Goal: Task Accomplishment & Management: Manage account settings

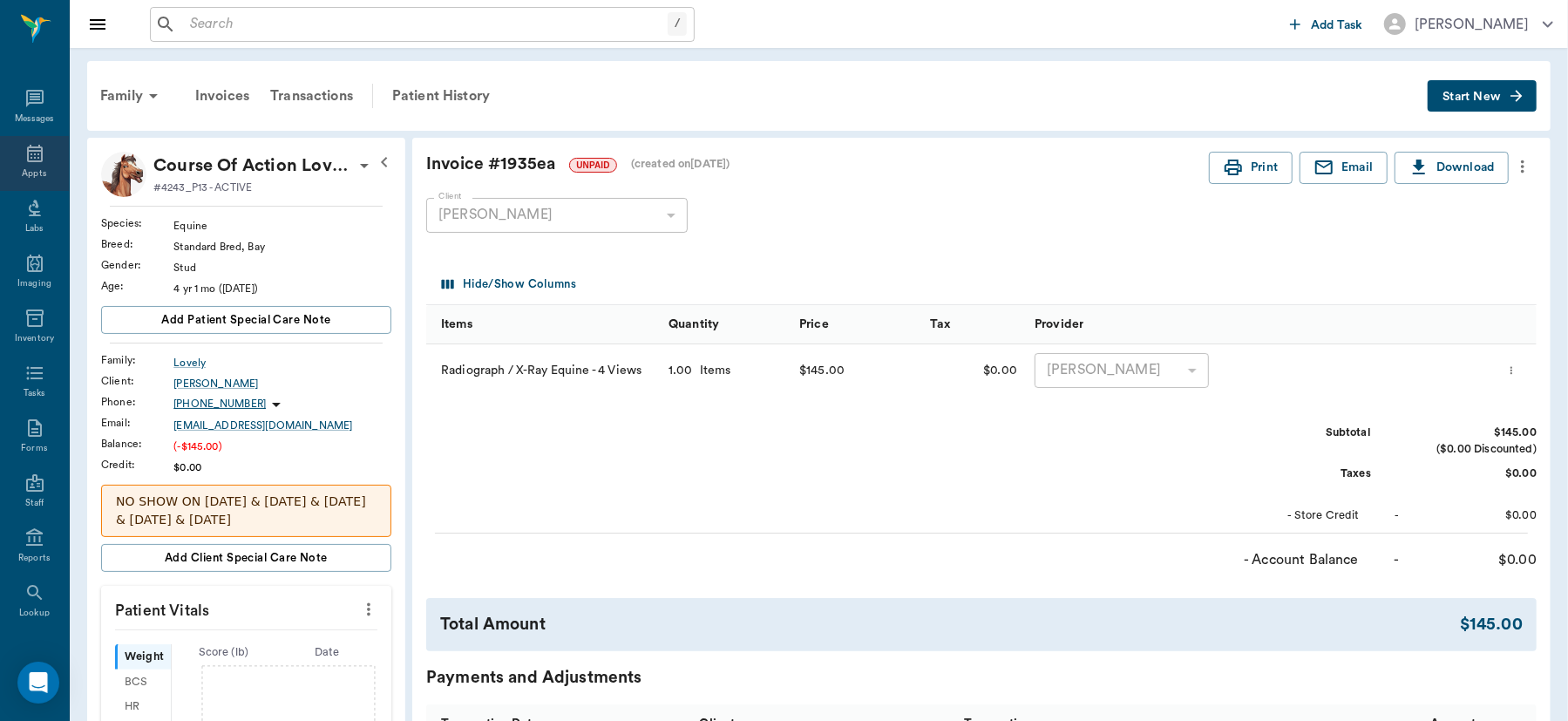
click at [27, 150] on icon at bounding box center [34, 153] width 16 height 17
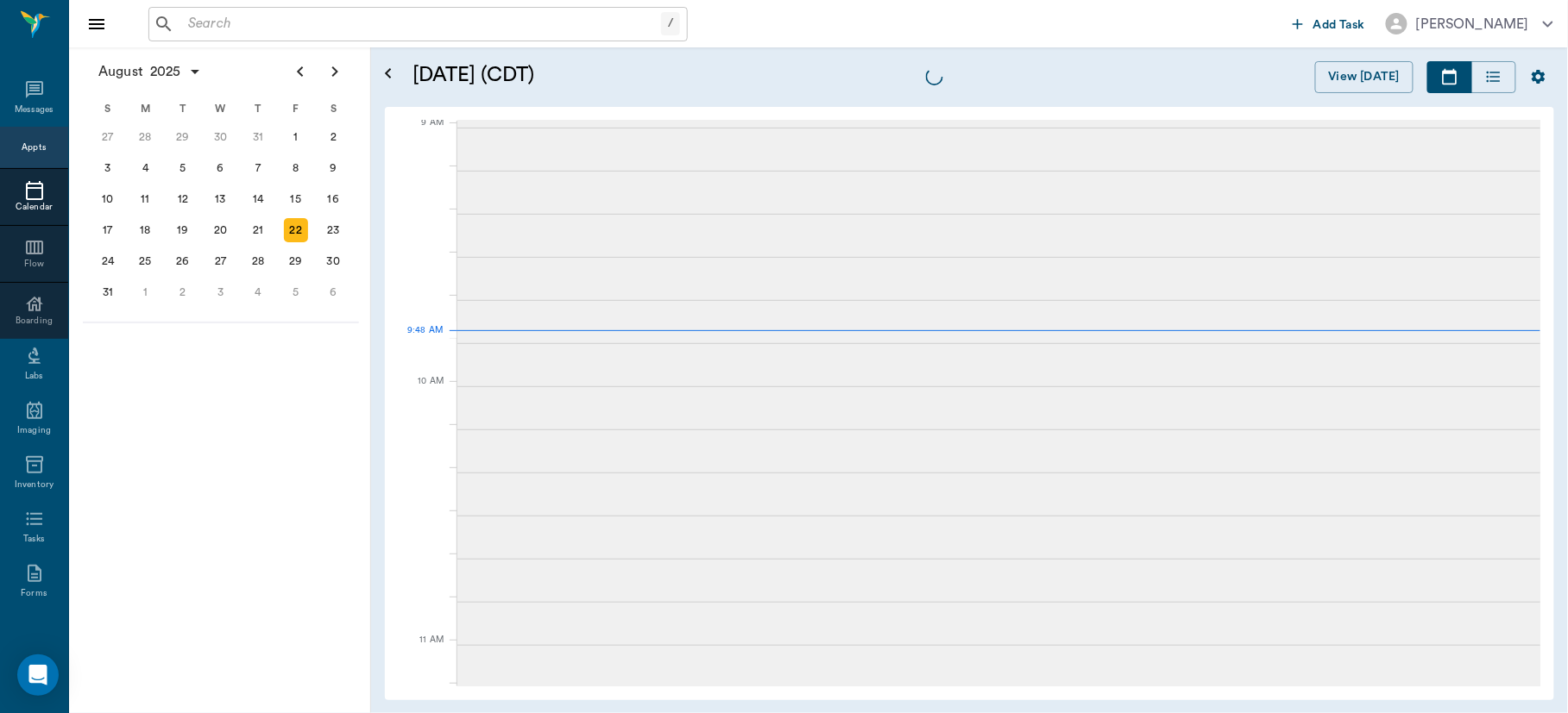
scroll to position [263, 0]
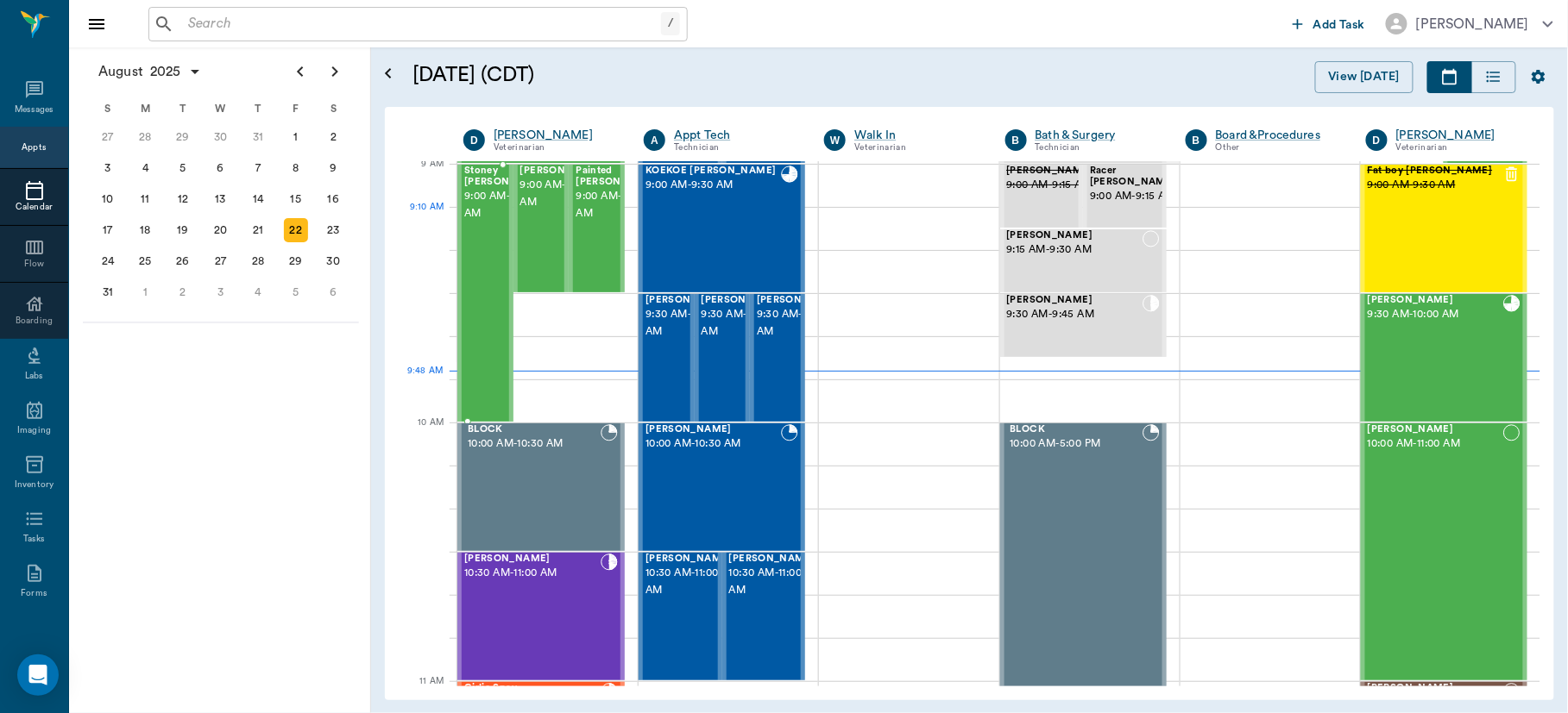
click at [474, 218] on span "9:00 AM - 10:00 AM" at bounding box center [507, 206] width 86 height 35
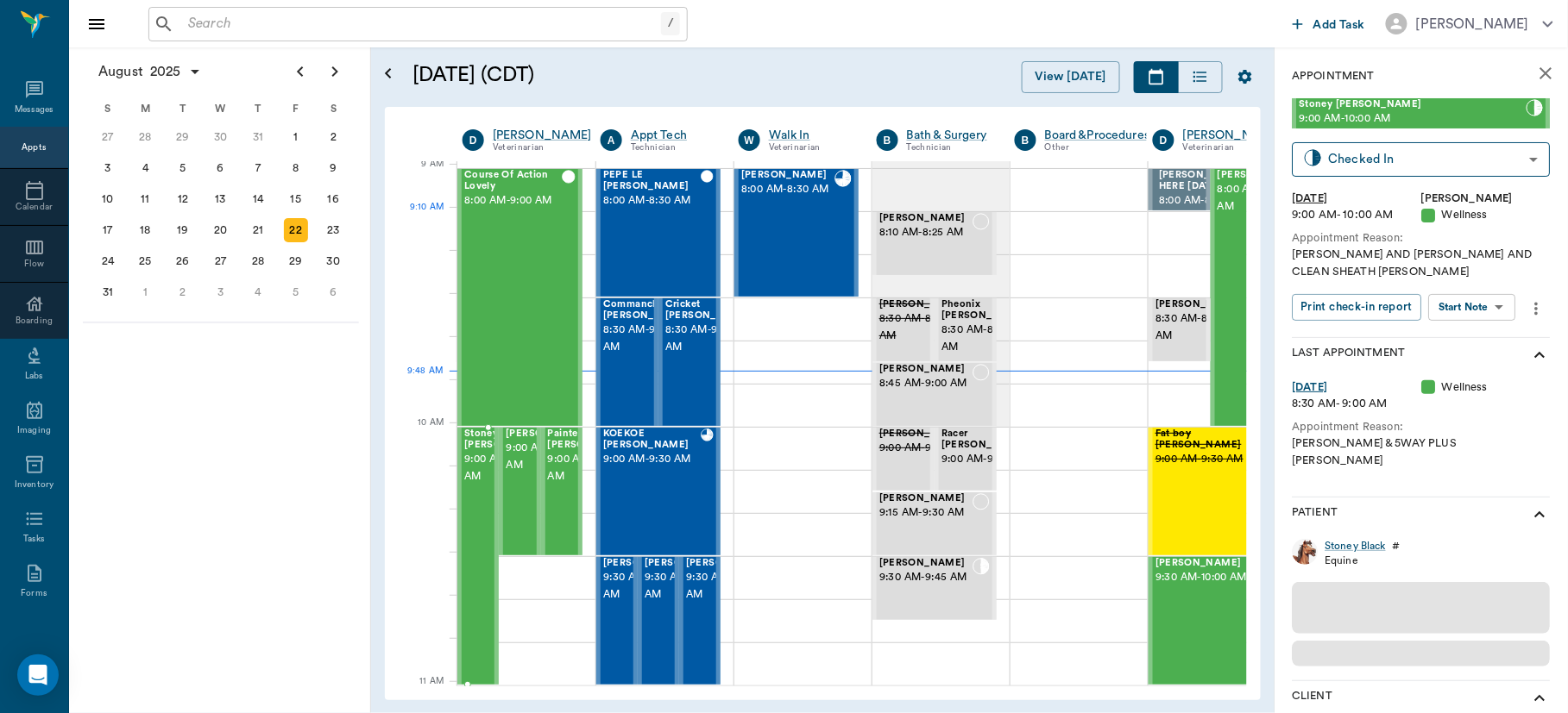
scroll to position [263, 1]
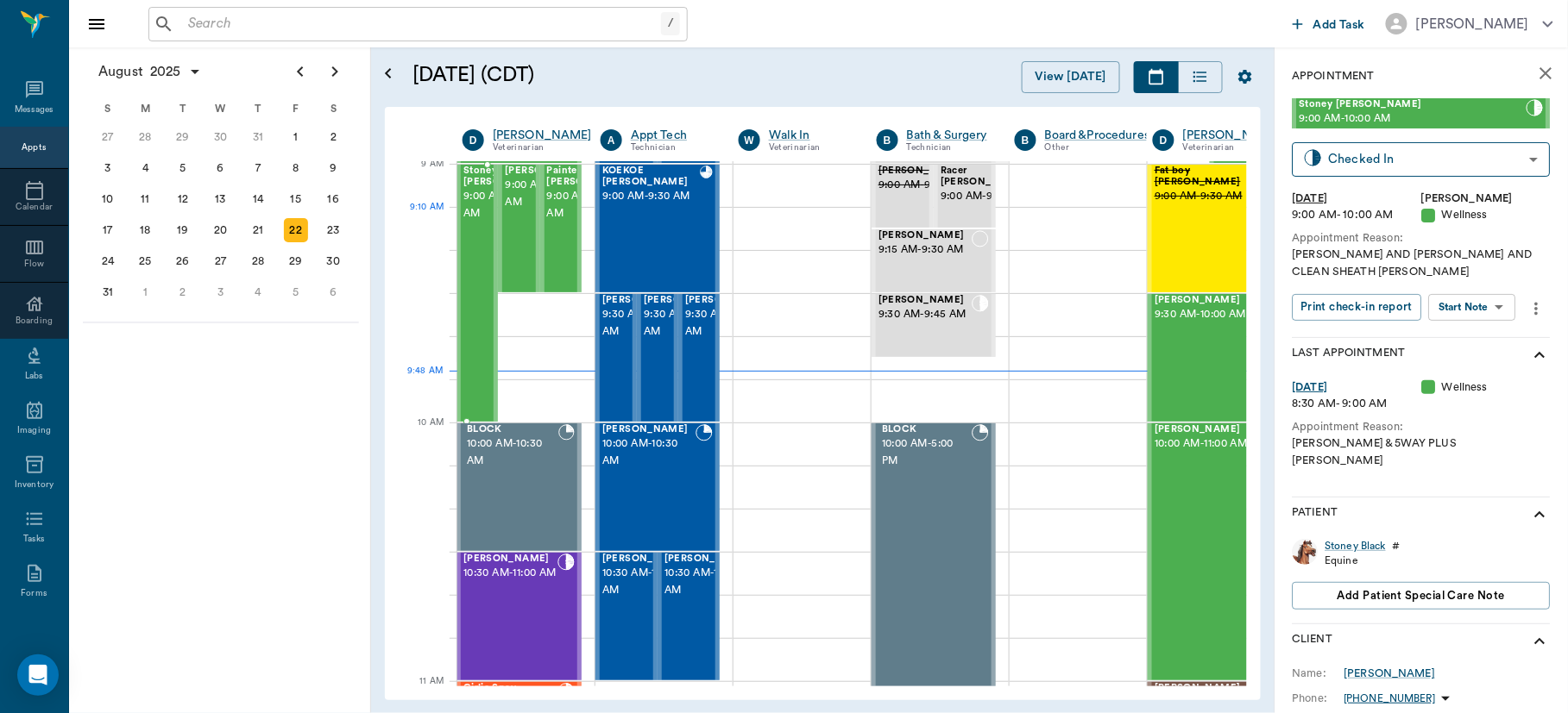
click at [470, 210] on span "9:00 AM - 10:00 AM" at bounding box center [506, 206] width 86 height 35
click at [1505, 300] on body "/ ​ Add Task [PERSON_NAME] Nectar Messages Appts Calendar Flow Boarding Labs Im…" at bounding box center [784, 356] width 1568 height 713
click at [1468, 334] on button "Start SOAP" at bounding box center [1453, 343] width 58 height 20
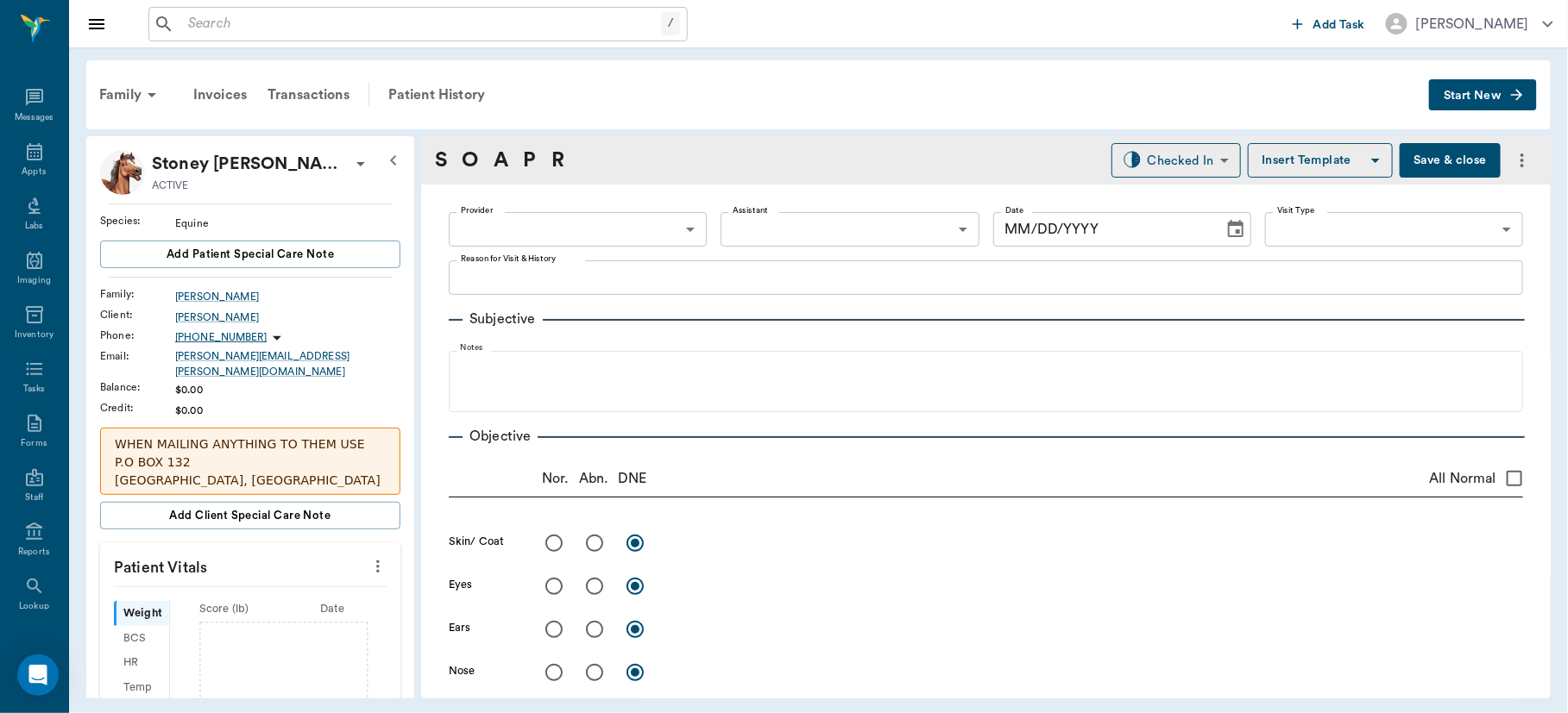
type input "63ec2f075fda476ae8351a4d"
type input "65d2be4f46e3a538d89b8c14"
type textarea "[PERSON_NAME] AND [PERSON_NAME] AND CLEAN SHEATH [PERSON_NAME]"
type input "[DATE]"
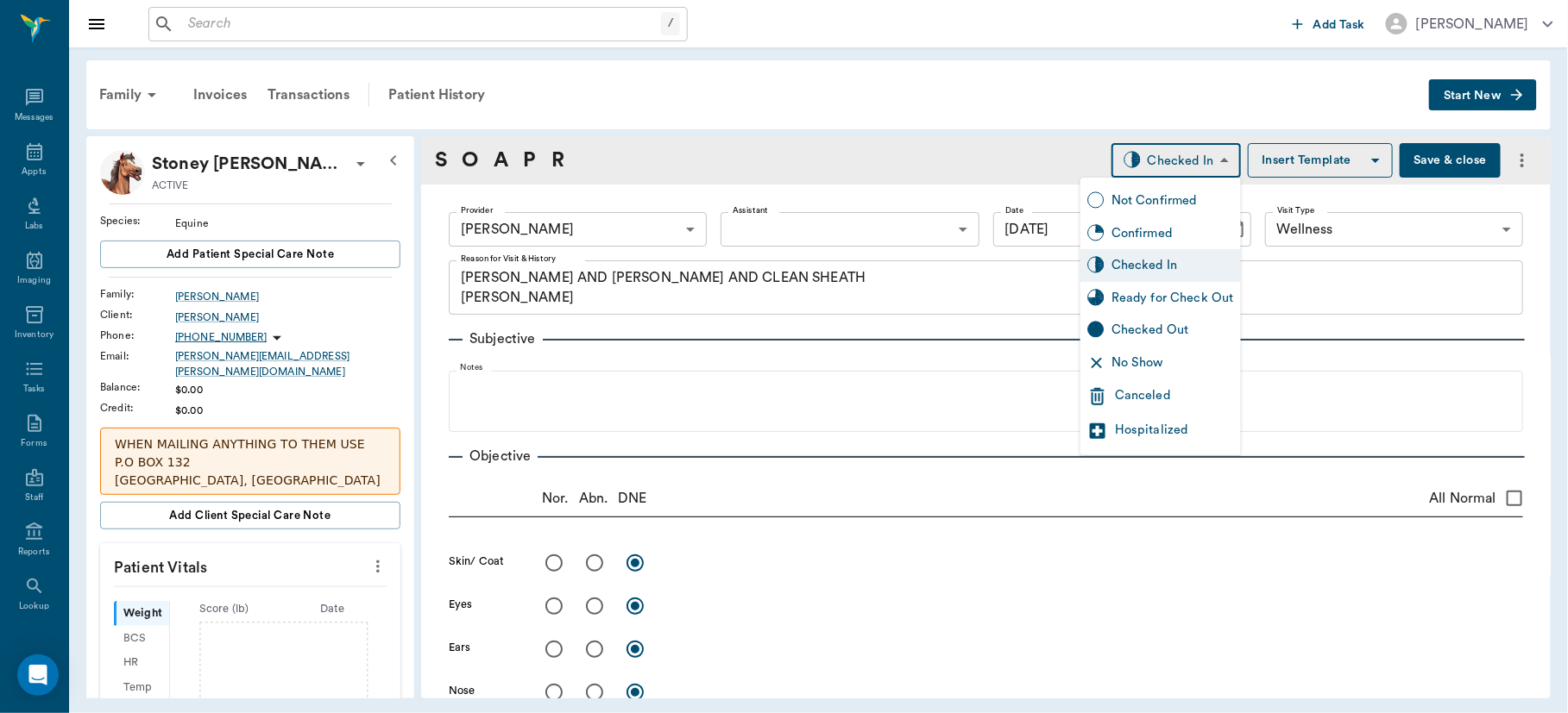
click at [1189, 158] on body "/ ​ Add Task [PERSON_NAME] Nectar Messages Appts Labs Imaging Inventory Tasks F…" at bounding box center [784, 356] width 1568 height 713
click at [1165, 304] on div "Ready for Check Out" at bounding box center [1172, 298] width 123 height 19
type input "READY_TO_CHECKOUT"
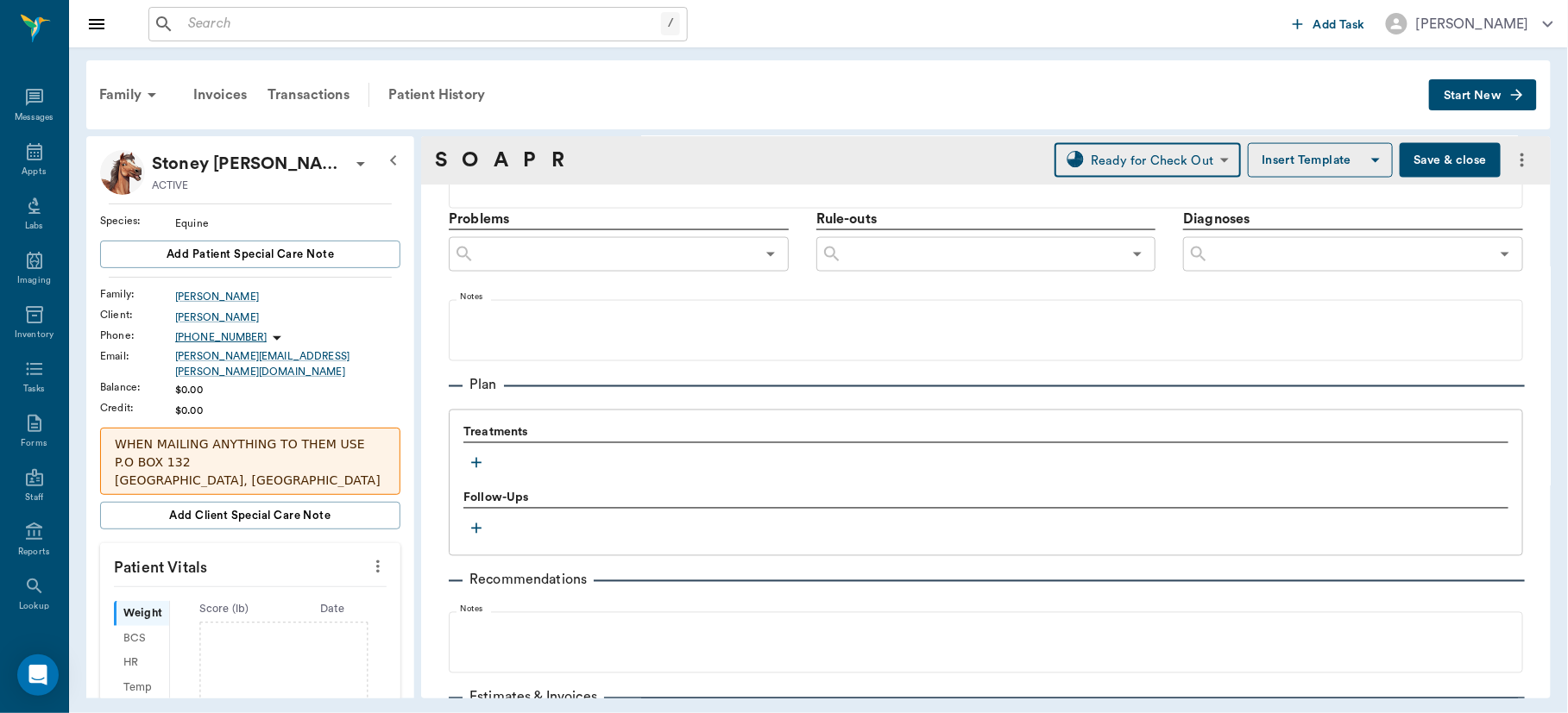
scroll to position [970, 0]
click at [476, 454] on icon "button" at bounding box center [476, 458] width 10 height 10
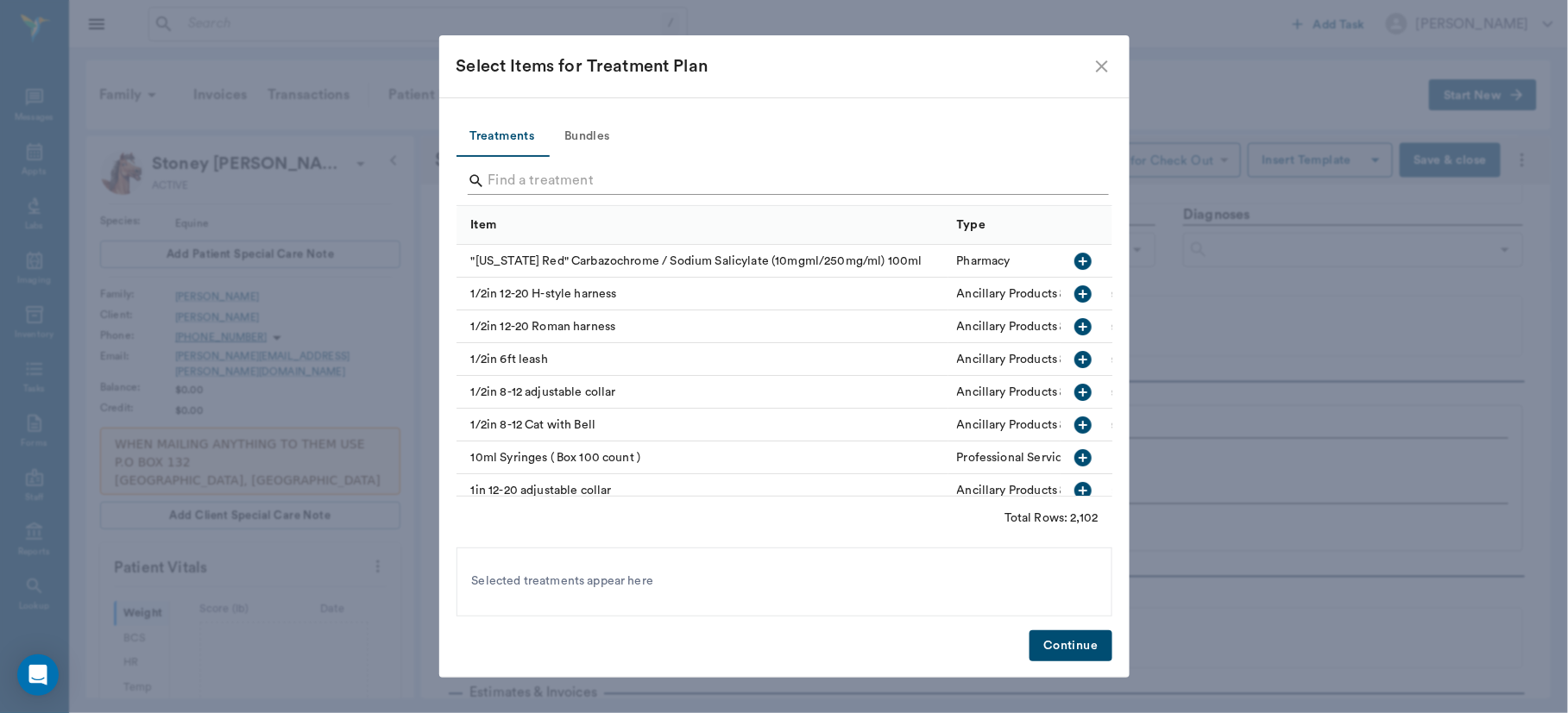
click at [580, 171] on input "Search" at bounding box center [785, 181] width 594 height 27
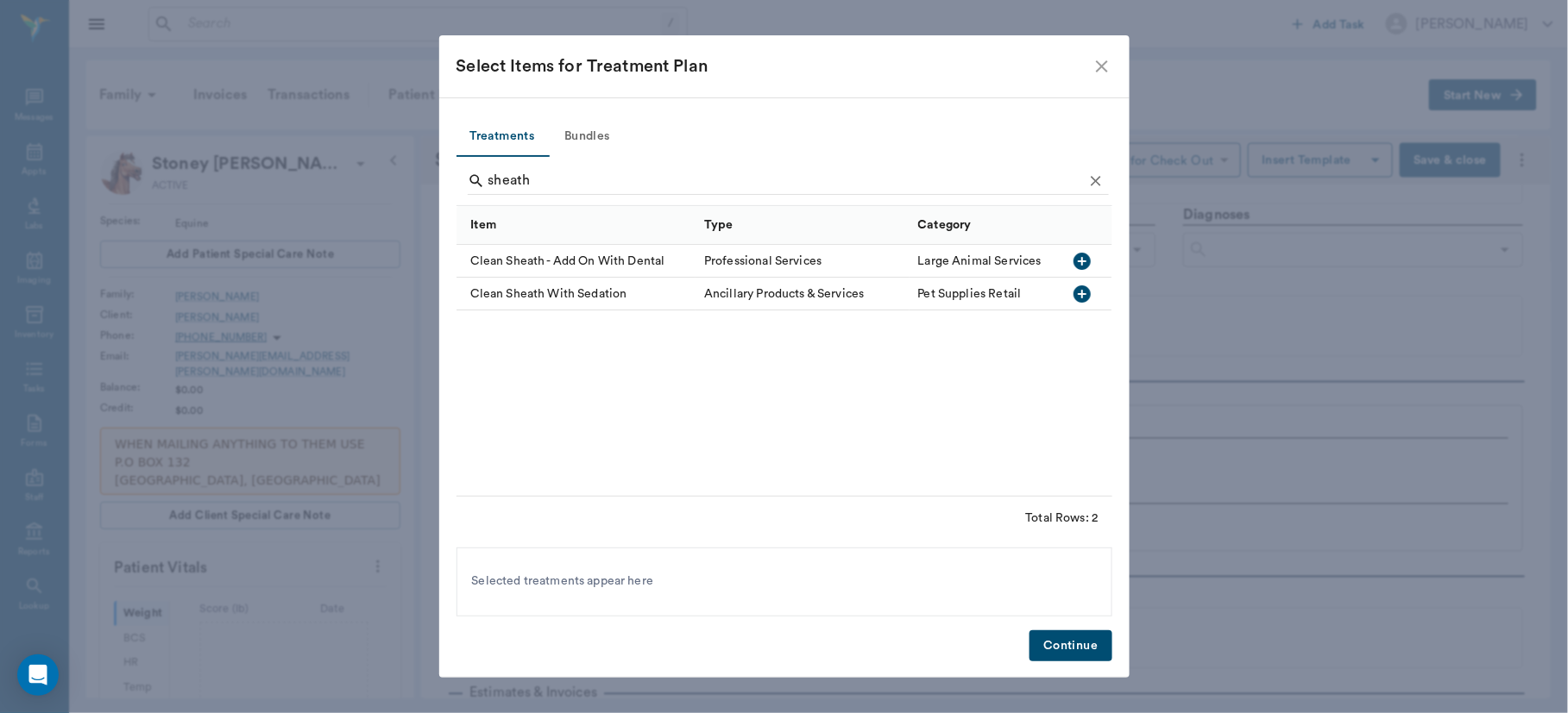
click at [1083, 296] on icon "button" at bounding box center [1083, 294] width 21 height 21
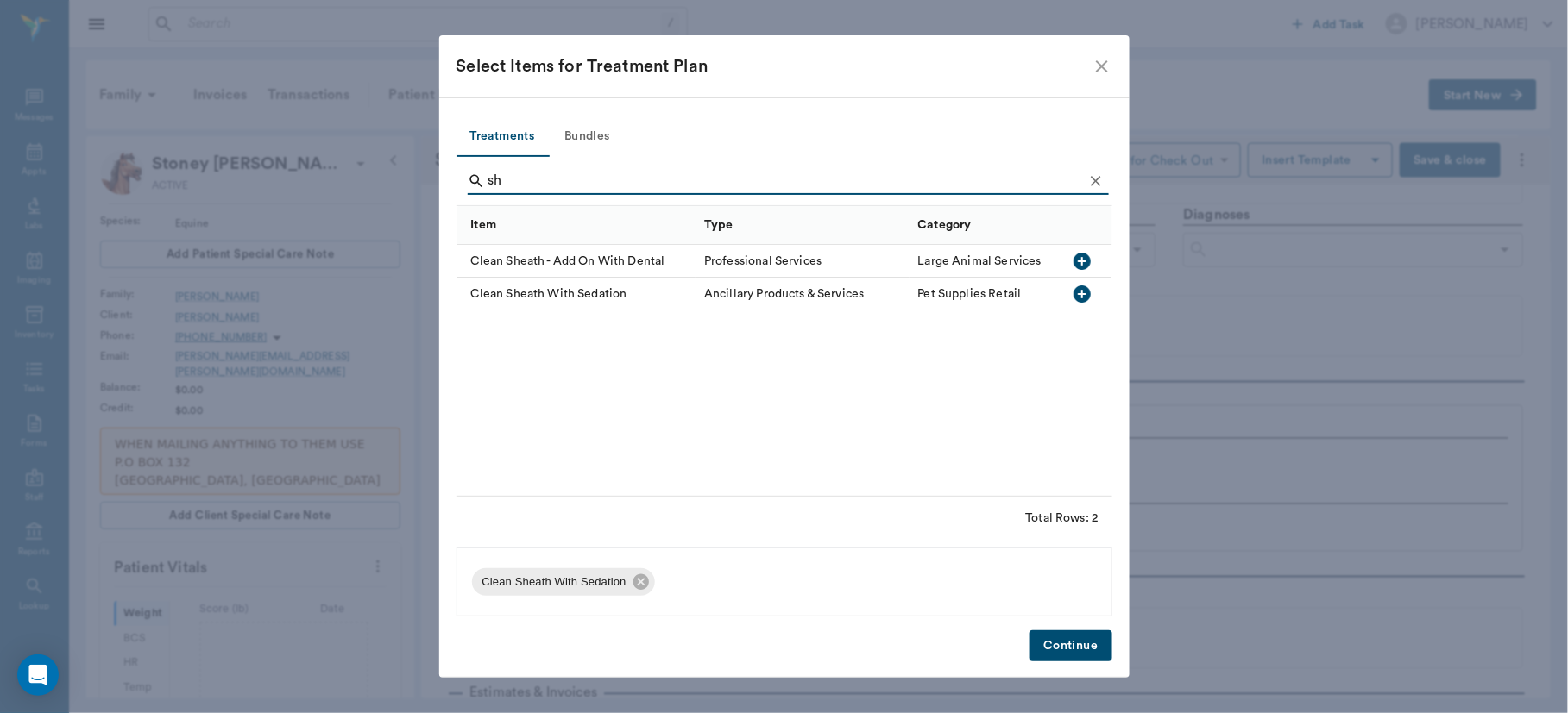
type input "s"
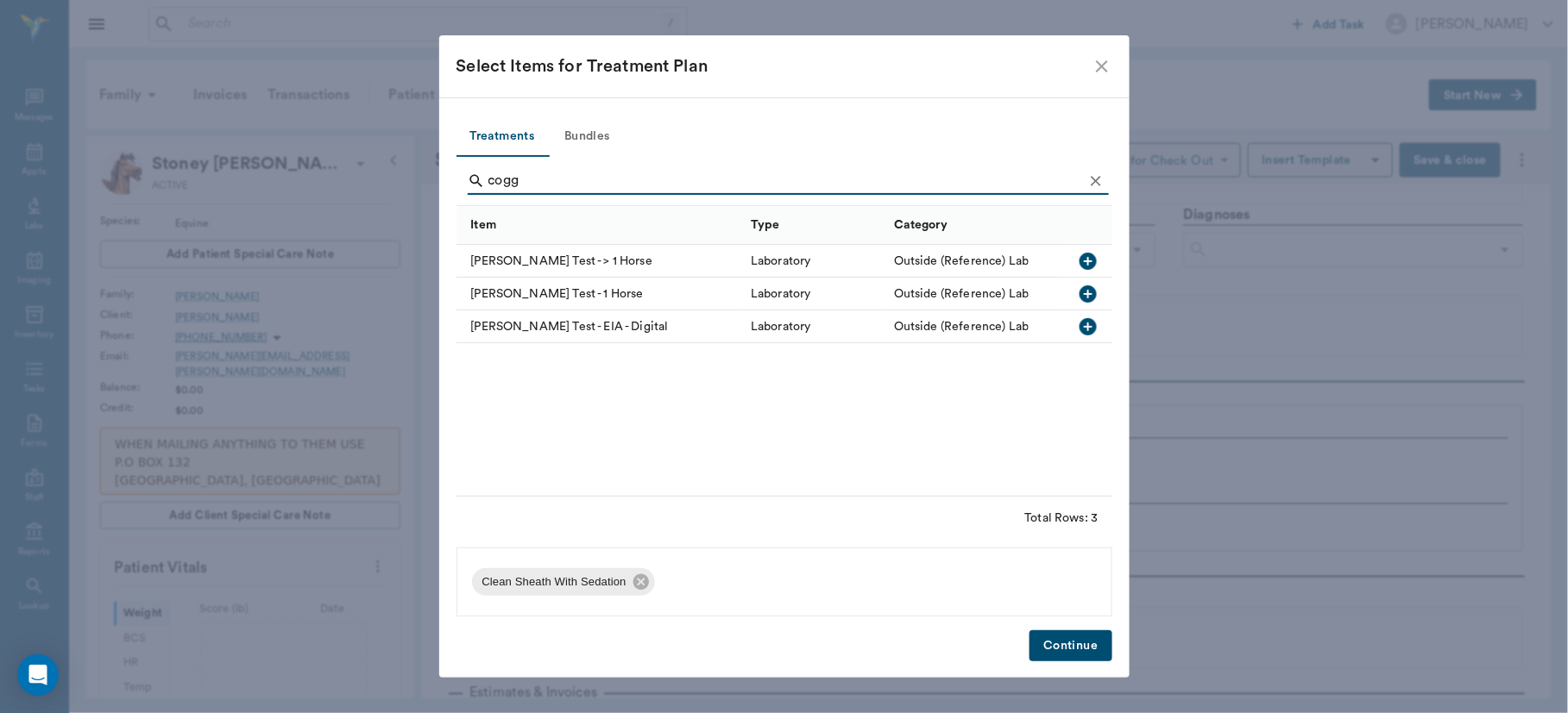
click at [1087, 256] on icon "button" at bounding box center [1087, 261] width 17 height 17
type input "c"
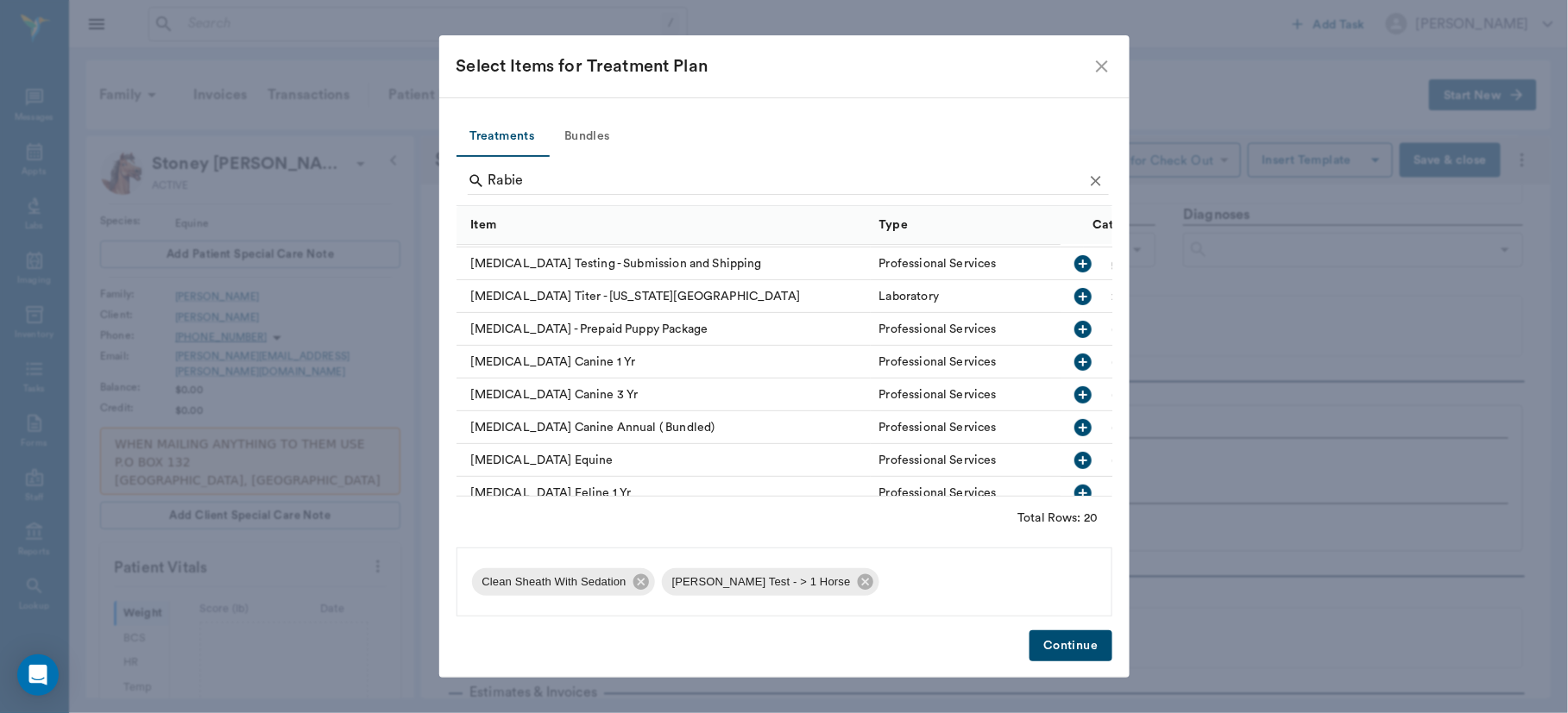
scroll to position [258, 0]
click at [1074, 432] on icon "button" at bounding box center [1082, 428] width 17 height 17
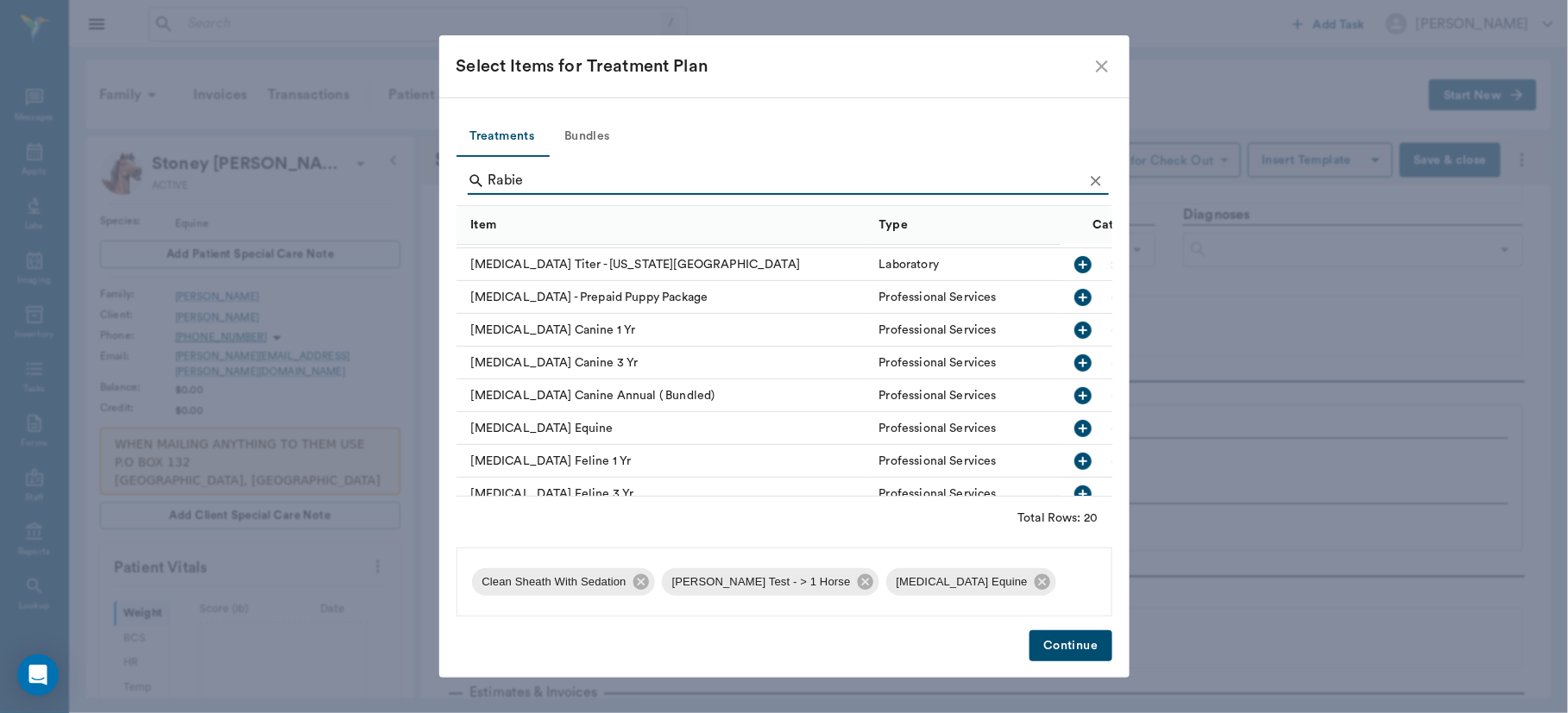
click at [1074, 432] on icon "button" at bounding box center [1082, 428] width 17 height 17
click at [623, 610] on icon at bounding box center [628, 611] width 19 height 19
click at [575, 188] on input "Rabie" at bounding box center [785, 181] width 594 height 27
type input "R"
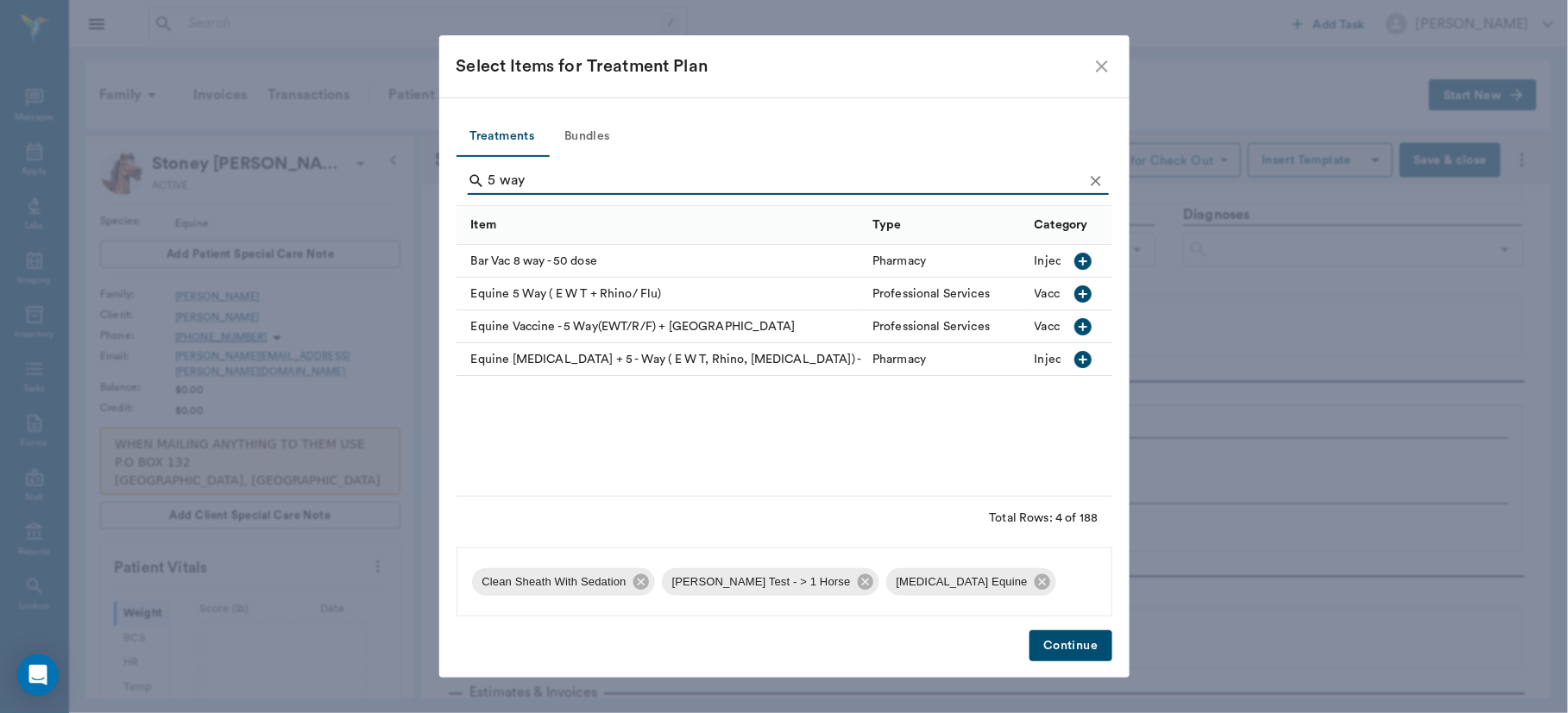
scroll to position [0, 0]
type input "5 way"
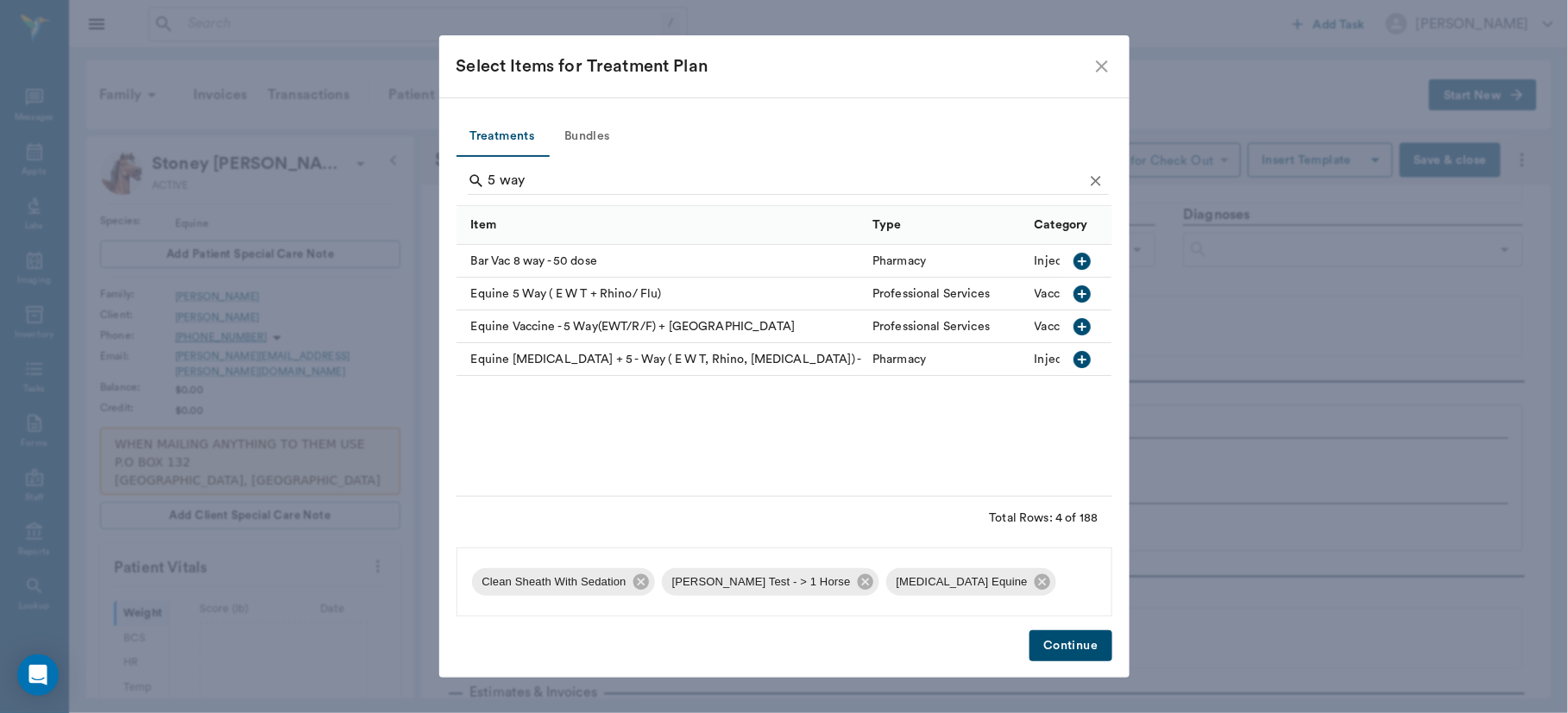
click at [1083, 322] on icon "button" at bounding box center [1082, 326] width 17 height 17
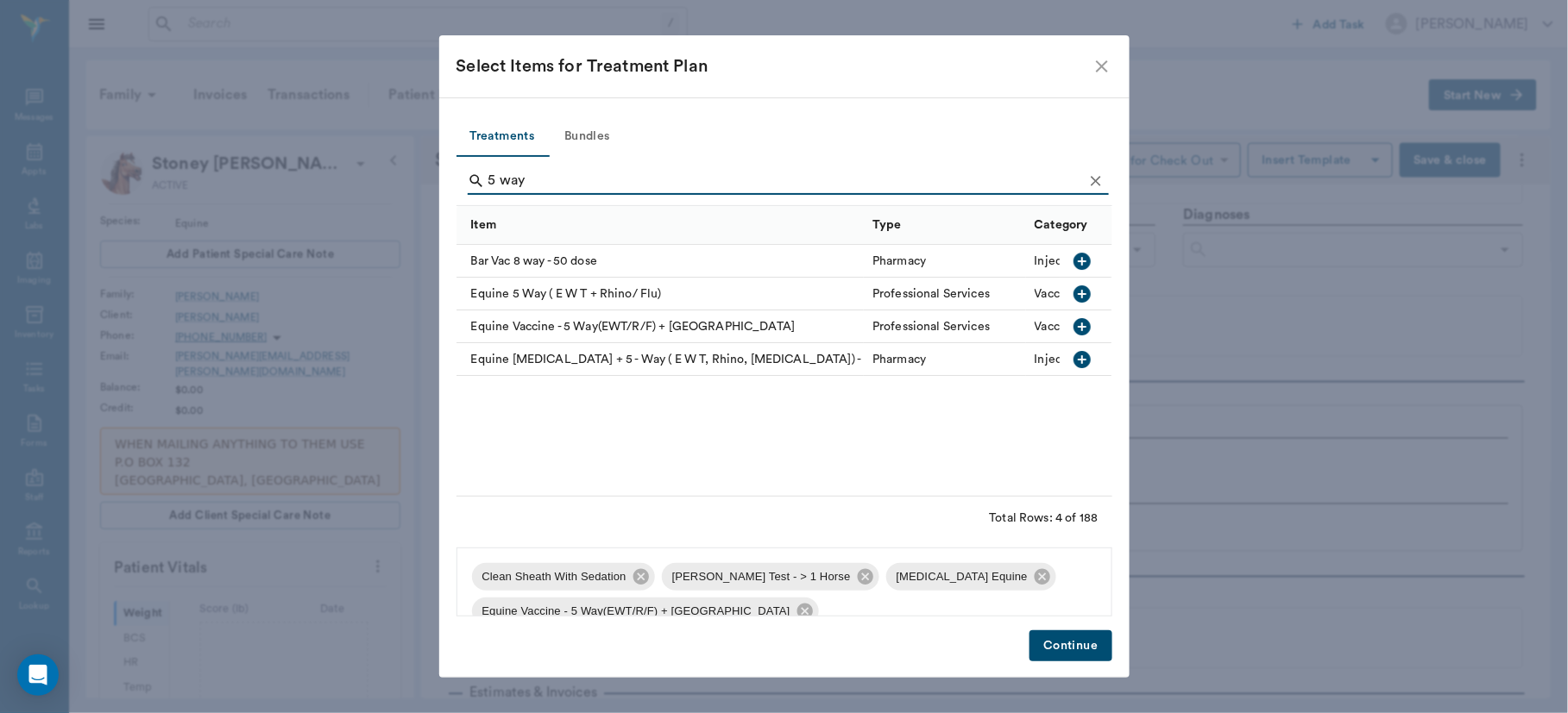
click at [1104, 635] on button "Continue" at bounding box center [1070, 646] width 82 height 32
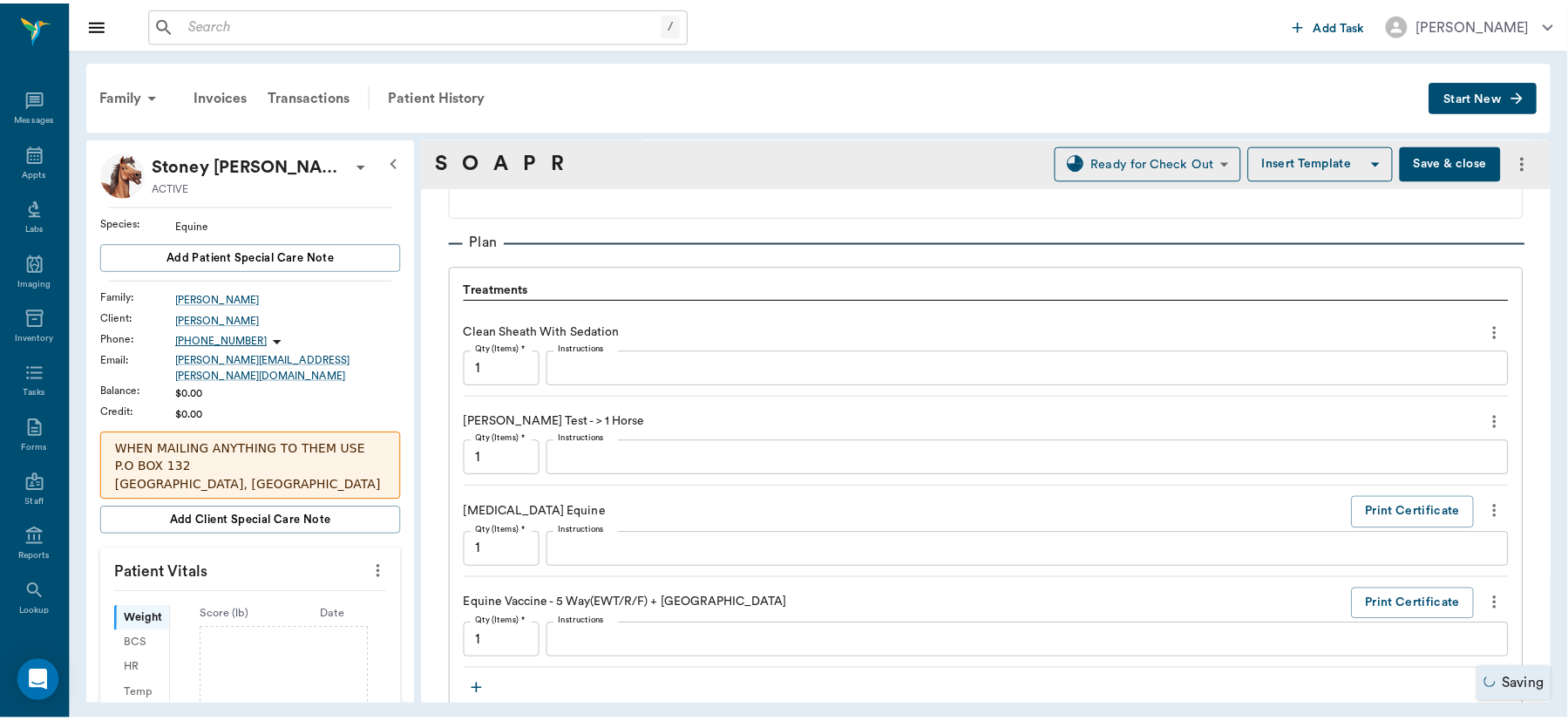
scroll to position [1503, 0]
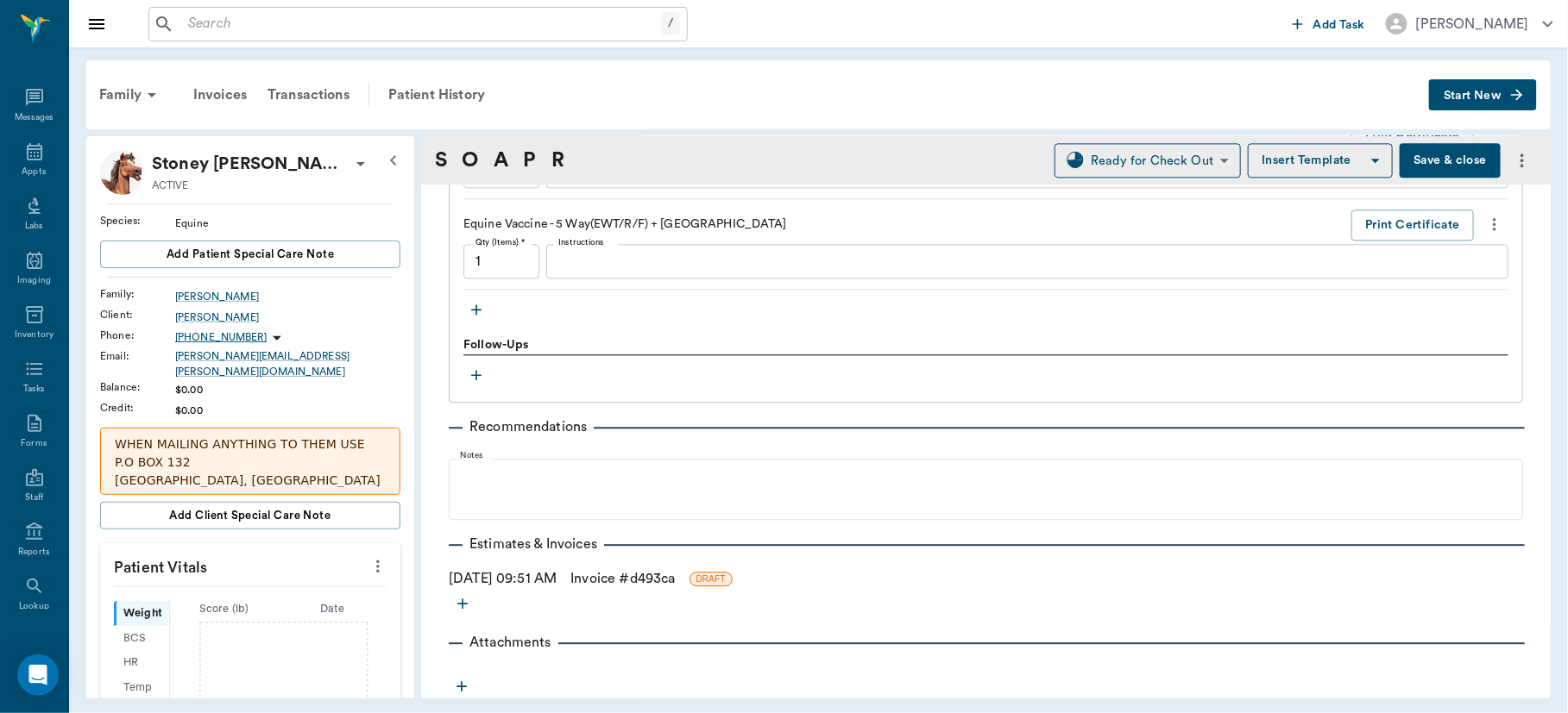
click at [619, 574] on link "Invoice # d493ca" at bounding box center [622, 578] width 105 height 21
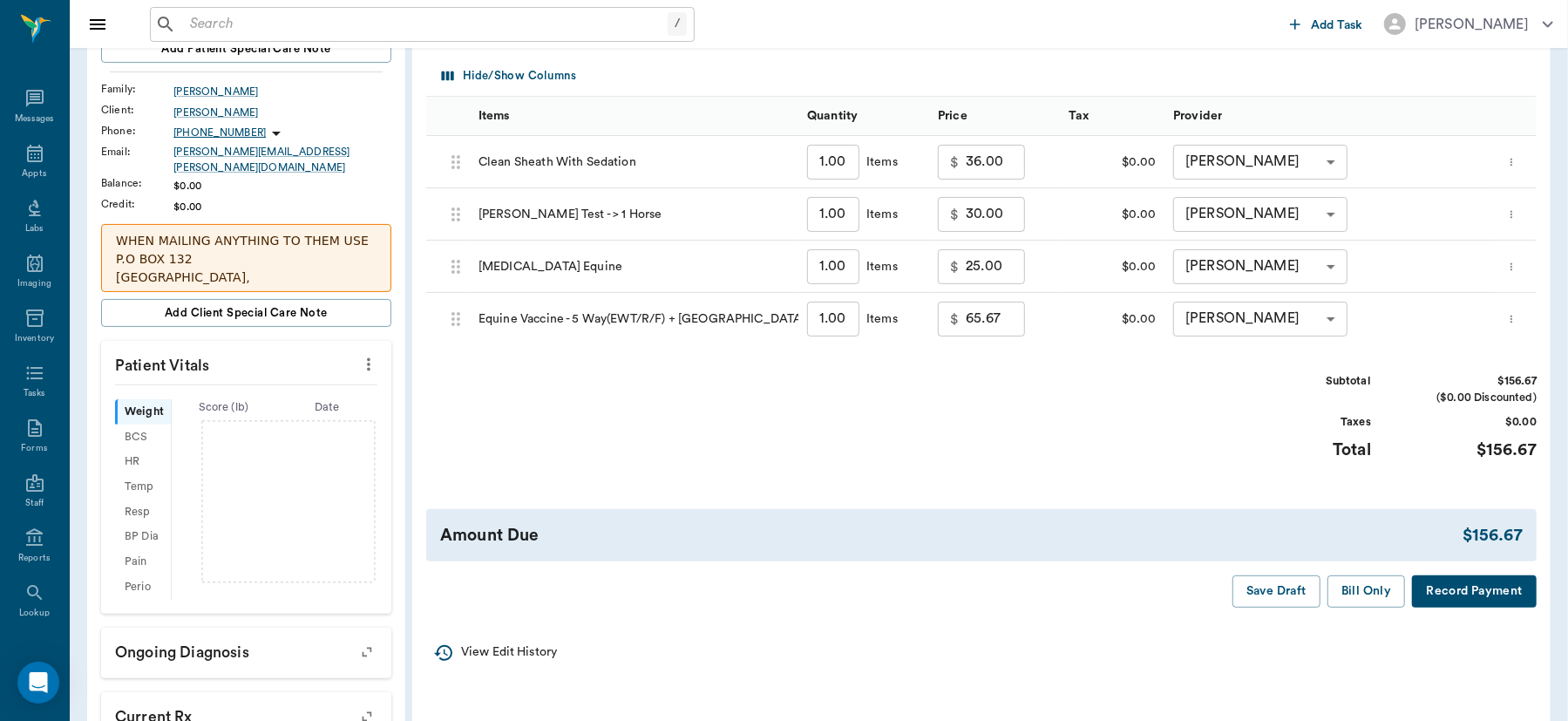
scroll to position [211, 0]
click at [1355, 581] on button "Bill Only" at bounding box center [1366, 589] width 78 height 32
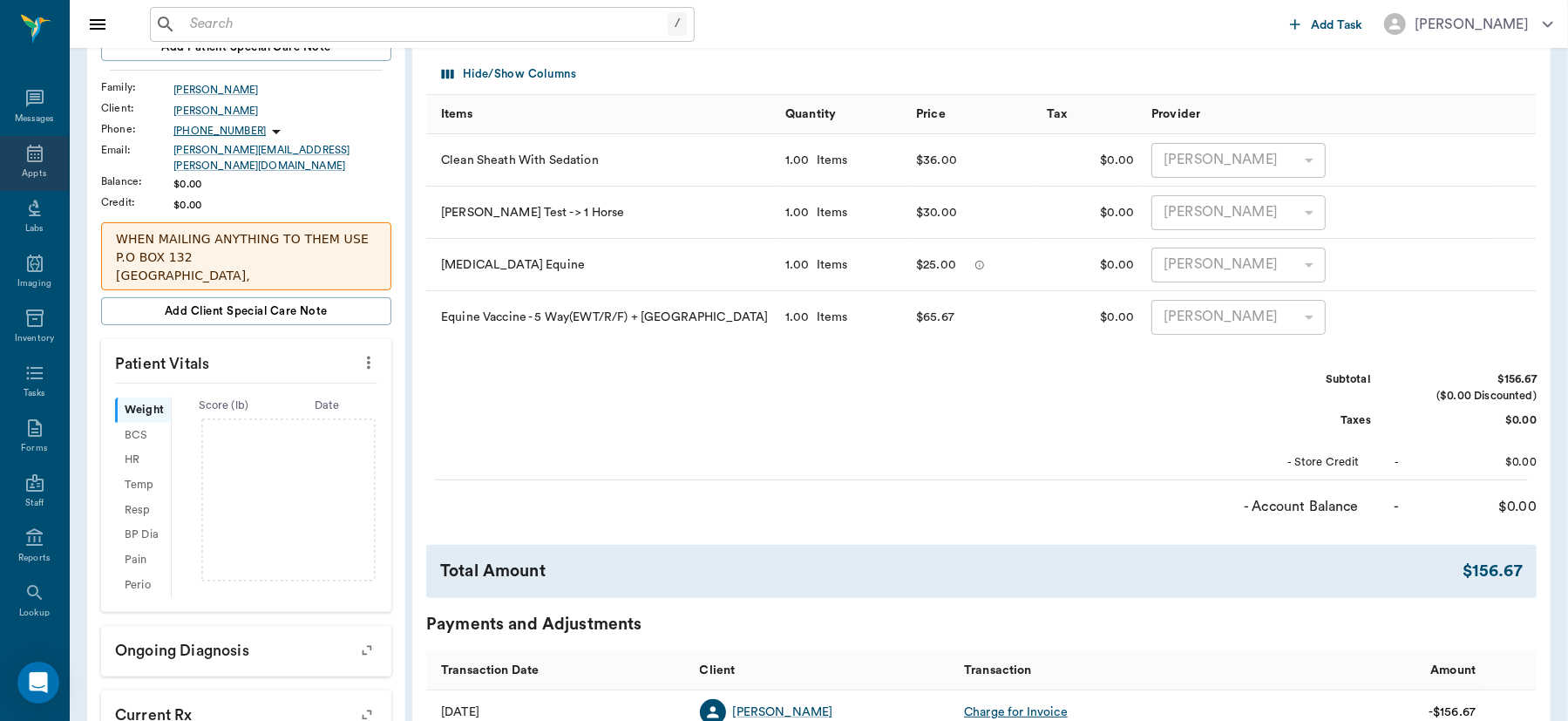
click at [25, 144] on icon at bounding box center [35, 153] width 21 height 21
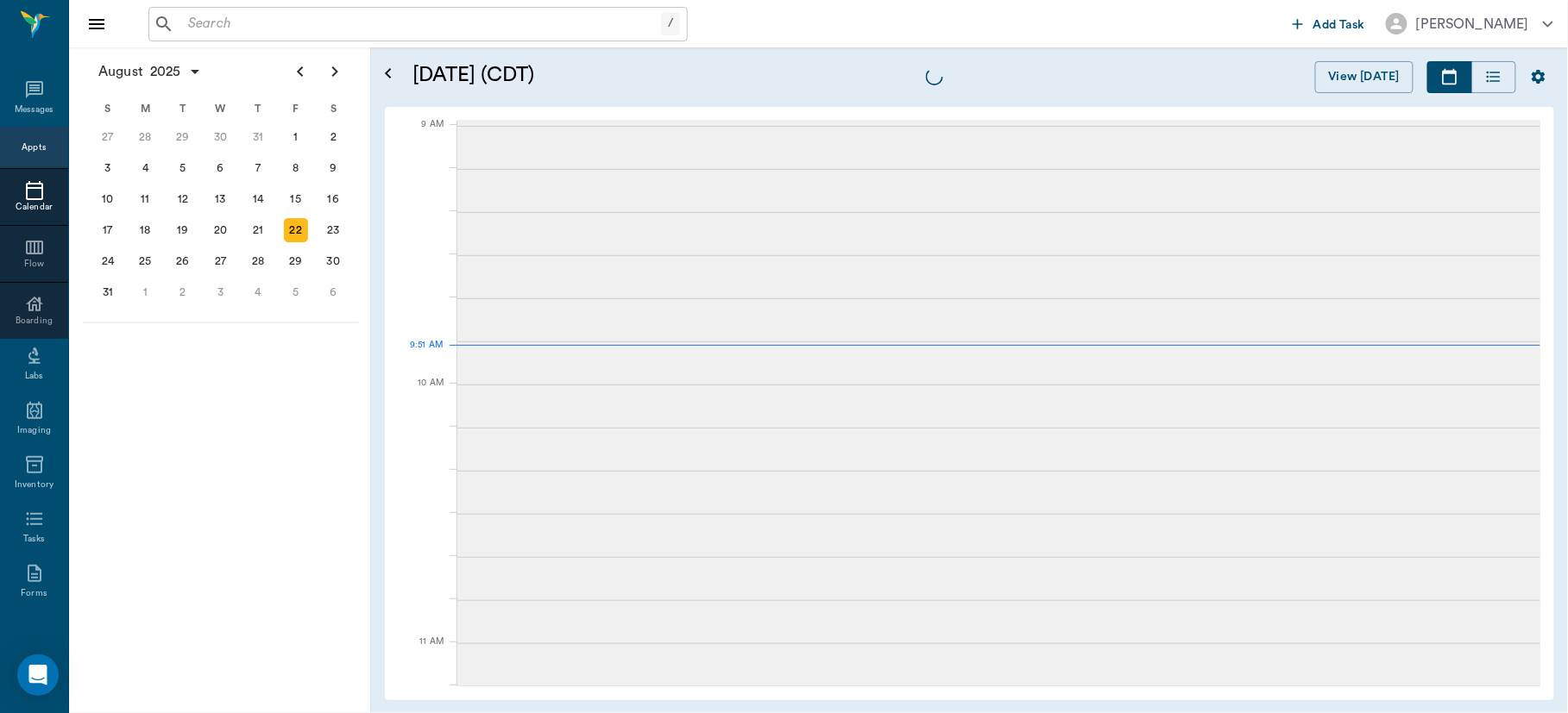
scroll to position [260, 0]
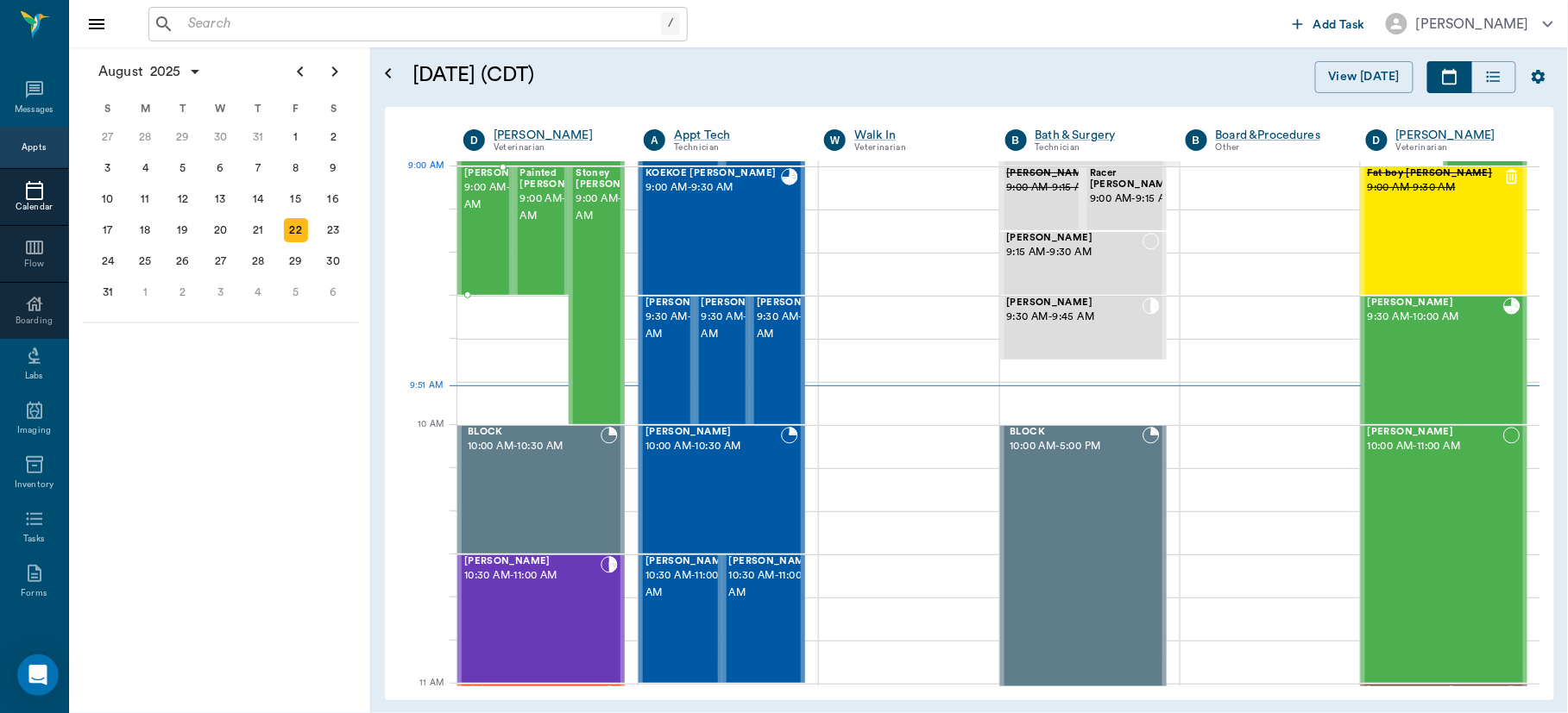
click at [472, 191] on span "9:00 AM - 9:30 AM" at bounding box center [507, 196] width 86 height 35
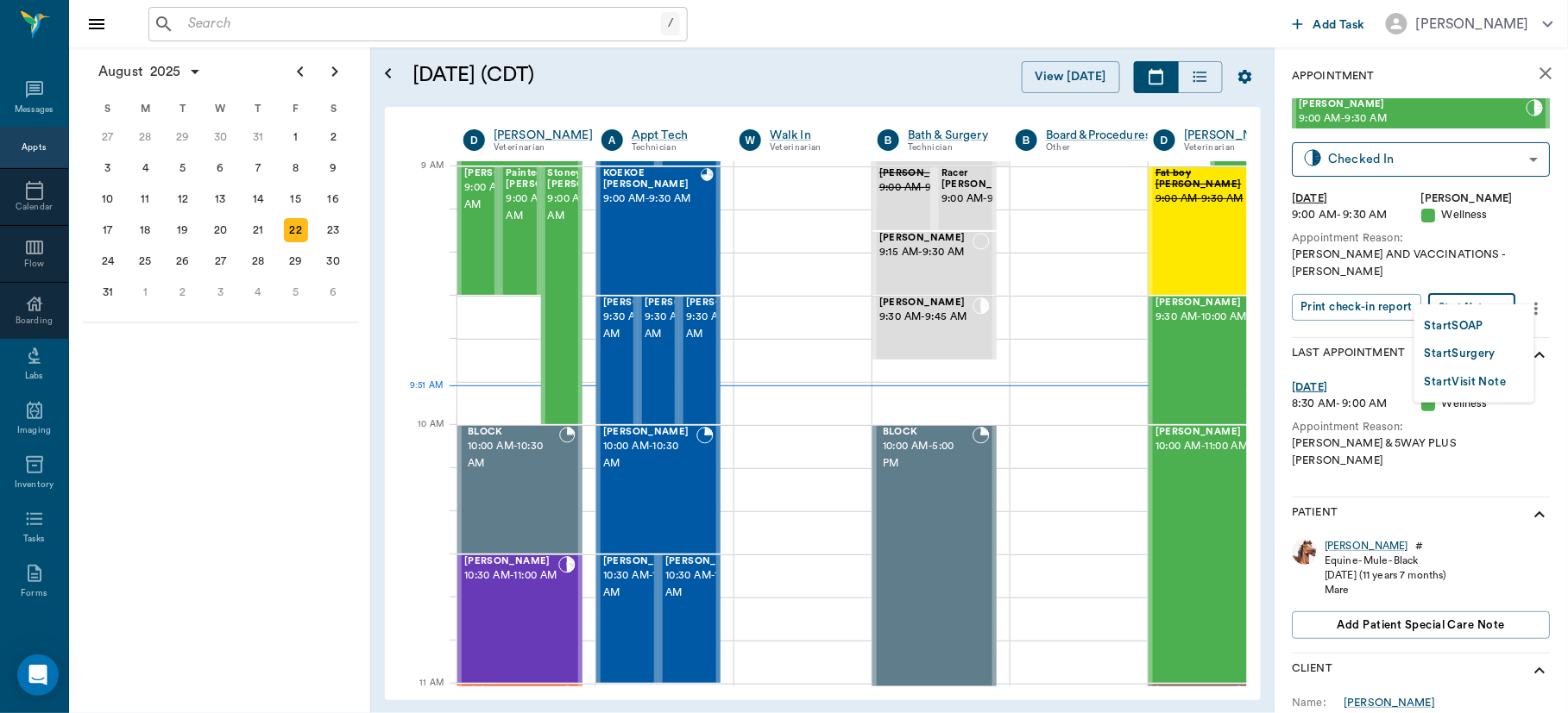
click at [1505, 290] on body "/ ​ Add Task [PERSON_NAME] Nectar Messages Appts Calendar Flow Boarding Labs Im…" at bounding box center [784, 356] width 1568 height 713
click at [1482, 319] on button "Start SOAP" at bounding box center [1453, 326] width 58 height 20
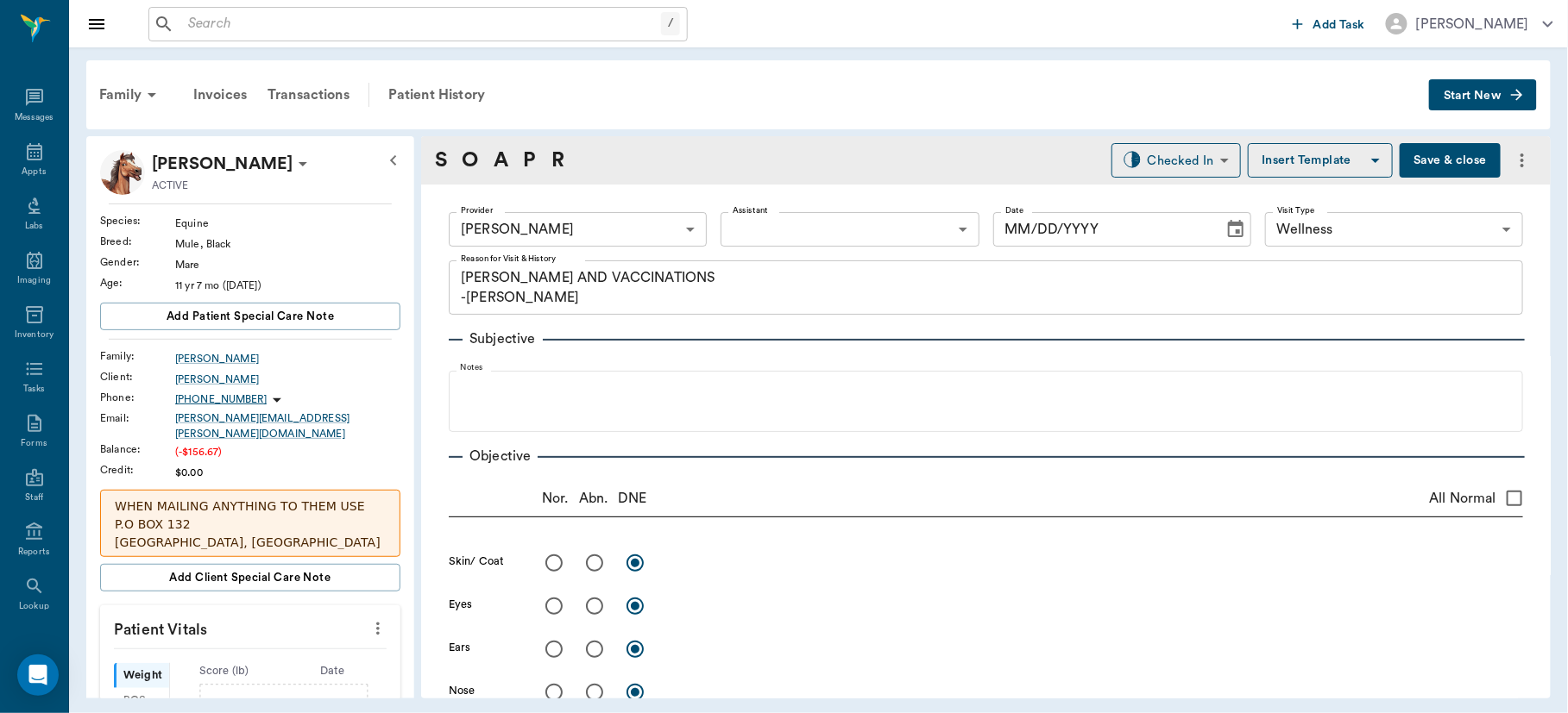
type input "63ec2f075fda476ae8351a4d"
type input "65d2be4f46e3a538d89b8c14"
type textarea "[PERSON_NAME] AND VACCINATIONS -[PERSON_NAME]"
type input "[DATE]"
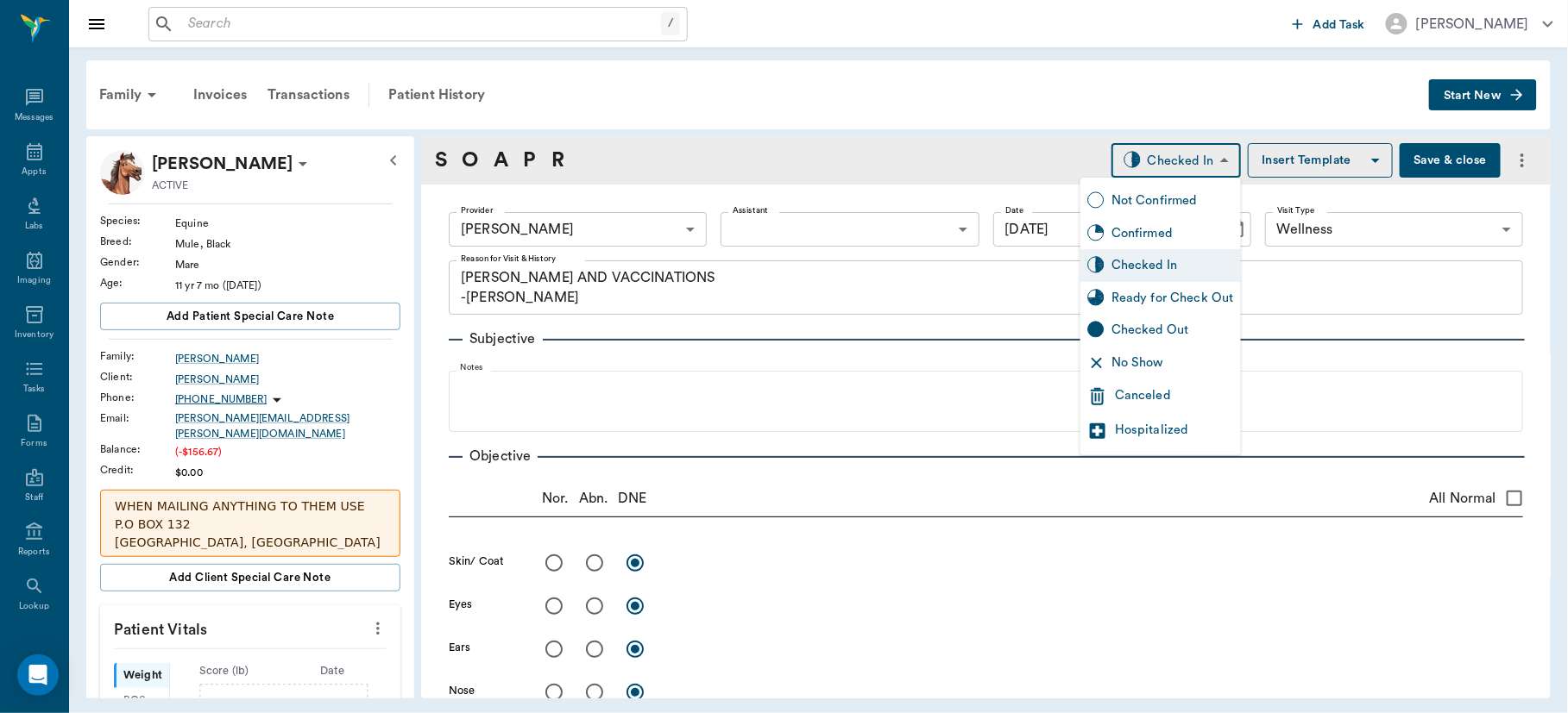
click at [1180, 153] on body "/ ​ Add Task [PERSON_NAME] Nectar Messages Appts Labs Imaging Inventory Tasks F…" at bounding box center [784, 356] width 1568 height 713
click at [1149, 292] on div "Ready for Check Out" at bounding box center [1172, 298] width 123 height 19
type input "READY_TO_CHECKOUT"
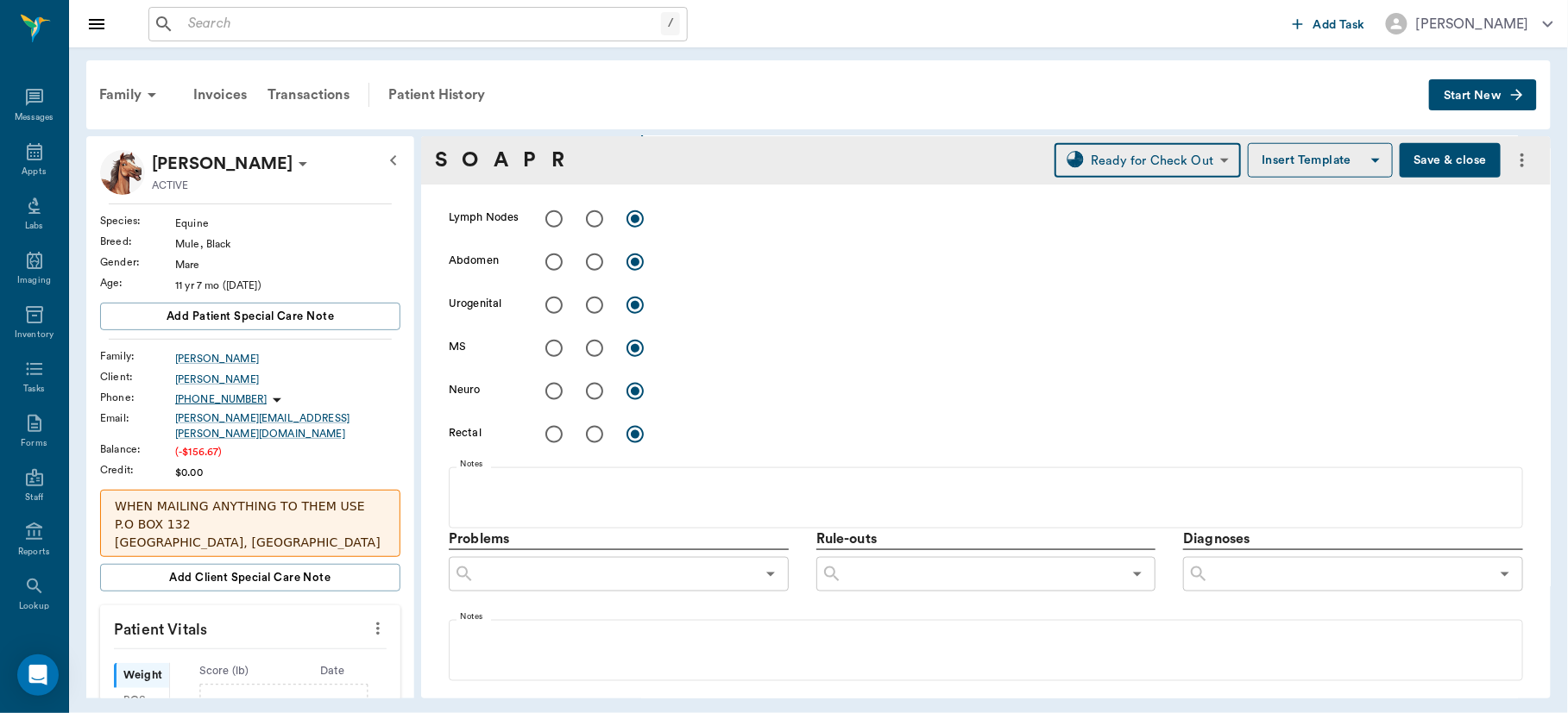
scroll to position [1070, 0]
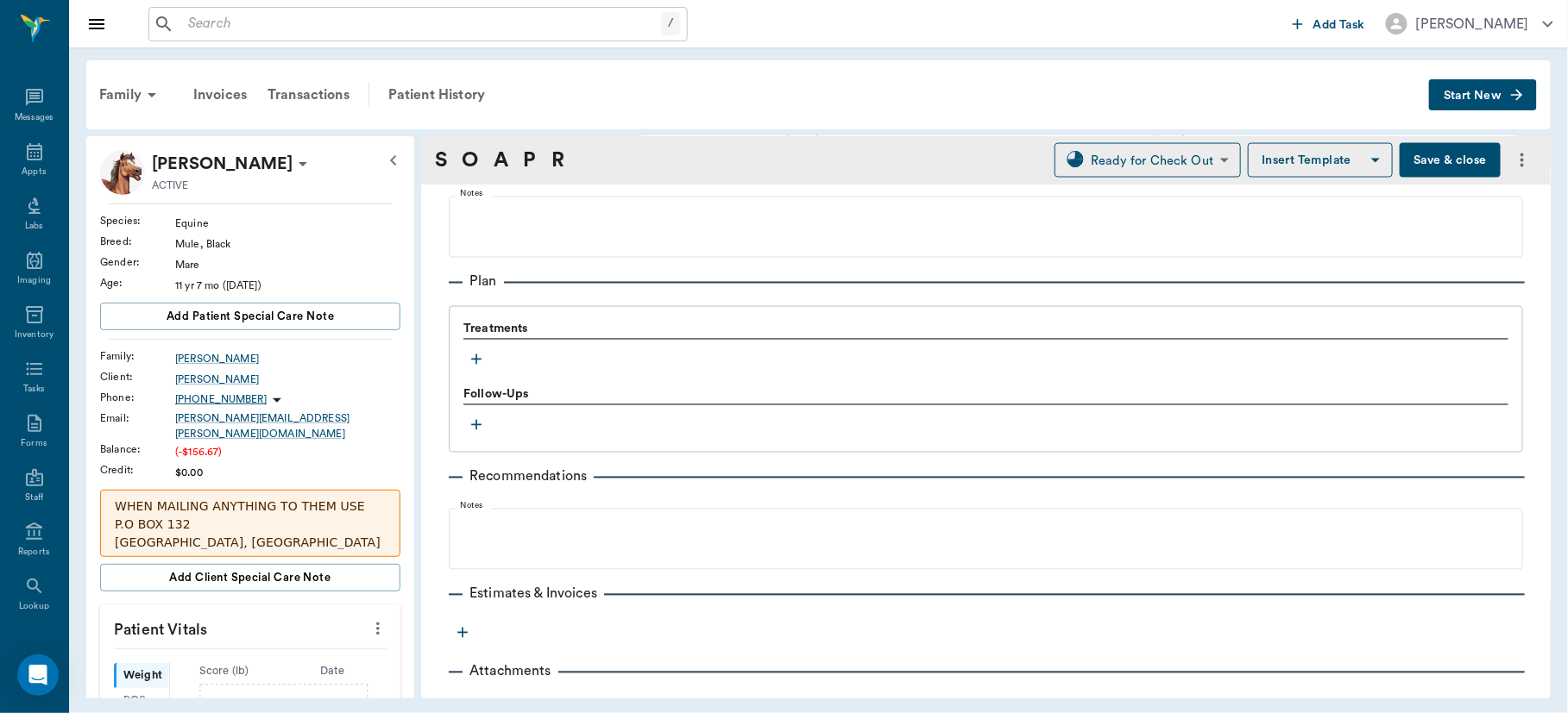
click at [474, 357] on icon "button" at bounding box center [476, 359] width 10 height 10
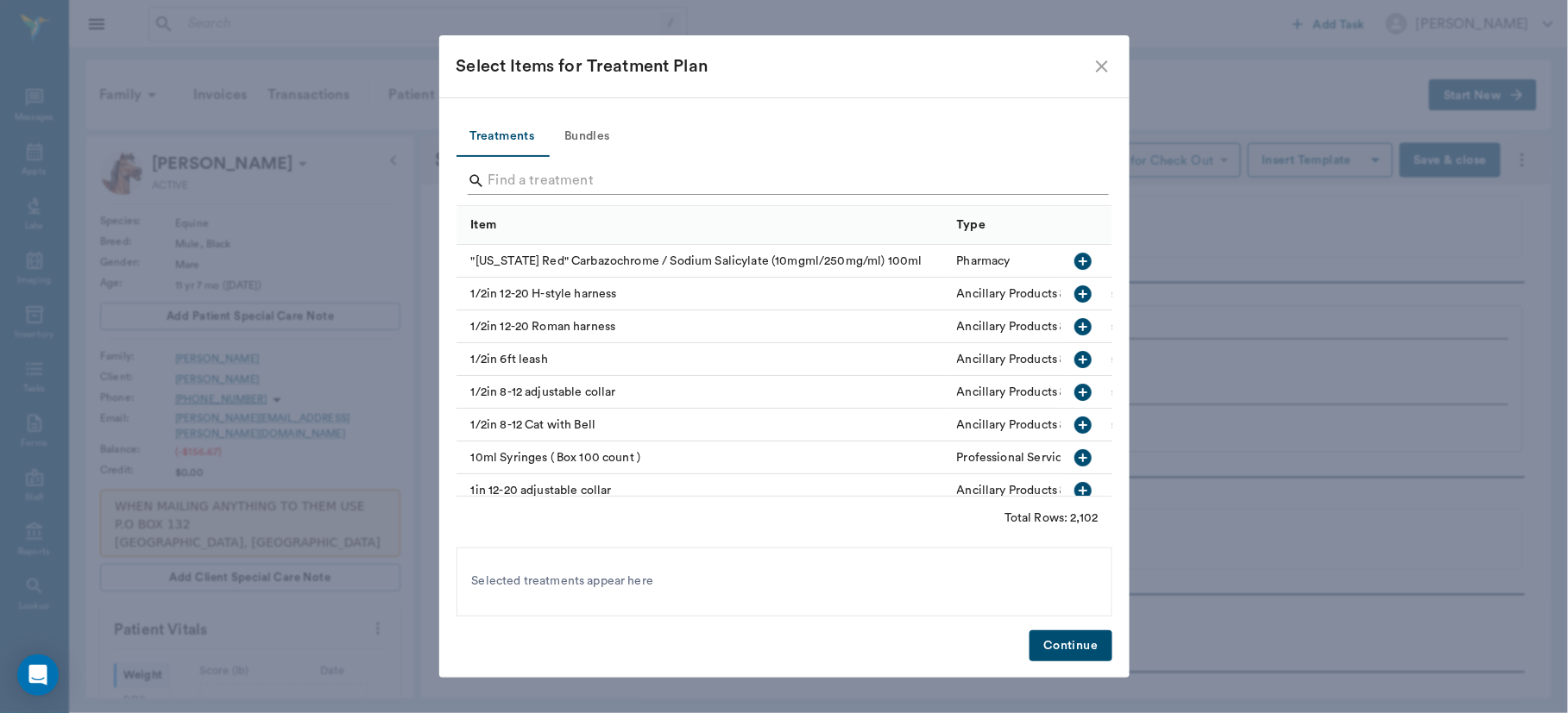
click at [523, 173] on input "Search" at bounding box center [785, 181] width 594 height 27
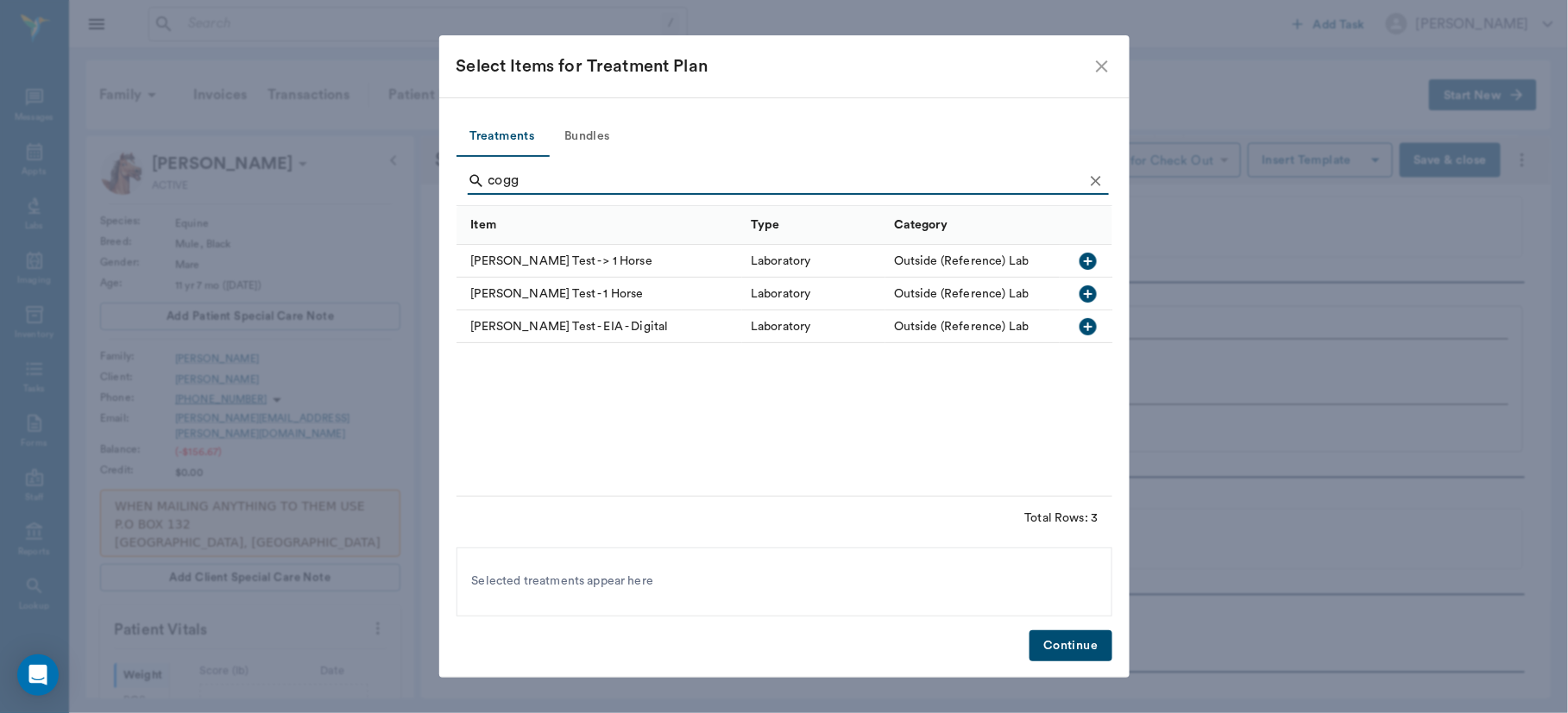
click at [1083, 253] on icon "button" at bounding box center [1087, 261] width 21 height 21
type input "c"
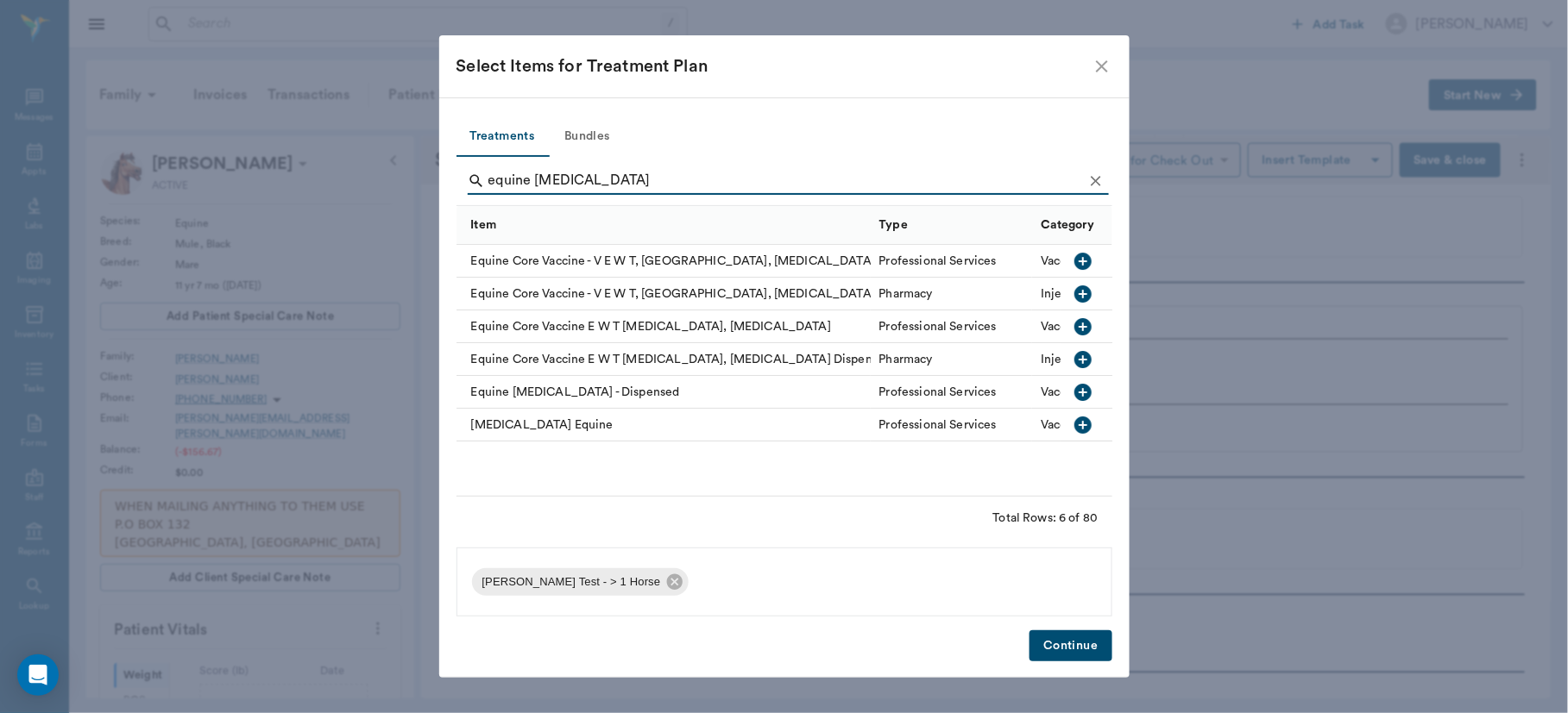
click at [1082, 425] on icon "button" at bounding box center [1083, 425] width 21 height 21
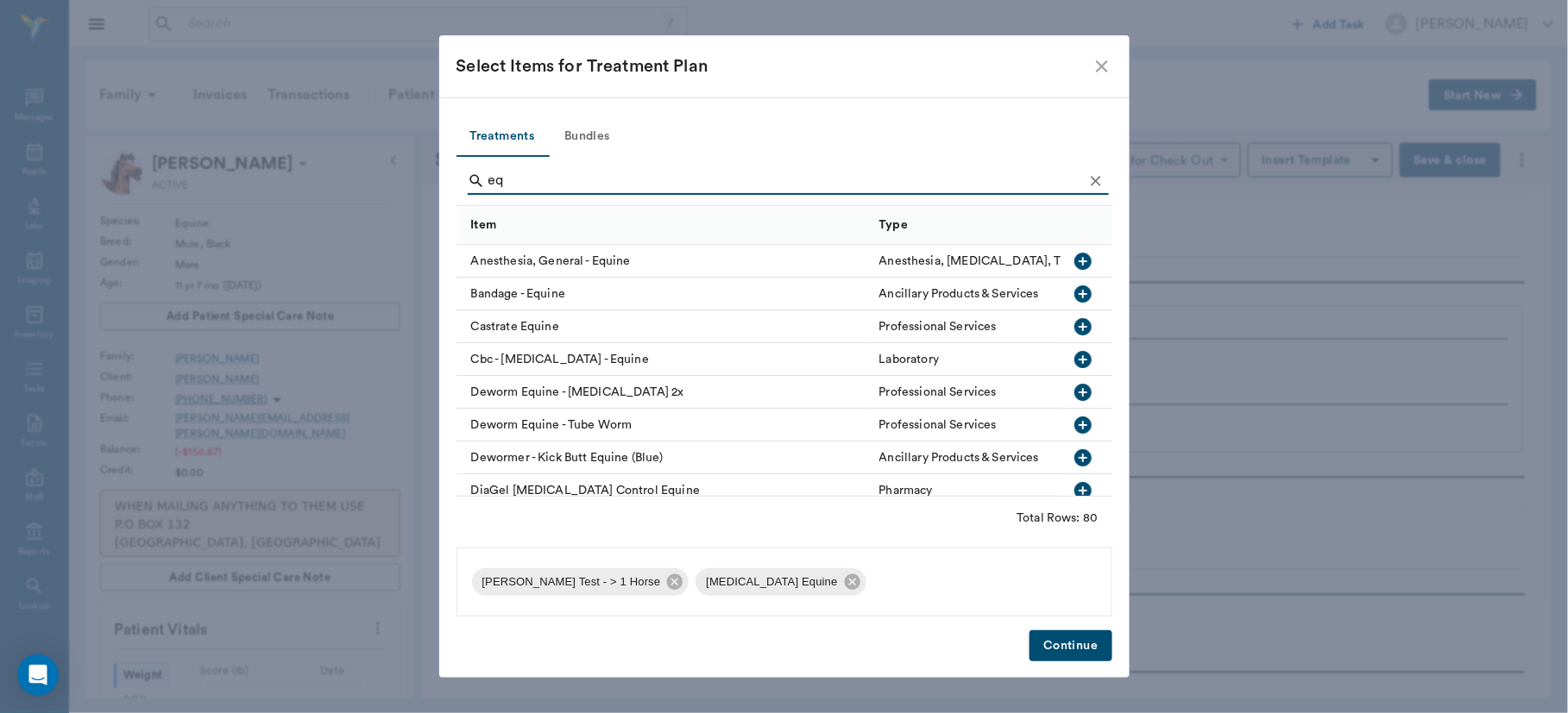
type input "e"
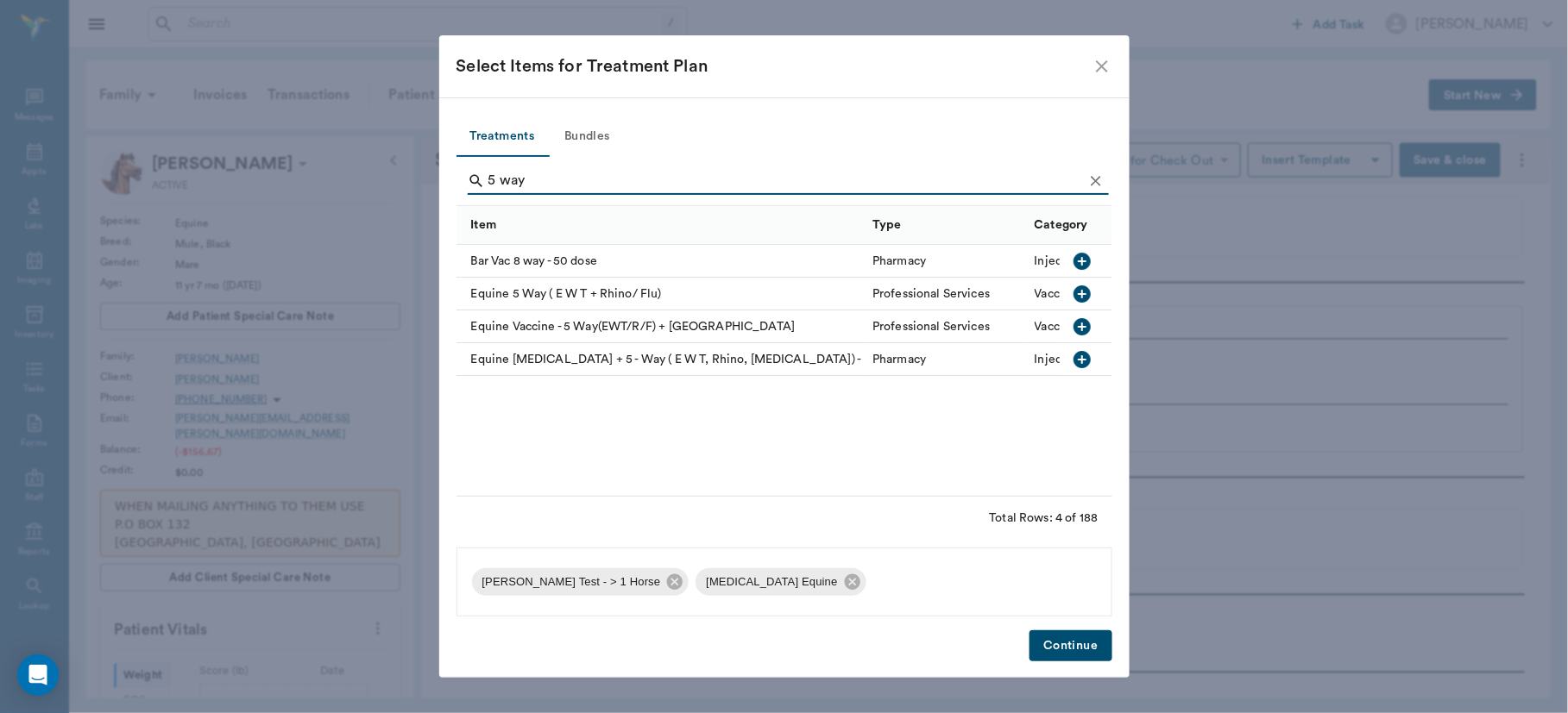
type input "5 way"
click at [1083, 322] on icon "button" at bounding box center [1082, 326] width 17 height 17
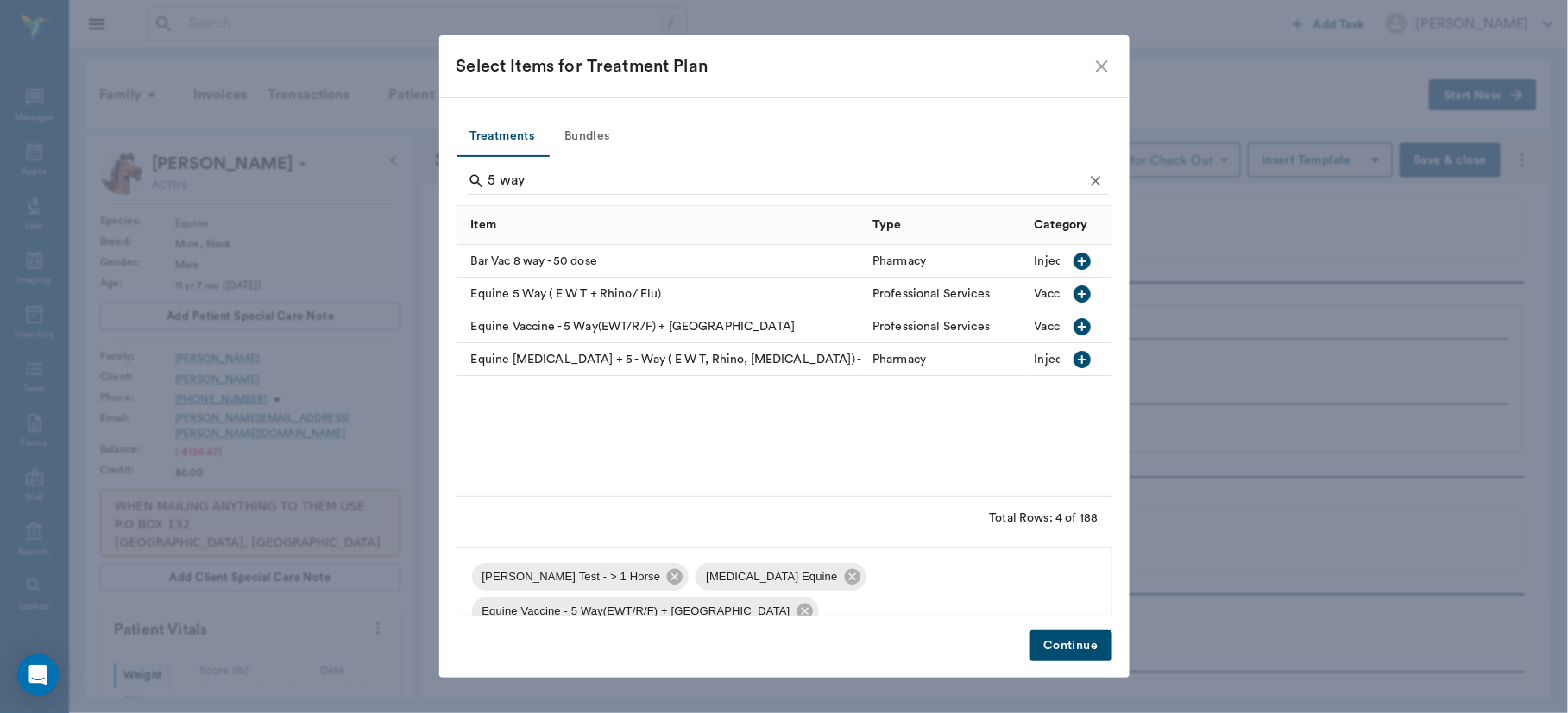
click at [1068, 640] on button "Continue" at bounding box center [1070, 646] width 82 height 32
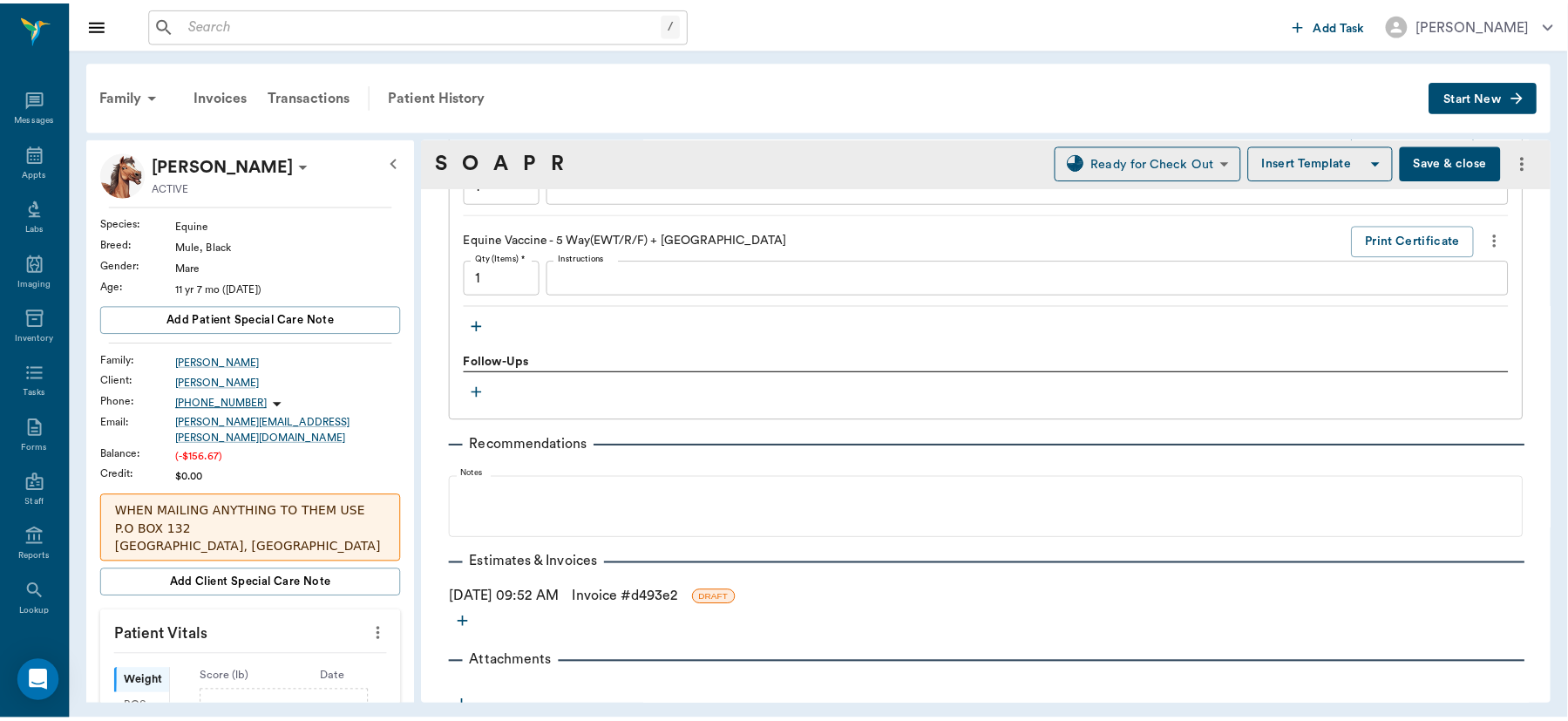
scroll to position [1413, 0]
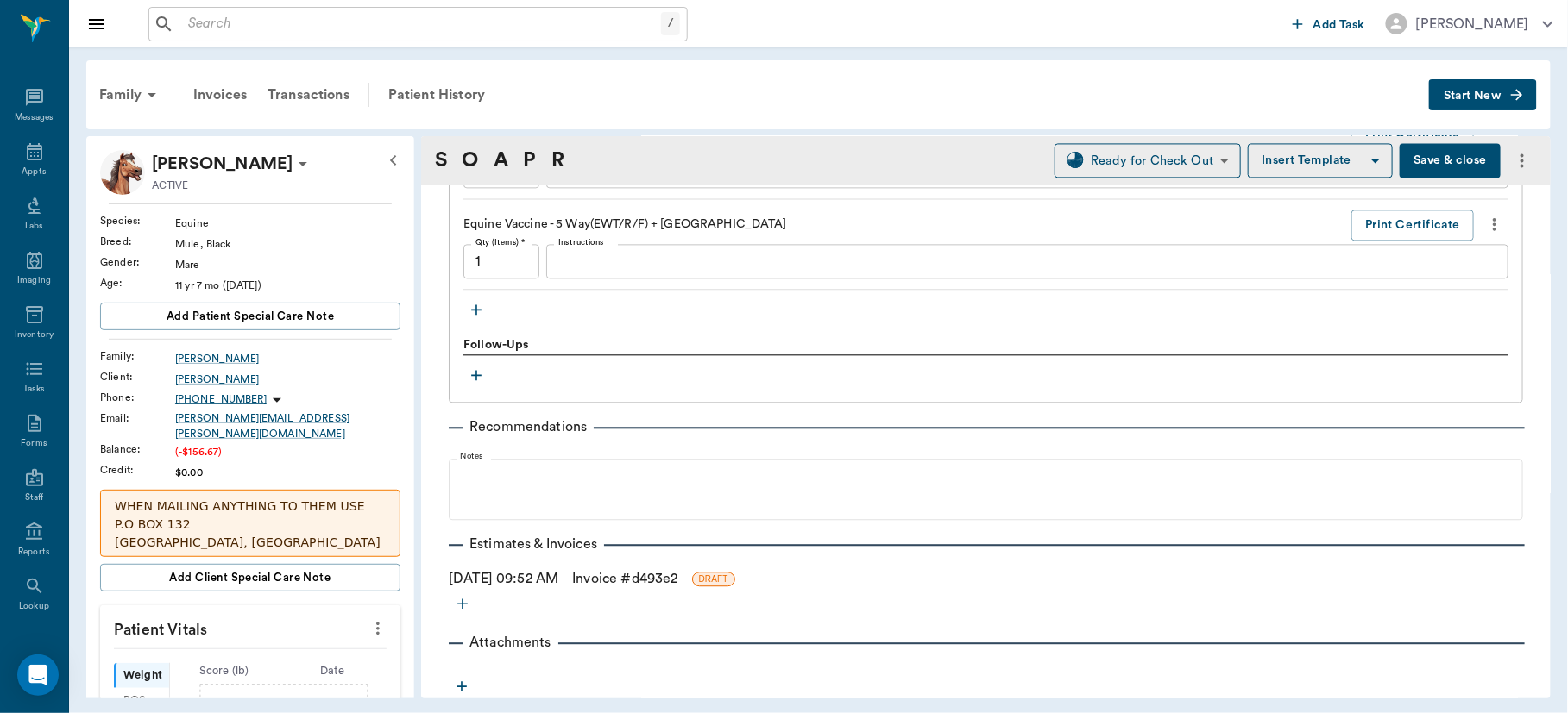
click at [624, 579] on link "Invoice # d493e2" at bounding box center [625, 578] width 106 height 21
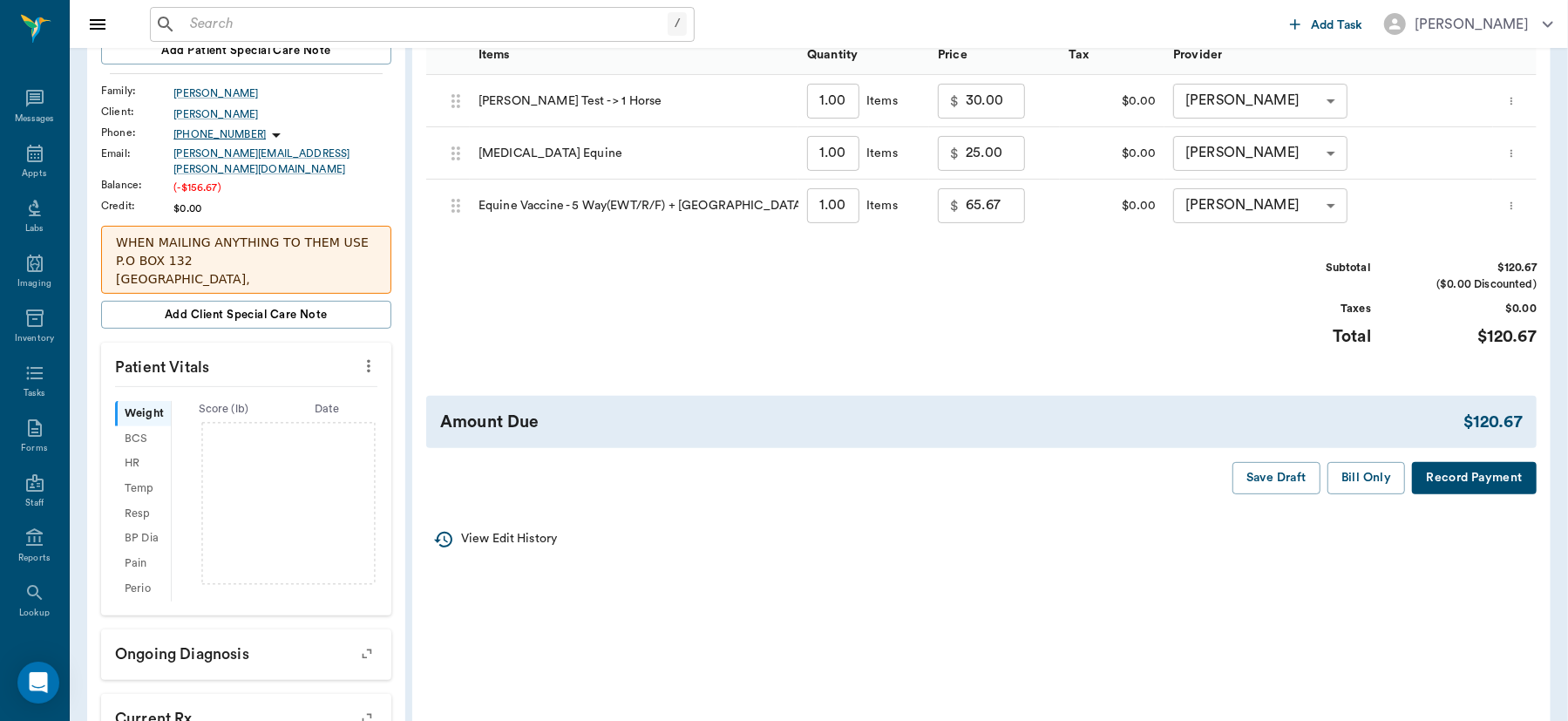
scroll to position [271, 0]
click at [1371, 464] on button "Bill Only" at bounding box center [1366, 476] width 78 height 32
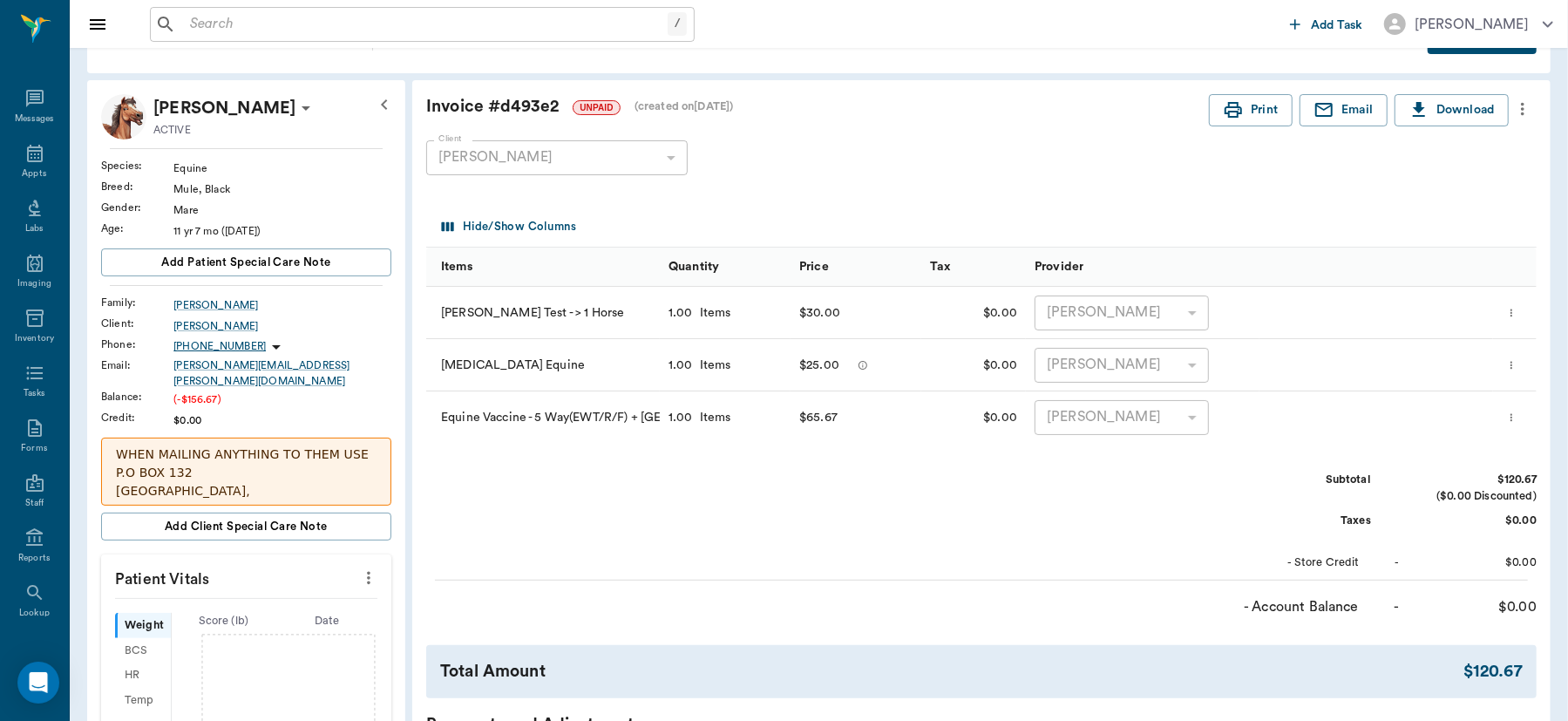
scroll to position [56, 0]
click at [28, 168] on div "Appts" at bounding box center [34, 174] width 25 height 13
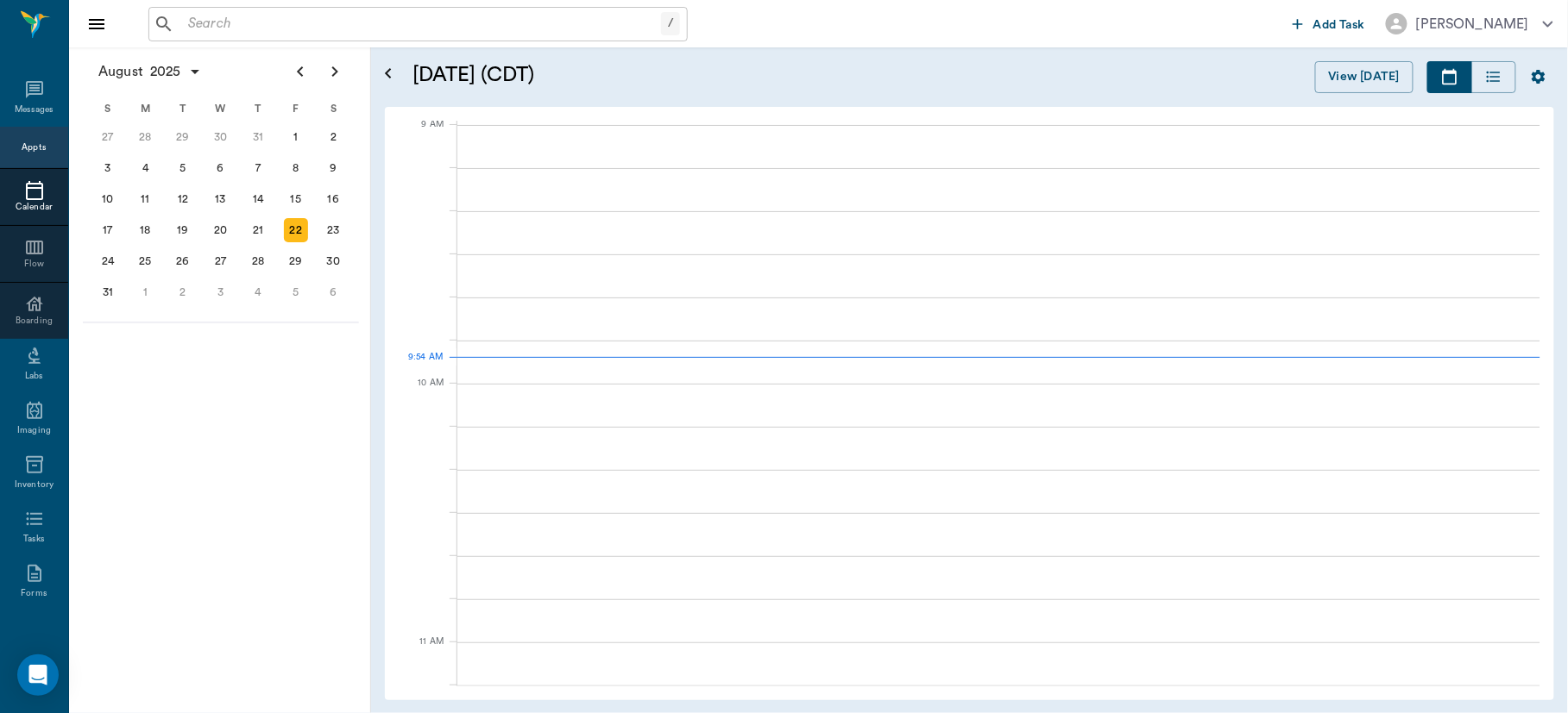
scroll to position [260, 0]
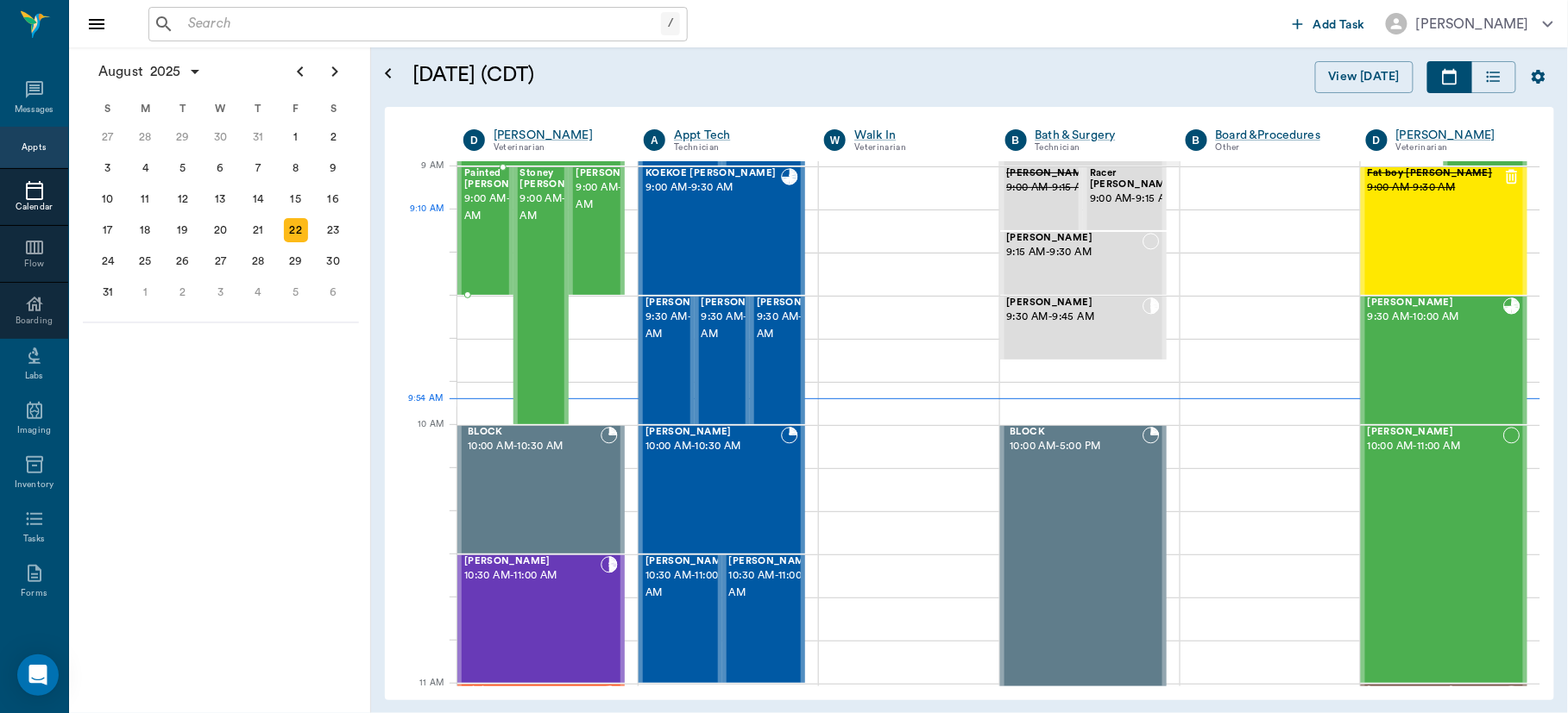
click at [482, 225] on span "9:00 AM - 9:30 AM" at bounding box center [507, 208] width 86 height 35
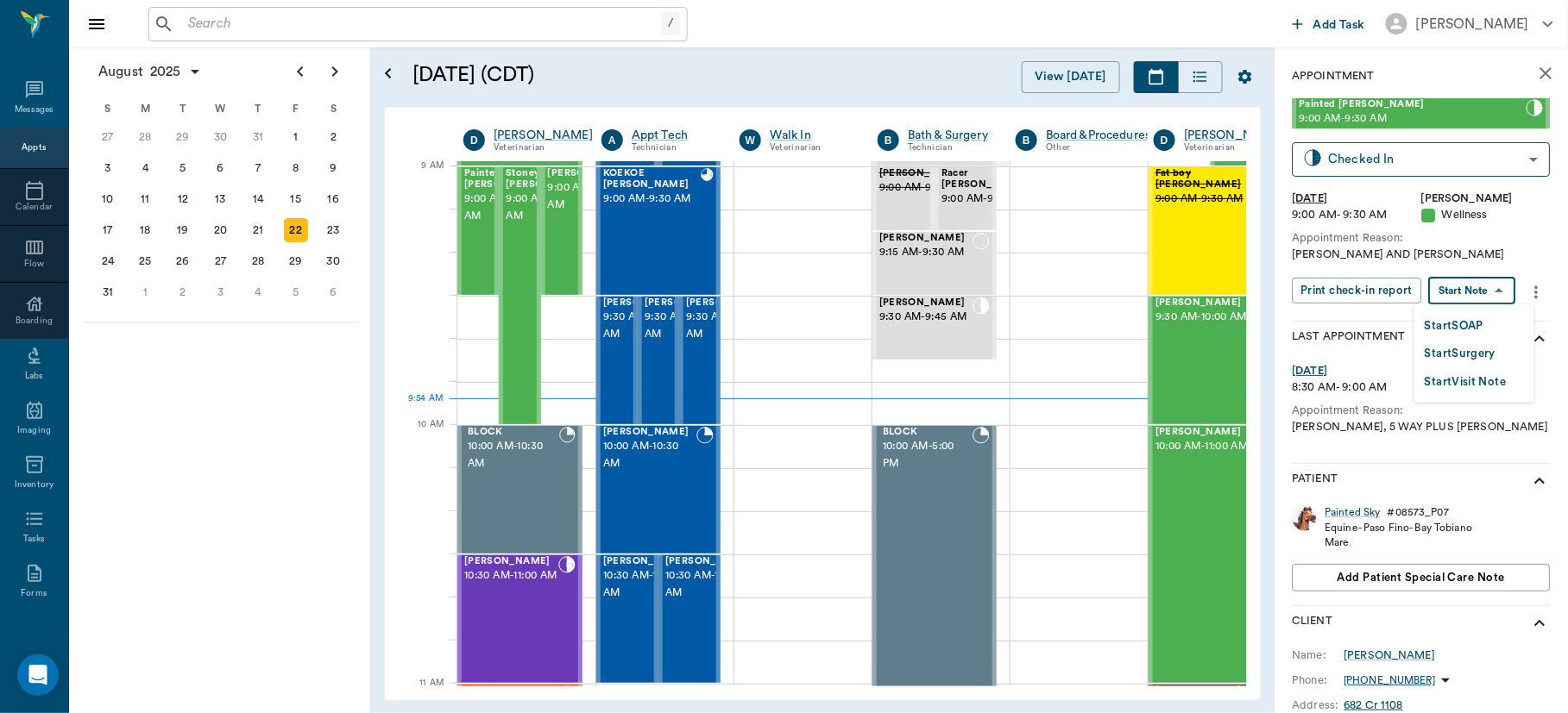
click at [1508, 294] on body "/ ​ Add Task [PERSON_NAME] Nectar Messages Appts Calendar Flow Boarding Labs Im…" at bounding box center [784, 356] width 1568 height 713
click at [1472, 321] on button "Start SOAP" at bounding box center [1453, 326] width 58 height 20
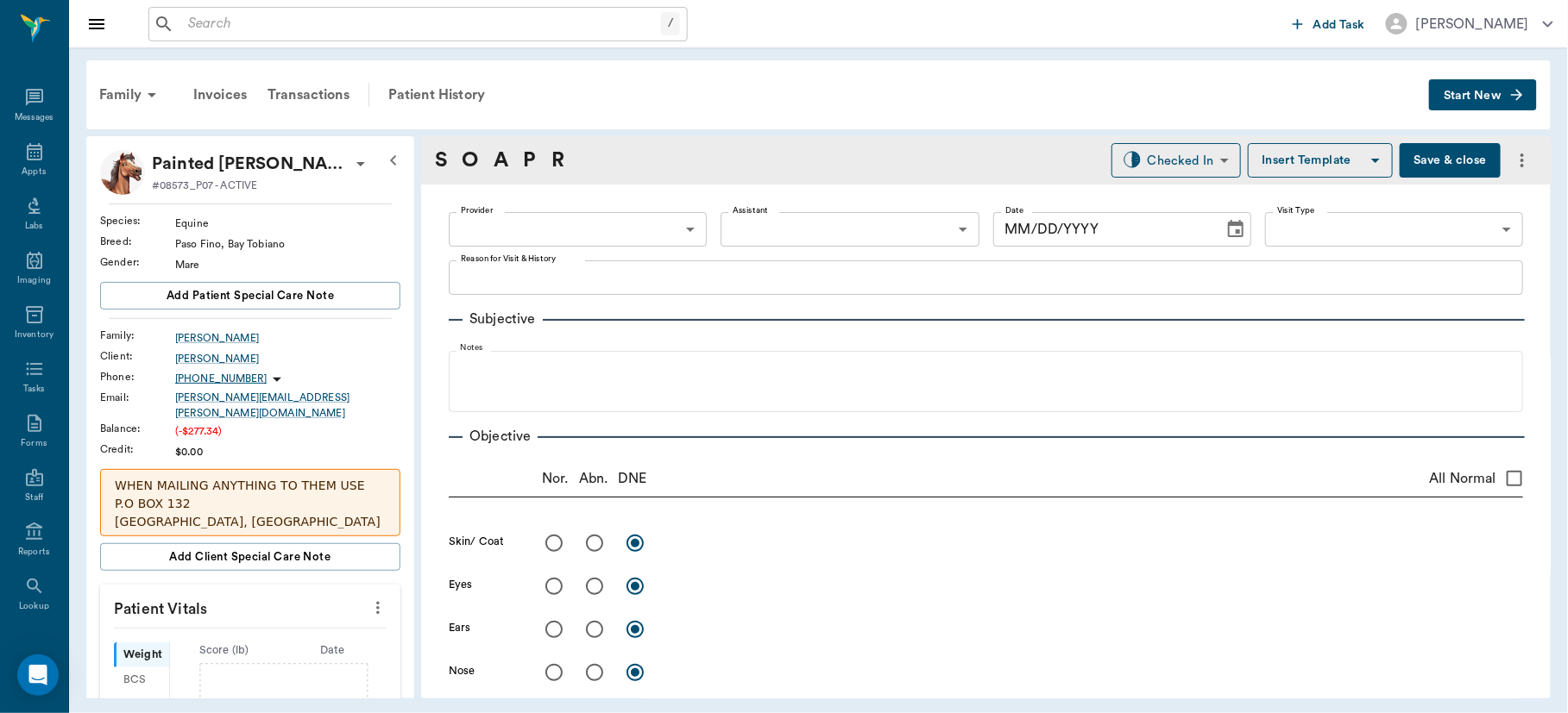
type input "63ec2f075fda476ae8351a4d"
type input "65d2be4f46e3a538d89b8c14"
type textarea "[PERSON_NAME] AND [PERSON_NAME]"
type input "[DATE]"
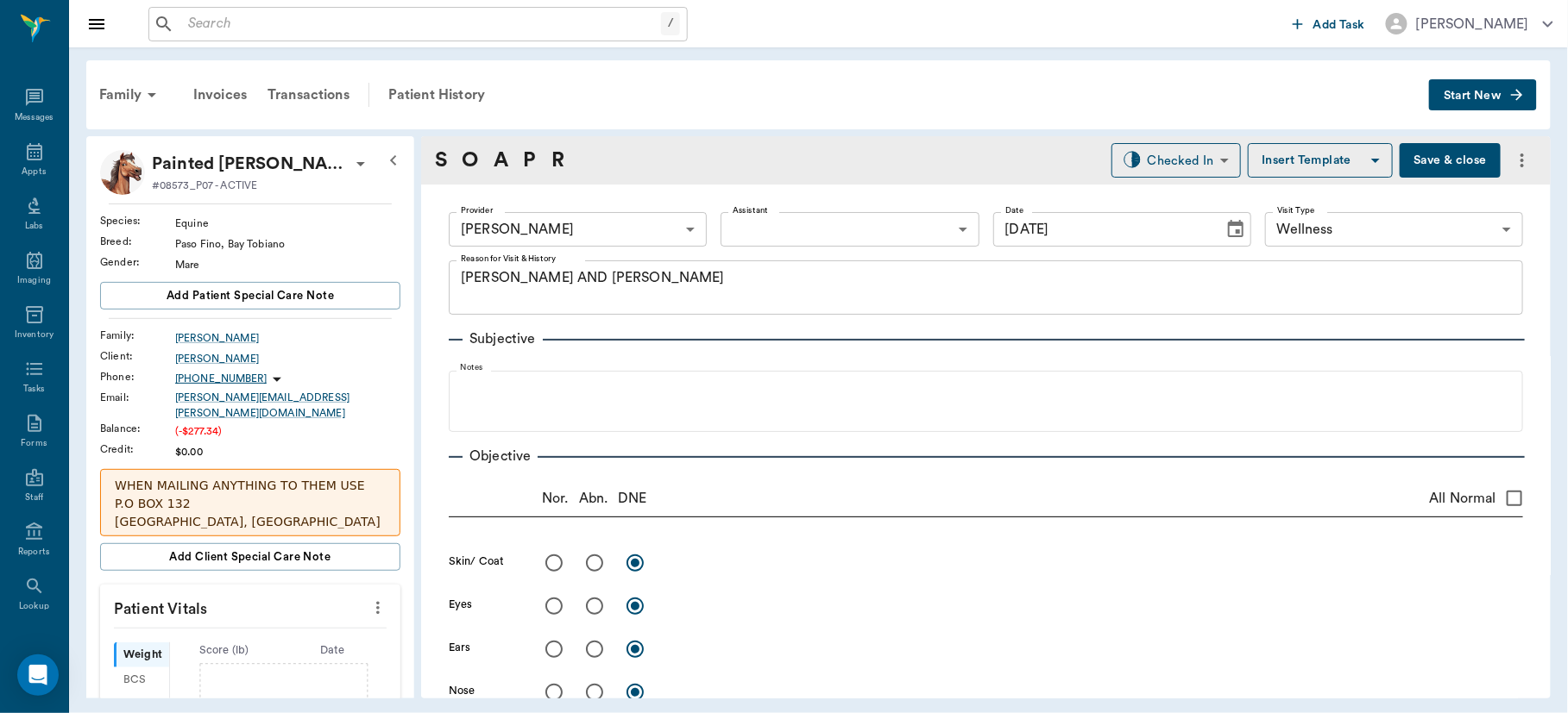
click at [1407, 225] on body "/ ​ Add Task [PERSON_NAME] Nectar Messages Appts Labs Imaging Inventory Tasks F…" at bounding box center [784, 356] width 1568 height 713
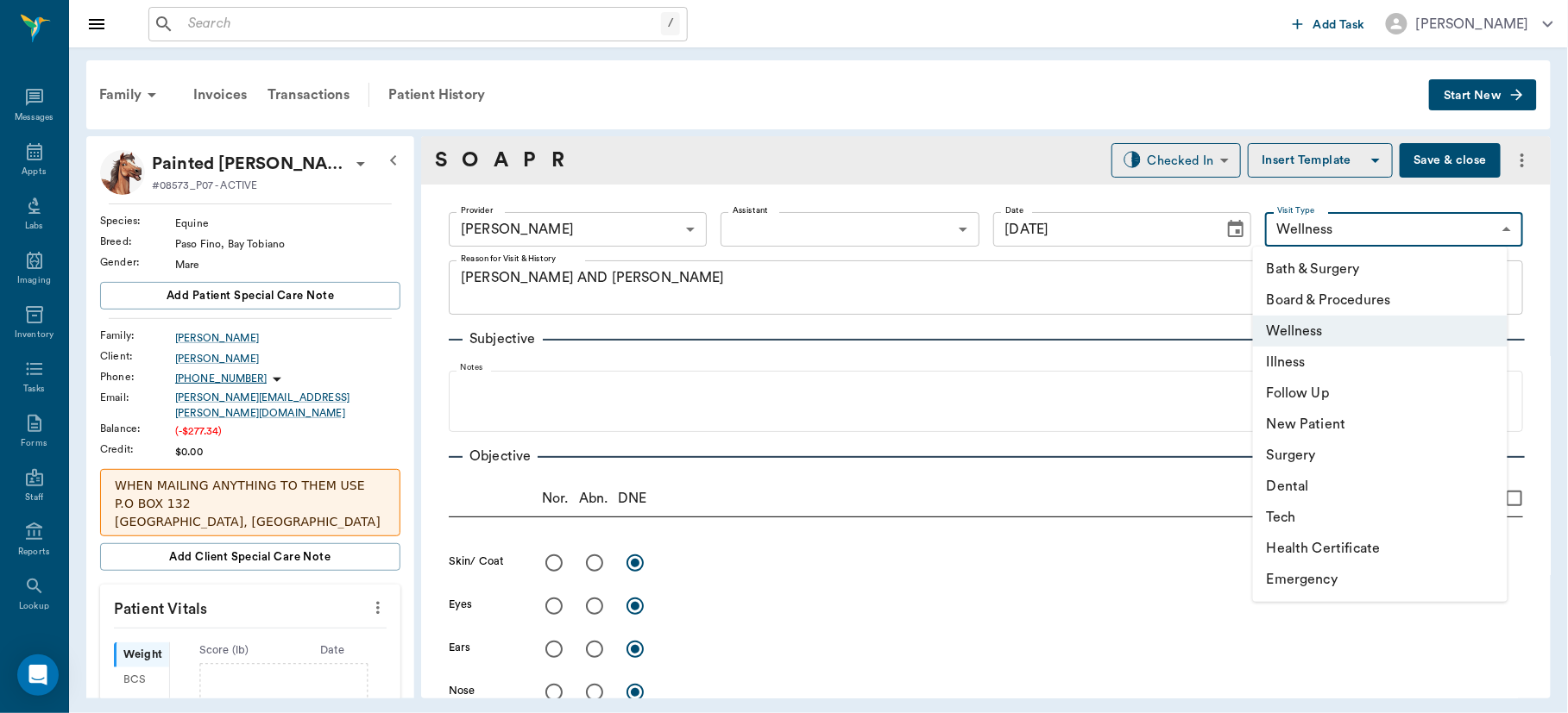
drag, startPoint x: 1541, startPoint y: 253, endPoint x: 1534, endPoint y: 419, distance: 166.1
click at [1534, 419] on div at bounding box center [784, 356] width 1568 height 713
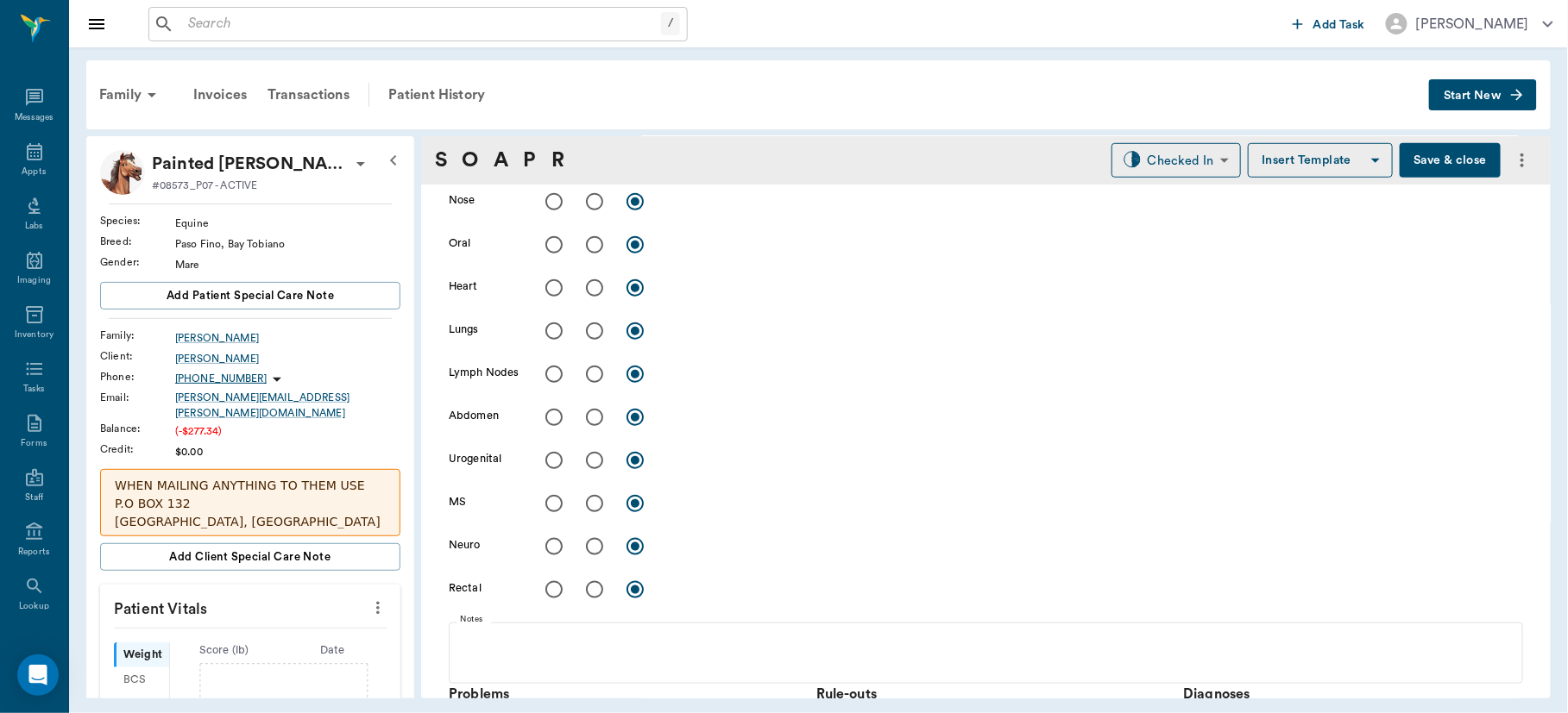
scroll to position [982, 0]
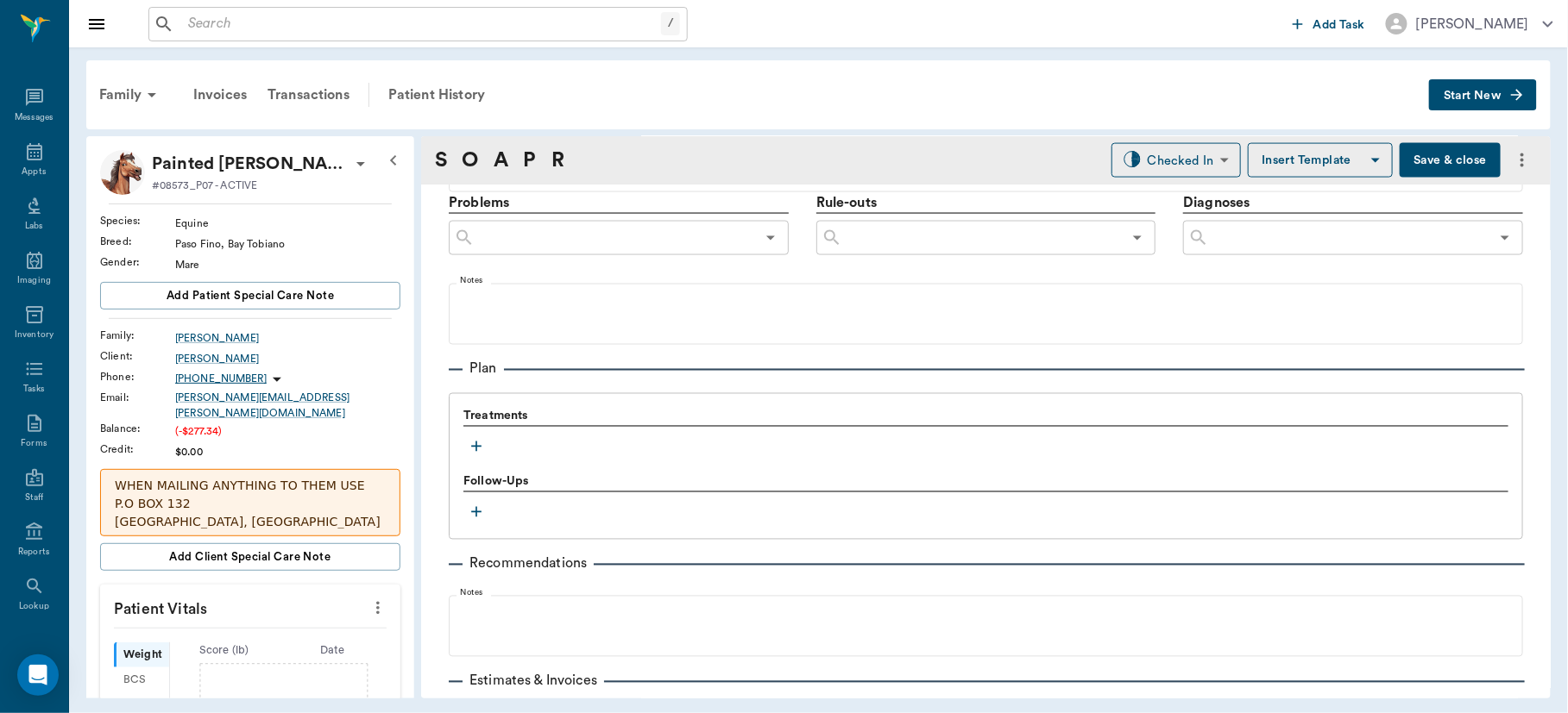
click at [475, 449] on icon "button" at bounding box center [476, 446] width 10 height 10
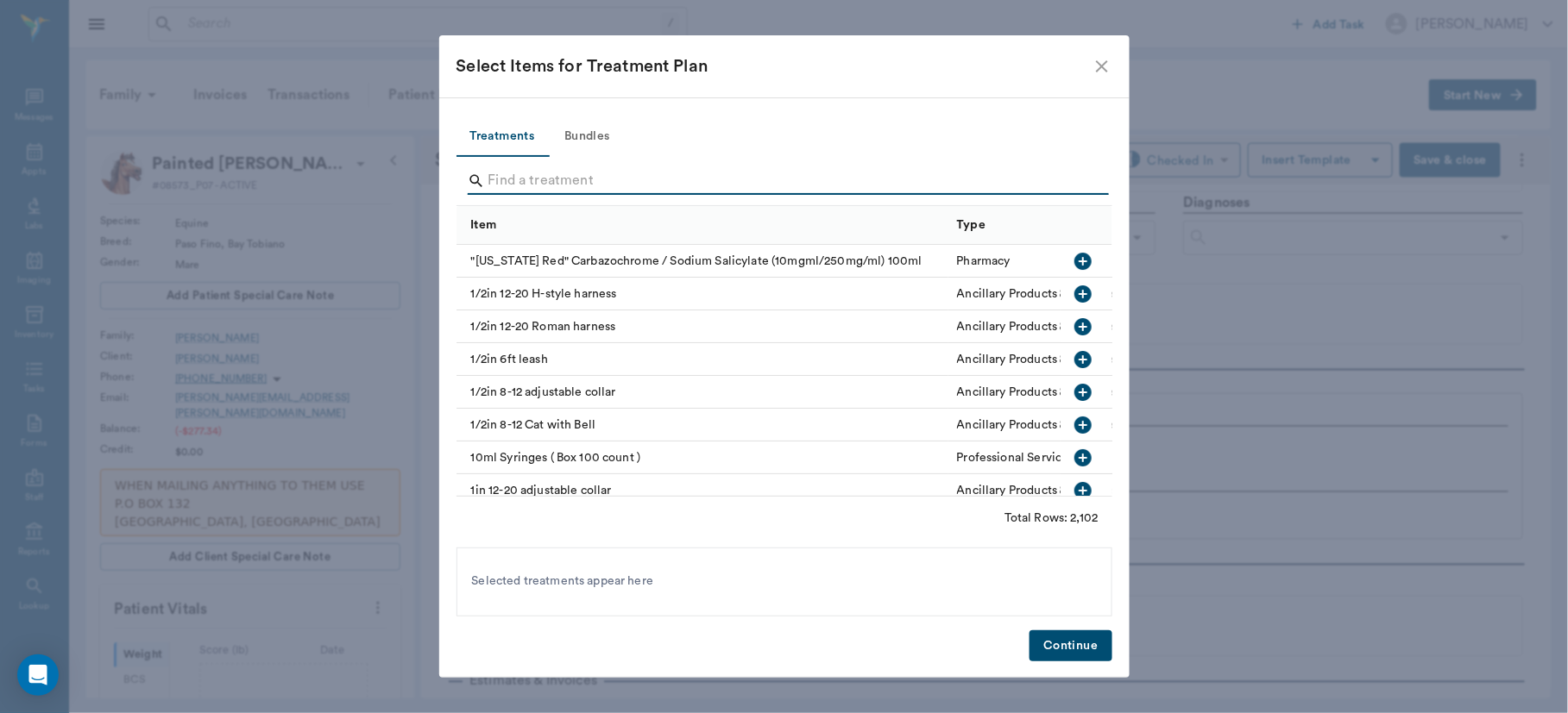
click at [524, 184] on input "Search" at bounding box center [785, 181] width 594 height 27
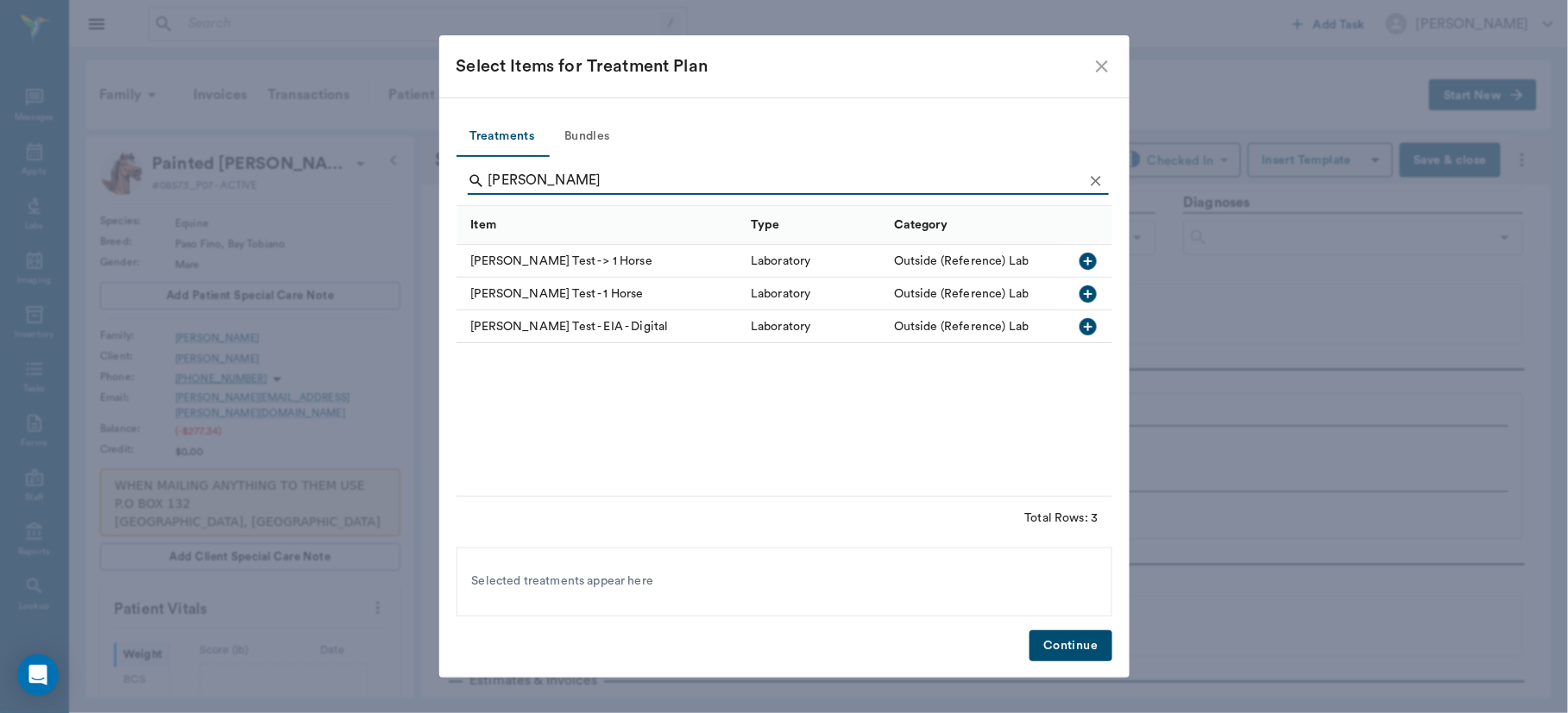
click at [1090, 262] on icon "button" at bounding box center [1087, 261] width 21 height 21
type input "c"
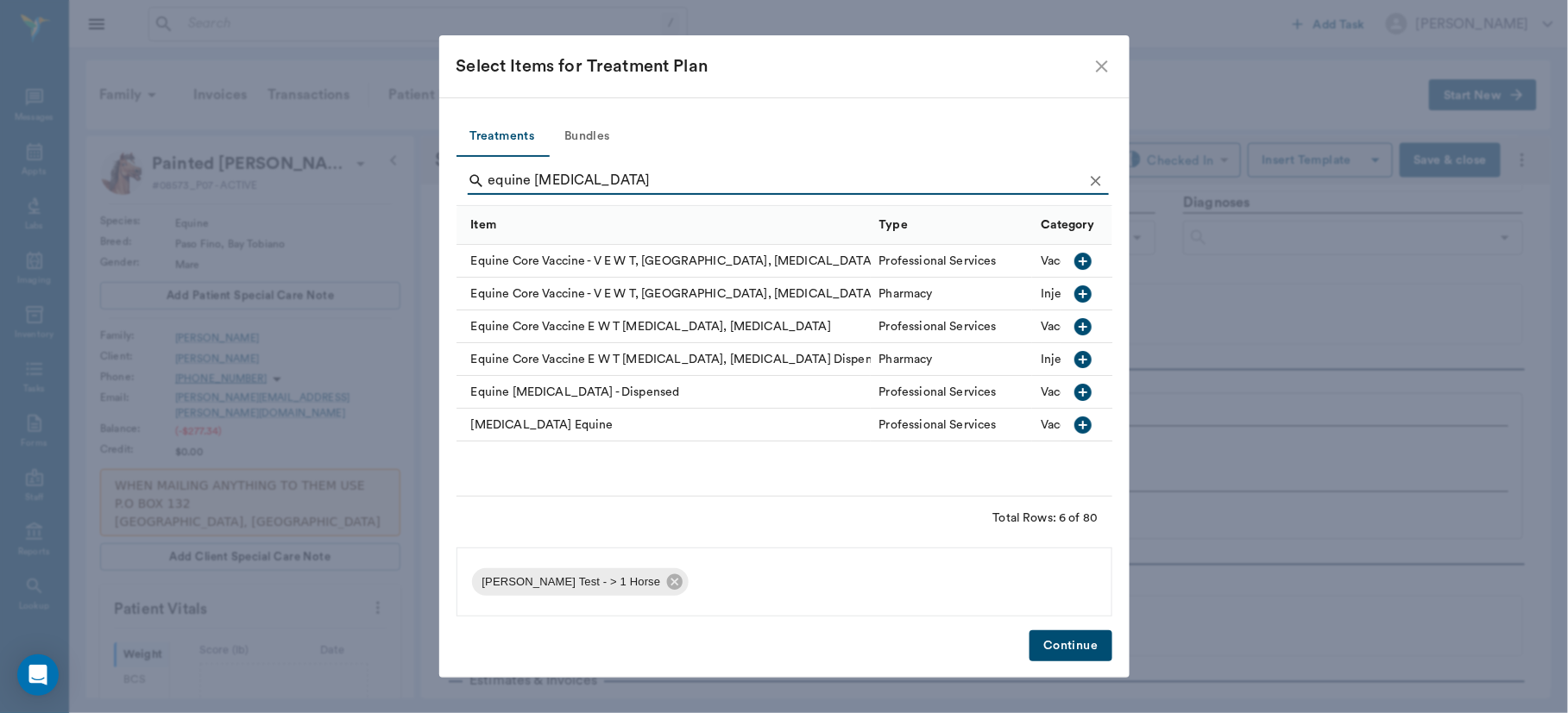
click at [1080, 418] on icon "button" at bounding box center [1082, 425] width 17 height 17
type input "e"
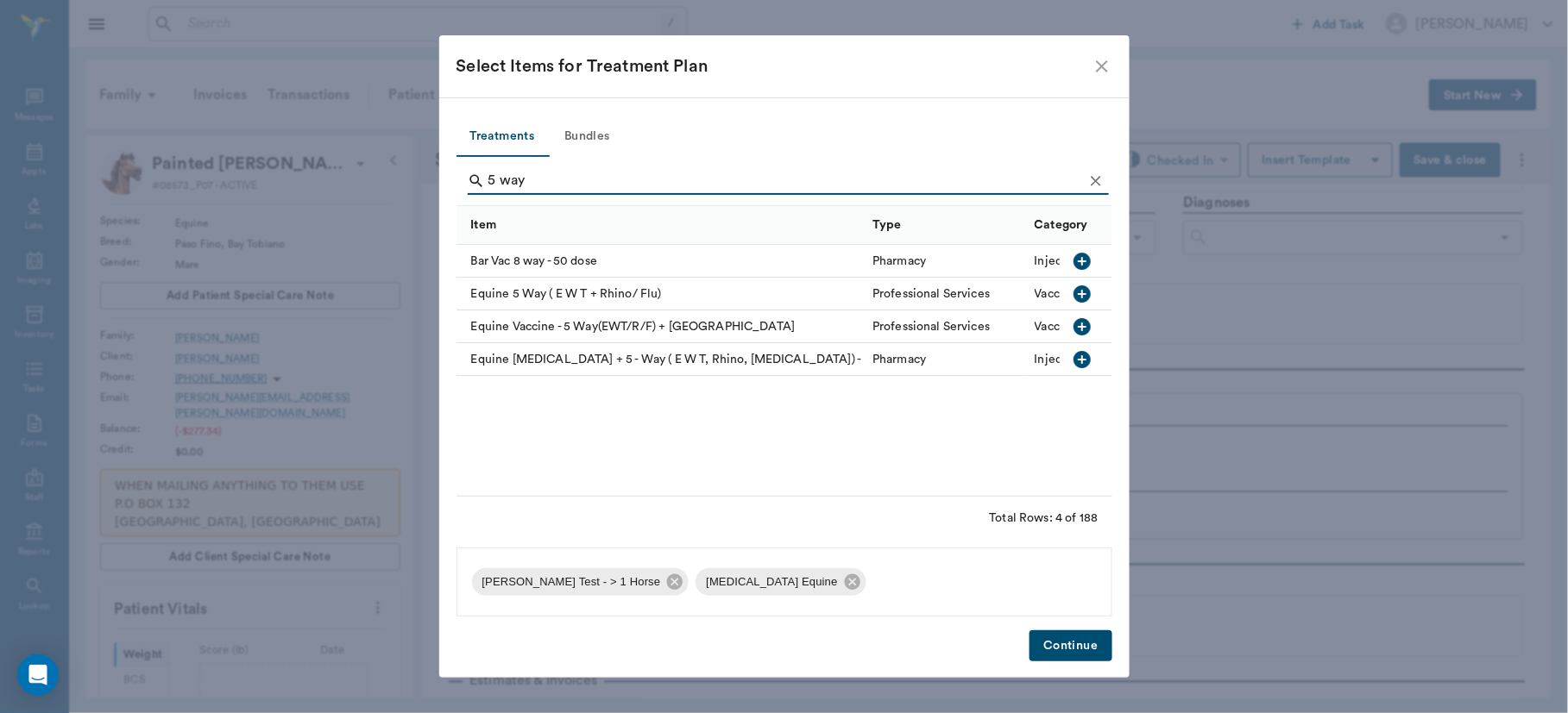
type input "5 way"
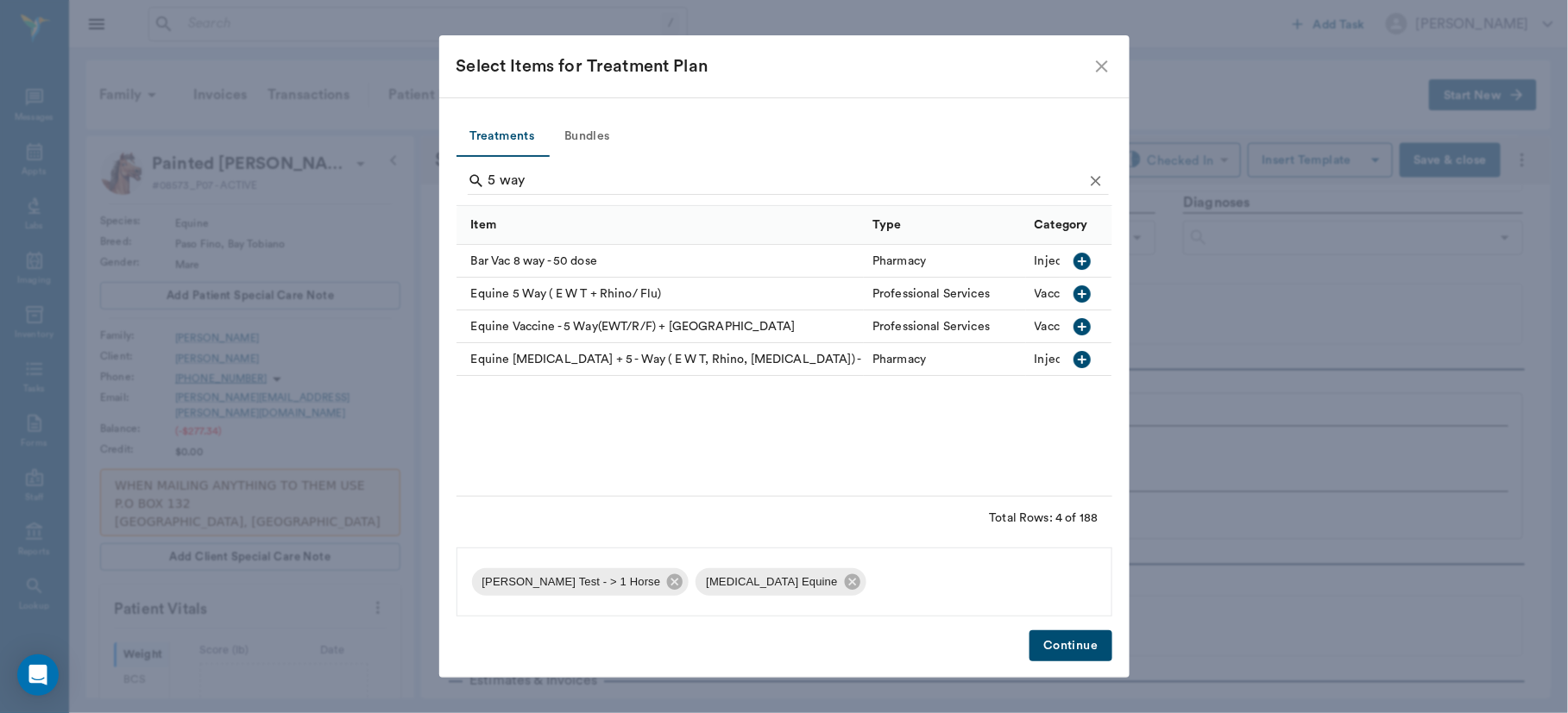
click at [1078, 326] on icon "button" at bounding box center [1082, 326] width 17 height 17
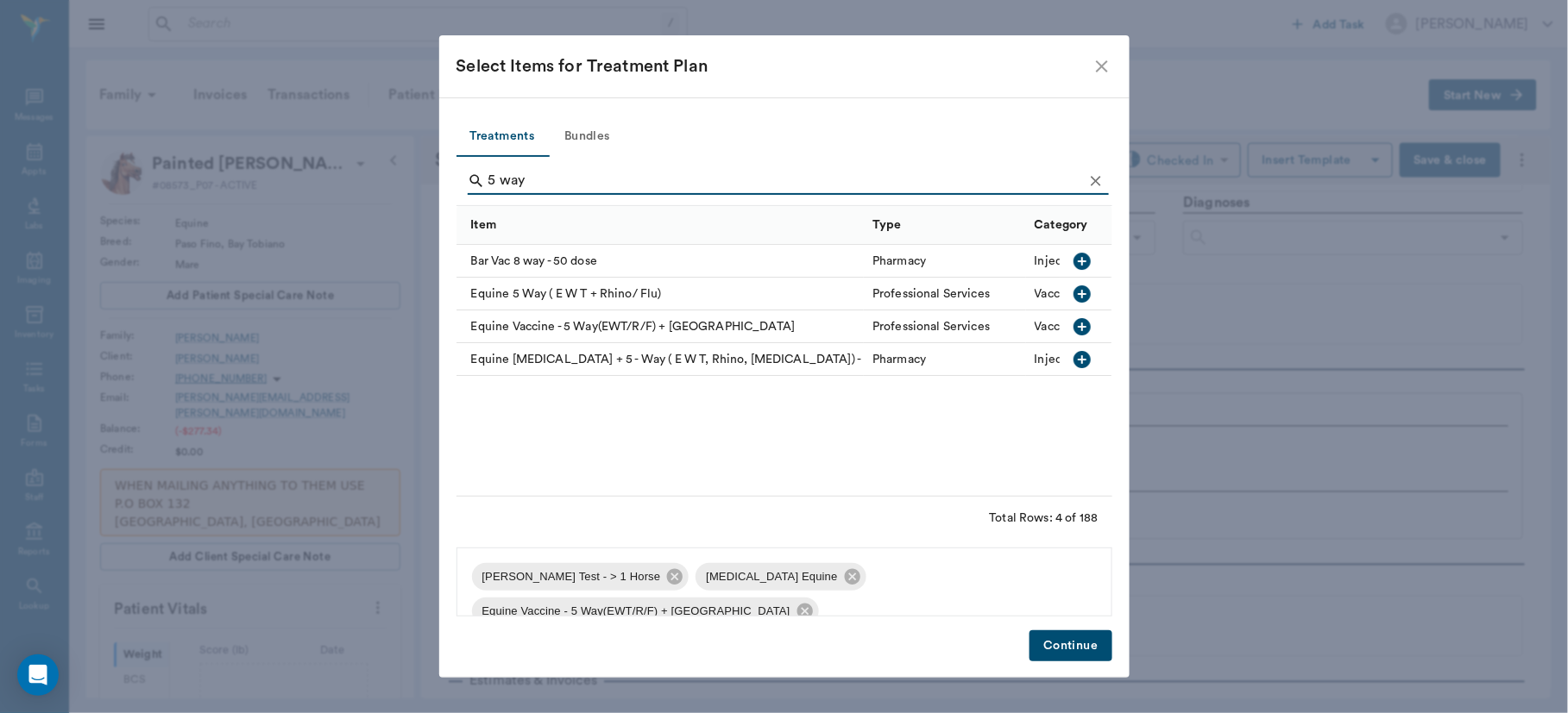
click at [1097, 640] on button "Continue" at bounding box center [1070, 646] width 82 height 32
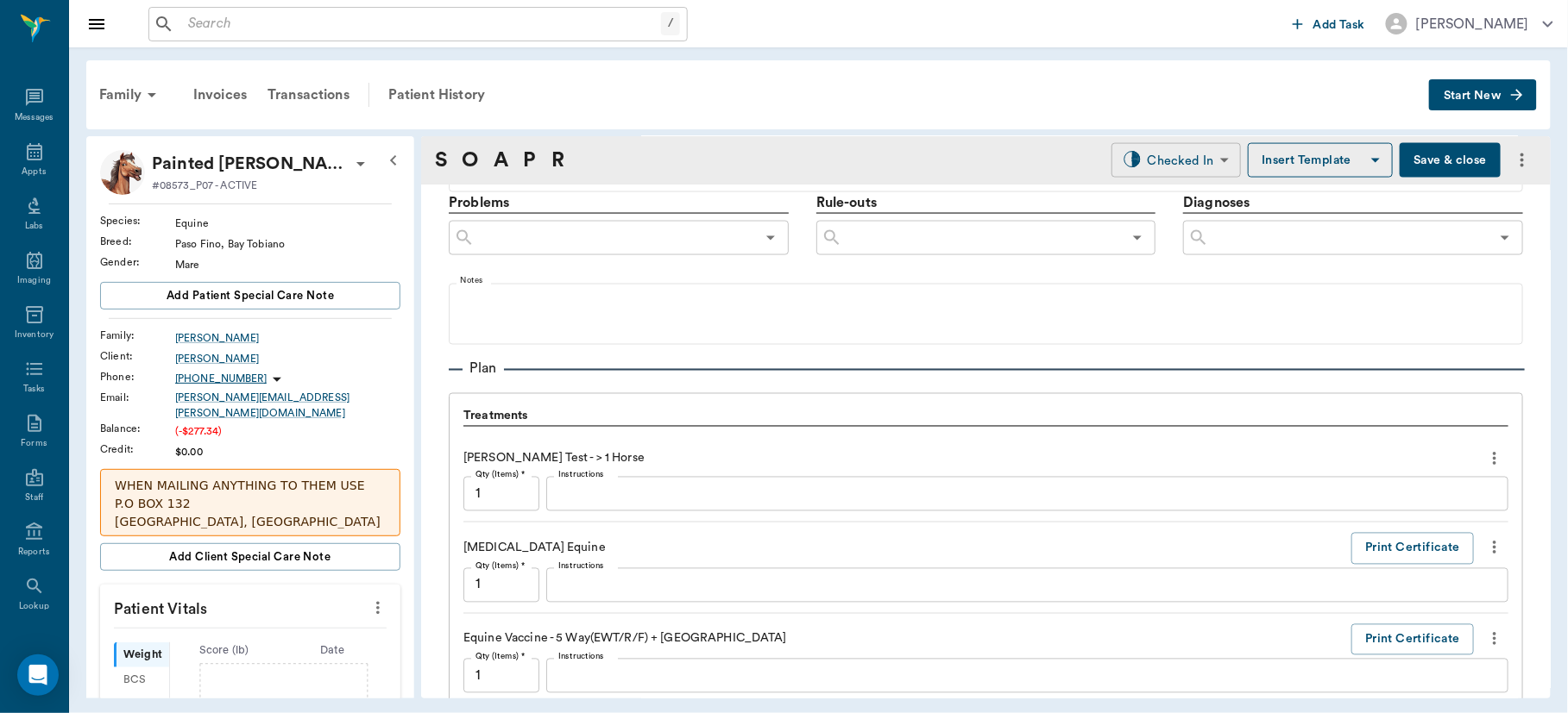
click at [1195, 163] on body "/ ​ Add Task [PERSON_NAME] Nectar Messages Appts Labs Imaging Inventory Tasks F…" at bounding box center [784, 356] width 1568 height 713
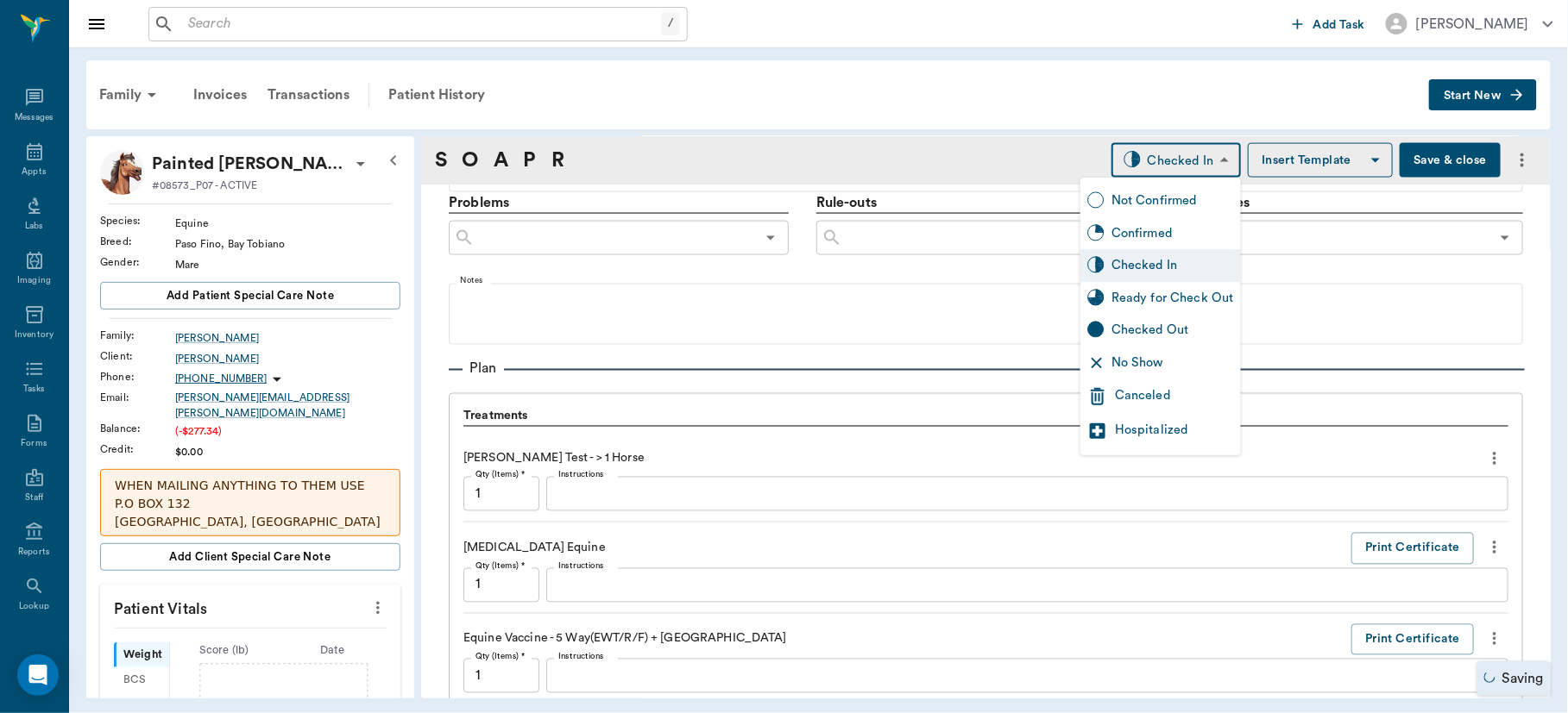
click at [1170, 293] on div "Ready for Check Out" at bounding box center [1172, 298] width 123 height 19
type input "READY_TO_CHECKOUT"
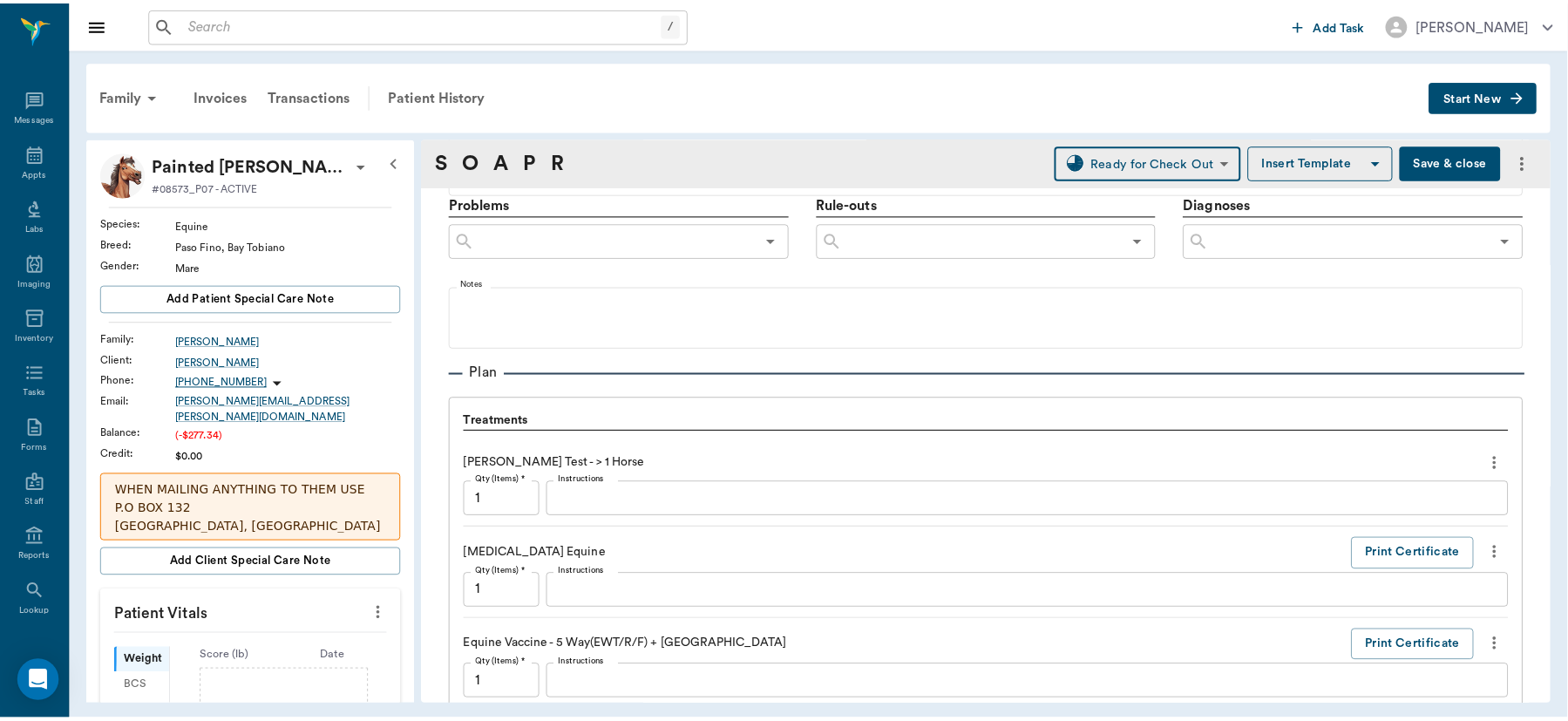
scroll to position [1413, 0]
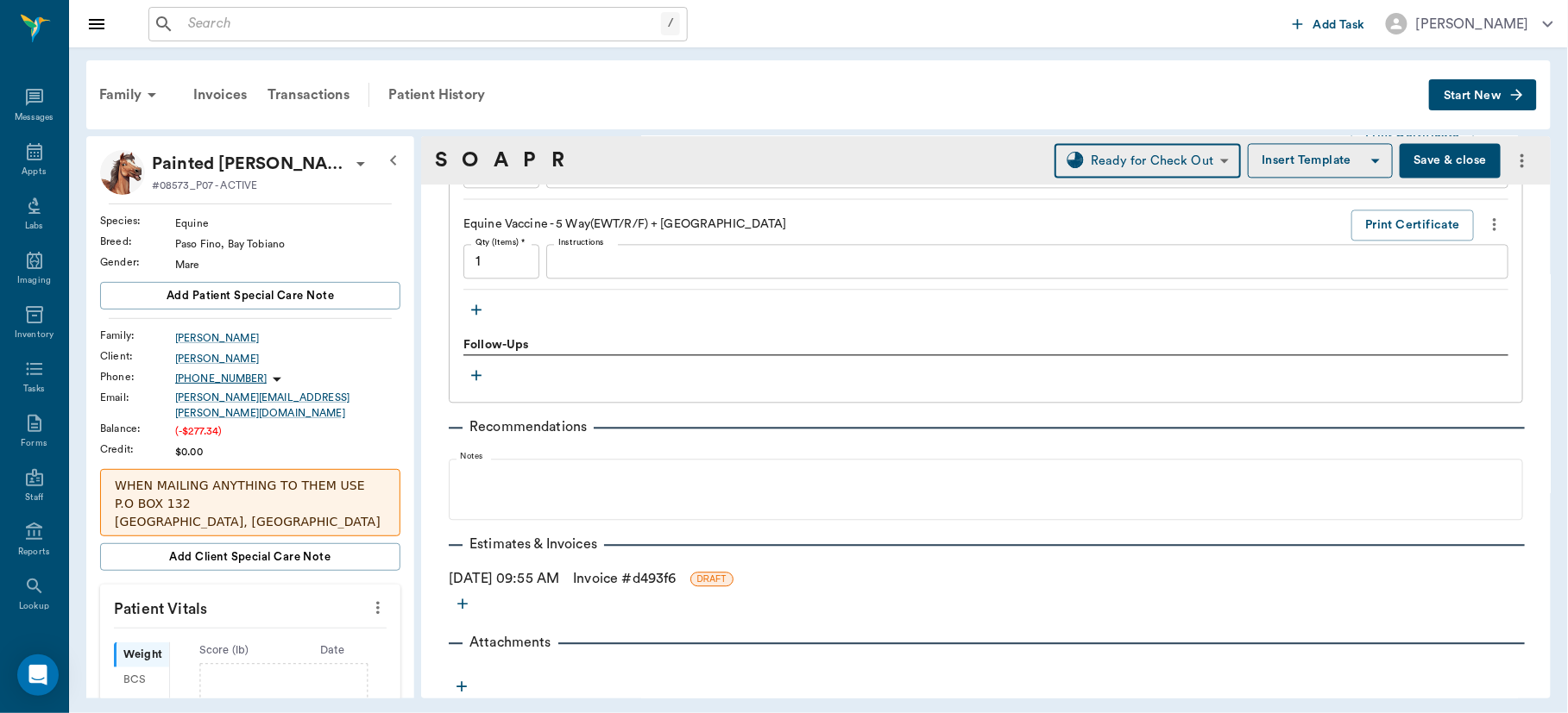
click at [631, 575] on link "Invoice # d493f6" at bounding box center [624, 578] width 103 height 21
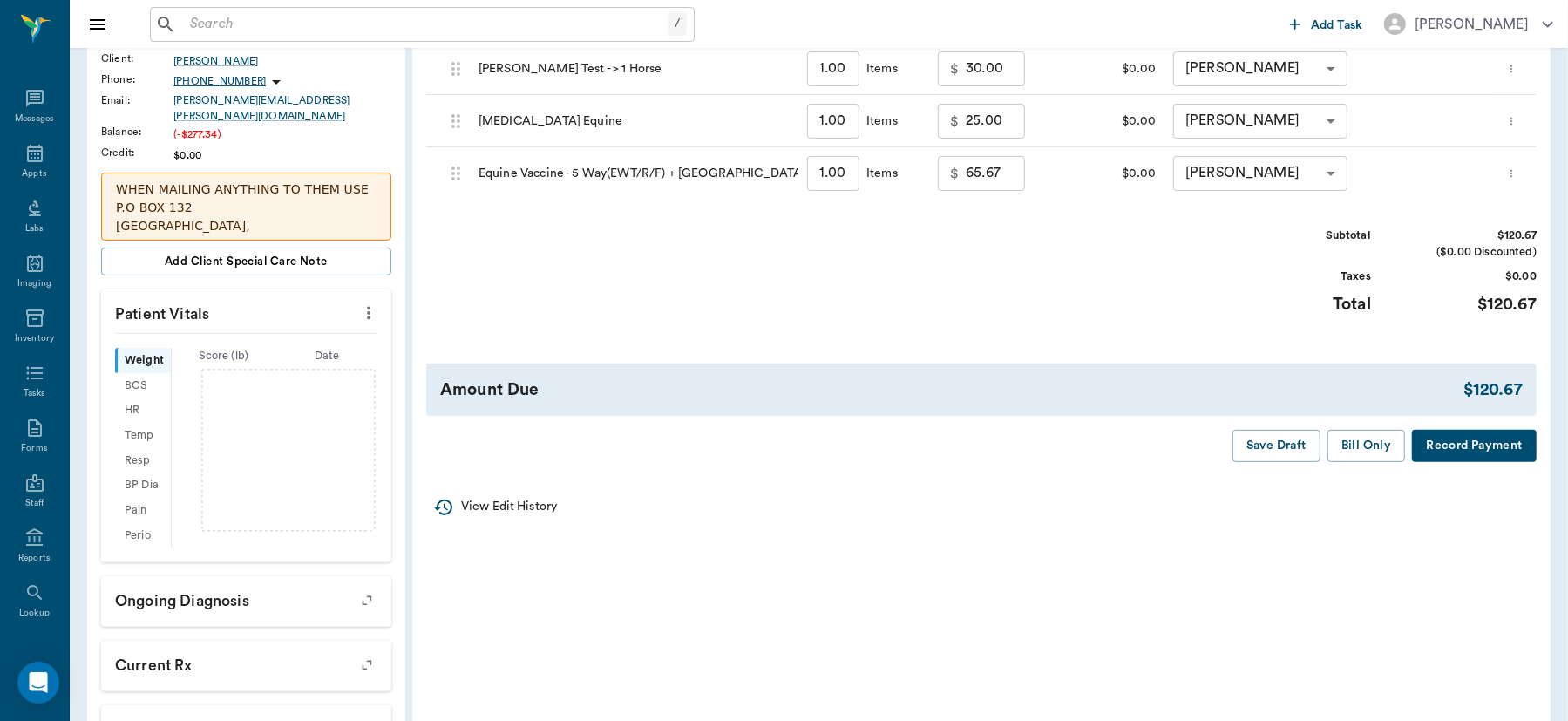
scroll to position [345, 0]
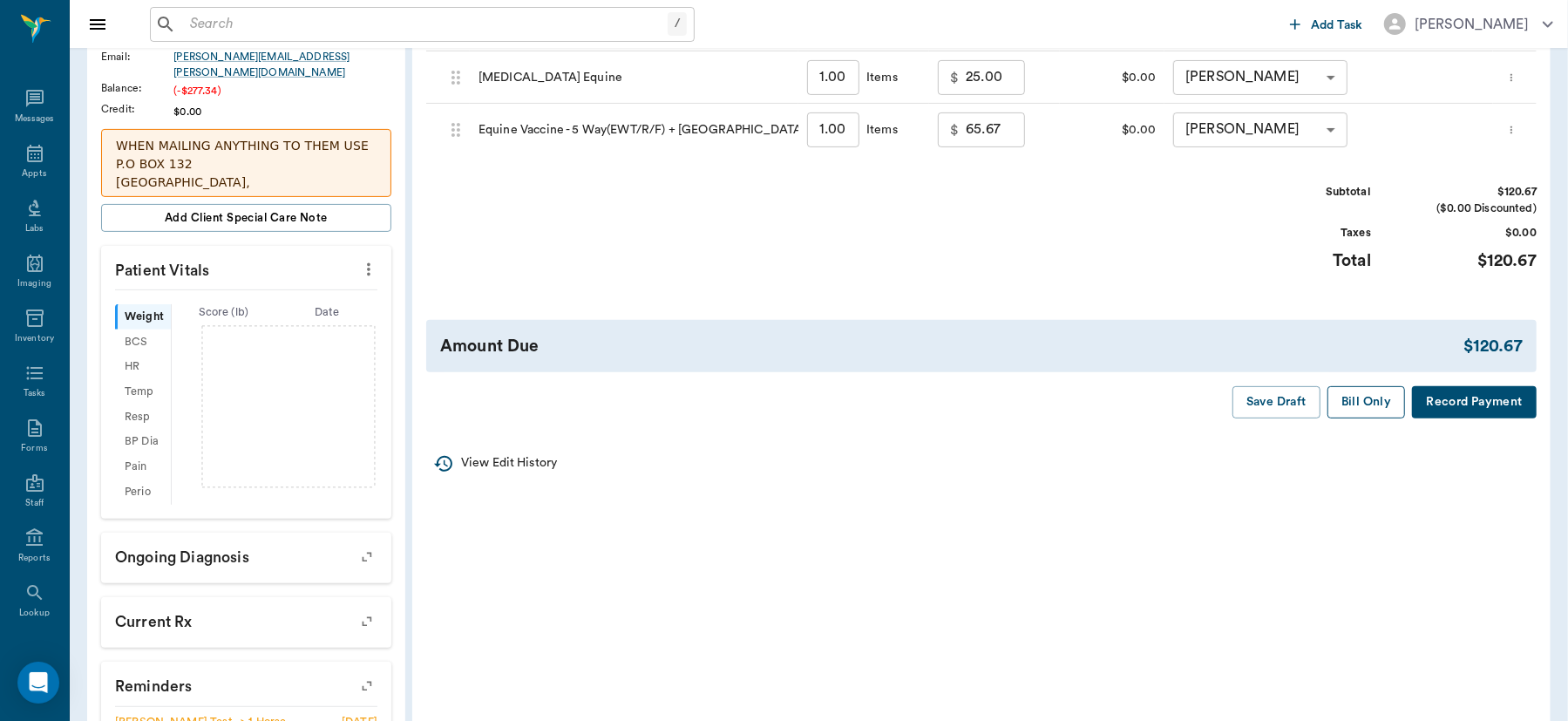
click at [1357, 395] on button "Bill Only" at bounding box center [1366, 402] width 78 height 32
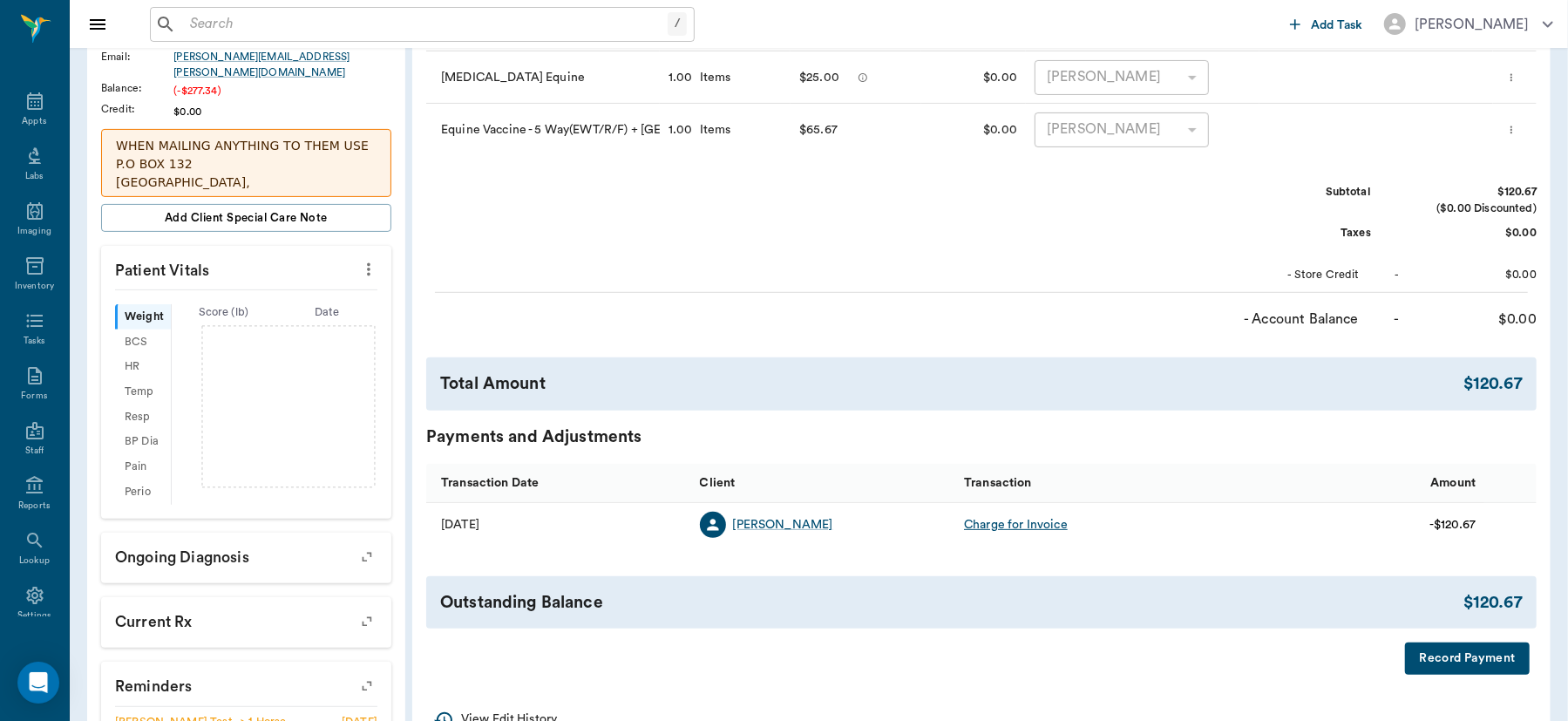
scroll to position [75, 0]
click at [26, 568] on icon at bounding box center [34, 572] width 17 height 17
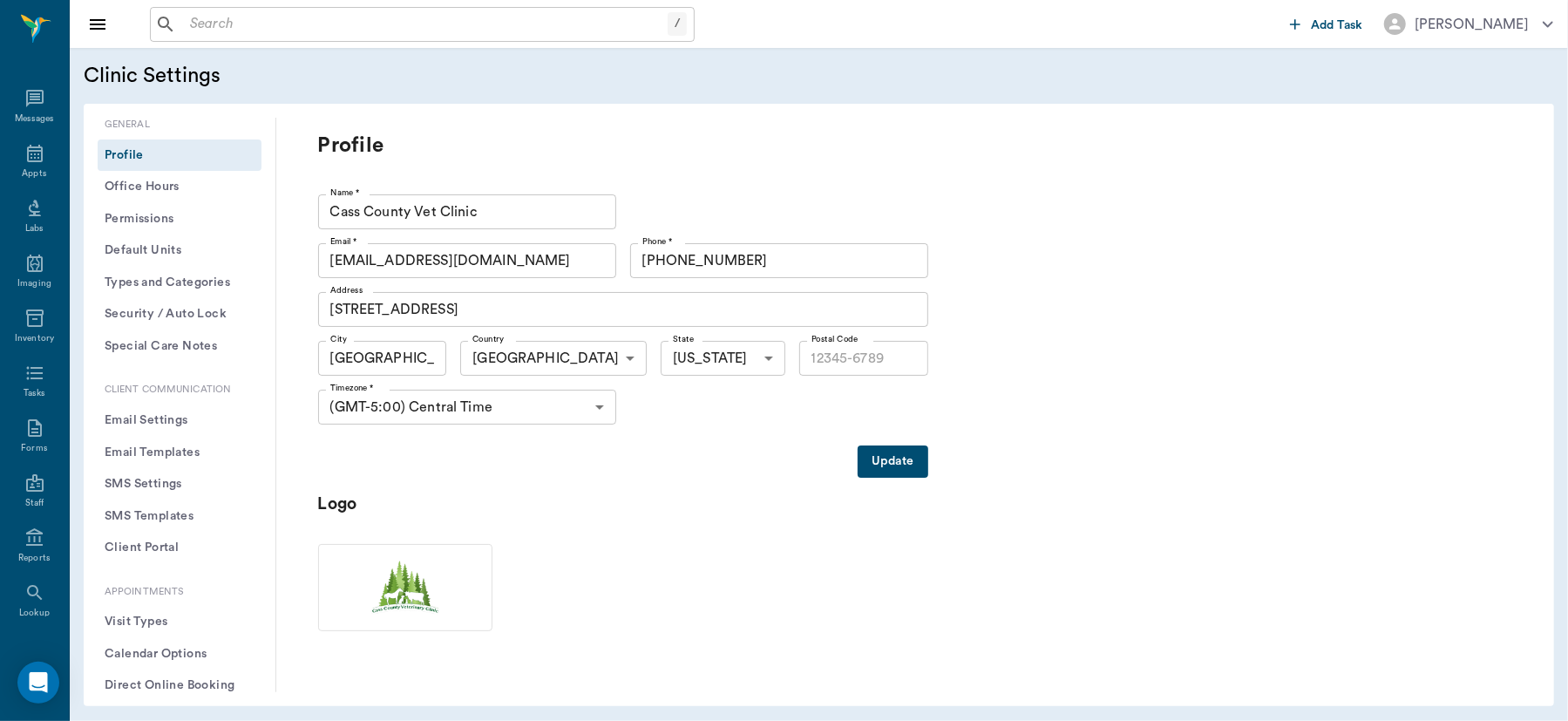
type input "75551"
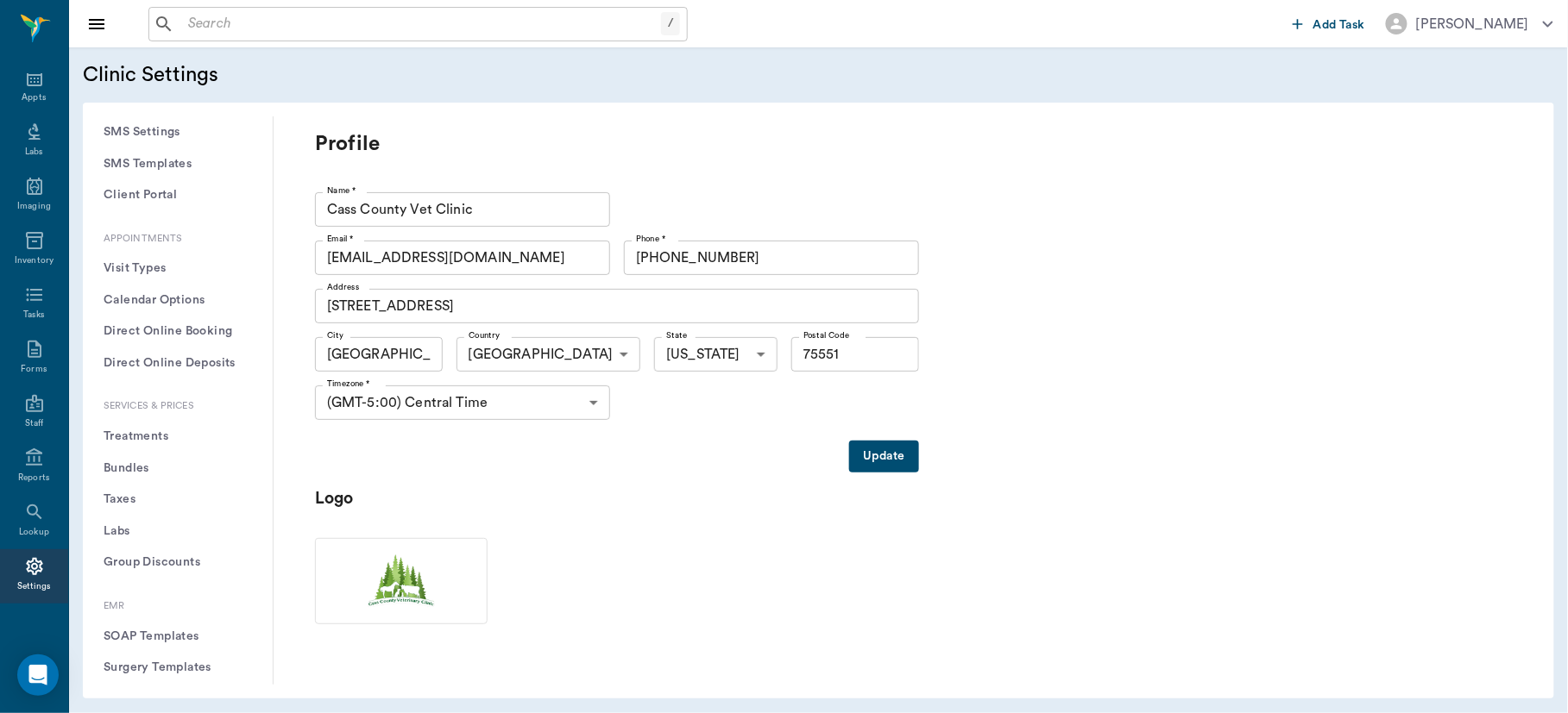
scroll to position [356, 0]
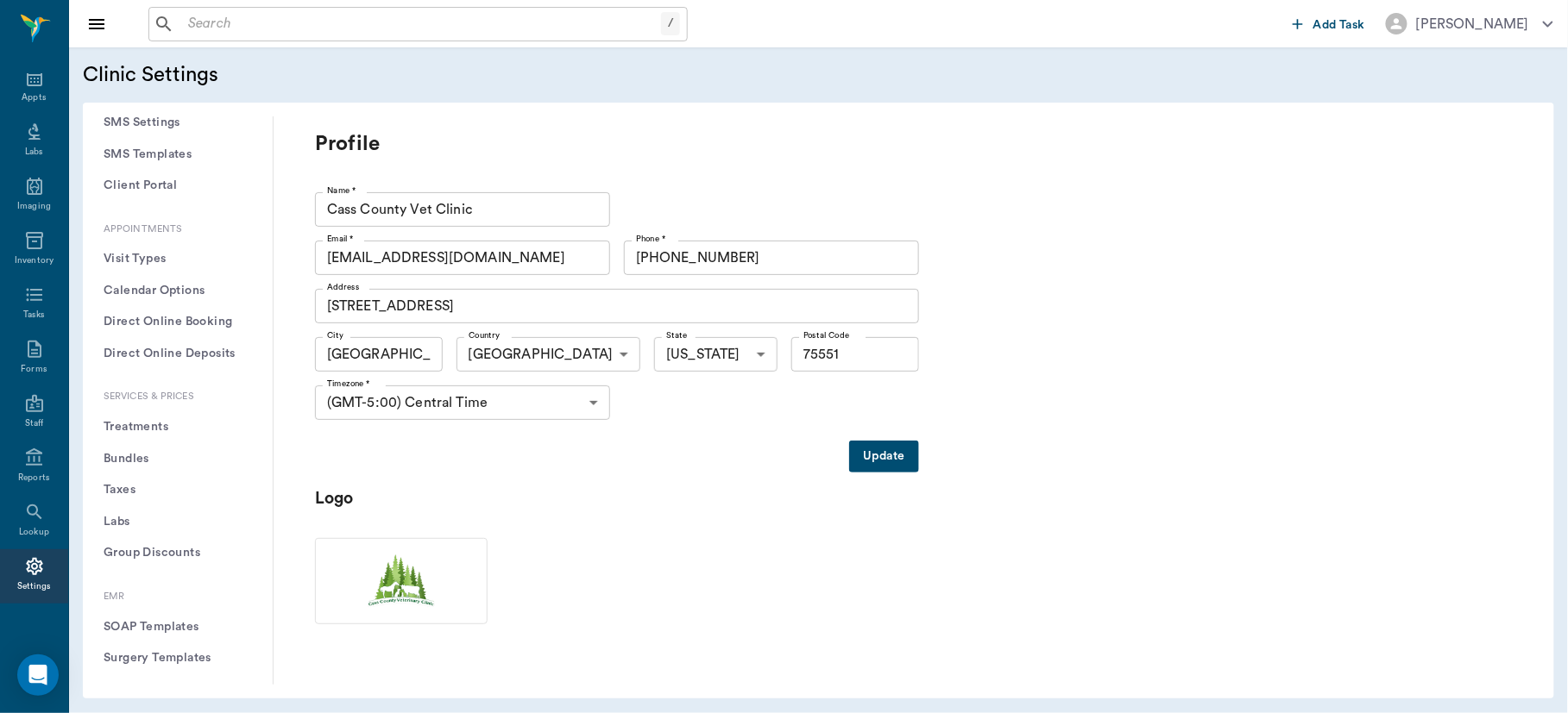
click at [111, 422] on button "Treatments" at bounding box center [177, 427] width 162 height 32
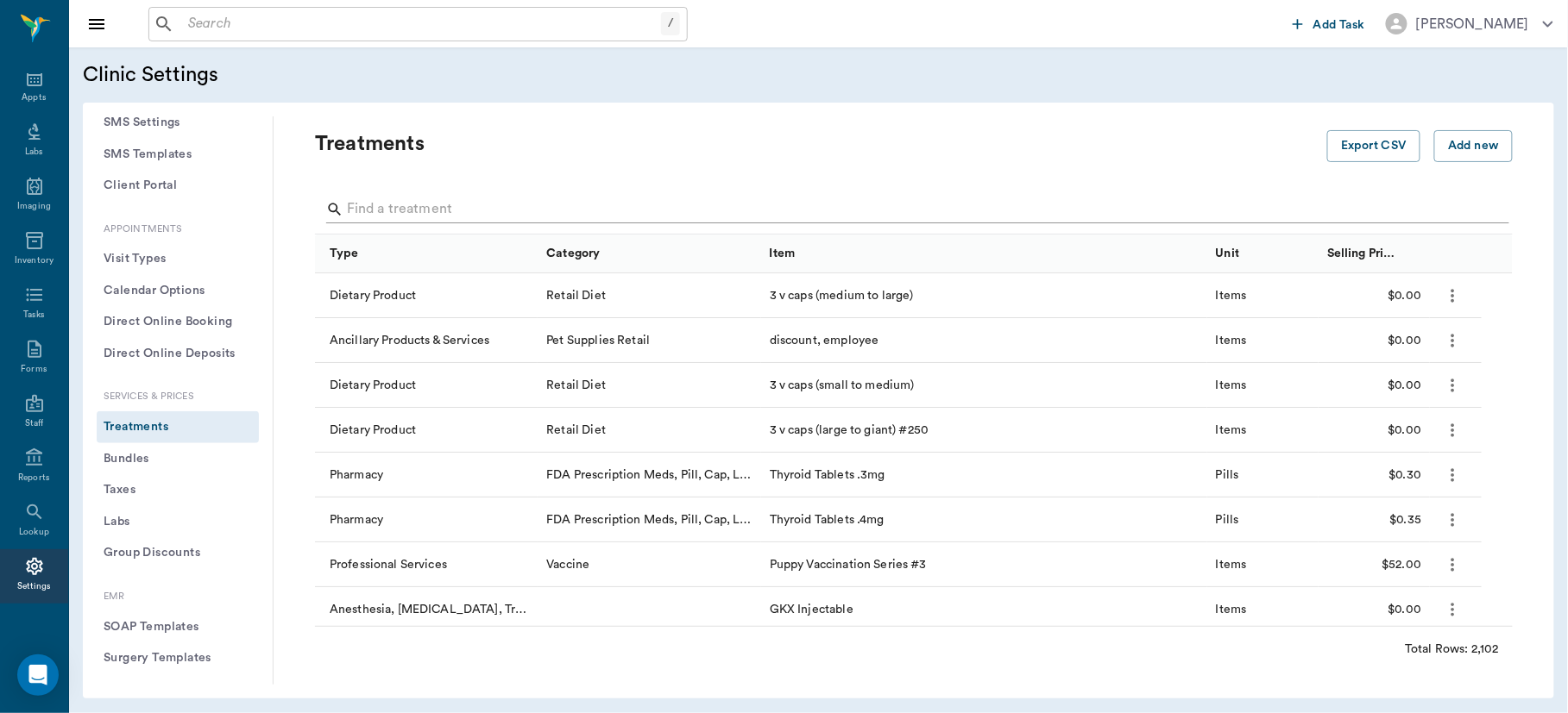
click at [402, 212] on input "Search" at bounding box center [915, 209] width 1137 height 27
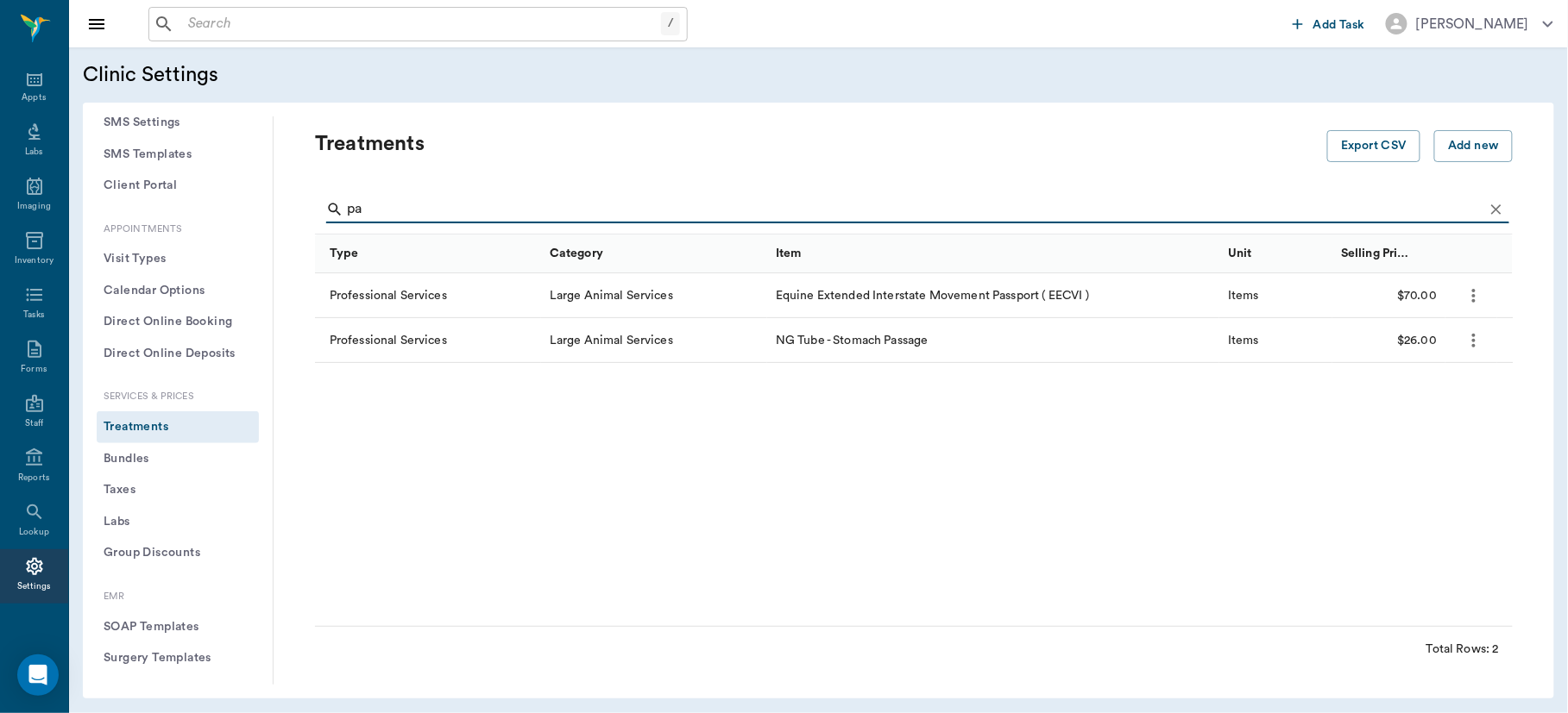
type input "p"
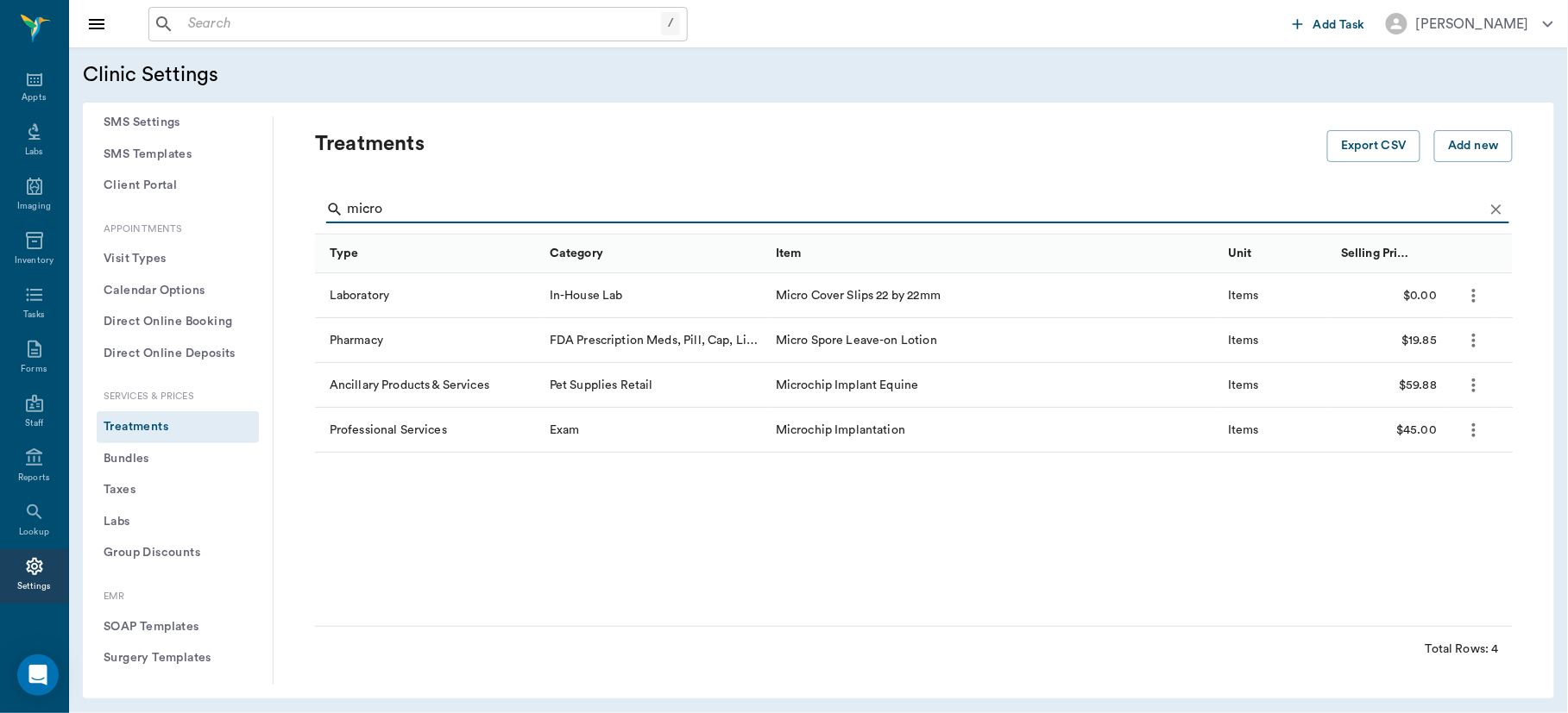
type input "micro"
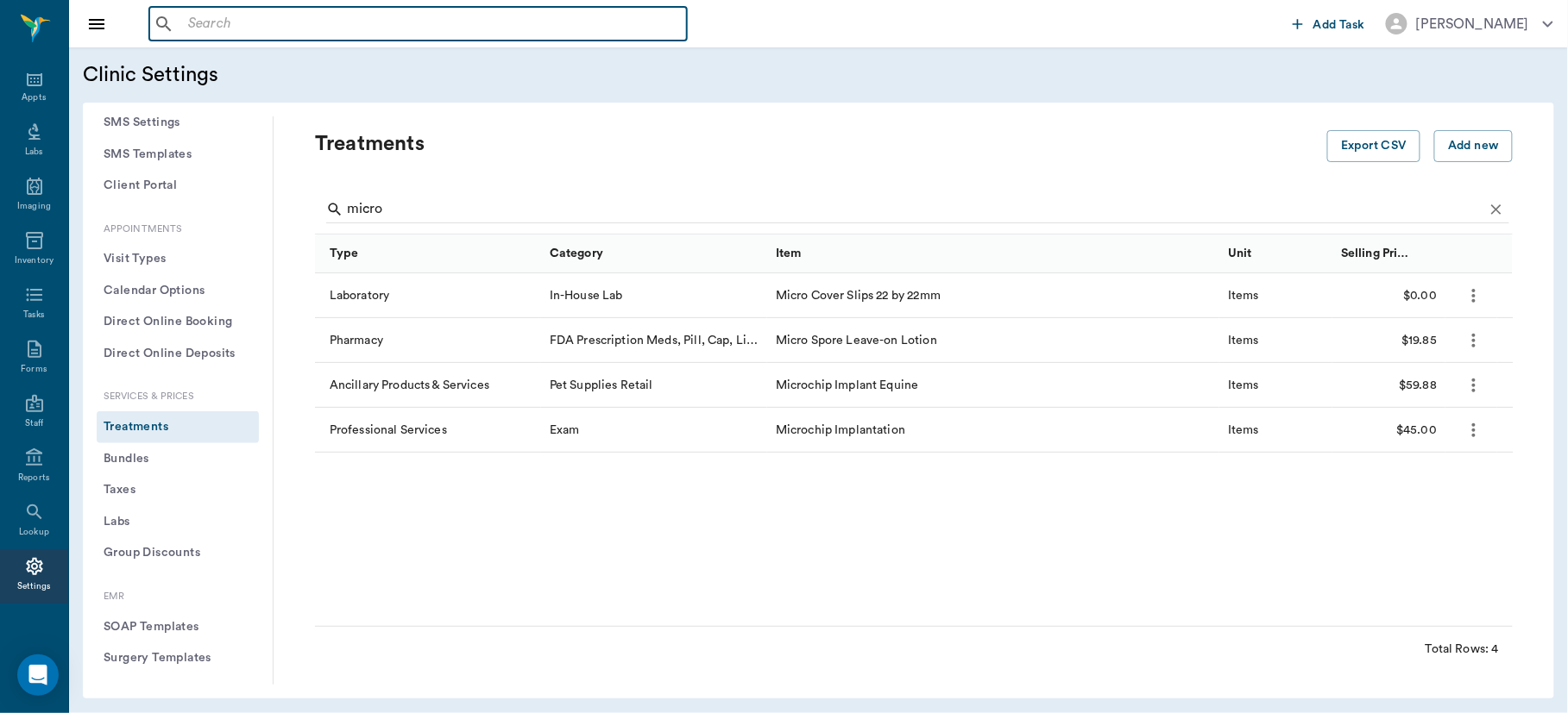
click at [266, 31] on input "text" at bounding box center [430, 24] width 499 height 25
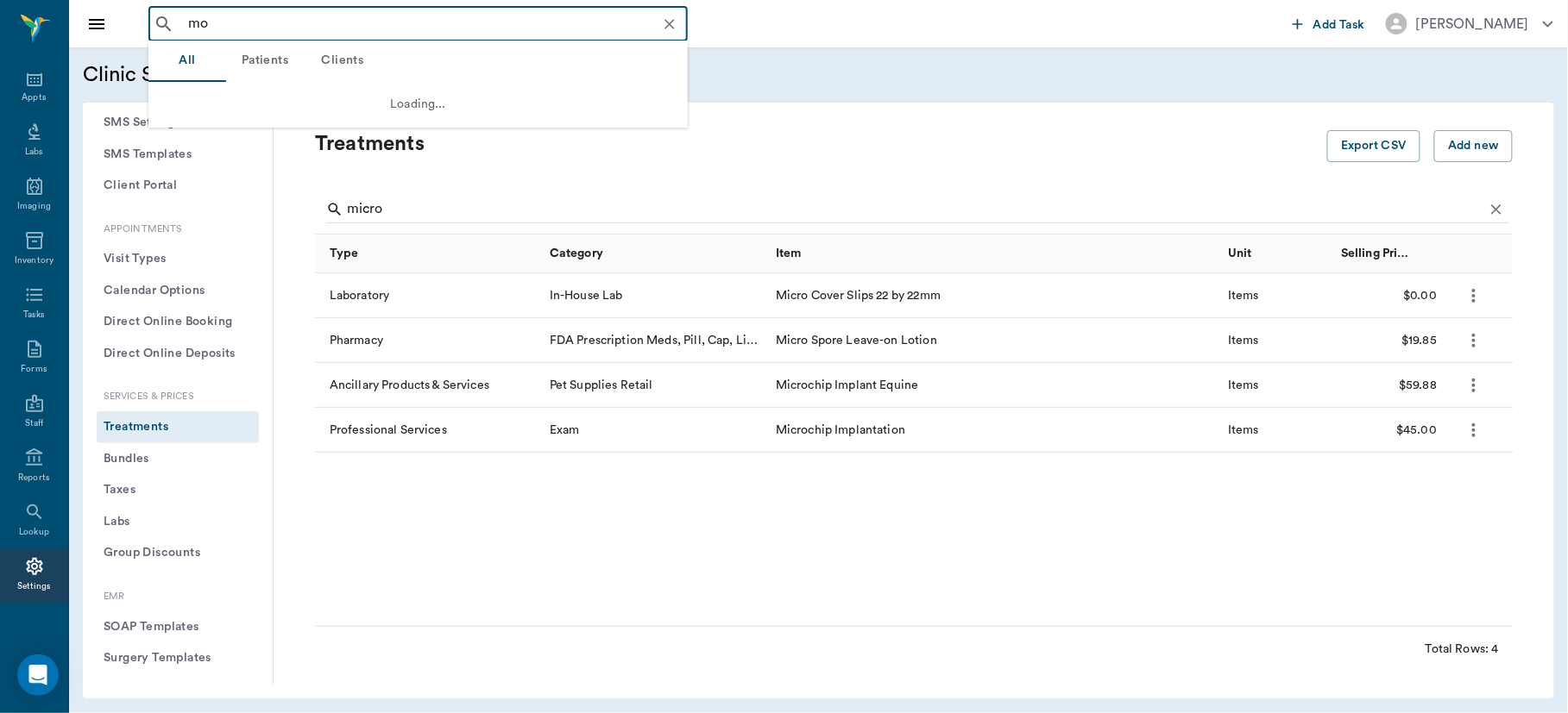
type input "m"
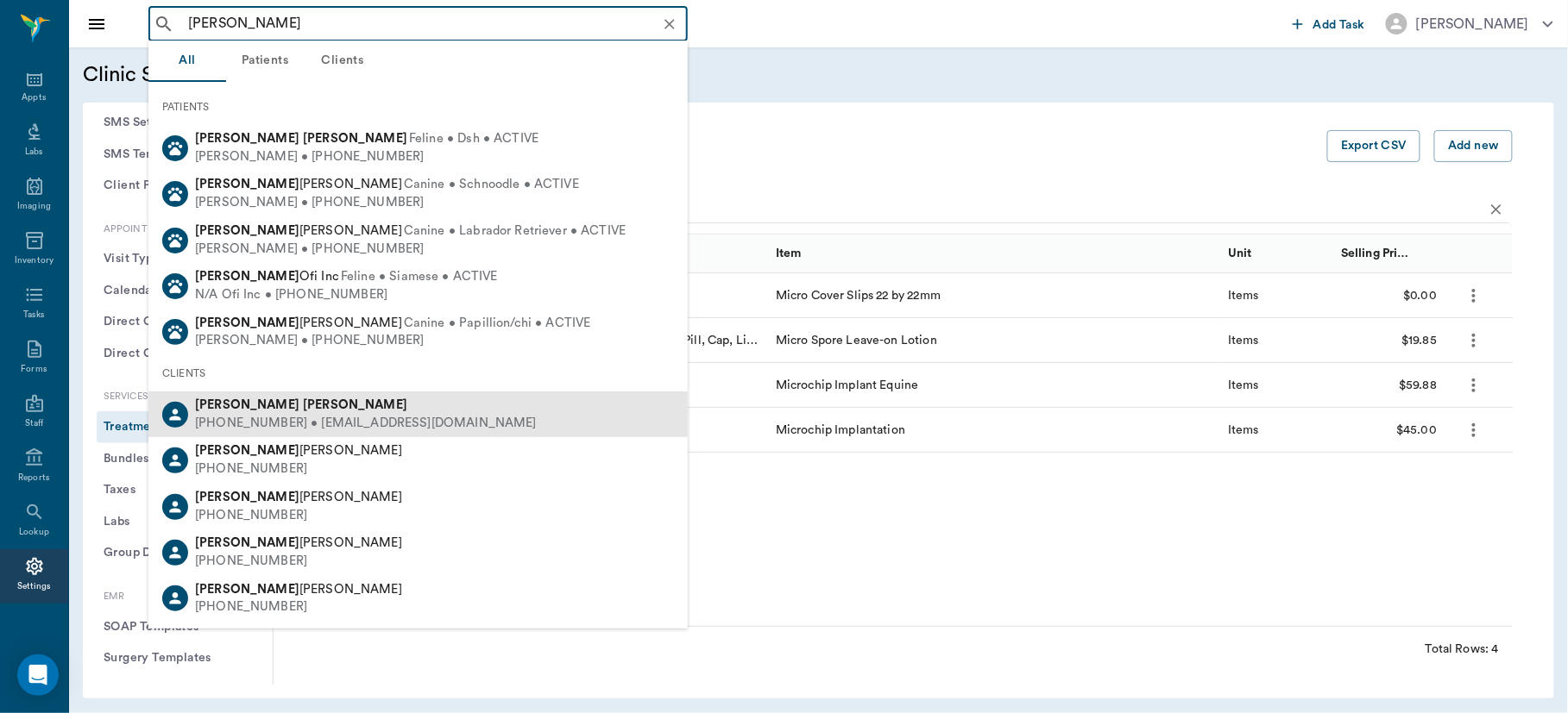
click at [275, 420] on div "[PHONE_NUMBER] • [EMAIL_ADDRESS][DOMAIN_NAME]" at bounding box center [365, 424] width 341 height 18
type input "[PERSON_NAME]"
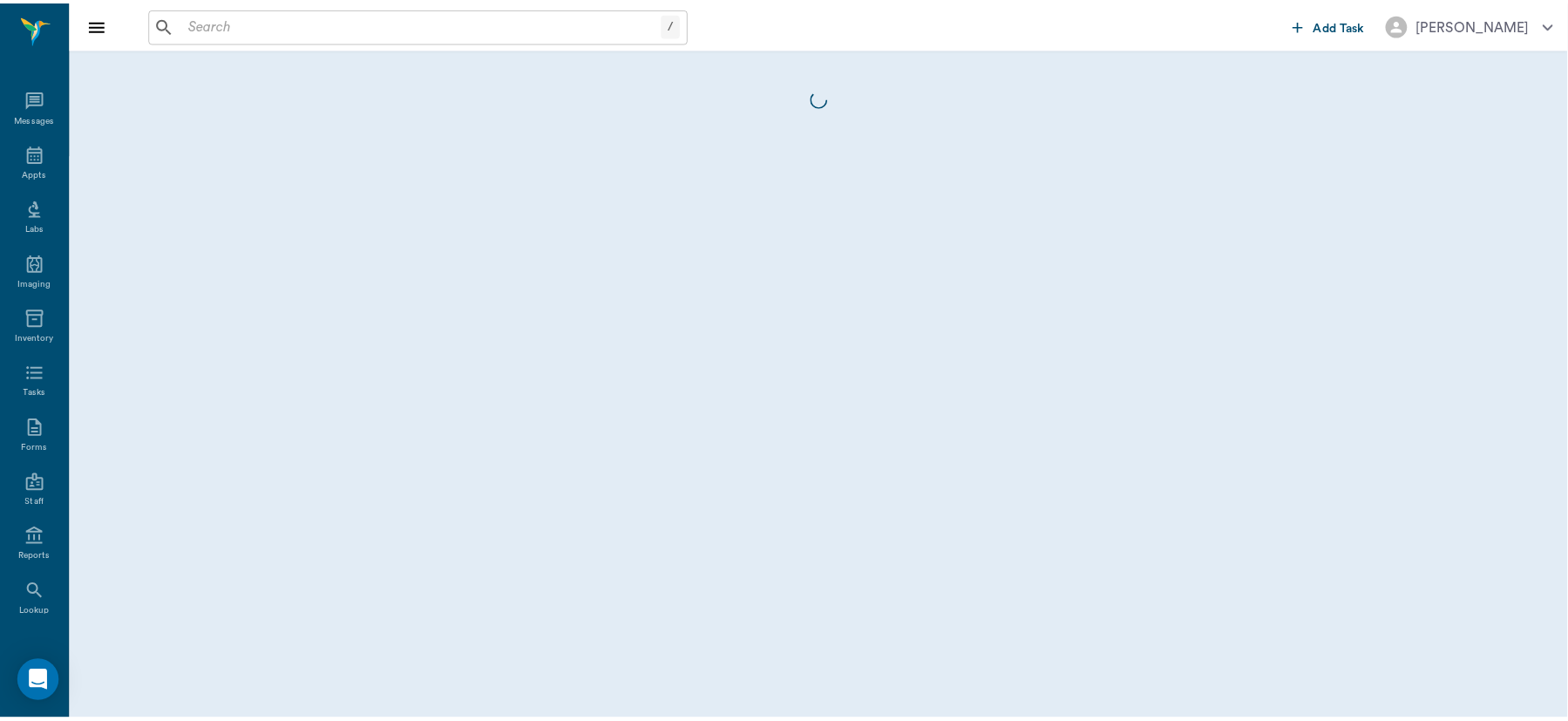
scroll to position [75, 0]
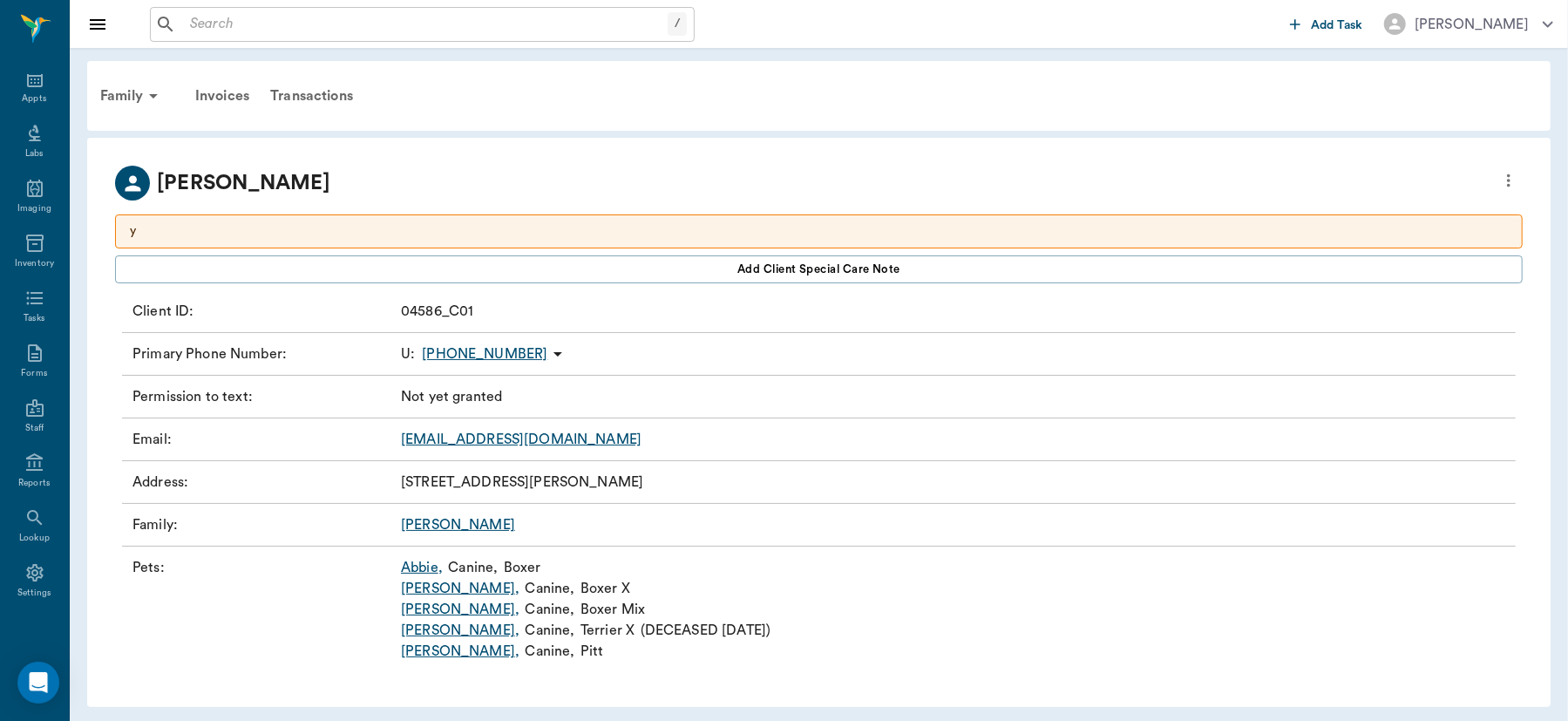
click at [424, 648] on link "[PERSON_NAME] ," at bounding box center [460, 651] width 119 height 21
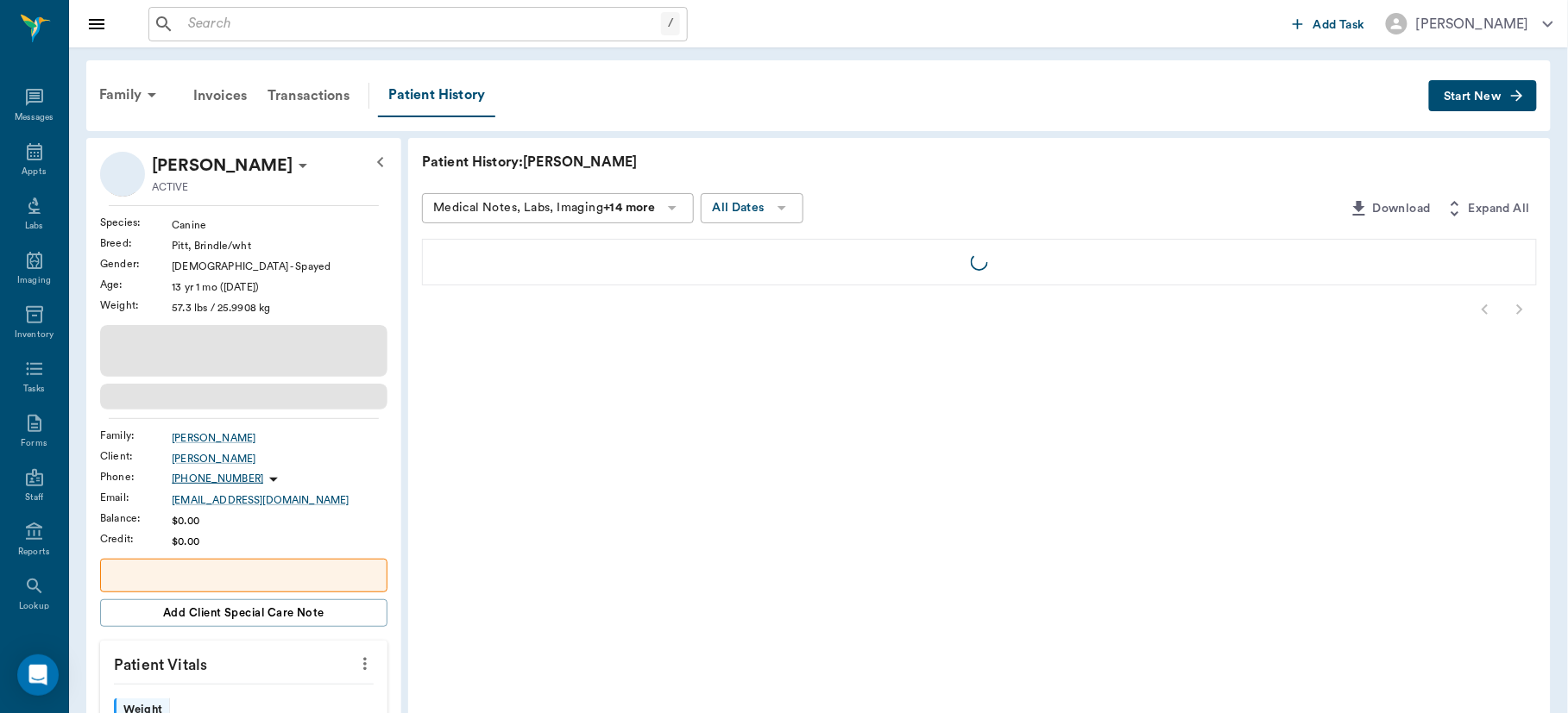
scroll to position [75, 0]
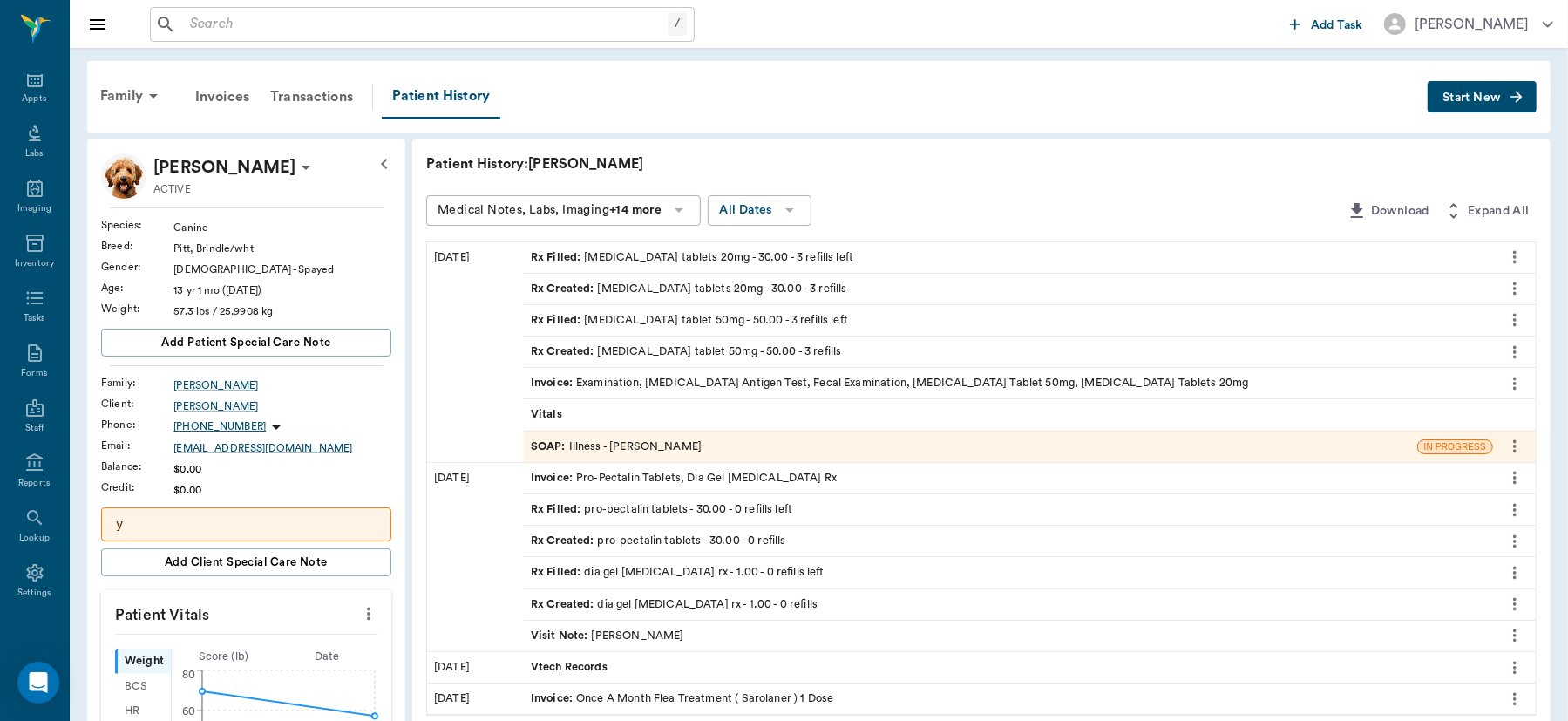
click at [1501, 96] on button "Start New" at bounding box center [1482, 97] width 109 height 32
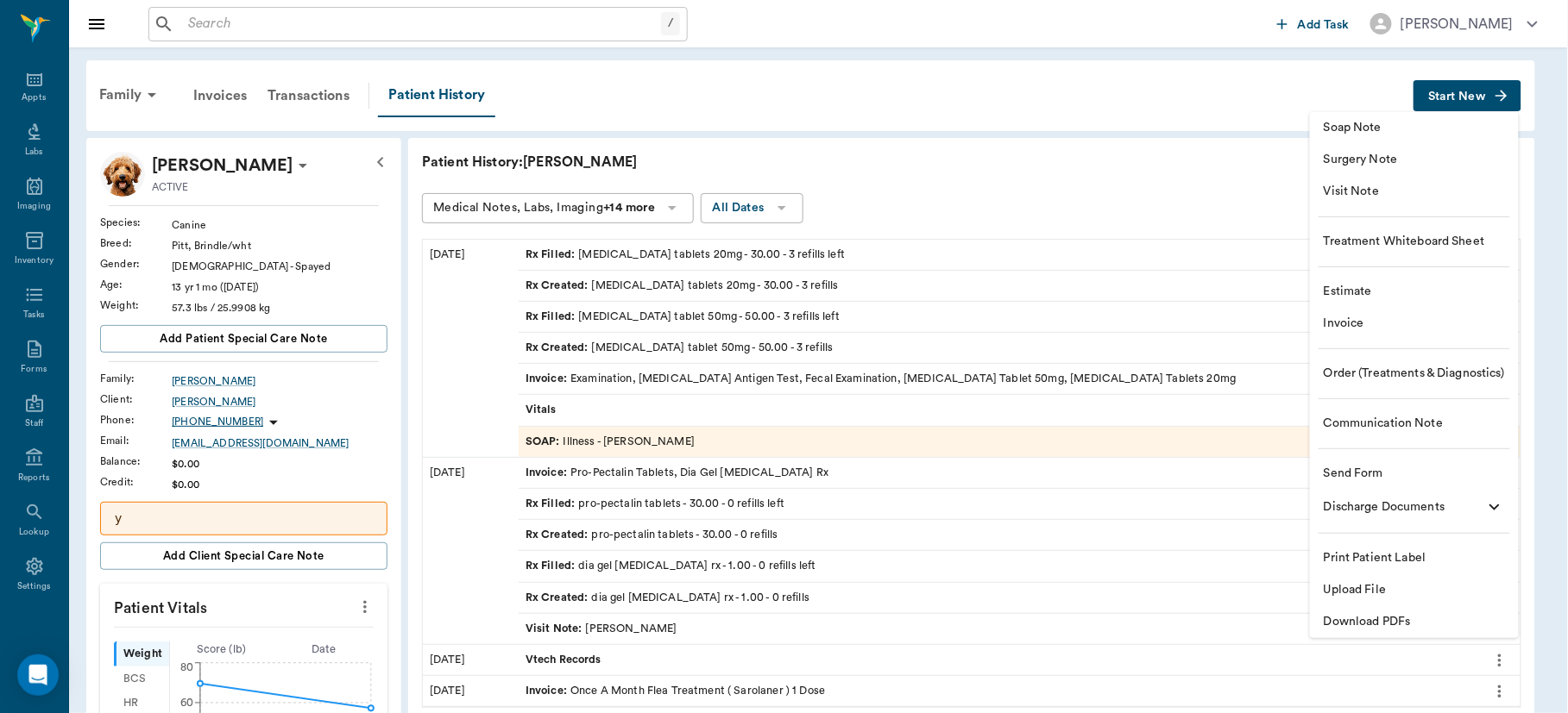
click at [1385, 373] on span "Order (Treatments & Diagnostics)" at bounding box center [1413, 374] width 181 height 18
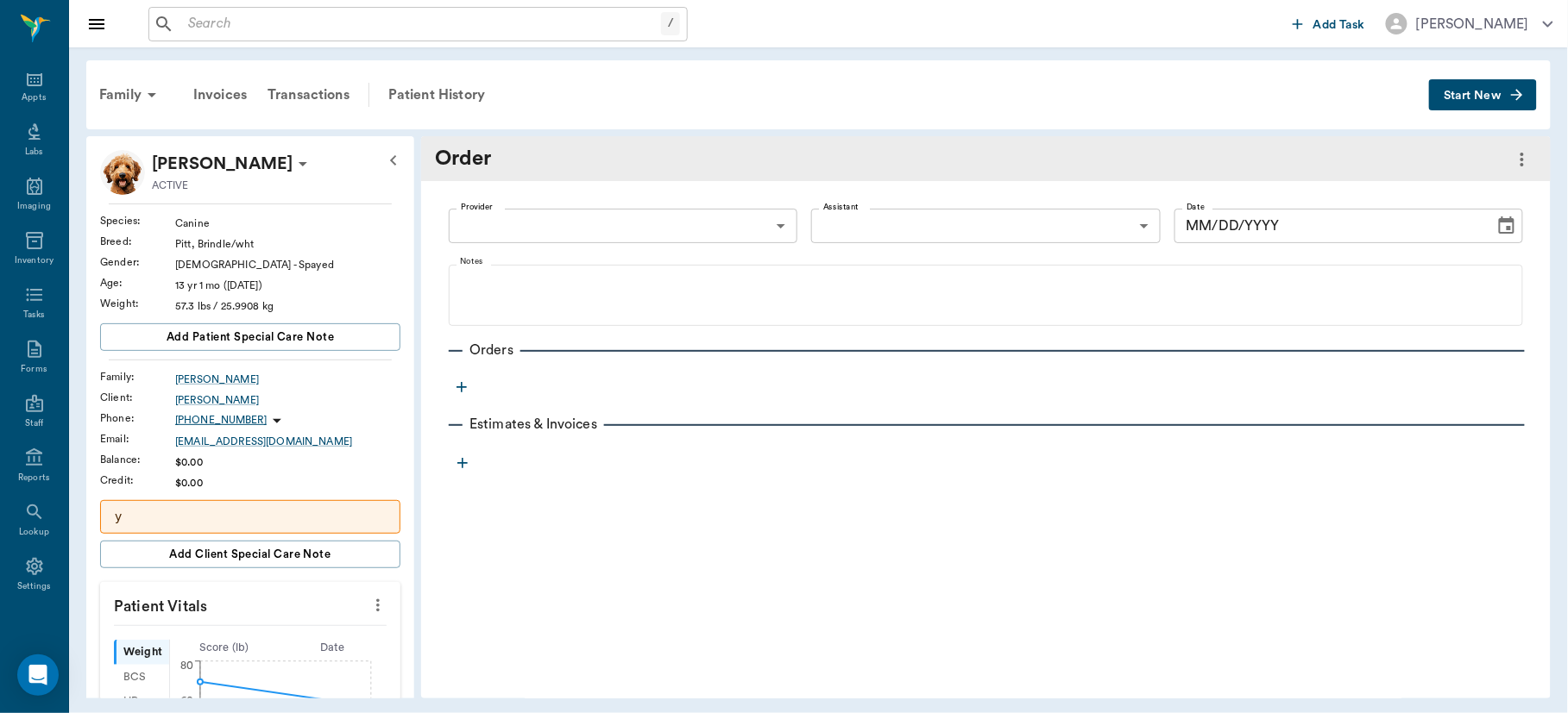
type input "[DATE]"
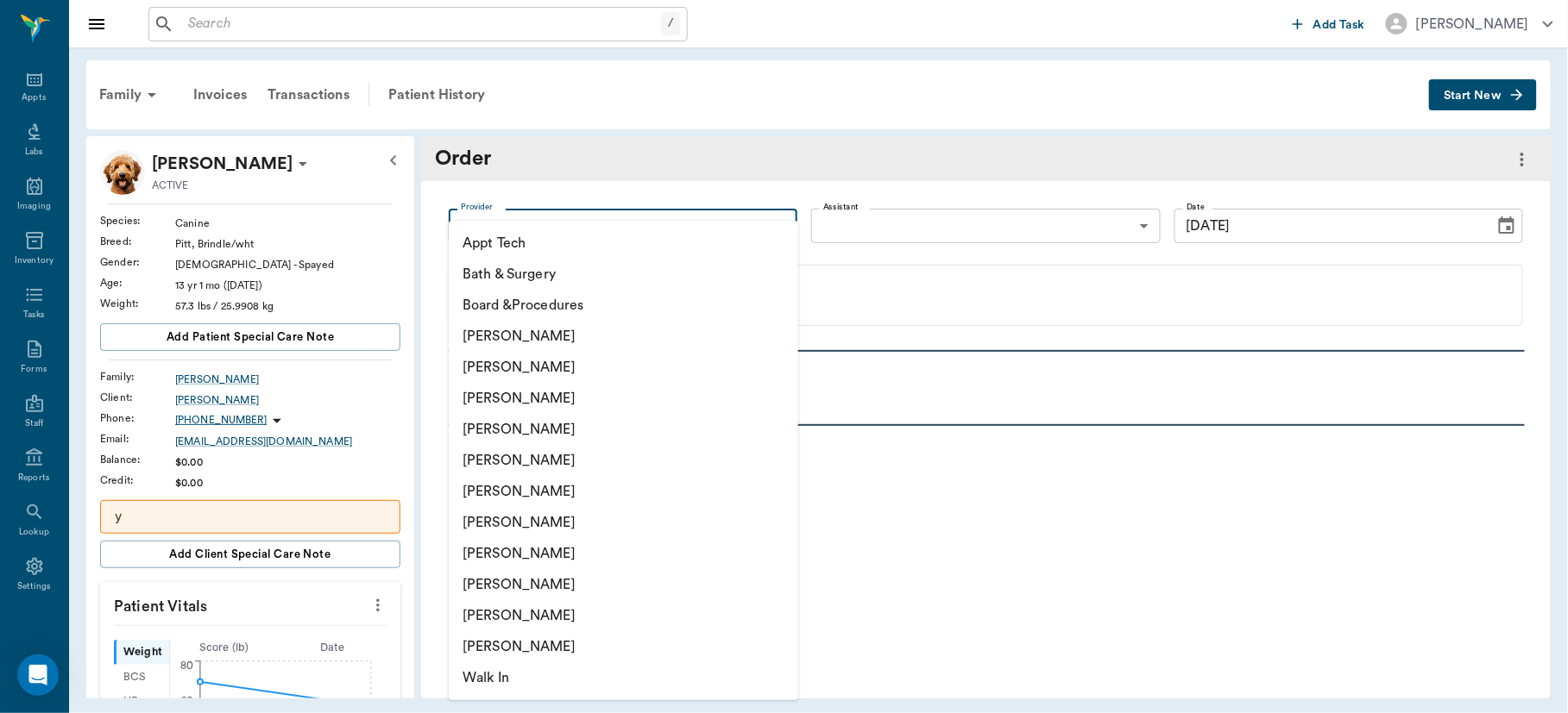
click at [722, 231] on body "/ ​ Add Task [PERSON_NAME] Nectar Messages Appts Labs Imaging Inventory Tasks F…" at bounding box center [784, 356] width 1568 height 713
click at [564, 397] on li "[PERSON_NAME]" at bounding box center [623, 398] width 349 height 31
type input "63ec2f075fda476ae8351a4d"
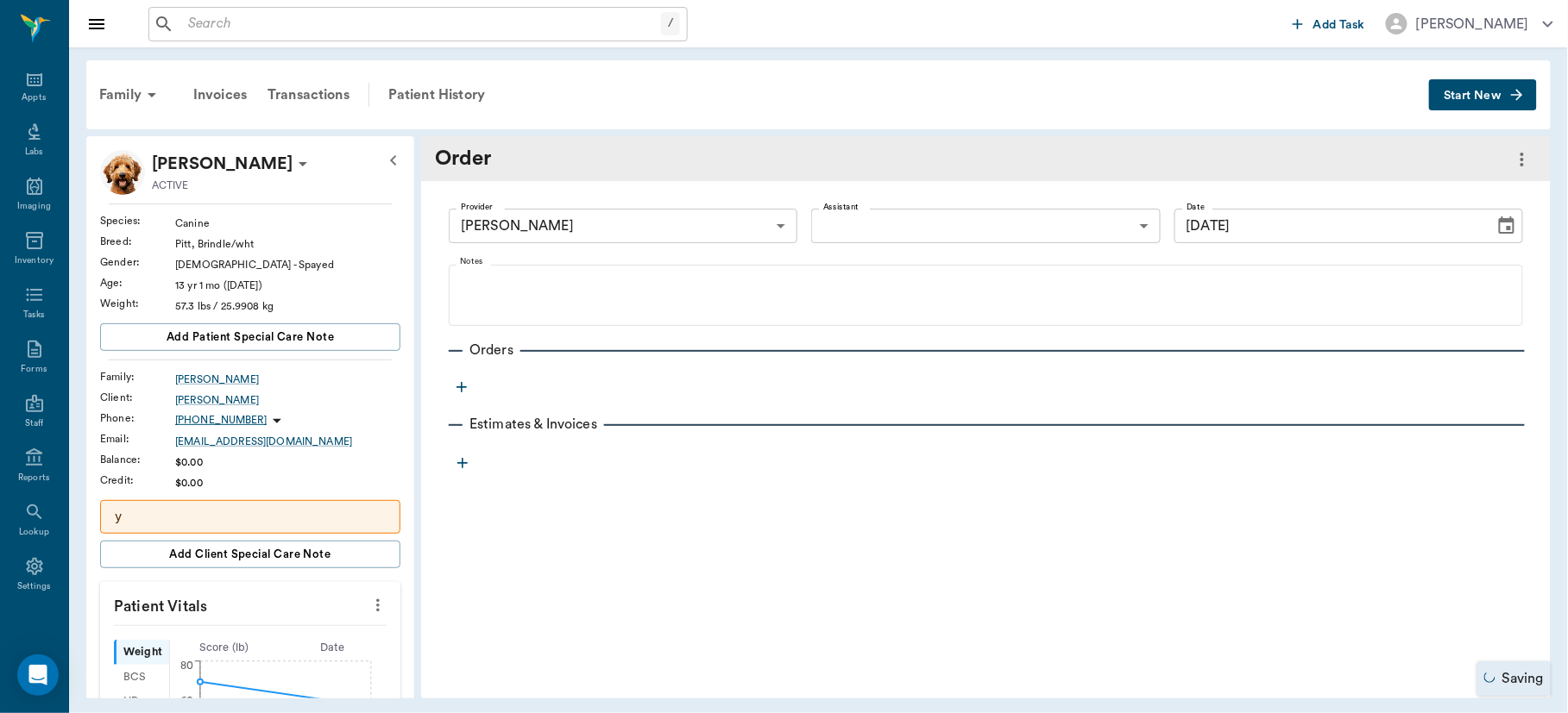
click at [460, 388] on icon "button" at bounding box center [461, 387] width 10 height 10
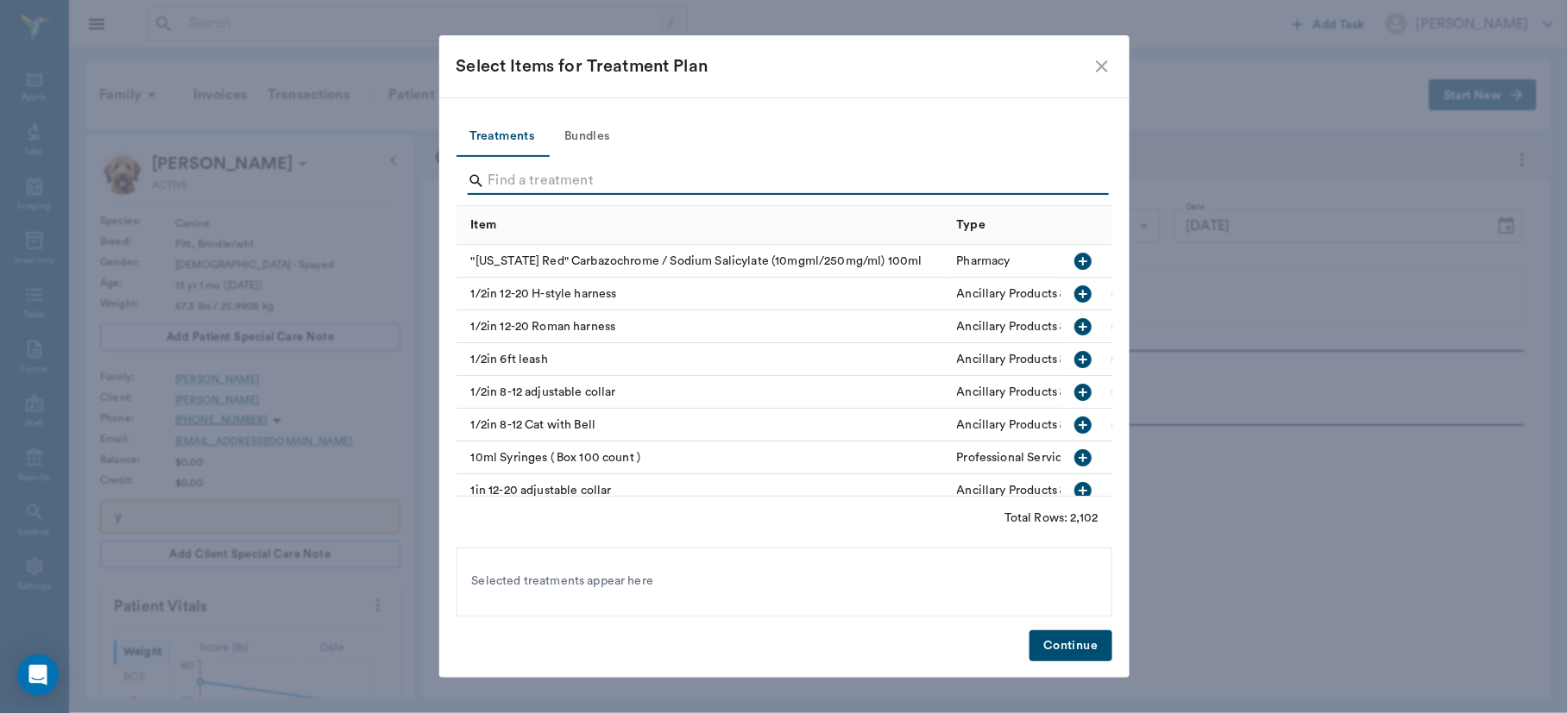
click at [511, 172] on input "Search" at bounding box center [785, 181] width 594 height 27
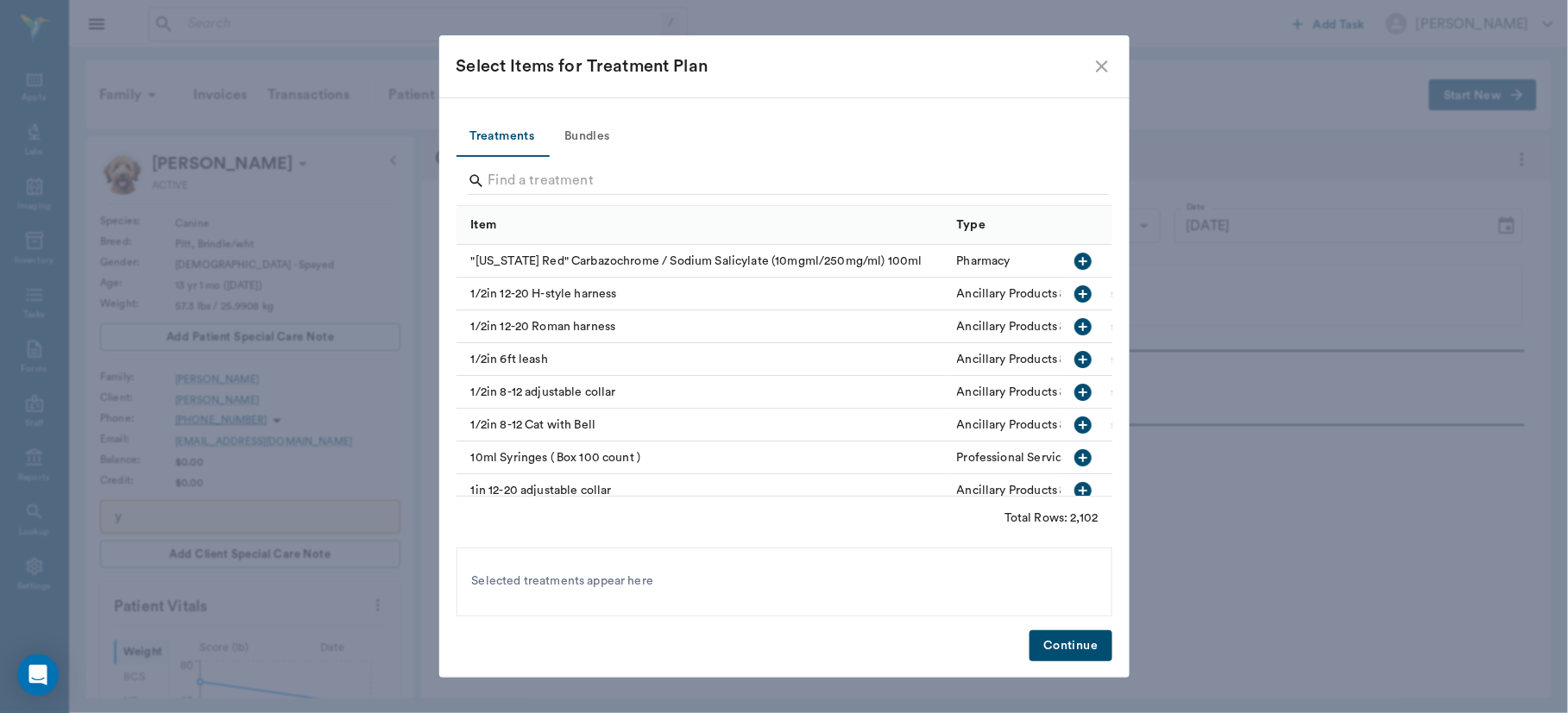
click at [1100, 61] on icon "close" at bounding box center [1101, 66] width 21 height 21
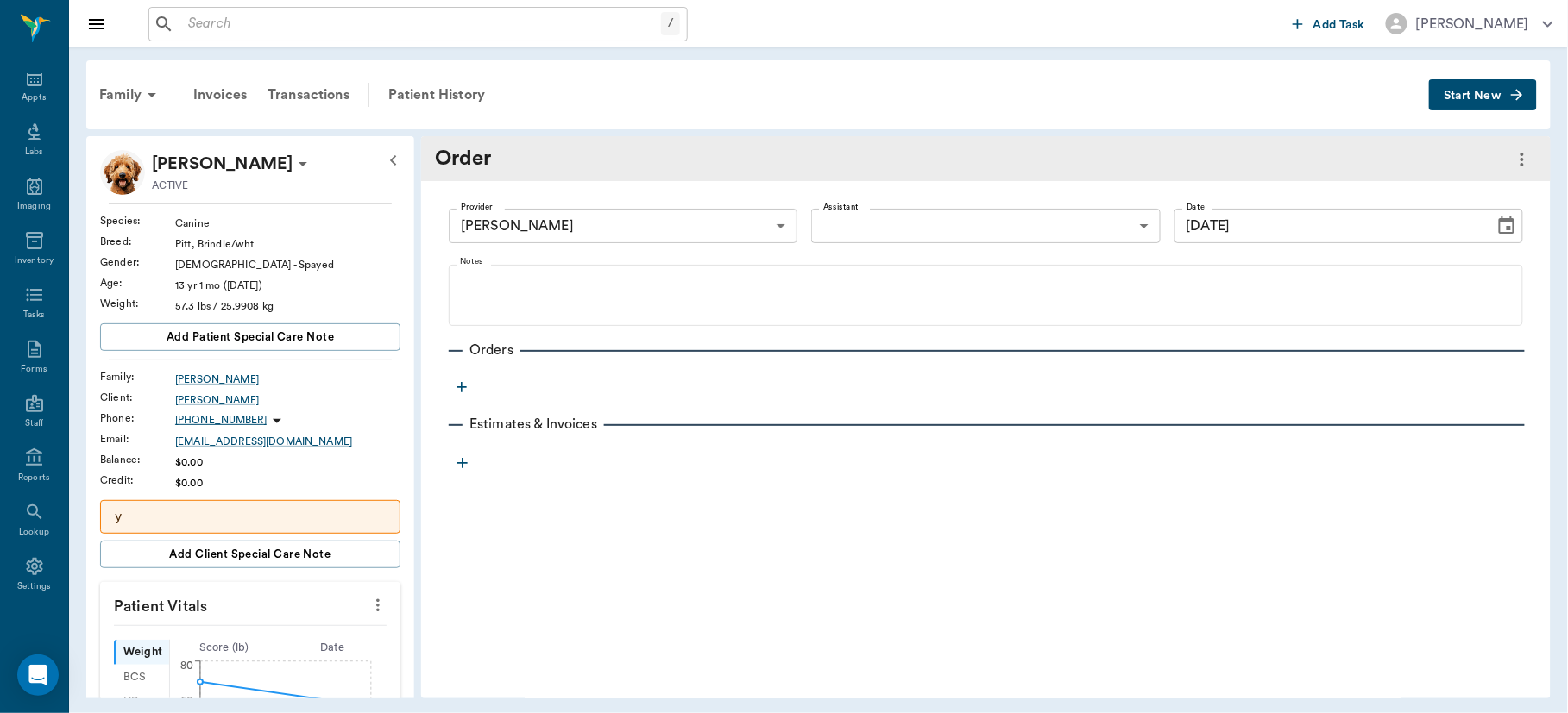
click at [458, 392] on icon "button" at bounding box center [461, 387] width 17 height 17
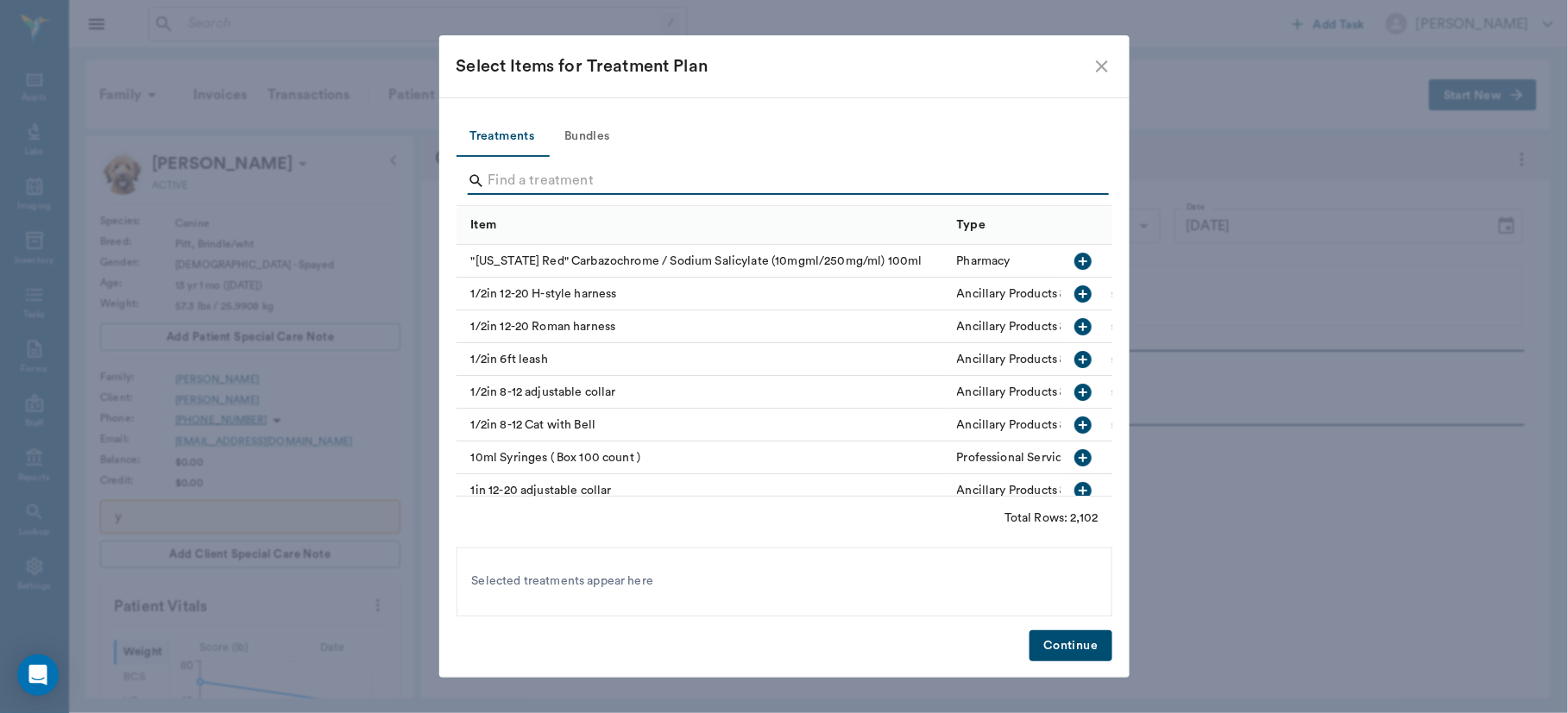
click at [558, 170] on input "Search" at bounding box center [785, 181] width 594 height 27
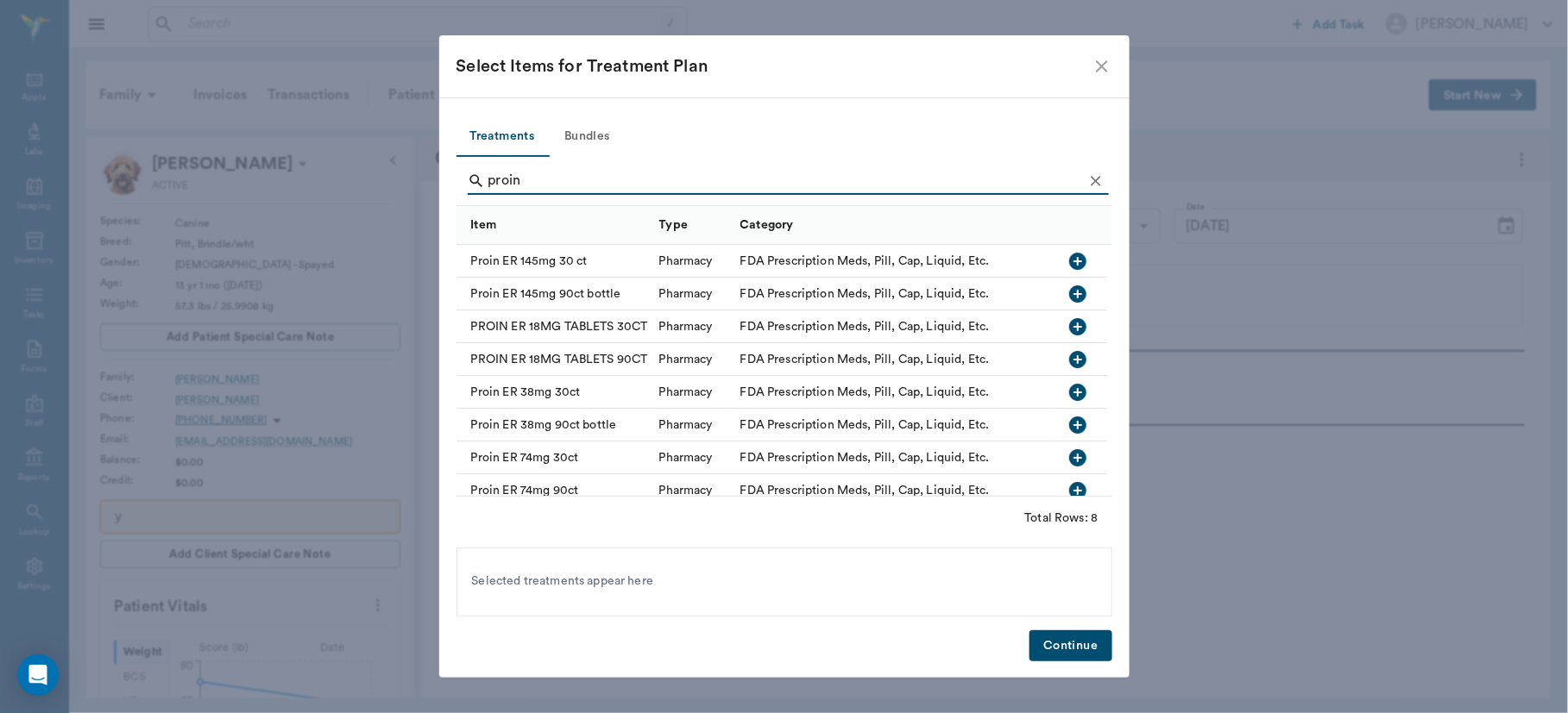
type input "proin"
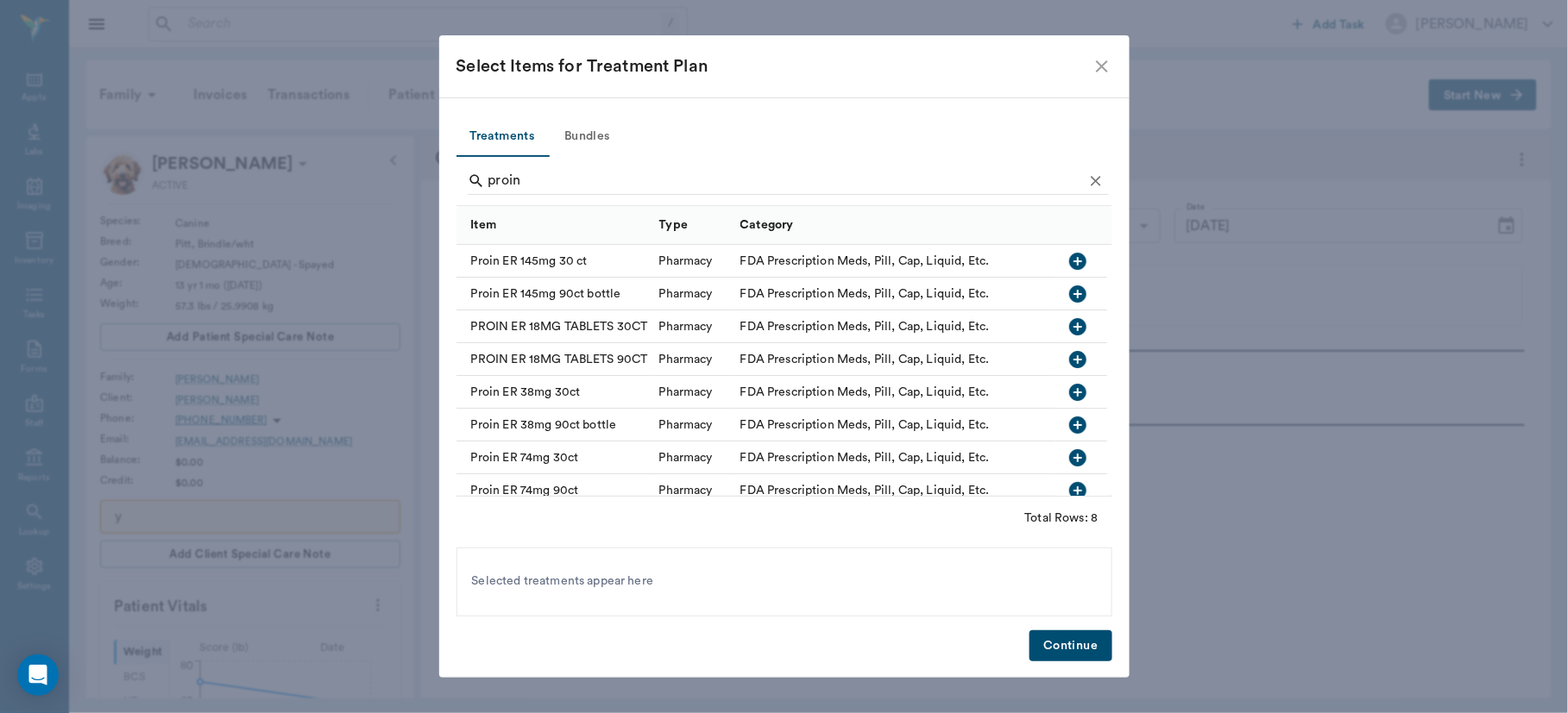
scroll to position [25, 0]
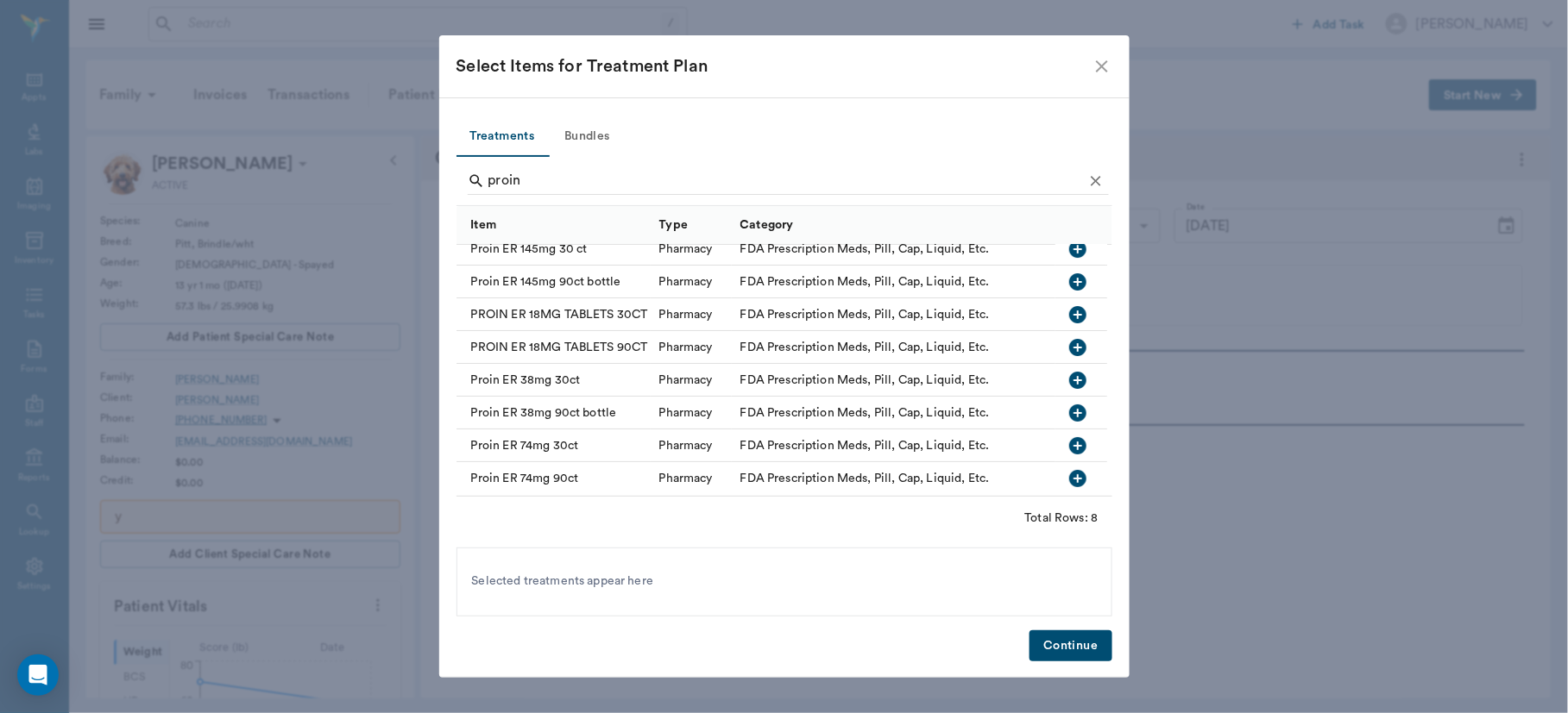
click at [1067, 436] on icon "button" at bounding box center [1077, 446] width 21 height 21
click at [1057, 651] on button "Continue" at bounding box center [1070, 646] width 82 height 32
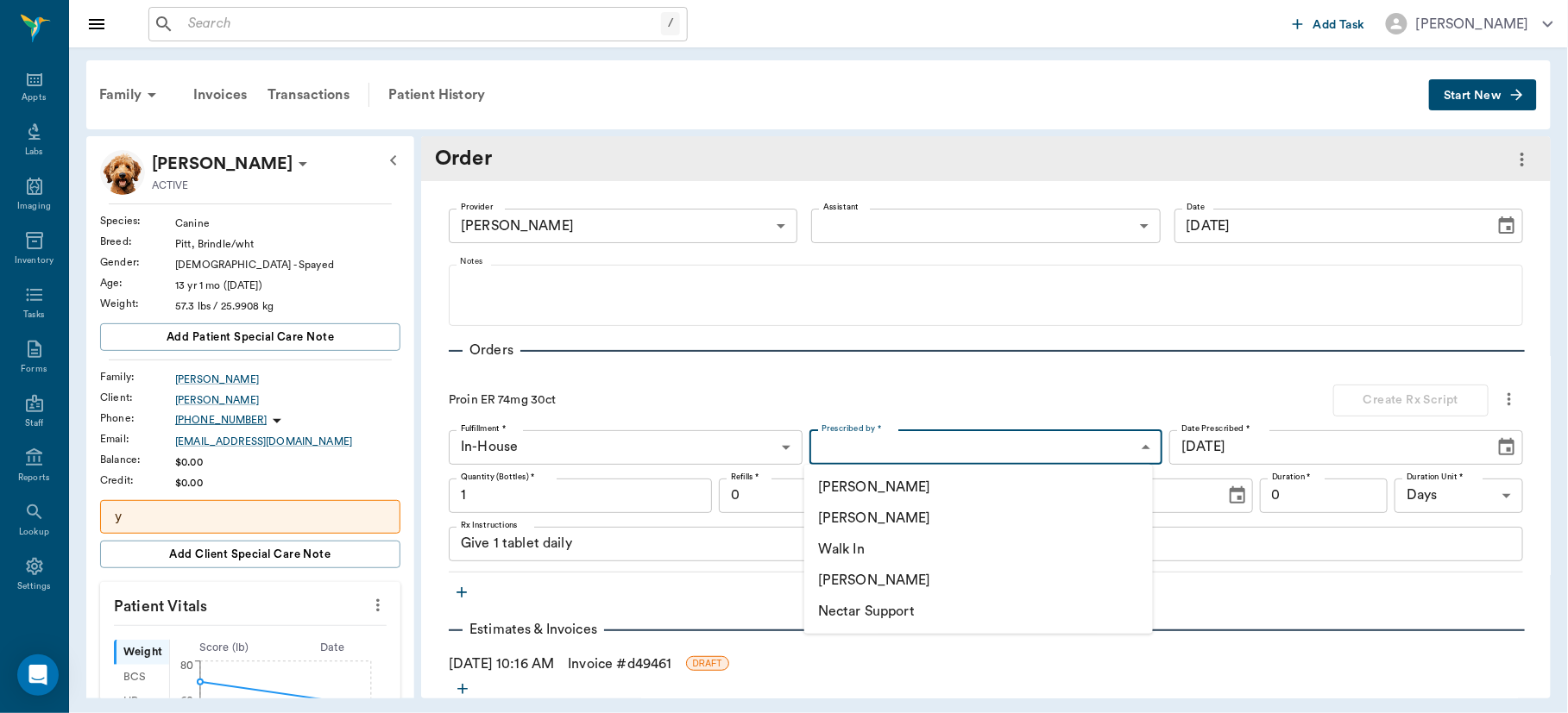
click at [1097, 447] on body "/ ​ Add Task [PERSON_NAME] Nectar Messages Appts Labs Imaging Inventory Tasks F…" at bounding box center [784, 356] width 1568 height 713
click at [934, 516] on li "[PERSON_NAME]" at bounding box center [978, 518] width 349 height 31
type input "63ec2f075fda476ae8351a4d"
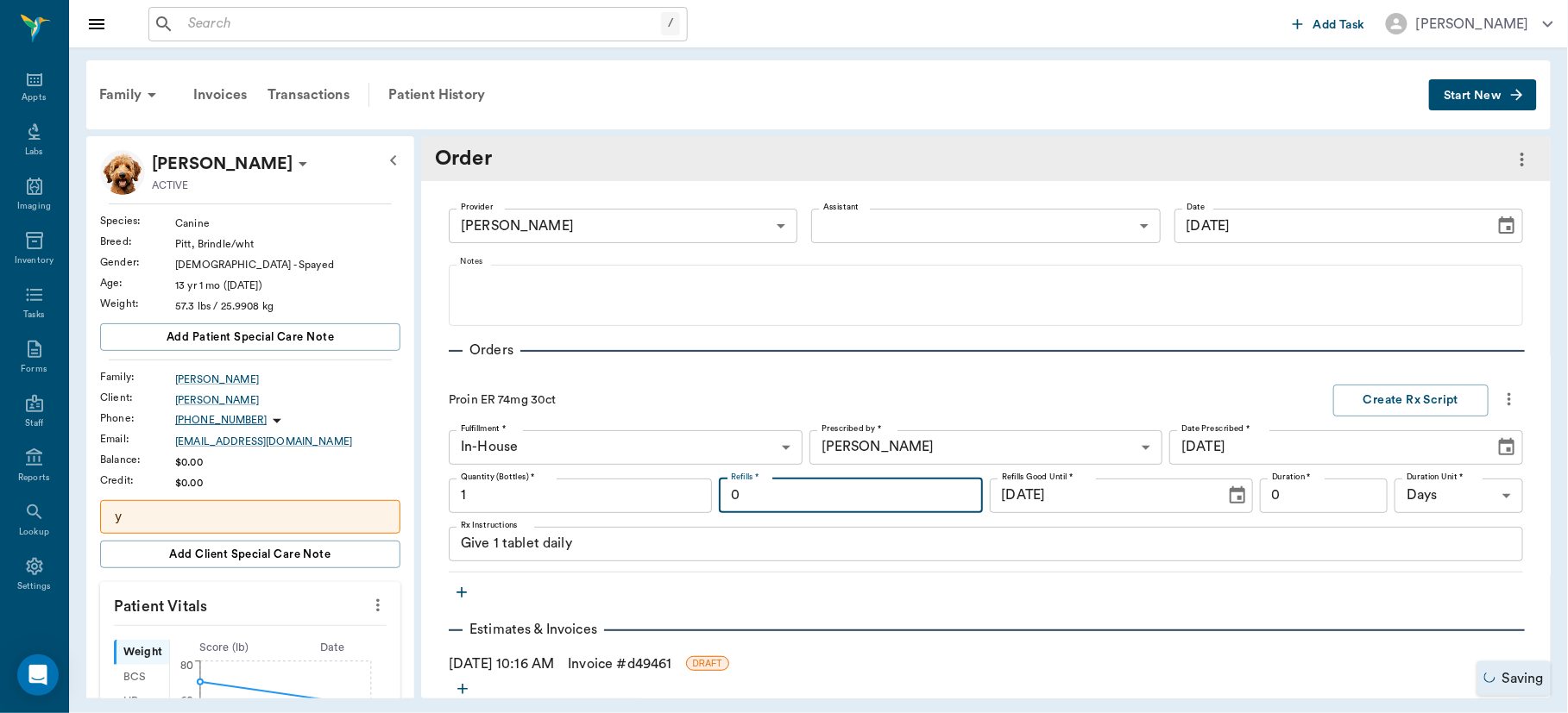
click at [872, 494] on input "0" at bounding box center [850, 496] width 263 height 35
type input "12"
click at [1279, 493] on input "0" at bounding box center [1323, 496] width 128 height 35
type input "3"
click at [1409, 396] on button "Create Rx Script" at bounding box center [1411, 400] width 156 height 32
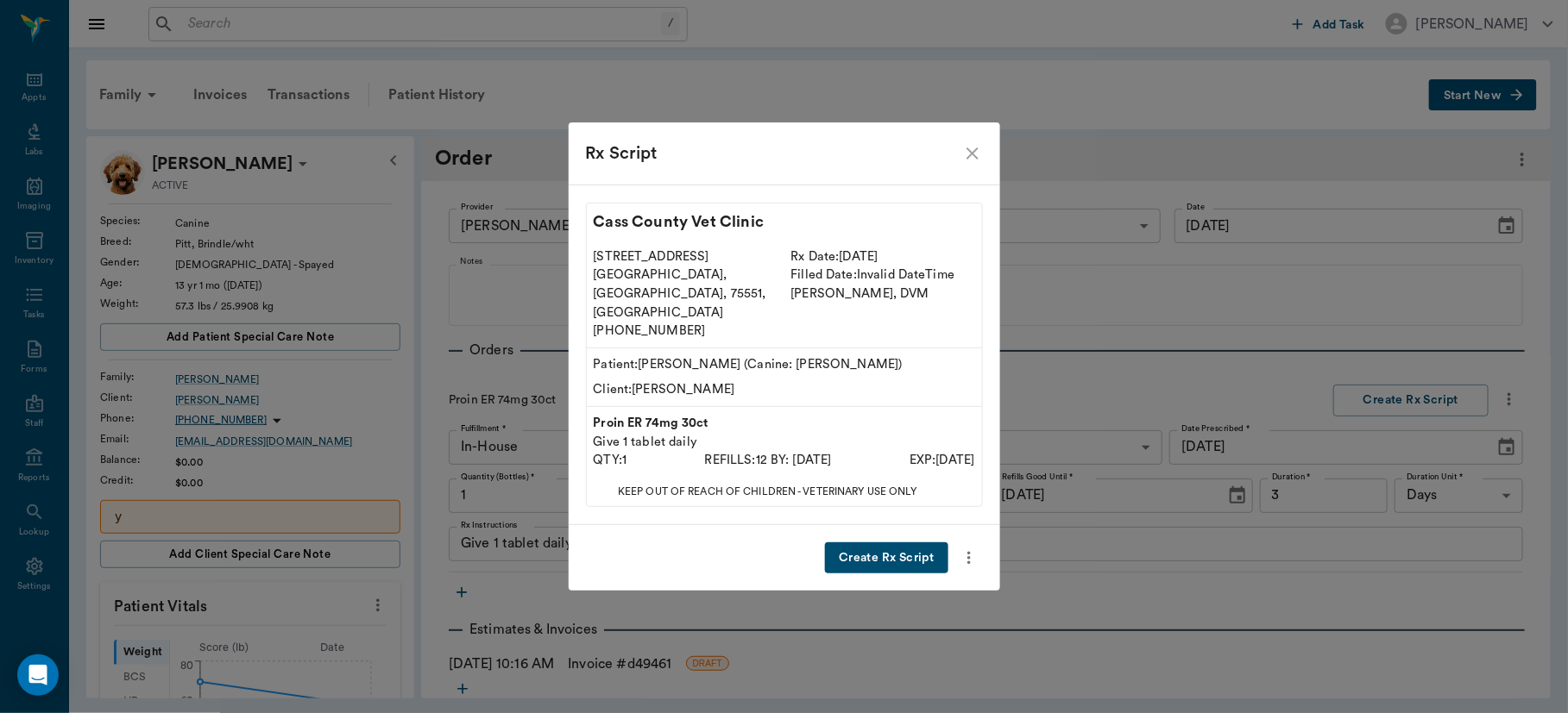
click at [871, 542] on button "Create Rx Script" at bounding box center [885, 557] width 123 height 32
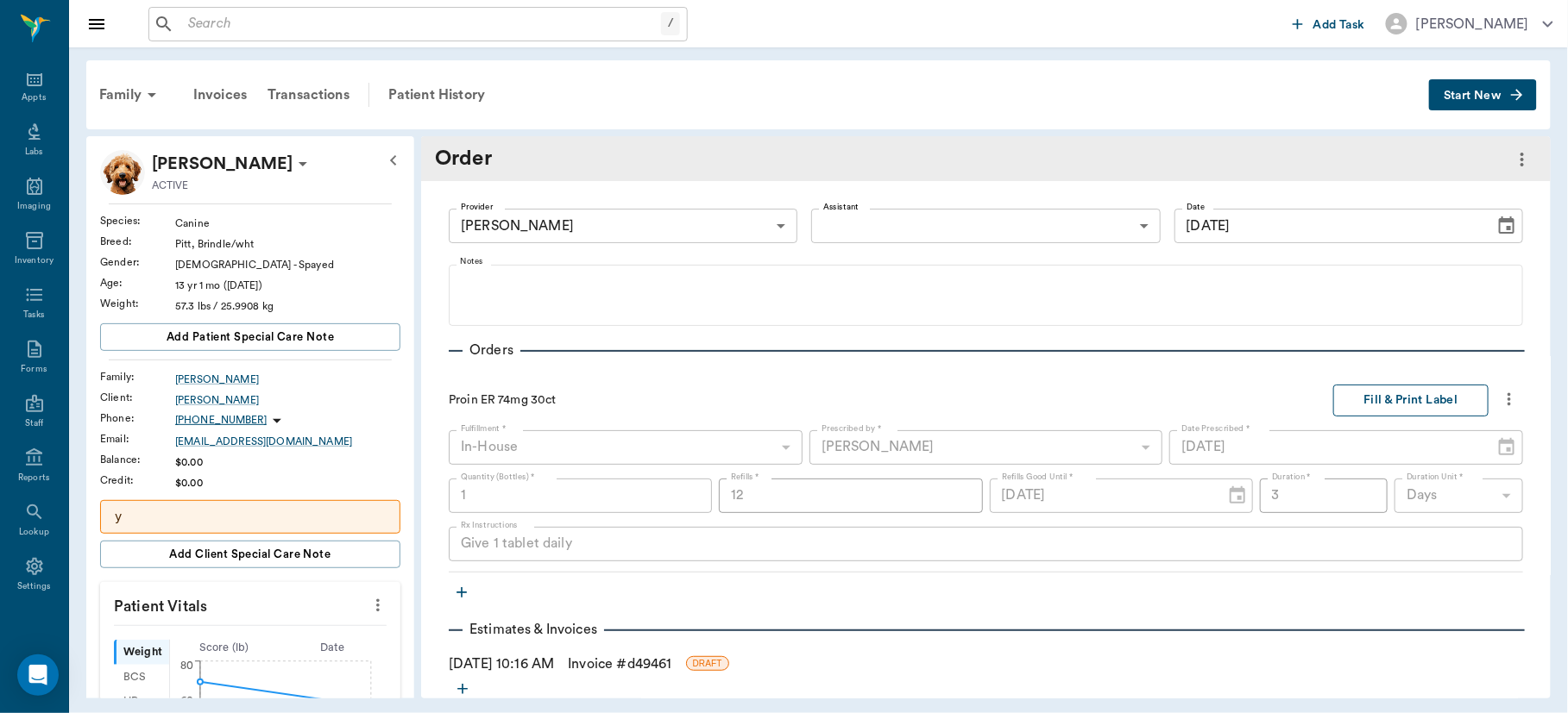
click at [1396, 405] on button "Fill & Print Label" at bounding box center [1411, 400] width 156 height 32
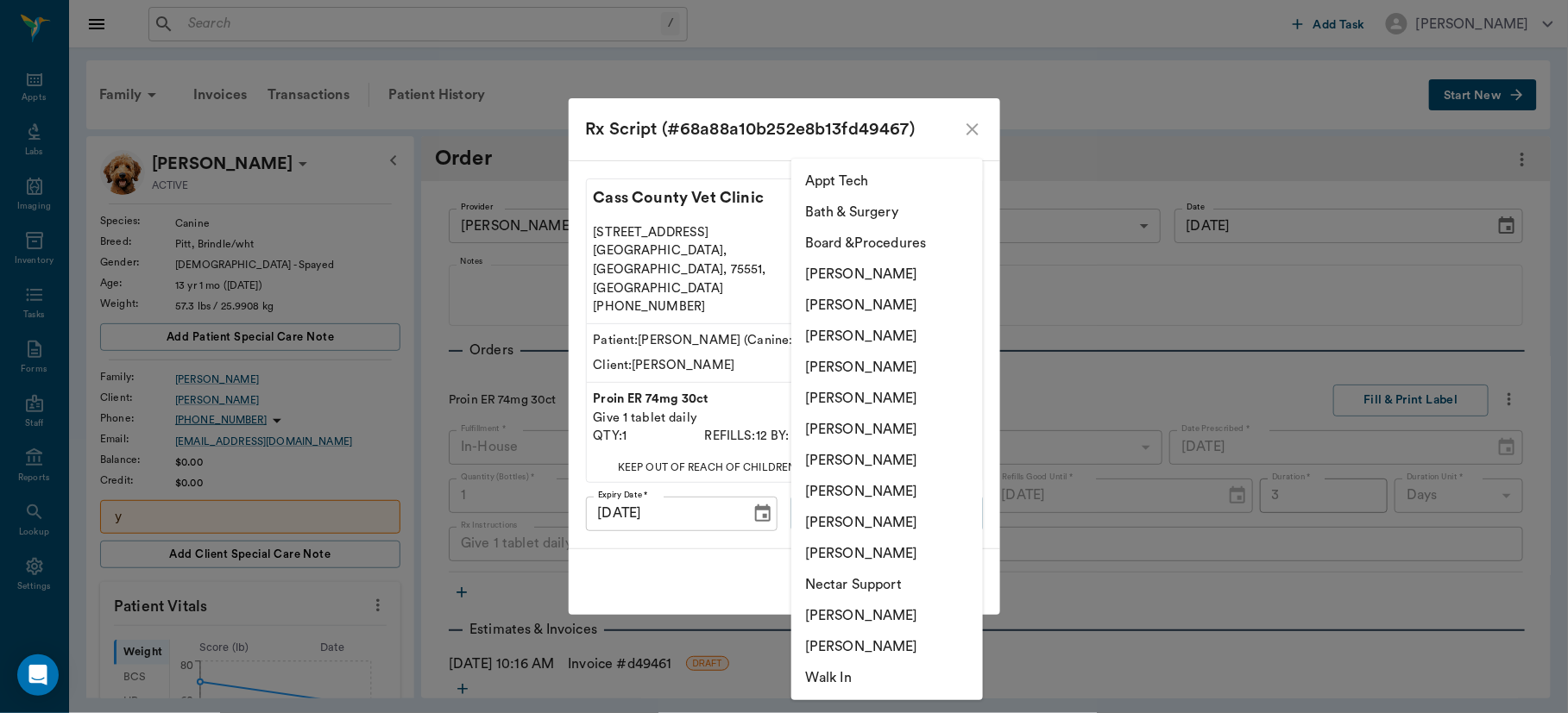
click at [946, 500] on body "/ ​ Add Task [PERSON_NAME] Nectar Messages Appts Labs Imaging Inventory Tasks F…" at bounding box center [784, 356] width 1568 height 713
click at [880, 321] on li "[PERSON_NAME]" at bounding box center [886, 336] width 191 height 31
type input "63ec2f075fda476ae8351a4d"
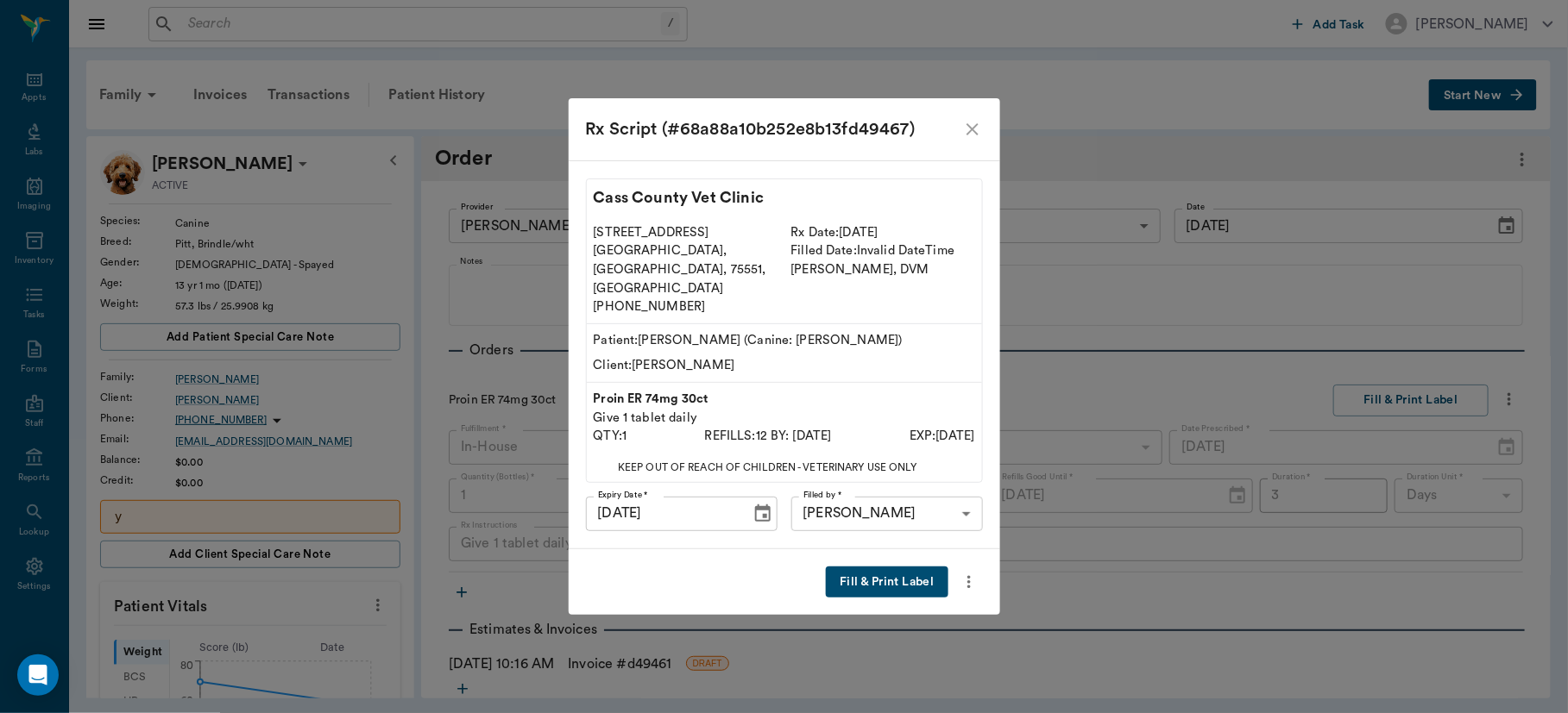
click at [881, 567] on button "Fill & Print Label" at bounding box center [886, 582] width 122 height 32
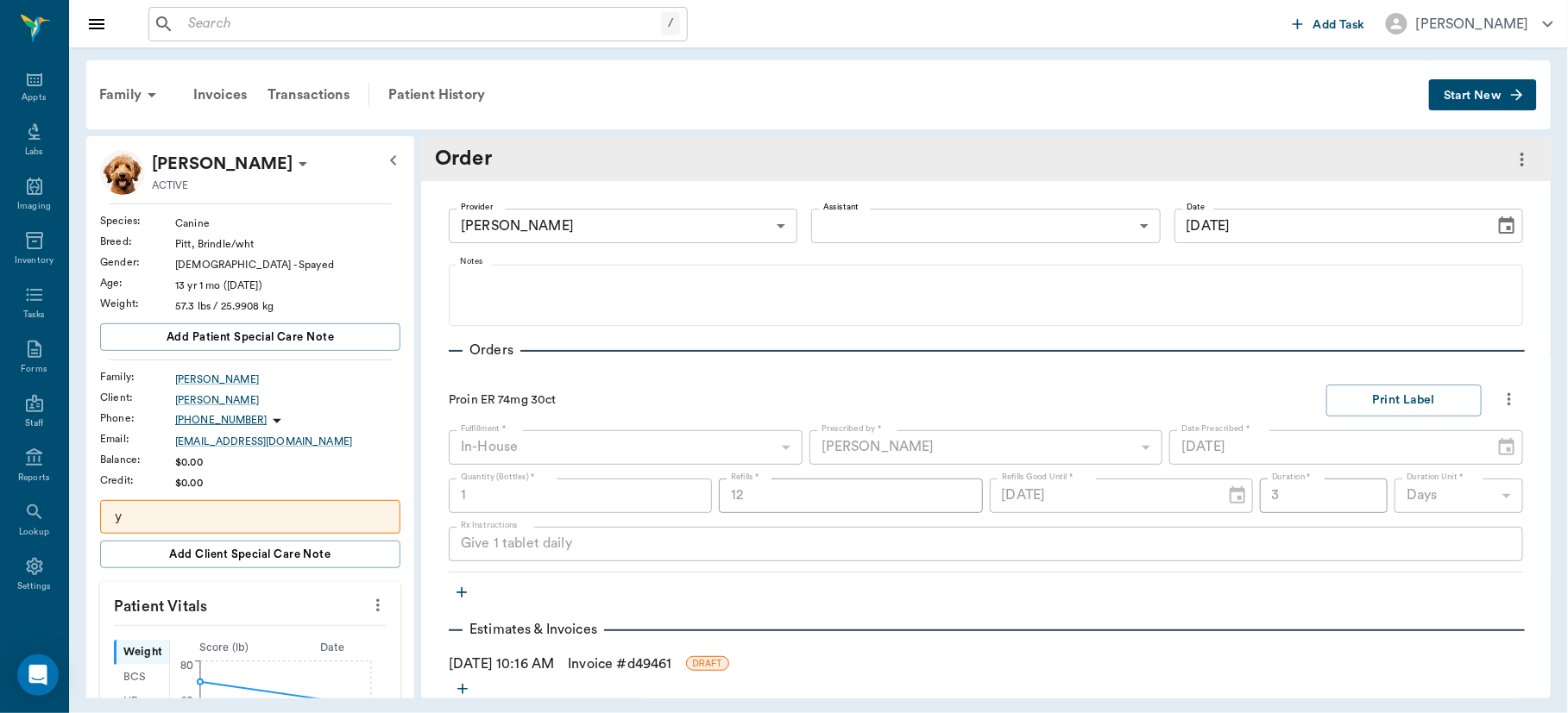
click at [437, 335] on div "Provider [PERSON_NAME] 63ec2f075fda476ae8351a4d Provider Assistant ​ Assistant …" at bounding box center [986, 442] width 1129 height 523
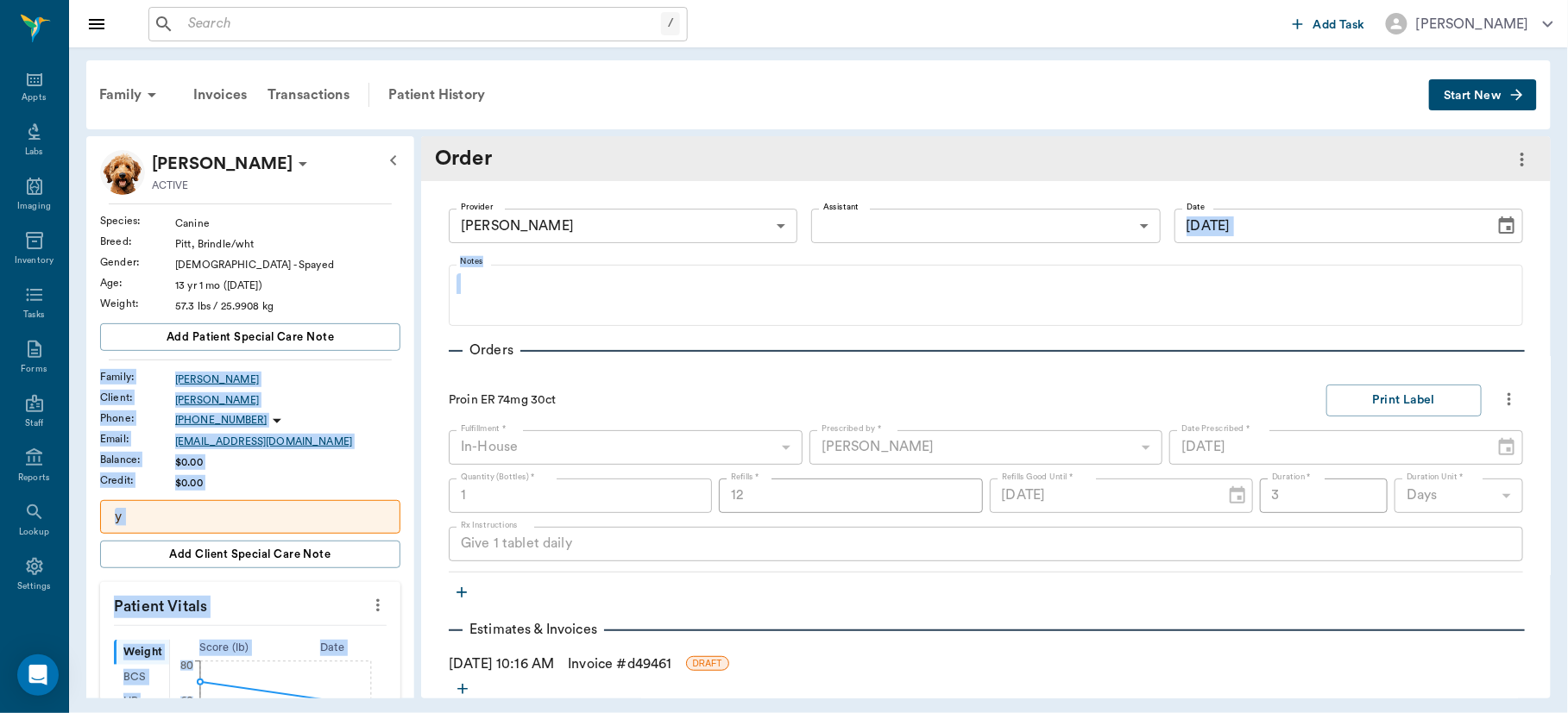
drag, startPoint x: 437, startPoint y: 335, endPoint x: 403, endPoint y: 354, distance: 38.9
click at [403, 354] on div "[PERSON_NAME] ACTIVE Species : Canine Breed : [PERSON_NAME], [PERSON_NAME]/wht …" at bounding box center [818, 417] width 1464 height 562
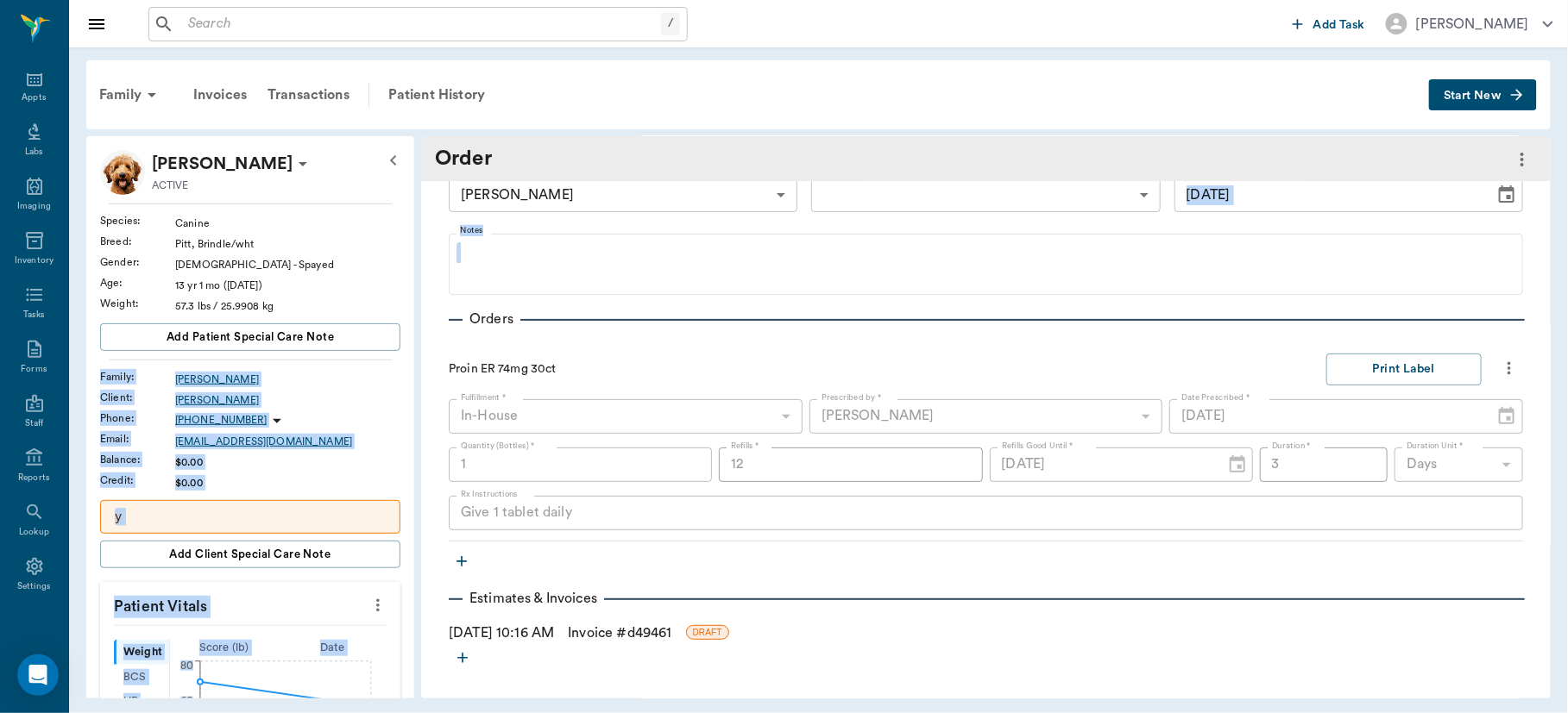
scroll to position [0, 0]
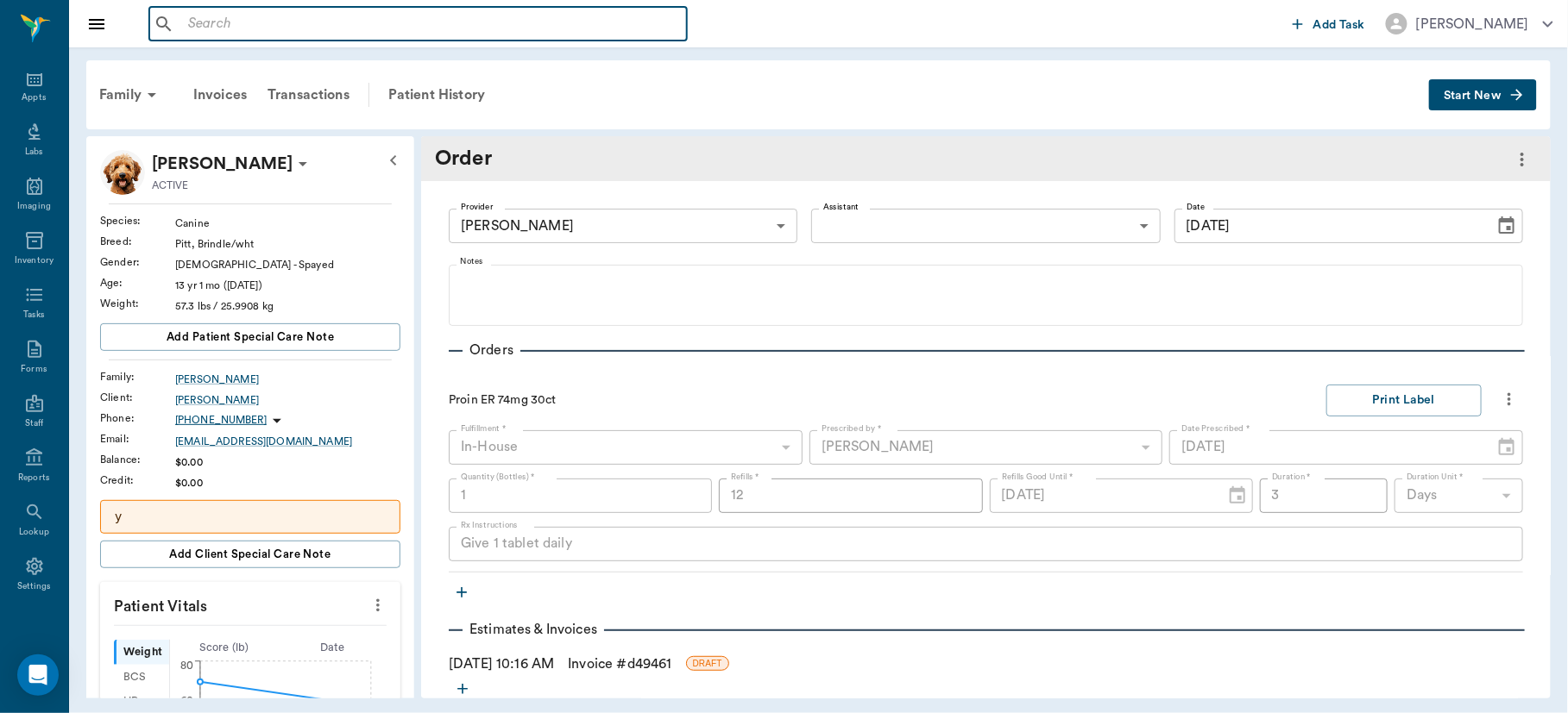
click at [234, 22] on input "text" at bounding box center [430, 24] width 499 height 25
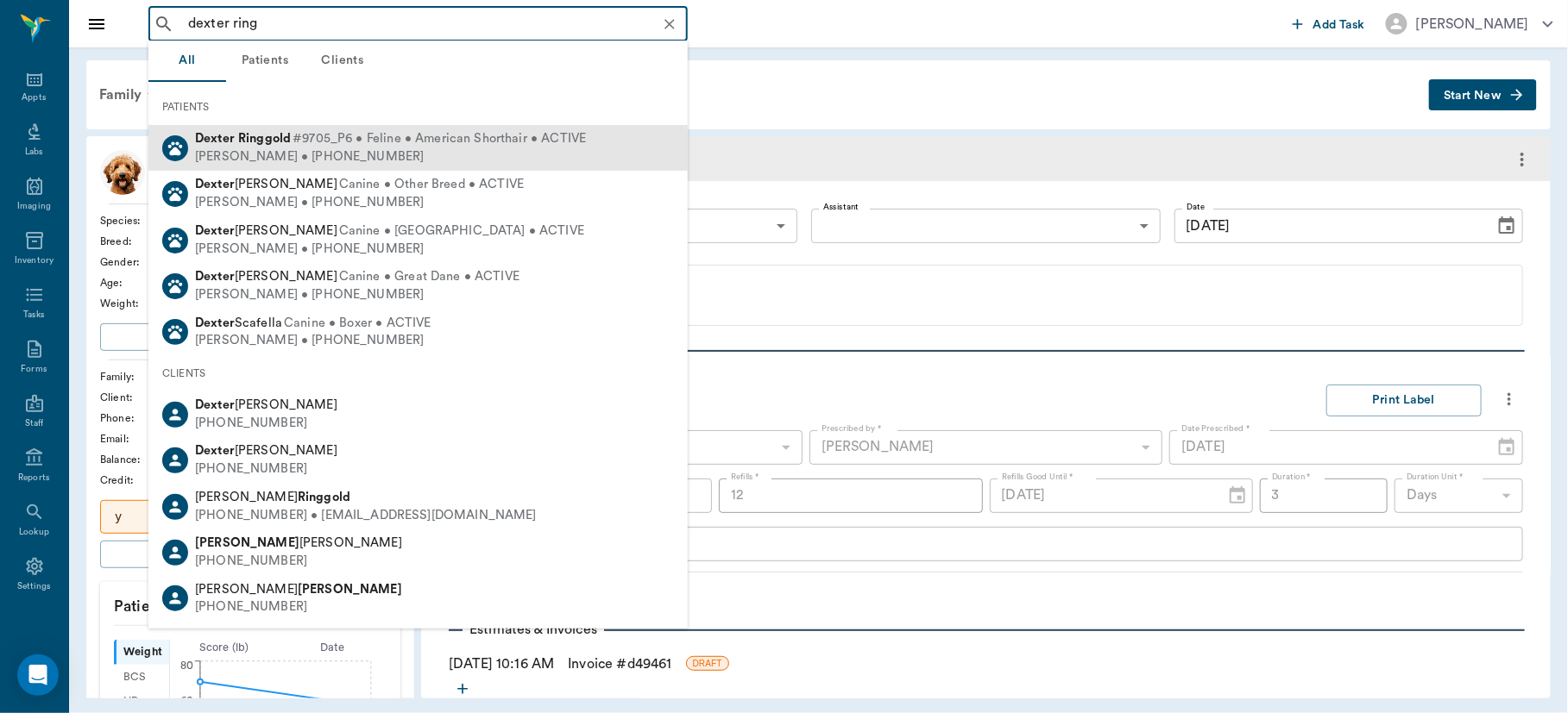
click at [298, 143] on span "#9705_P6 • Feline • American Shorthair • ACTIVE" at bounding box center [439, 139] width 293 height 18
type input "dexter ring"
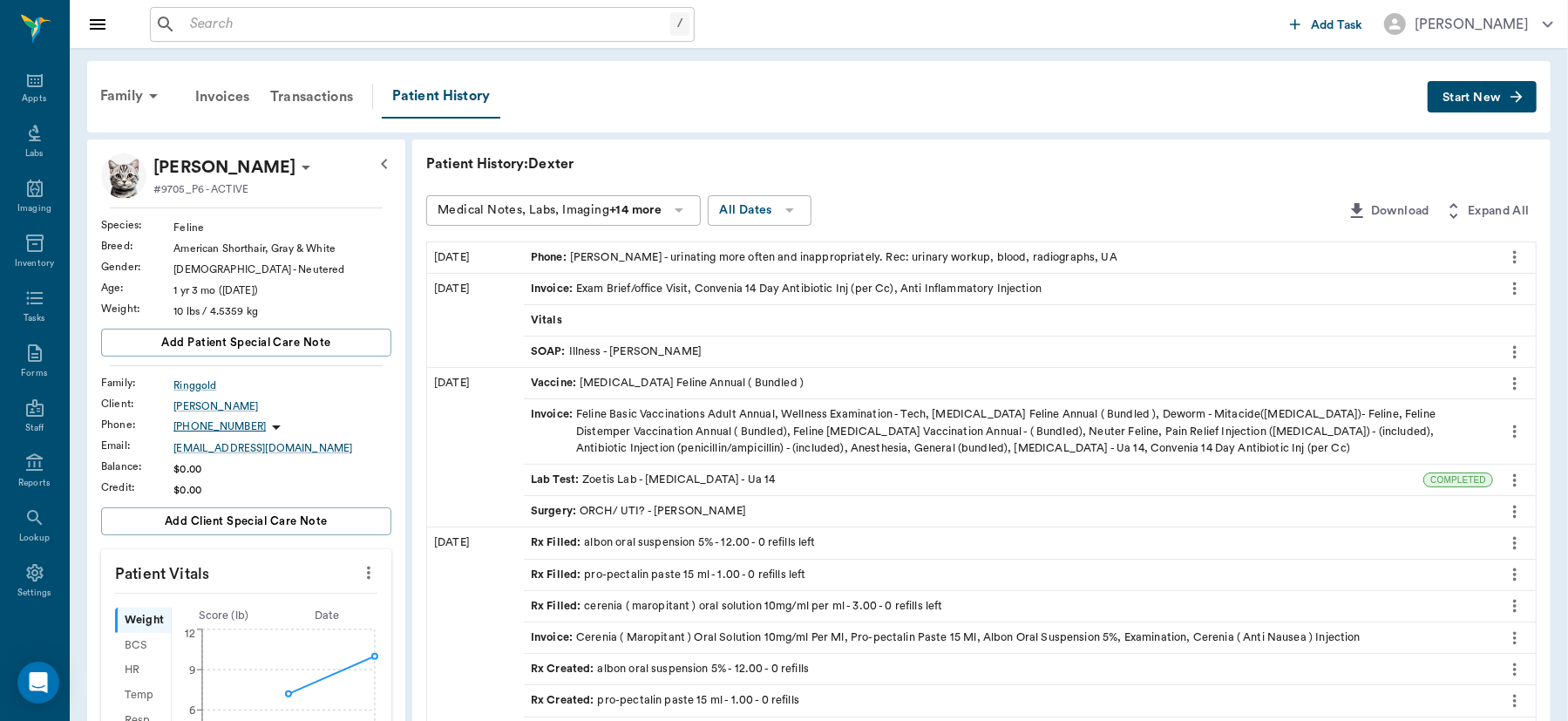
click at [1460, 97] on span "Start New" at bounding box center [1471, 97] width 59 height 0
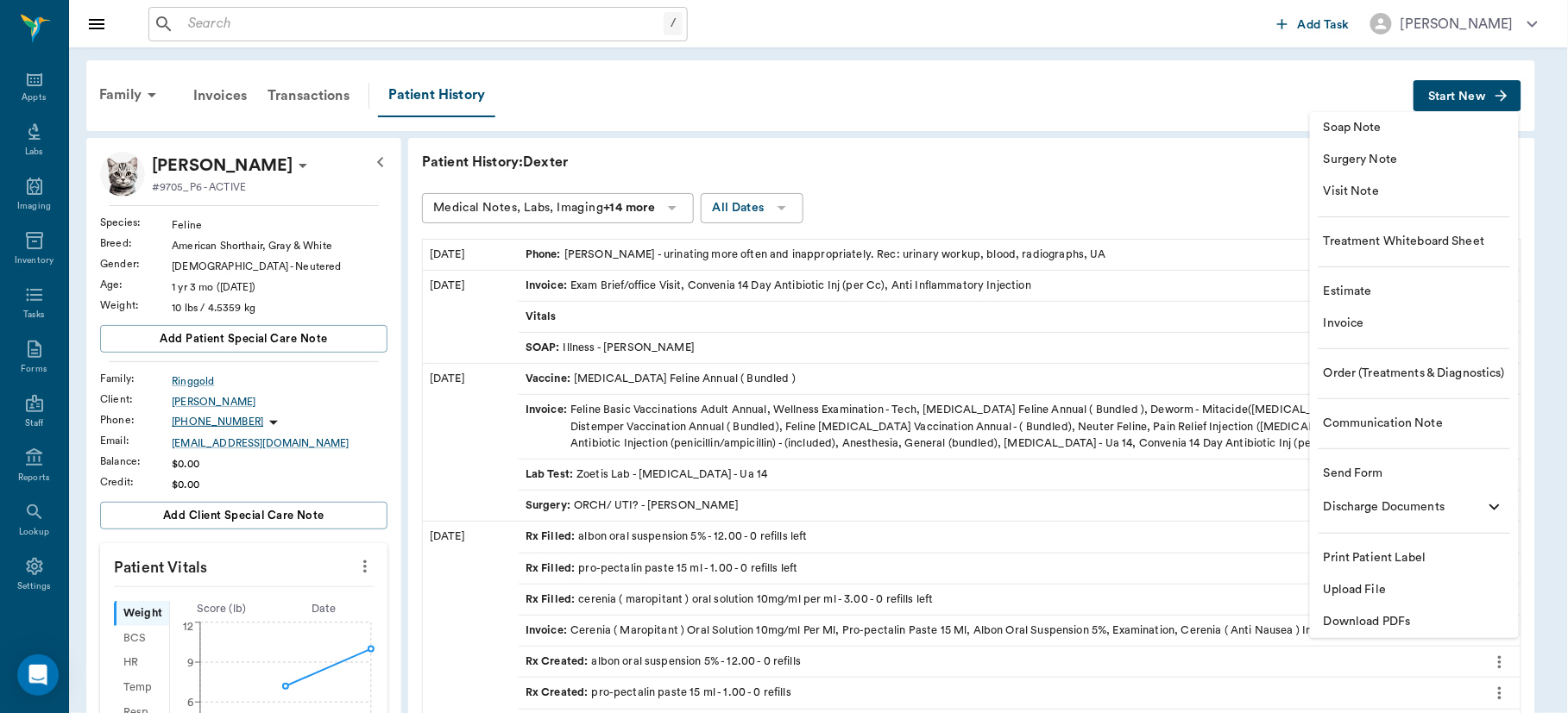
click at [1371, 367] on span "Order (Treatments & Diagnostics)" at bounding box center [1413, 374] width 181 height 18
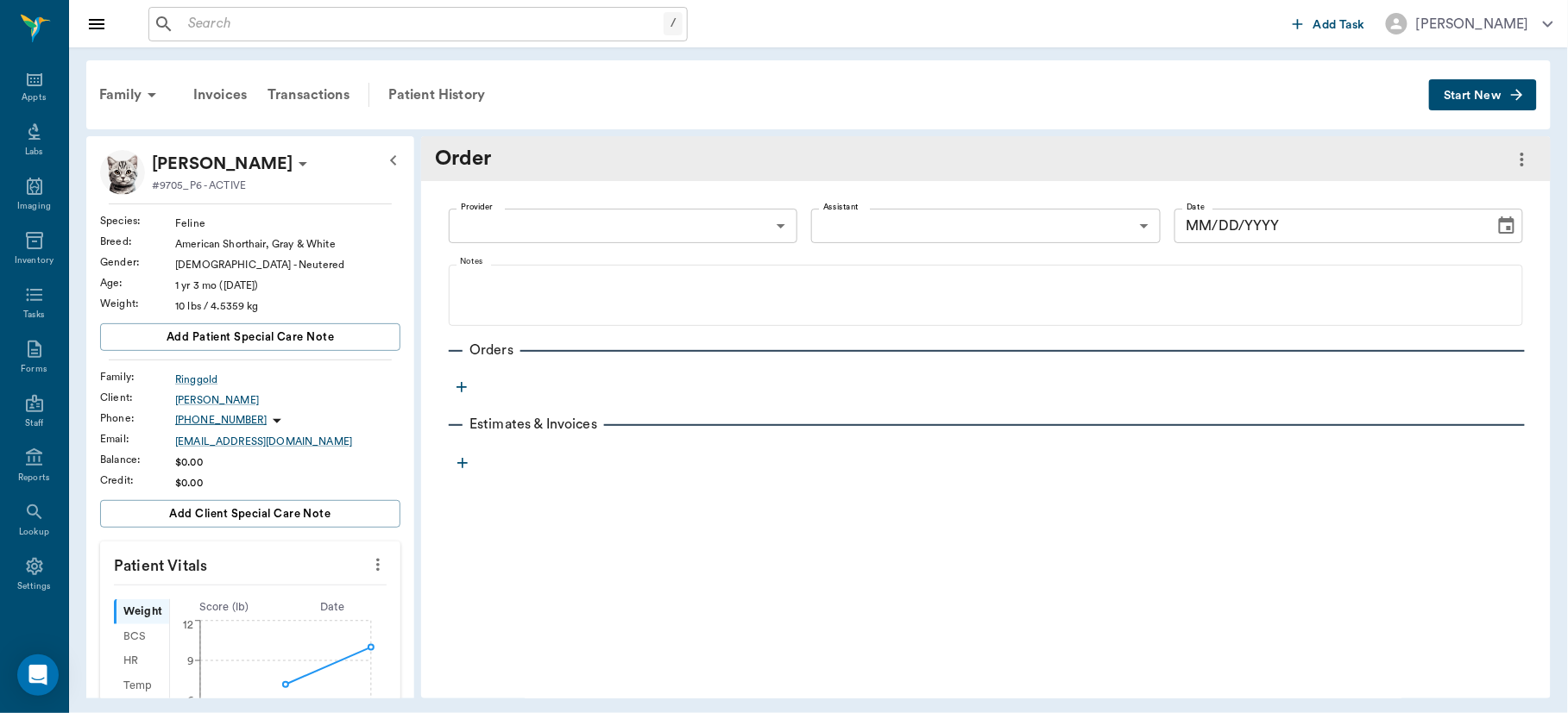
type input "[DATE]"
click at [774, 224] on body "/ ​ Add Task [PERSON_NAME] Nectar Messages Appts Labs Imaging Inventory Tasks F…" at bounding box center [784, 356] width 1568 height 713
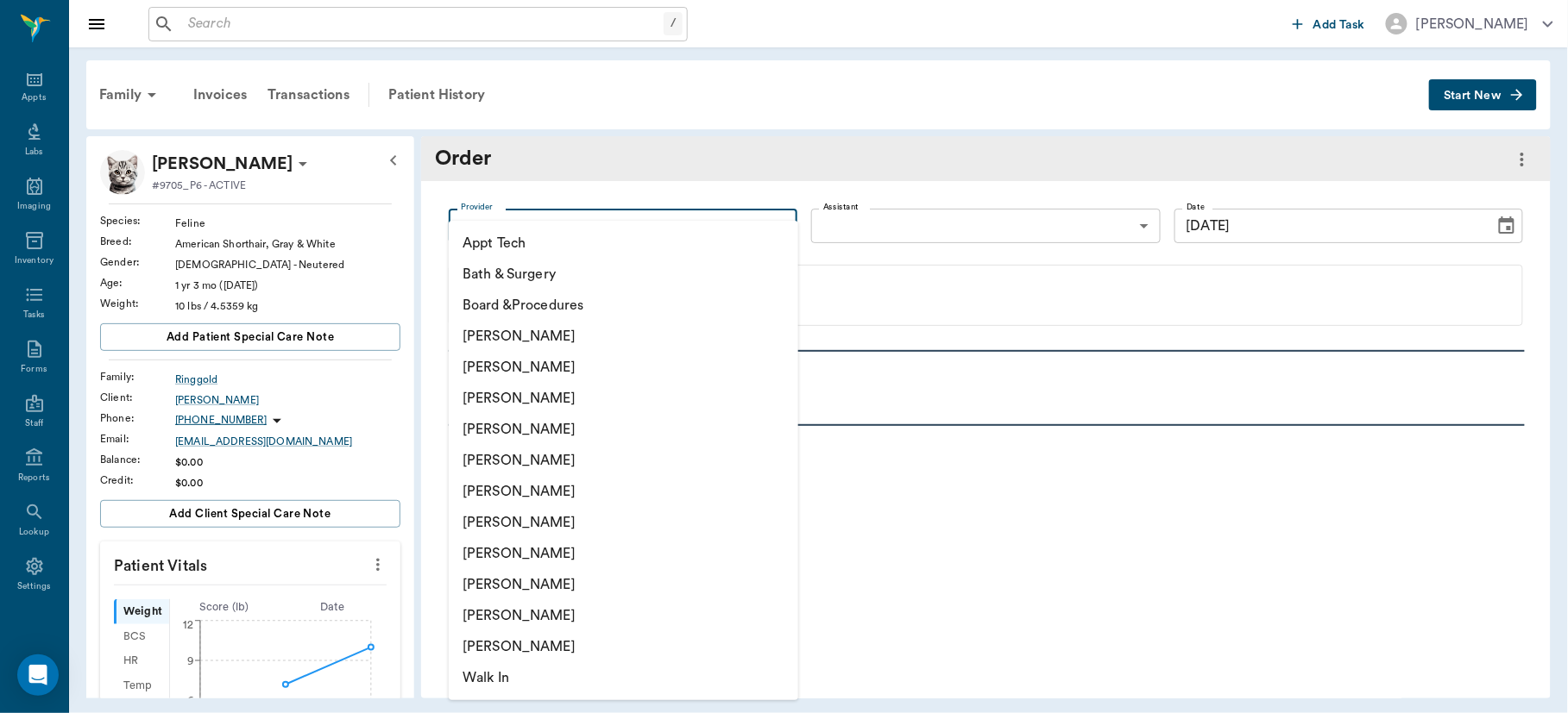
click at [561, 393] on li "[PERSON_NAME]" at bounding box center [623, 398] width 349 height 31
type input "63ec2f075fda476ae8351a4d"
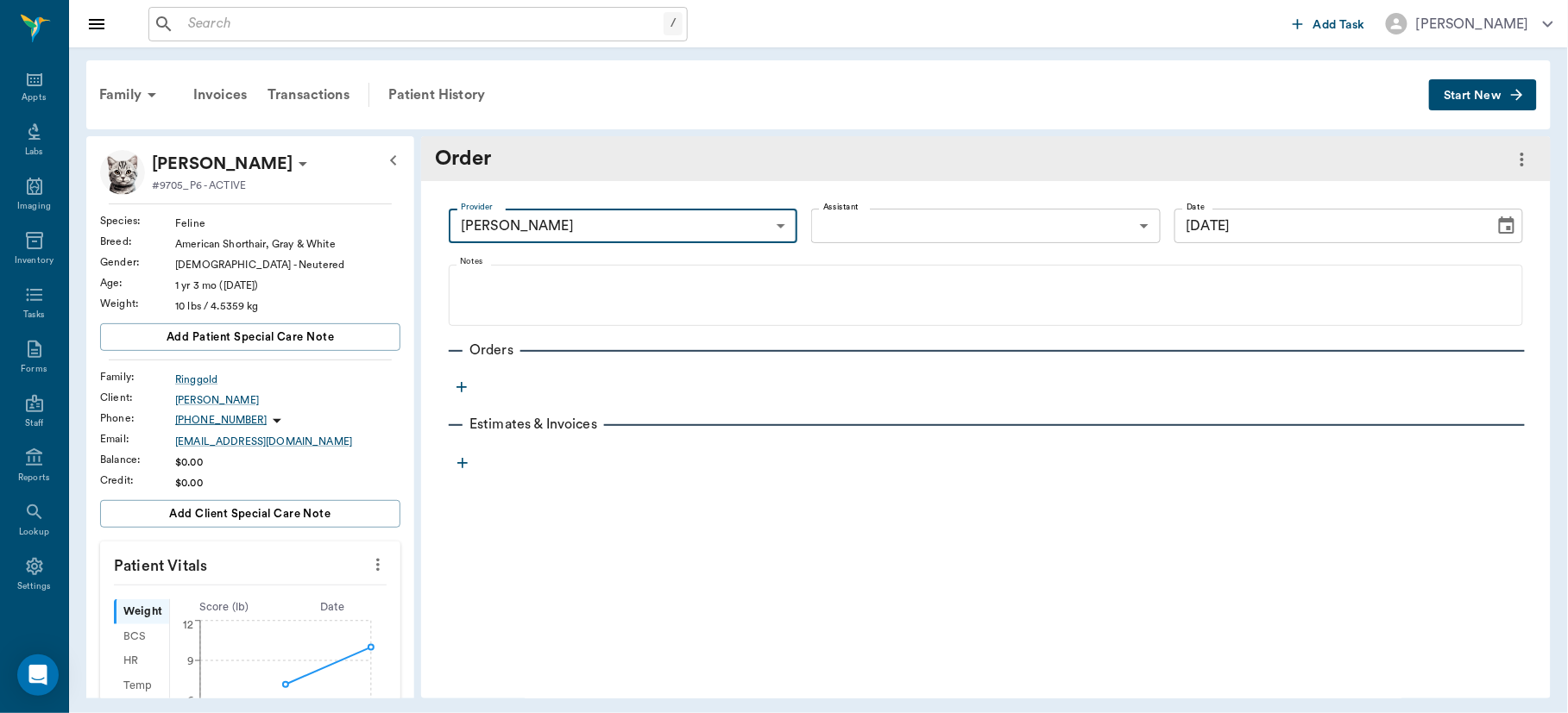
click at [462, 387] on icon "button" at bounding box center [461, 387] width 10 height 10
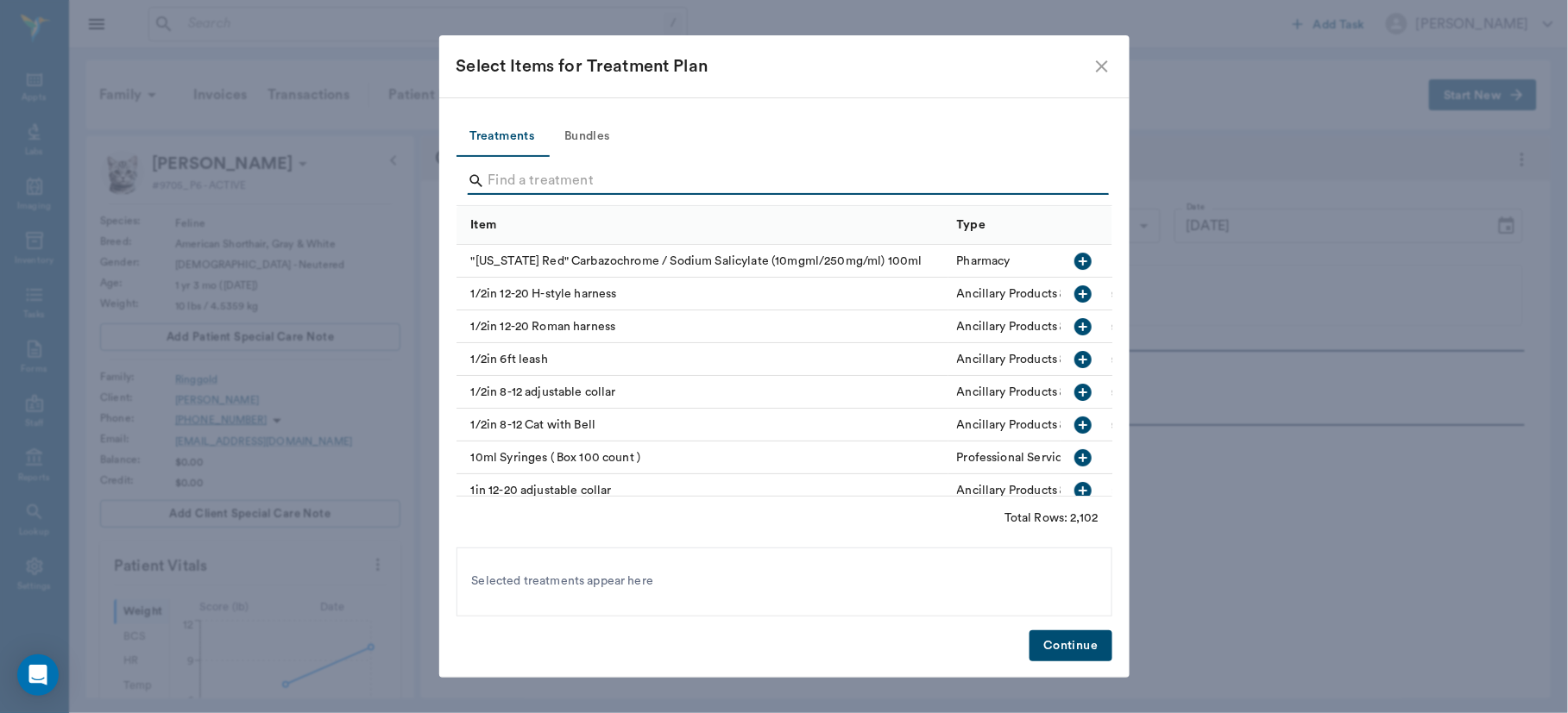
click at [540, 183] on input "Search" at bounding box center [785, 181] width 594 height 27
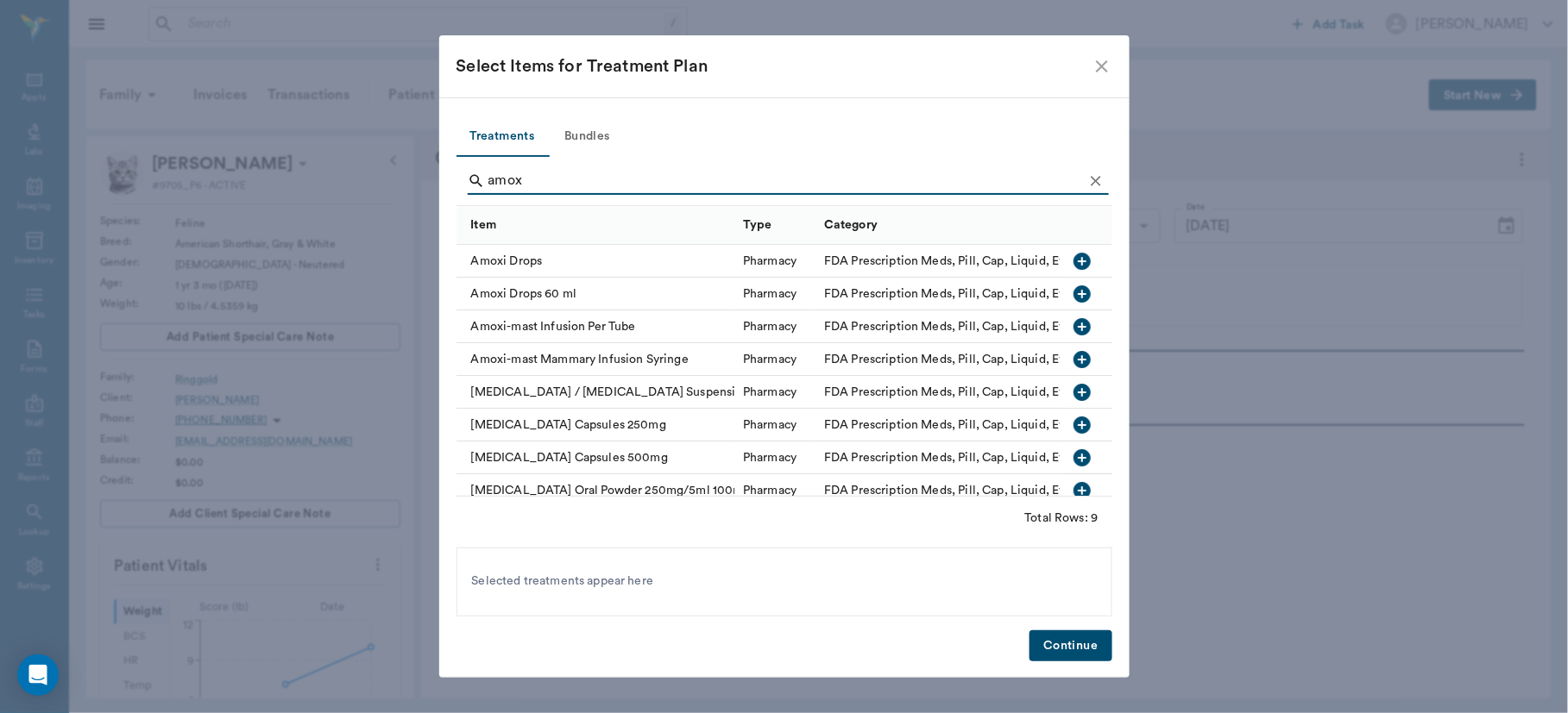
type input "amox"
click at [1073, 262] on icon "button" at bounding box center [1083, 261] width 21 height 21
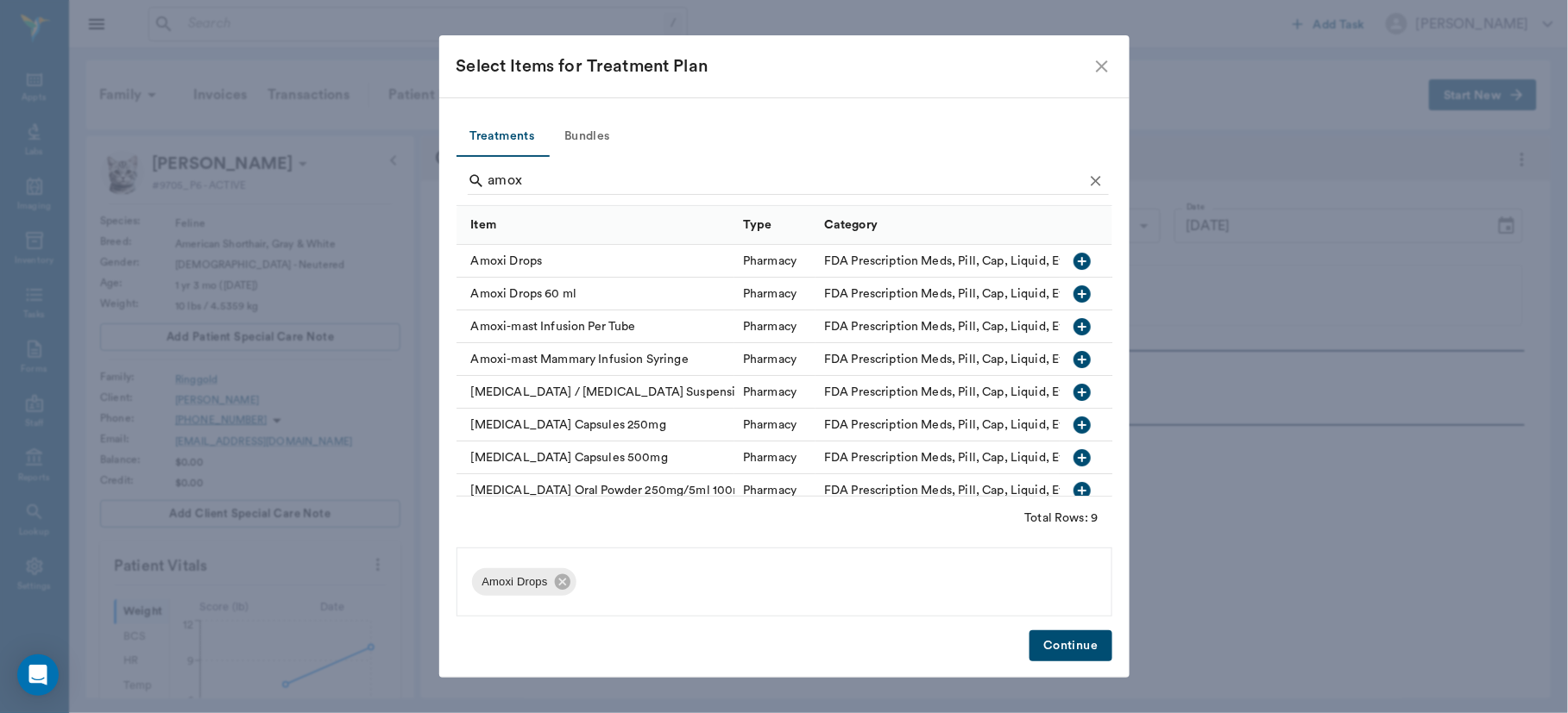
click at [1063, 640] on button "Continue" at bounding box center [1070, 646] width 82 height 32
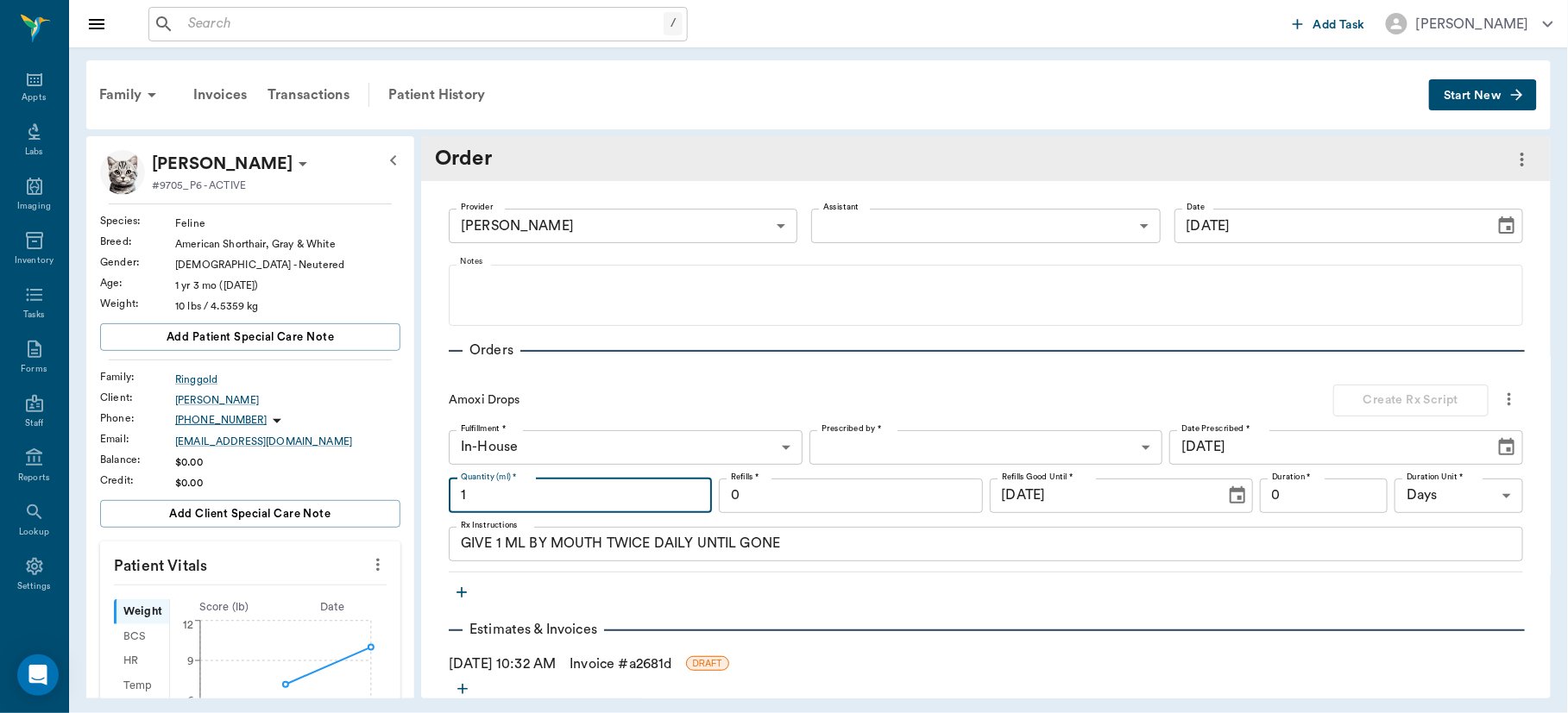
click at [587, 497] on input "1" at bounding box center [580, 496] width 263 height 35
type input "15"
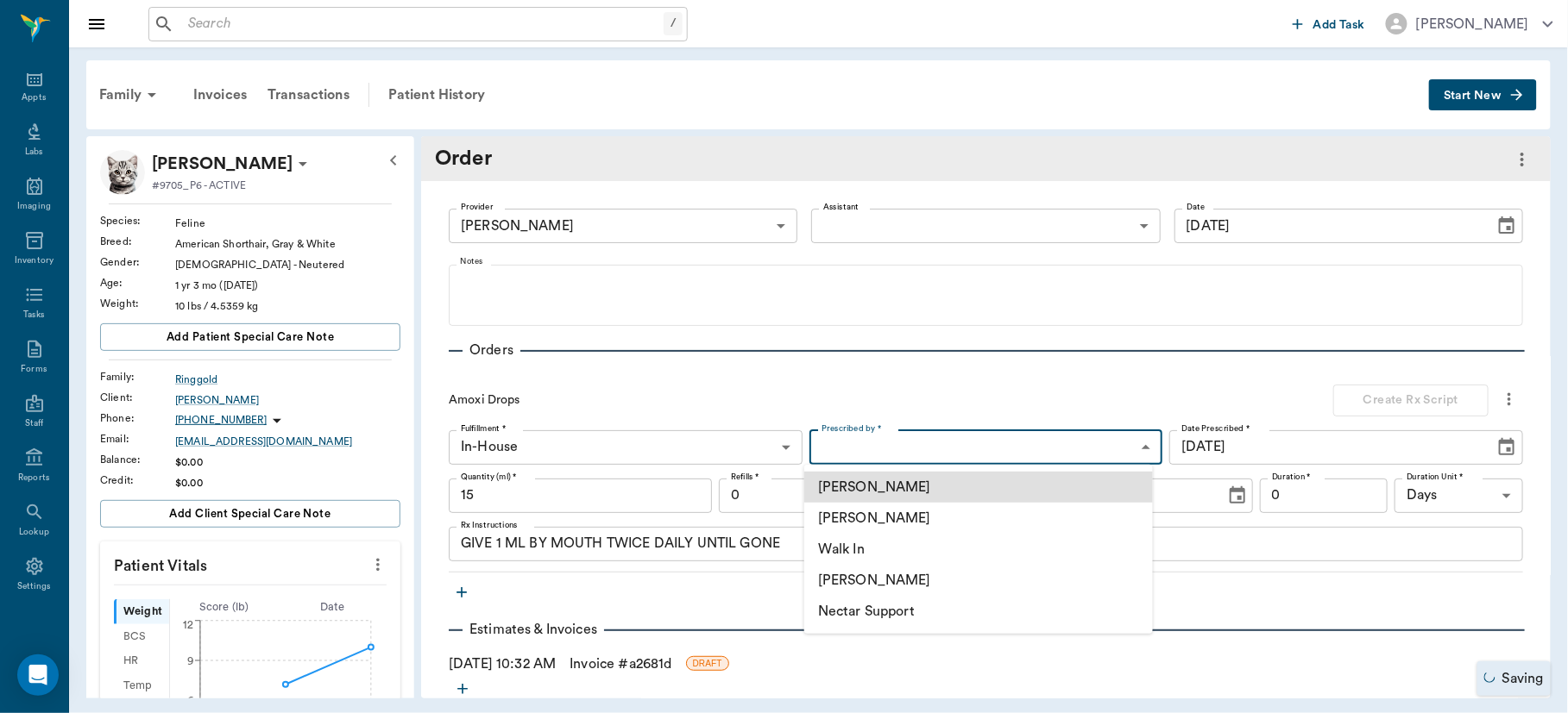
click at [973, 440] on body "/ ​ Add Task [PERSON_NAME] Nectar Messages Appts Labs Imaging Inventory Tasks F…" at bounding box center [784, 356] width 1568 height 713
click at [889, 515] on li "[PERSON_NAME]" at bounding box center [978, 518] width 349 height 31
type input "63ec2f075fda476ae8351a4d"
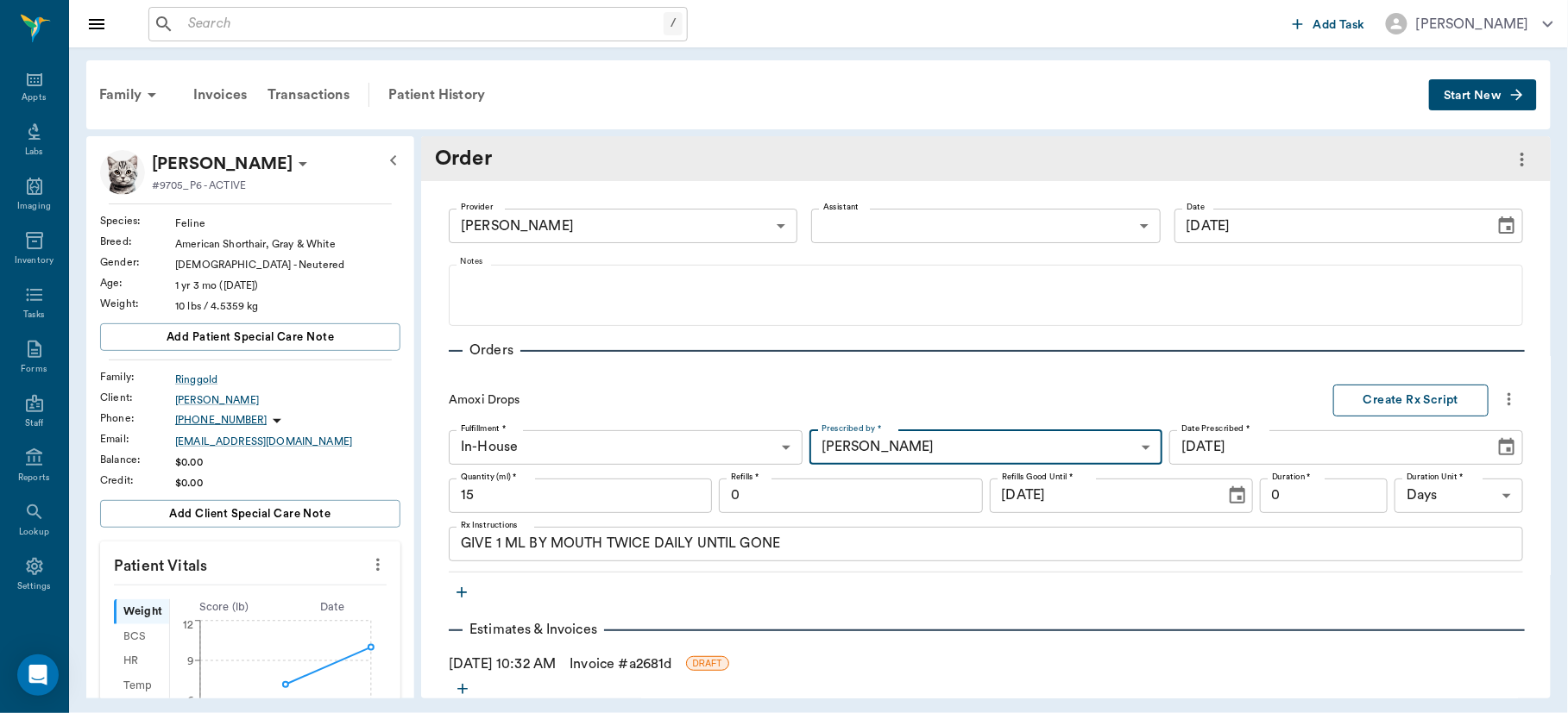
click at [1393, 400] on button "Create Rx Script" at bounding box center [1411, 400] width 156 height 32
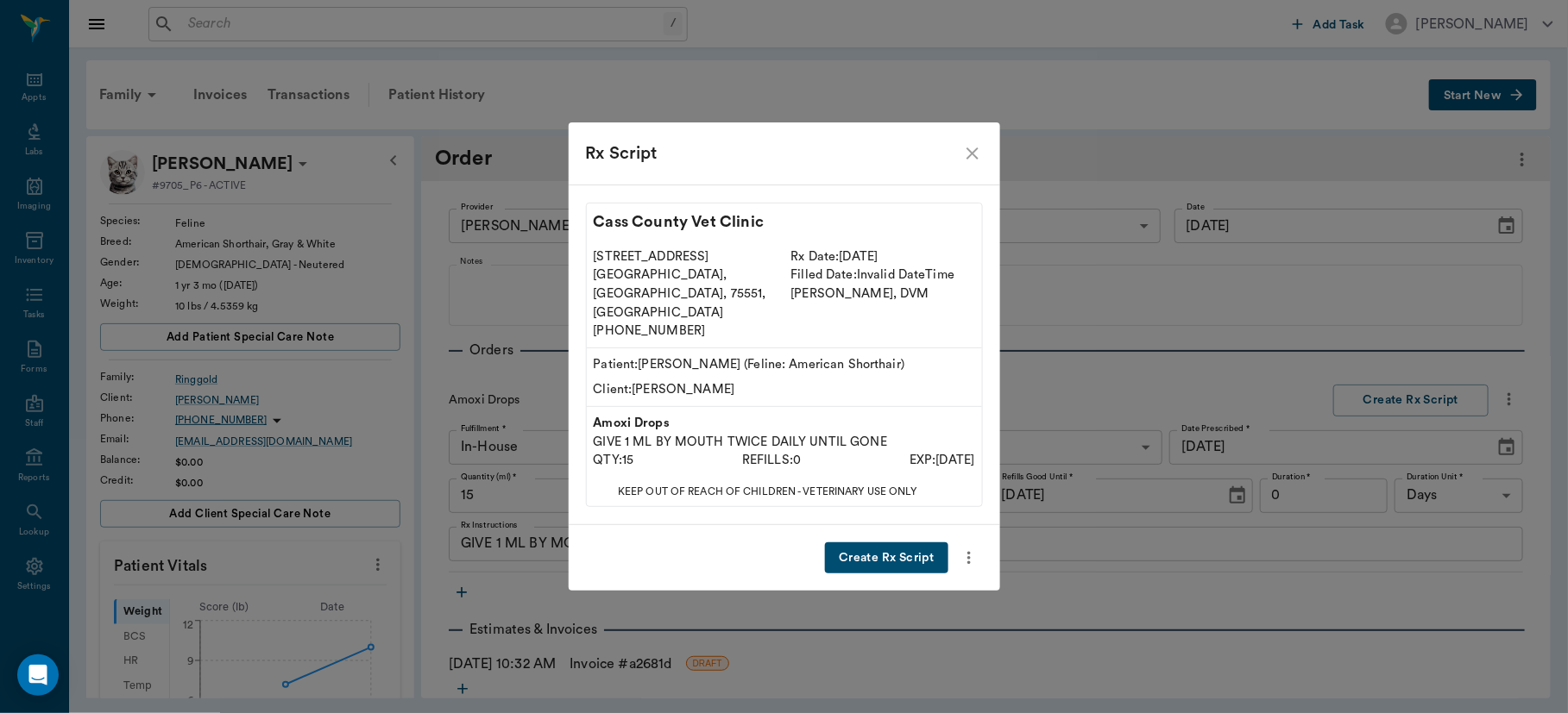
click at [885, 542] on button "Create Rx Script" at bounding box center [885, 557] width 123 height 32
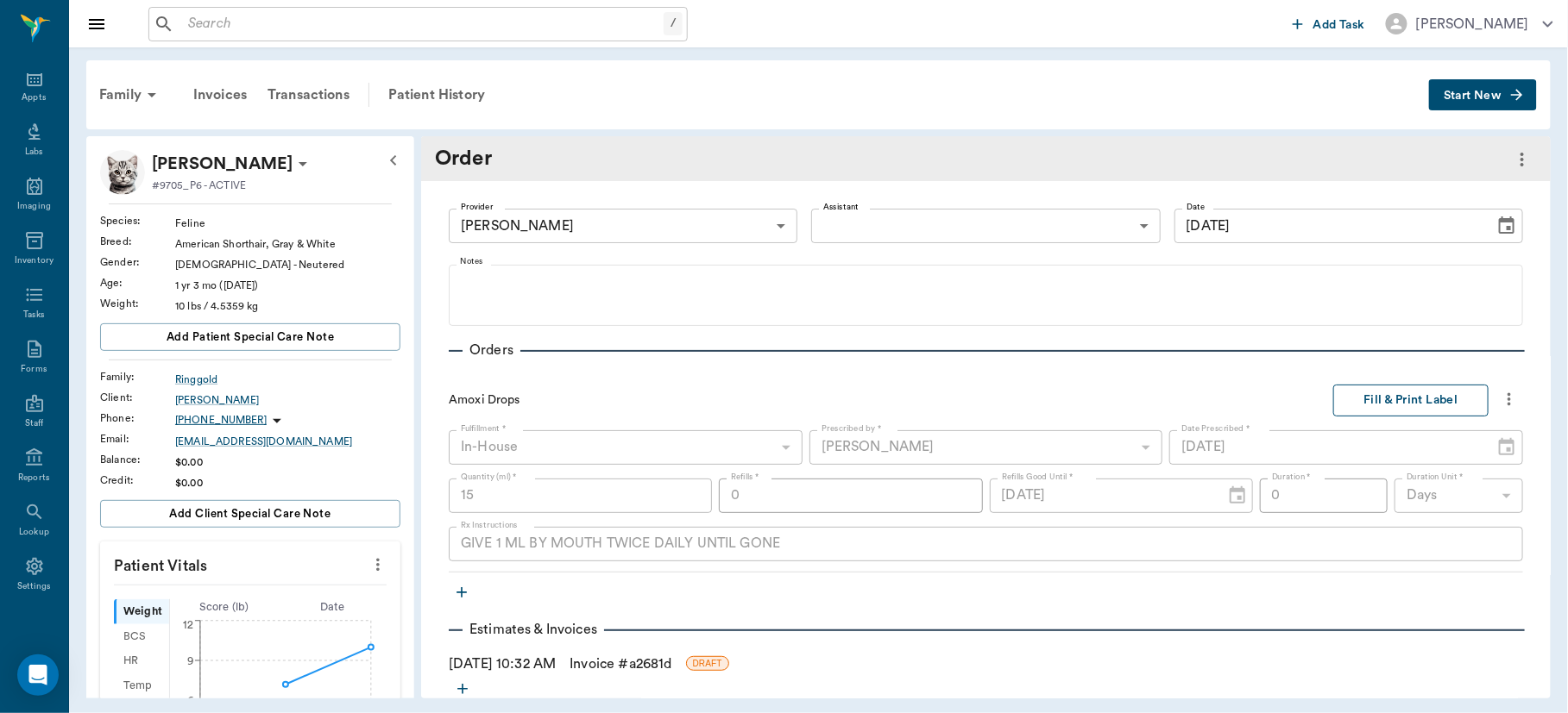
click at [1391, 387] on button "Fill & Print Label" at bounding box center [1411, 400] width 156 height 32
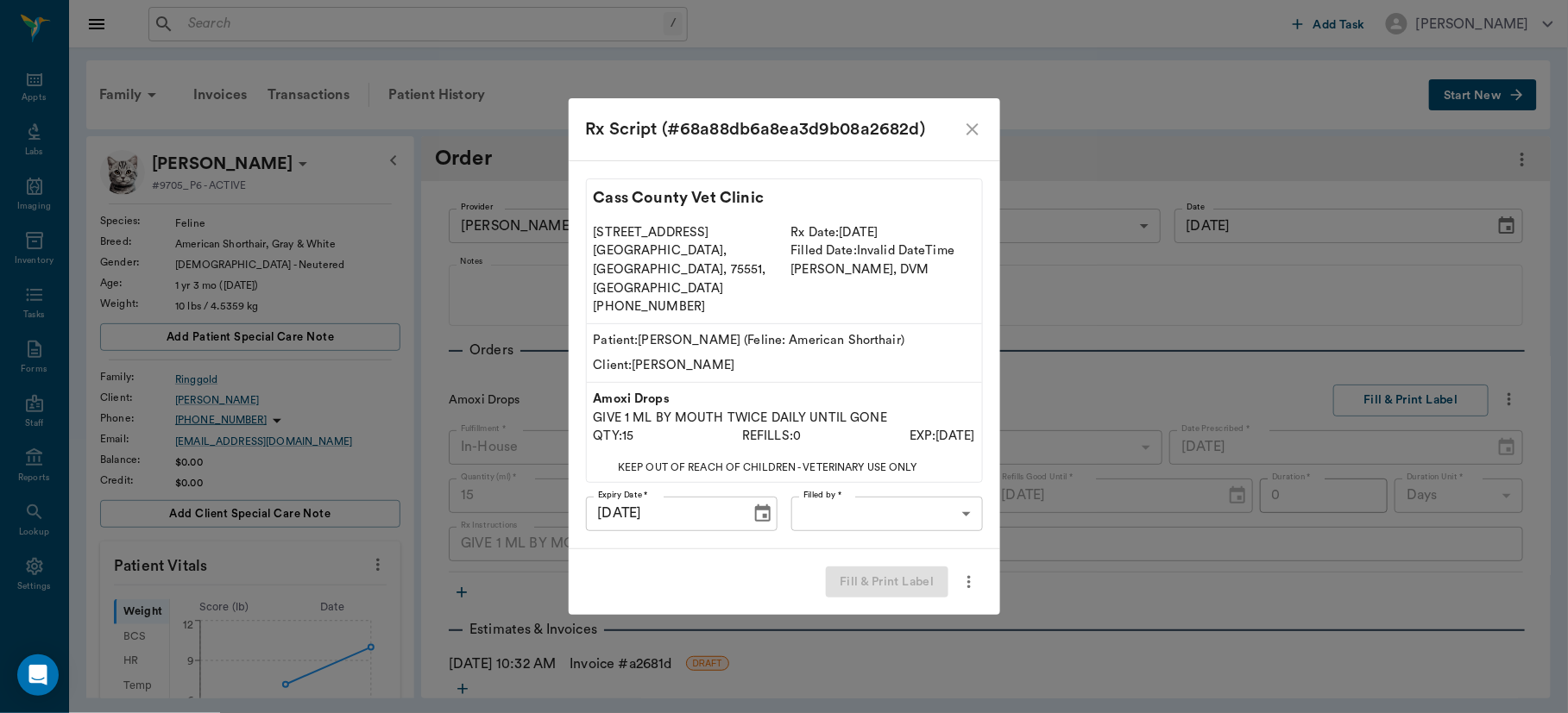
click at [953, 480] on body "/ ​ Add Task [PERSON_NAME] Nectar Messages Appts Labs Imaging Inventory Tasks F…" at bounding box center [784, 356] width 1568 height 713
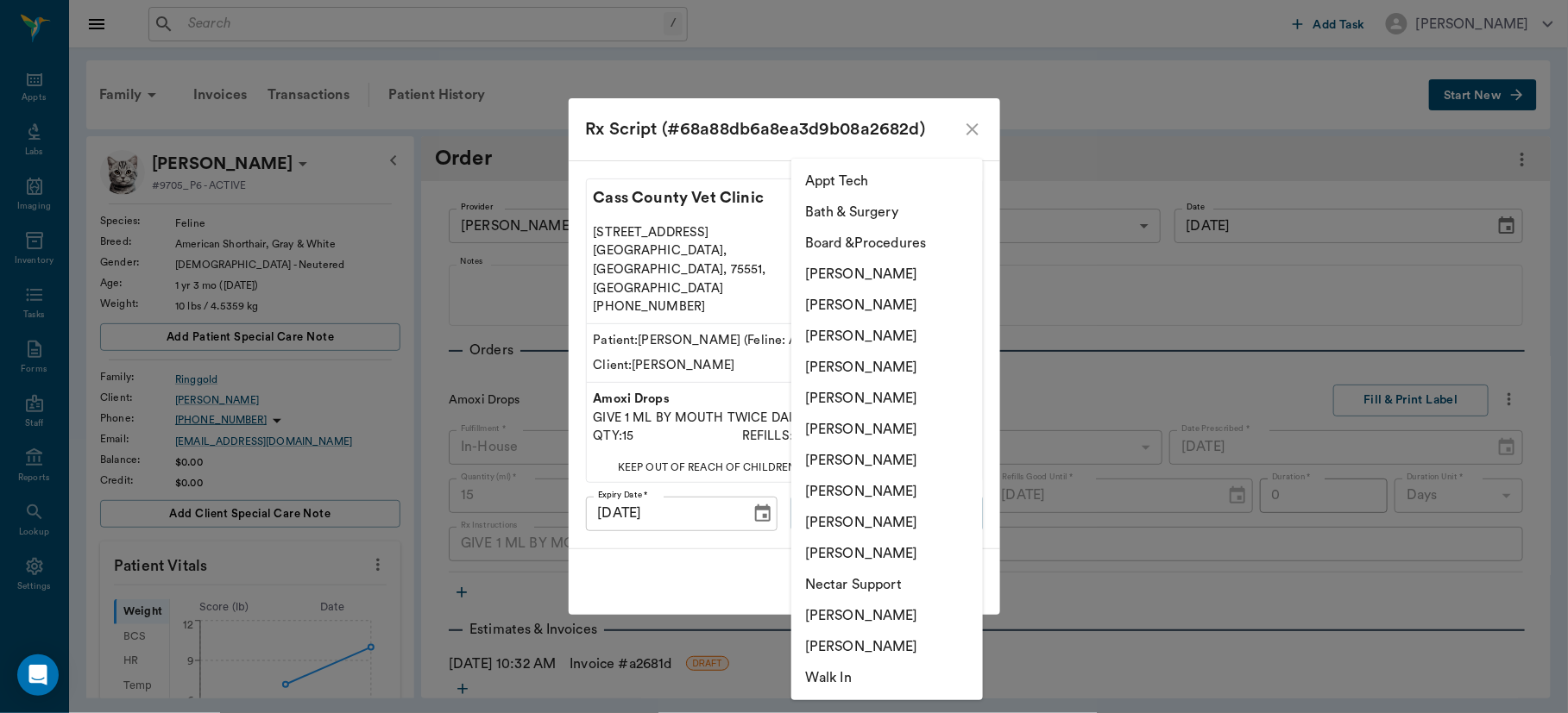
click at [885, 333] on li "[PERSON_NAME]" at bounding box center [886, 336] width 191 height 31
type input "63ec2f075fda476ae8351a4d"
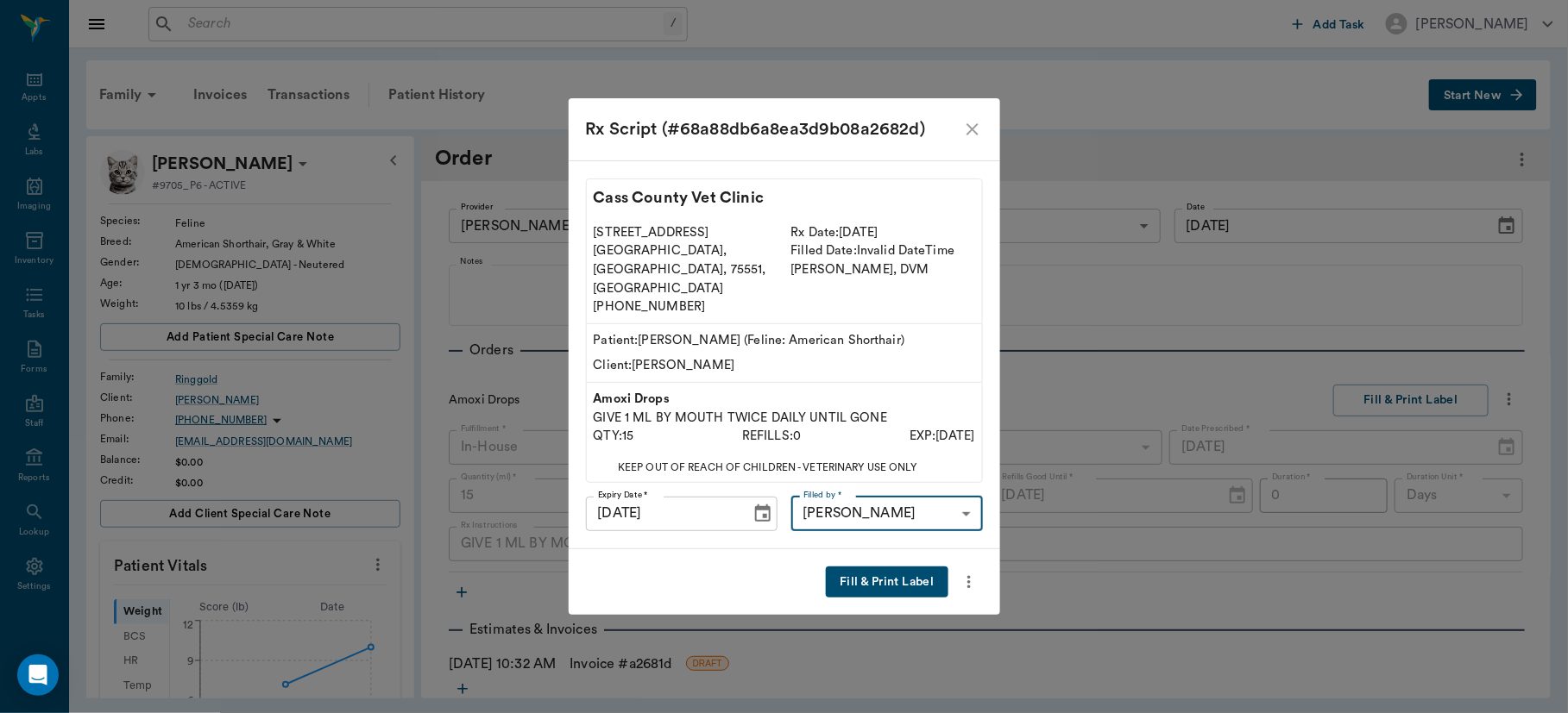
click at [916, 567] on button "Fill & Print Label" at bounding box center [886, 582] width 122 height 32
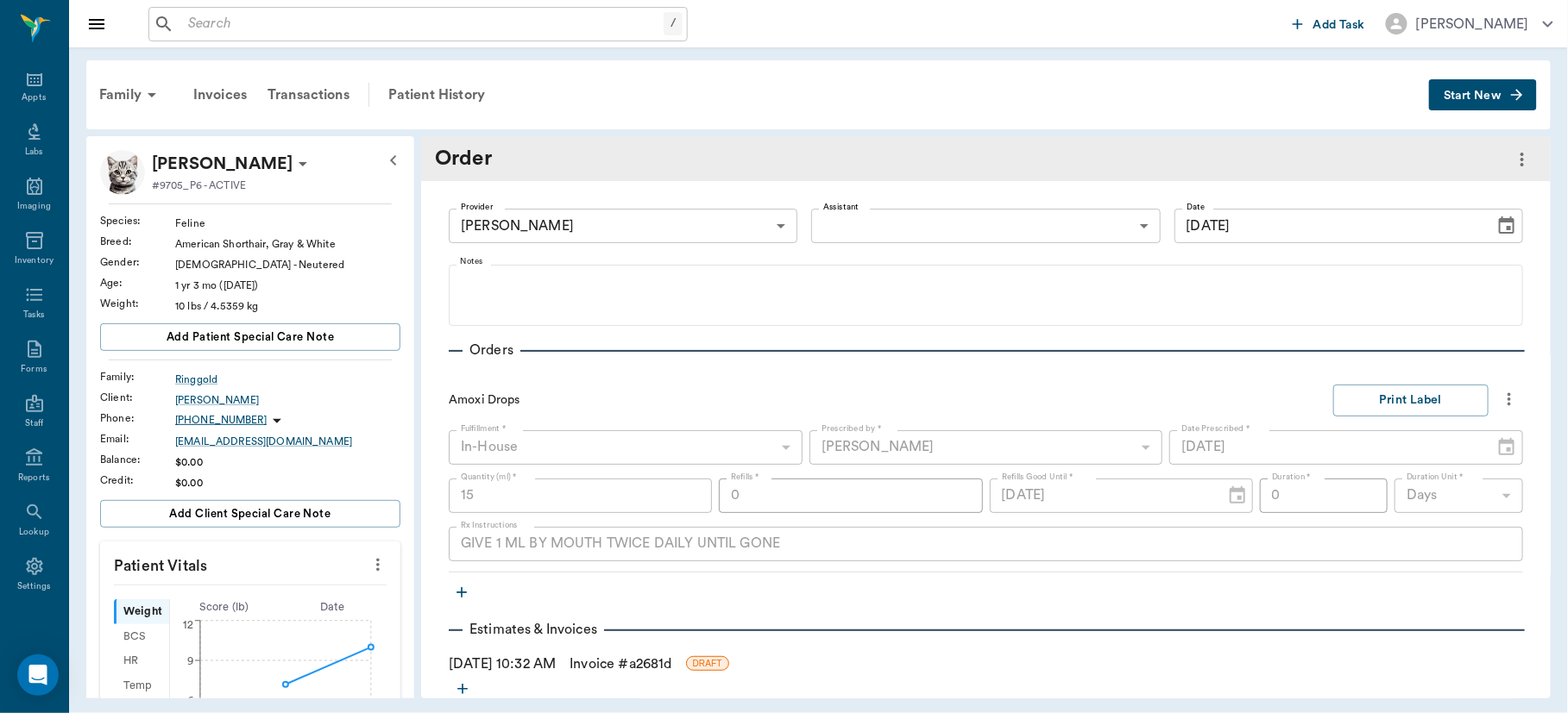
click at [1500, 404] on icon "more" at bounding box center [1509, 399] width 19 height 21
click at [1367, 484] on span "Delete" at bounding box center [1421, 493] width 145 height 18
click at [1500, 399] on icon "more" at bounding box center [1509, 399] width 19 height 21
click at [1366, 487] on span "Delete" at bounding box center [1421, 493] width 145 height 18
click at [449, 598] on button "button" at bounding box center [461, 592] width 25 height 25
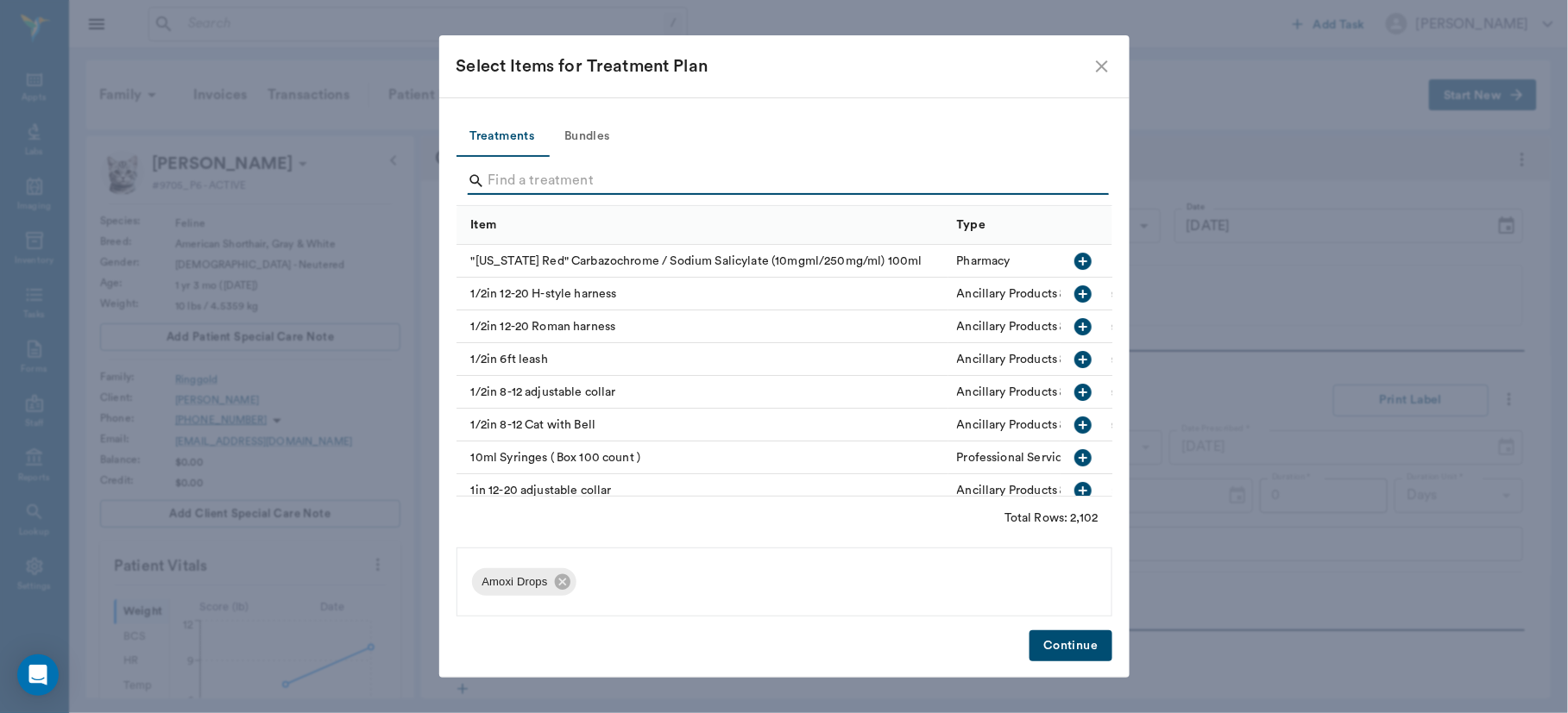
click at [580, 172] on input "Search" at bounding box center [785, 181] width 594 height 27
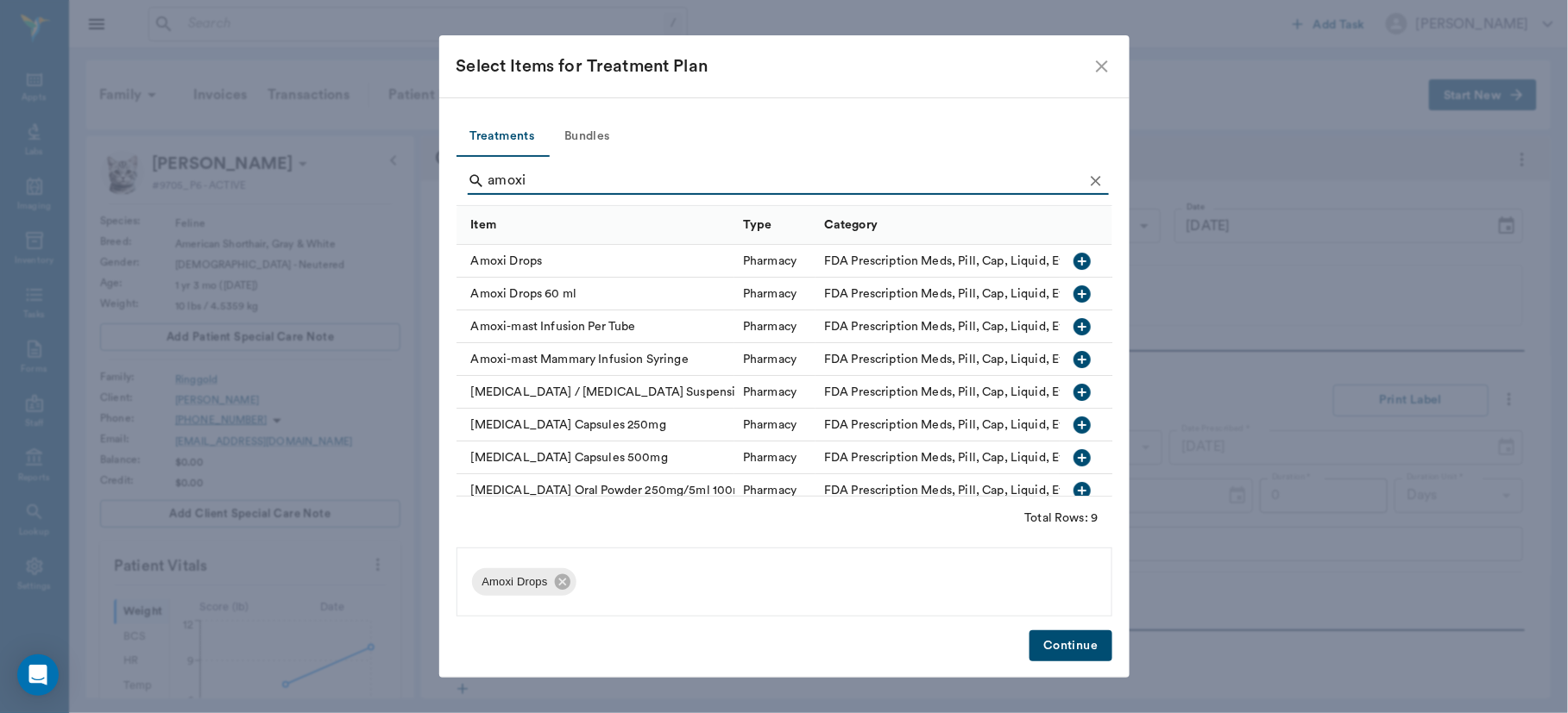
type input "amoxi"
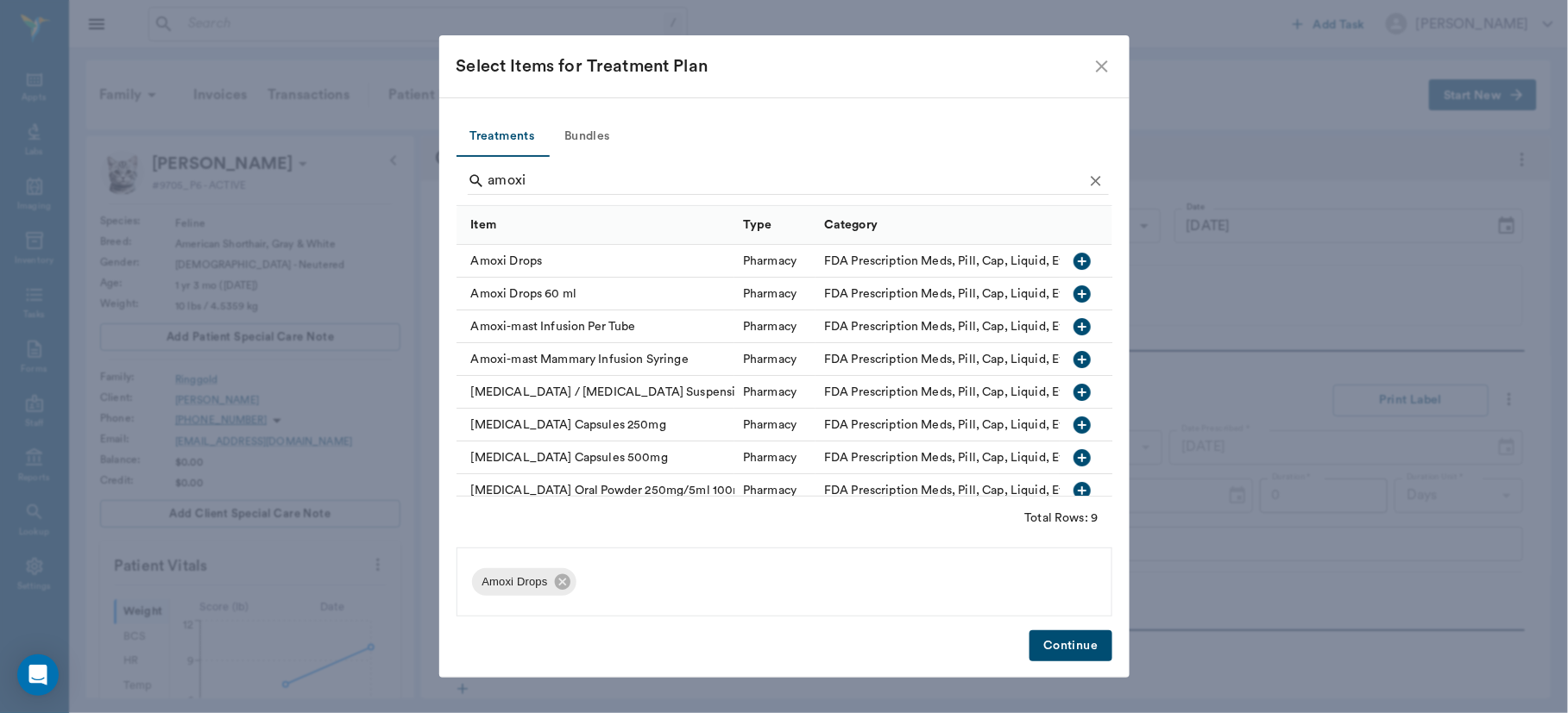
click at [1074, 263] on icon "button" at bounding box center [1082, 261] width 17 height 17
click at [1079, 641] on button "Continue" at bounding box center [1070, 646] width 82 height 32
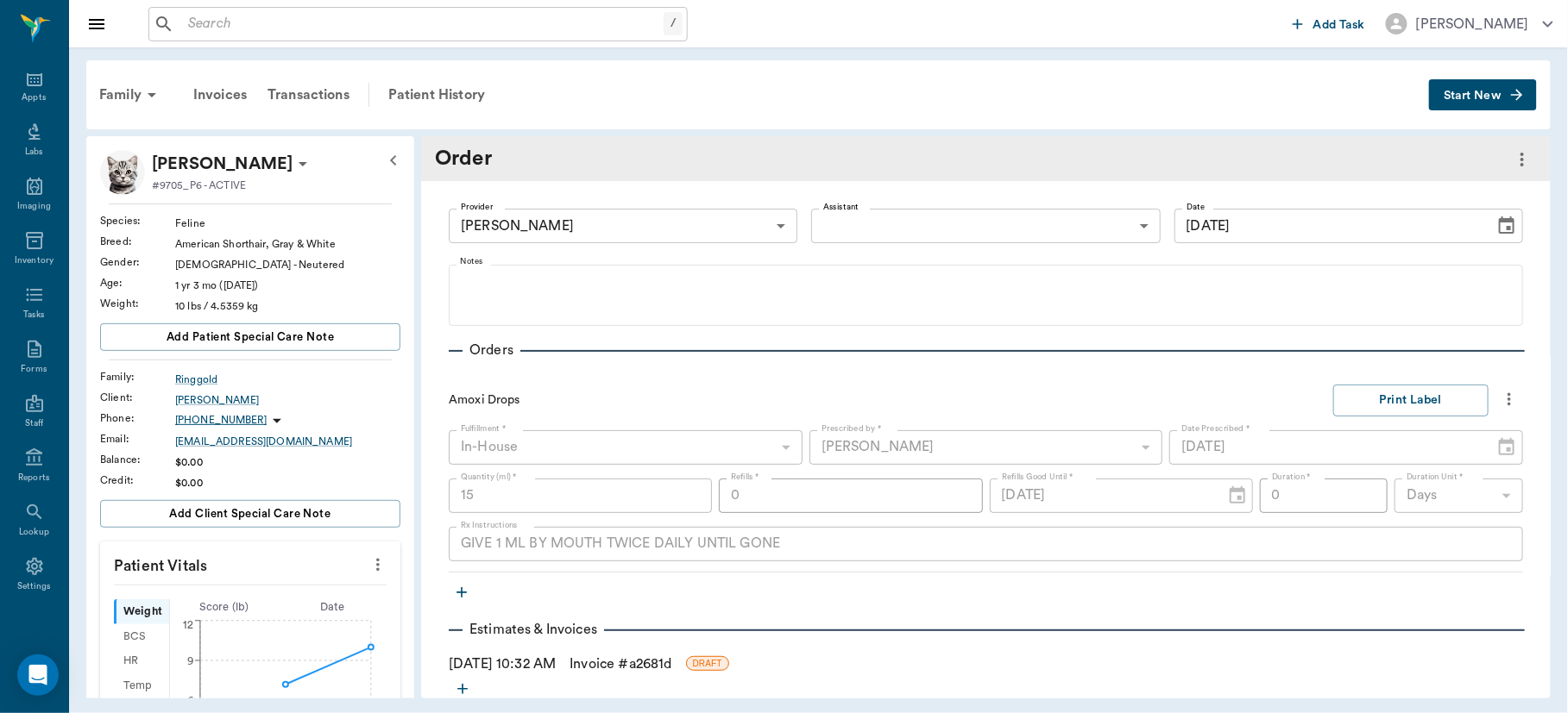
click at [1079, 641] on div "Provider [PERSON_NAME] 63ec2f075fda476ae8351a4d Provider Assistant ​ Assistant …" at bounding box center [986, 442] width 1129 height 523
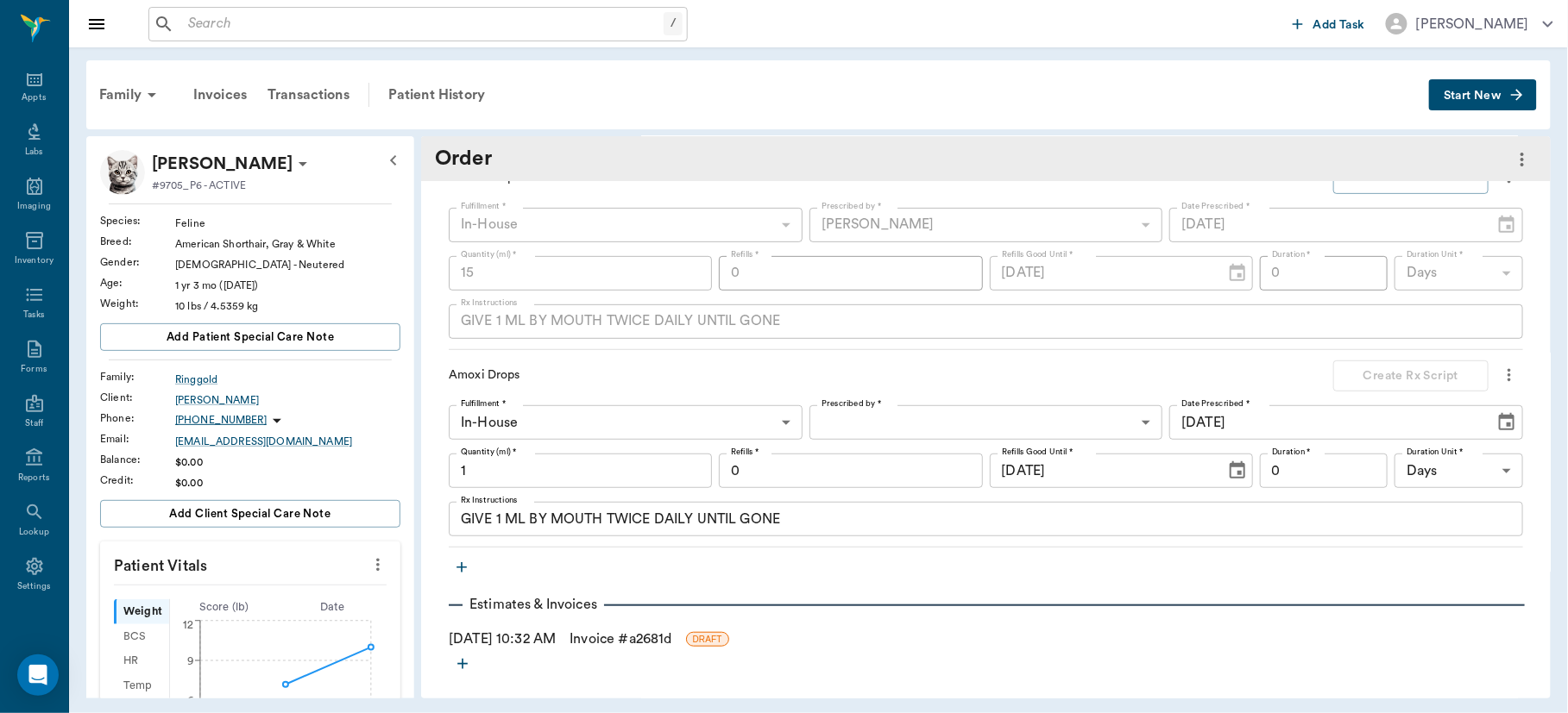
scroll to position [221, 0]
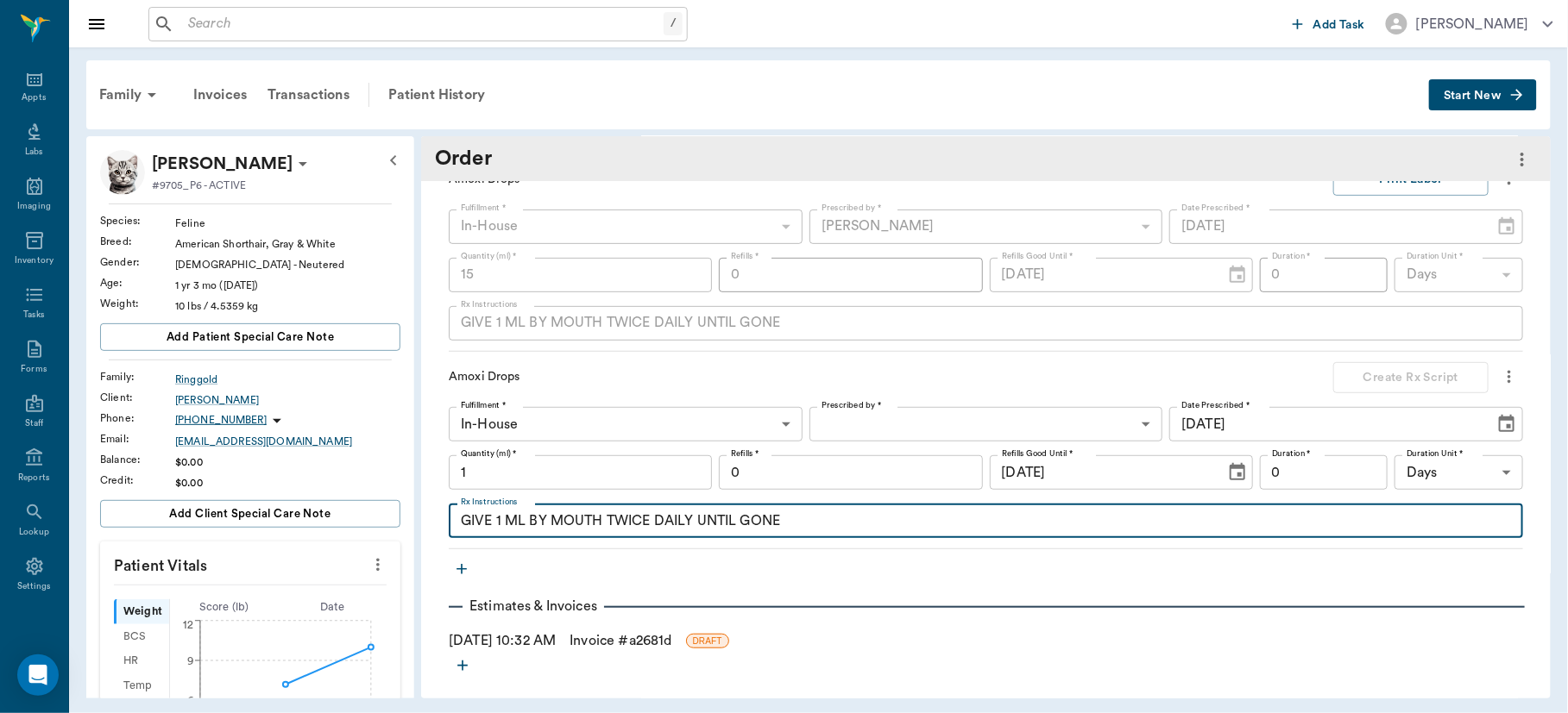
click at [501, 522] on textarea "GIVE 1 ML BY MOUTH TWICE DAILY UNTIL GONE" at bounding box center [986, 521] width 1050 height 20
type textarea "GIVE 1.25 ML BY MOUTH TWICE DAILY UNTIL GONE"
click at [577, 610] on p "Estimates & Invoices" at bounding box center [532, 606] width 141 height 21
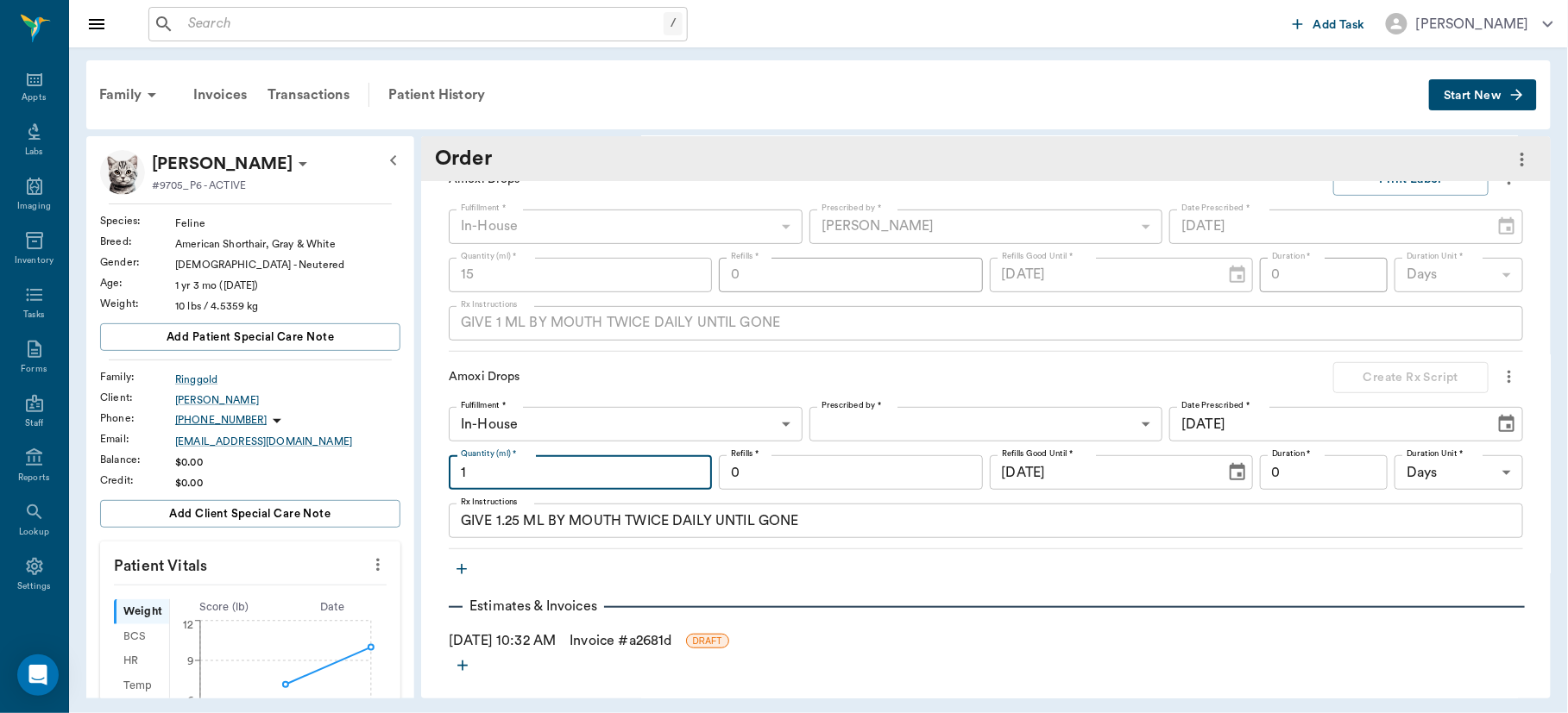
click at [596, 483] on input "1" at bounding box center [580, 473] width 263 height 35
type input "20"
click at [945, 418] on body "/ ​ Add Task [PERSON_NAME] Nectar Messages Appts Labs Imaging Inventory Tasks F…" at bounding box center [784, 356] width 1568 height 713
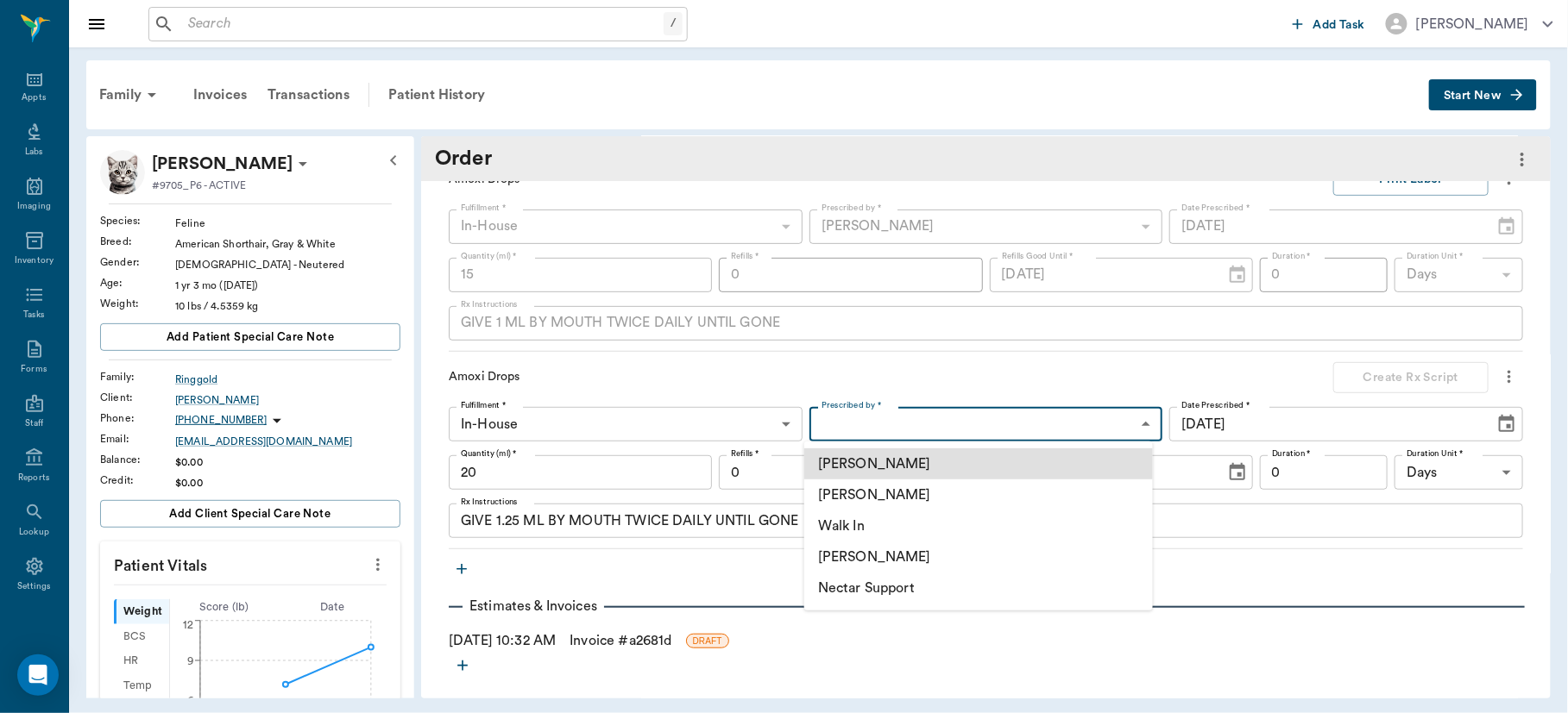
click at [905, 496] on li "[PERSON_NAME]" at bounding box center [978, 495] width 349 height 31
type input "63ec2f075fda476ae8351a4d"
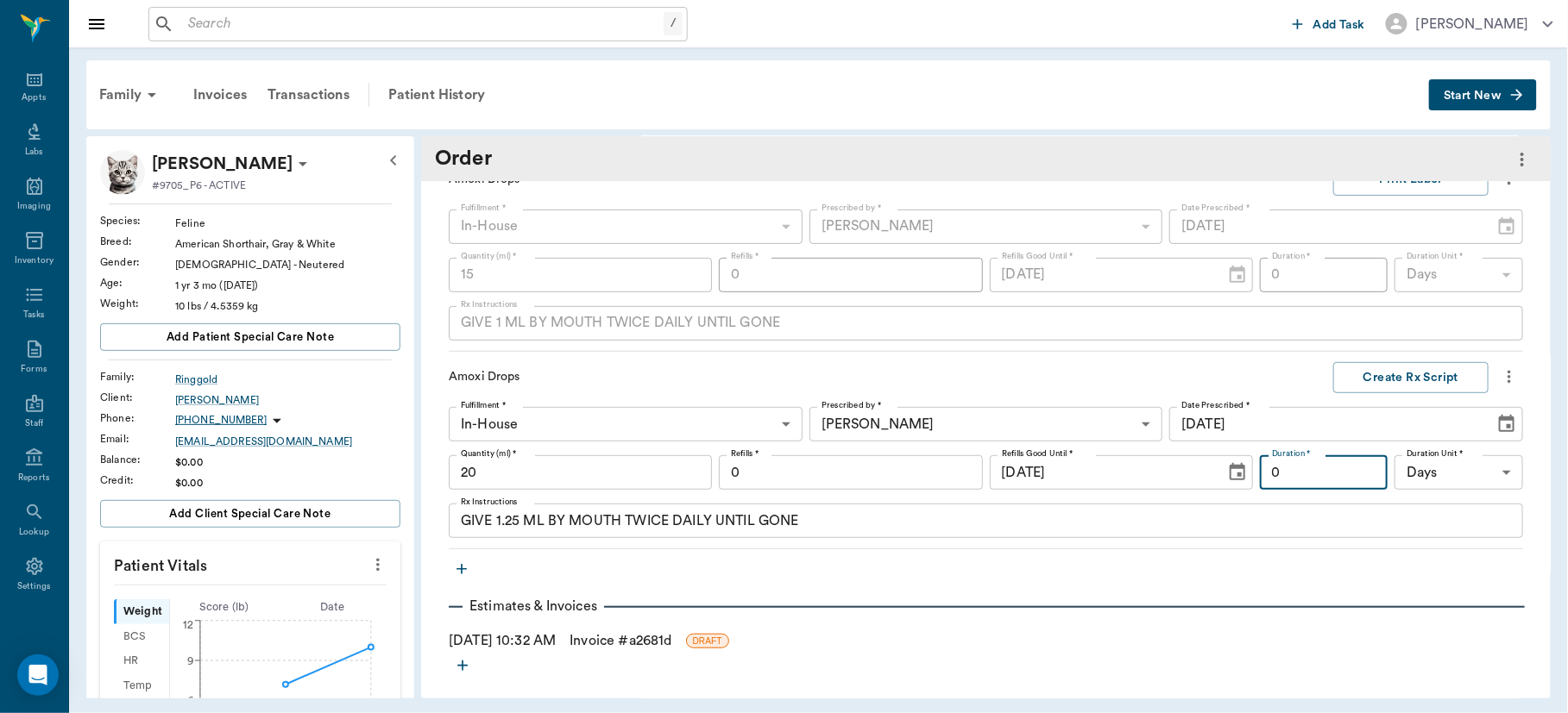
click at [1290, 475] on input "0" at bounding box center [1323, 473] width 128 height 35
type input "7"
click at [1387, 374] on button "Create Rx Script" at bounding box center [1411, 377] width 156 height 32
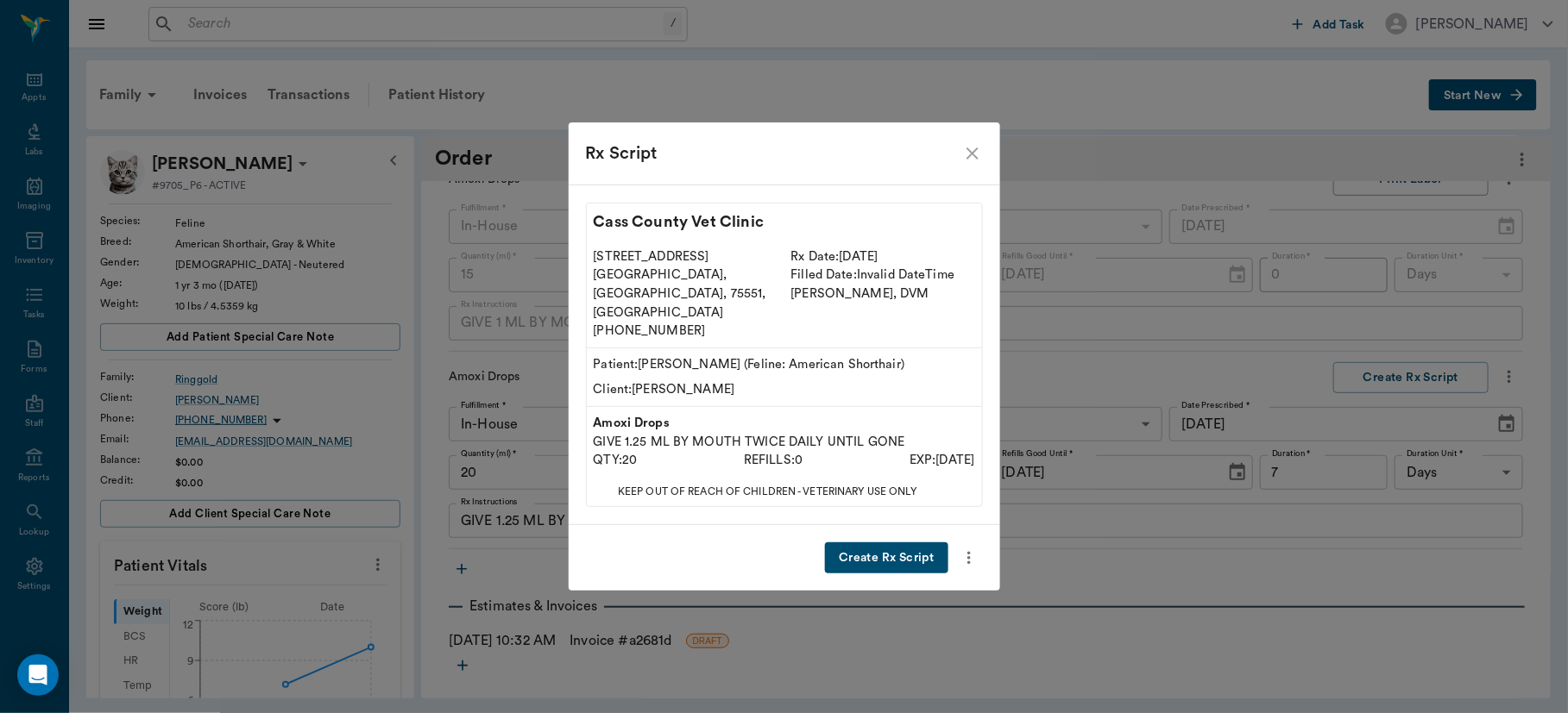
click at [874, 542] on button "Create Rx Script" at bounding box center [885, 557] width 123 height 32
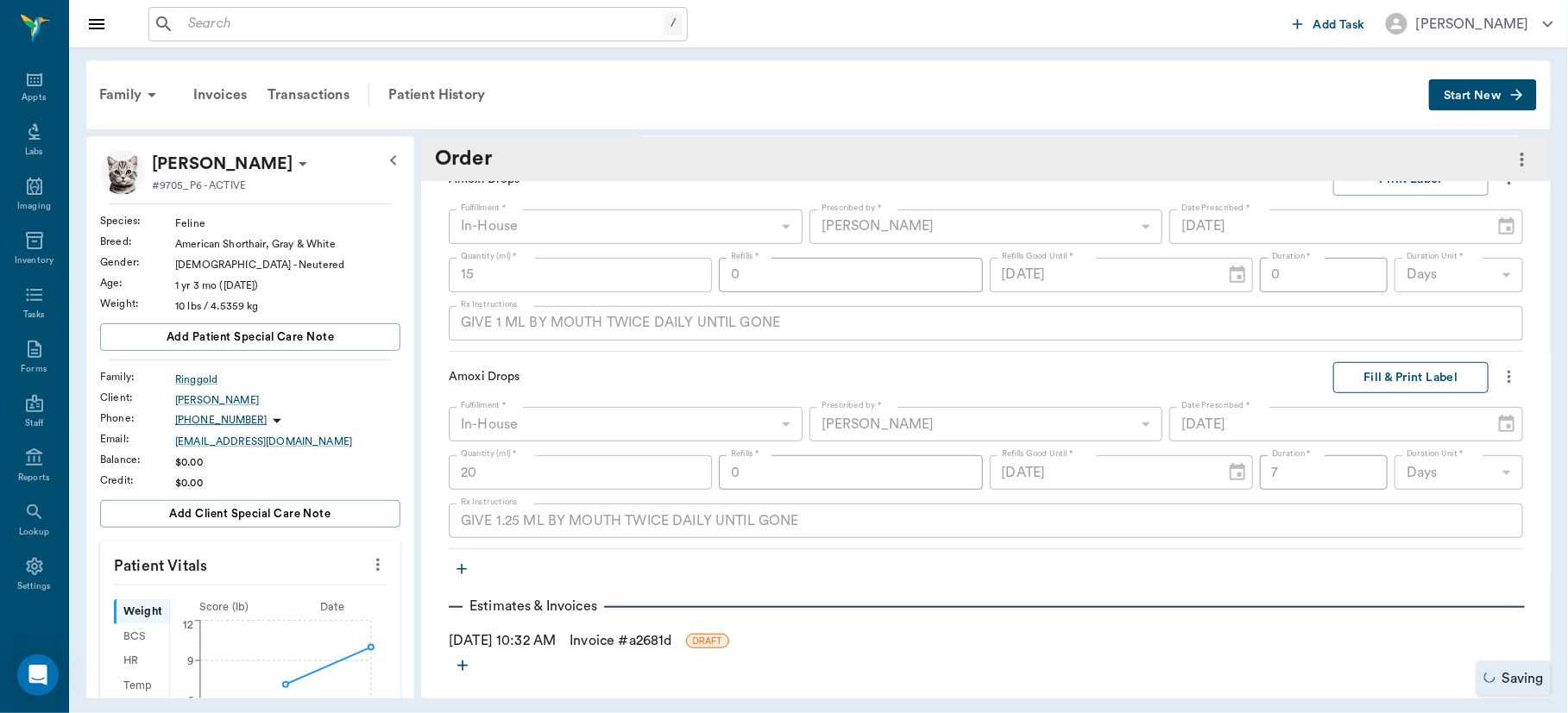
click at [1414, 377] on button "Fill & Print Label" at bounding box center [1411, 377] width 156 height 32
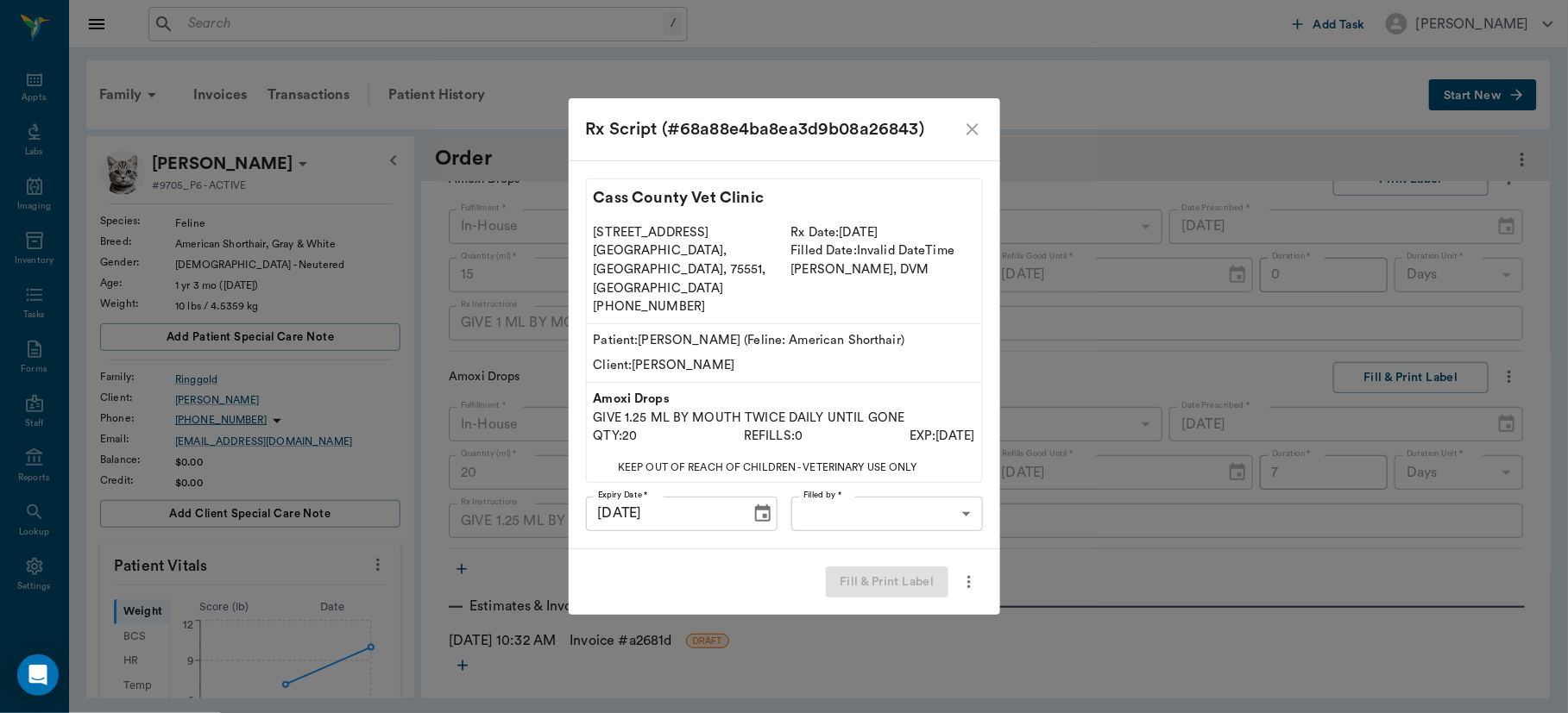
click at [961, 499] on body "/ ​ Add Task [PERSON_NAME] Nectar Messages Appts Labs Imaging Inventory Tasks F…" at bounding box center [784, 356] width 1568 height 713
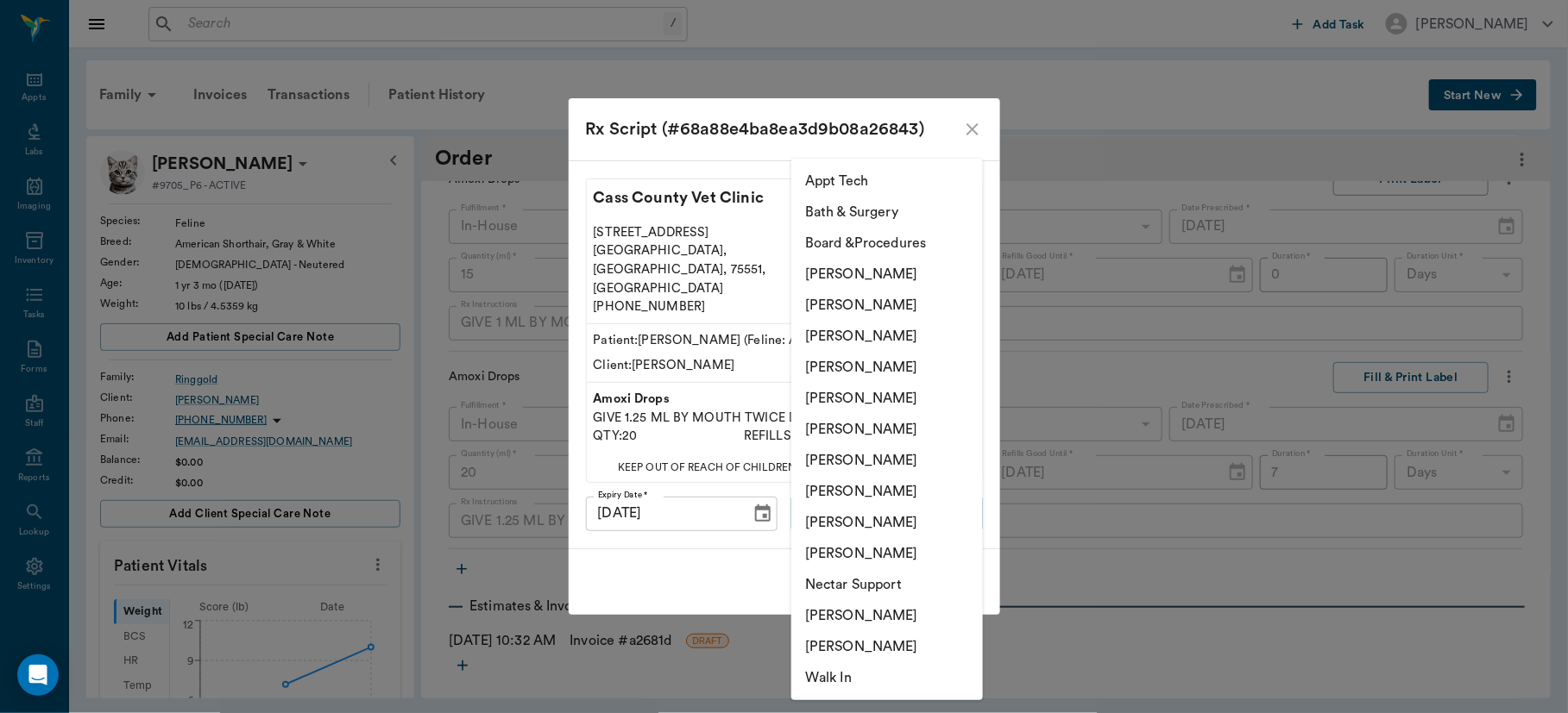
click at [889, 333] on li "[PERSON_NAME]" at bounding box center [886, 336] width 191 height 31
type input "63ec2f075fda476ae8351a4d"
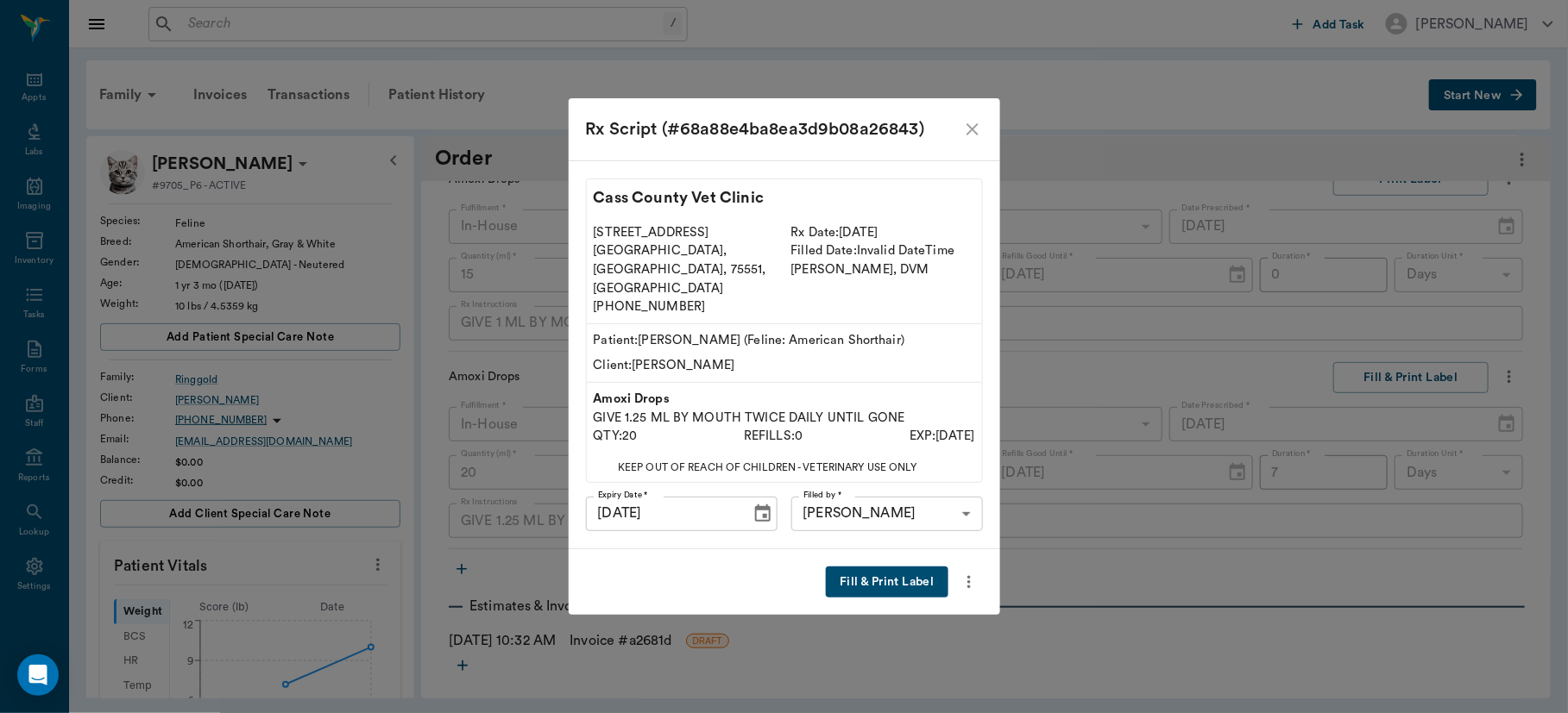
click at [899, 570] on button "Fill & Print Label" at bounding box center [886, 582] width 122 height 32
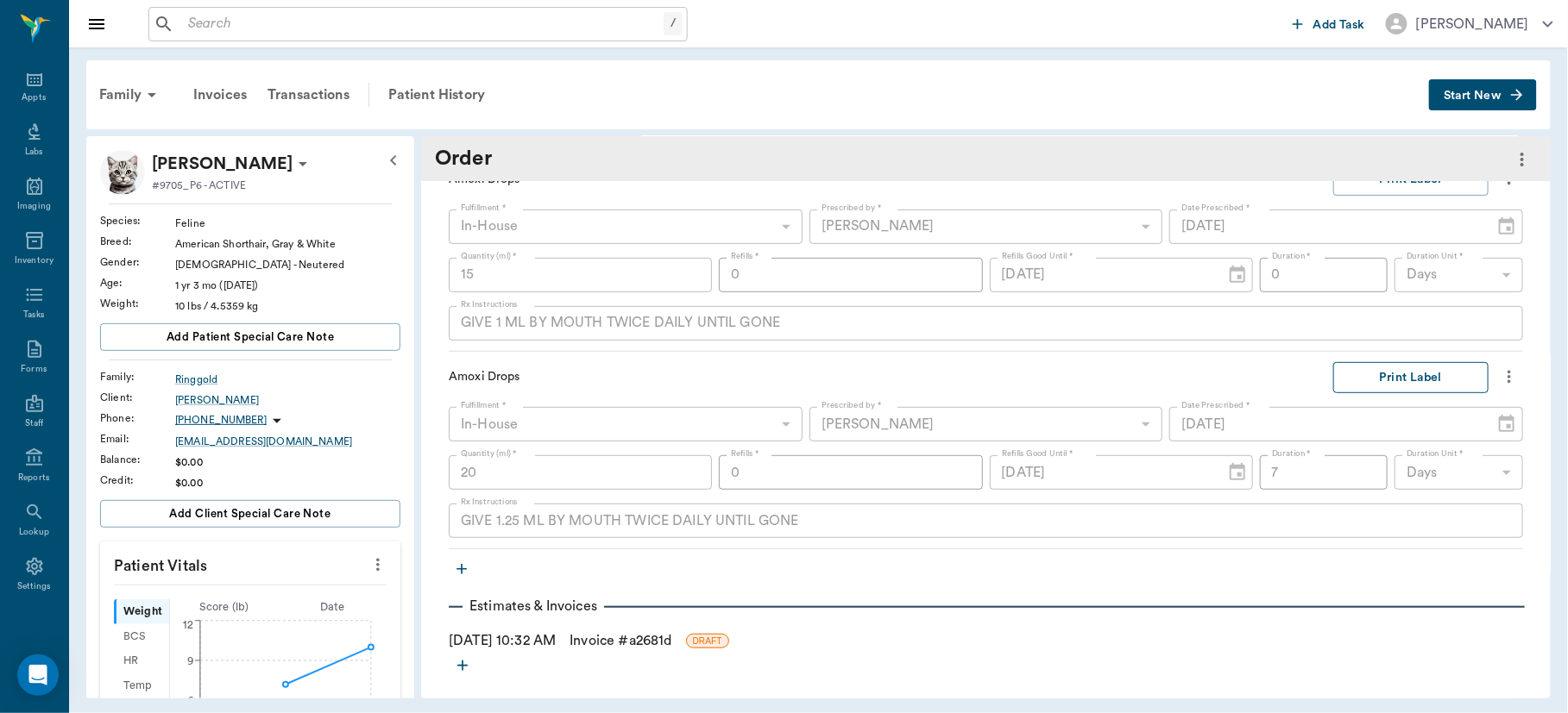
click at [1403, 372] on button "Print Label" at bounding box center [1411, 377] width 156 height 32
click at [205, 27] on input "text" at bounding box center [422, 24] width 482 height 25
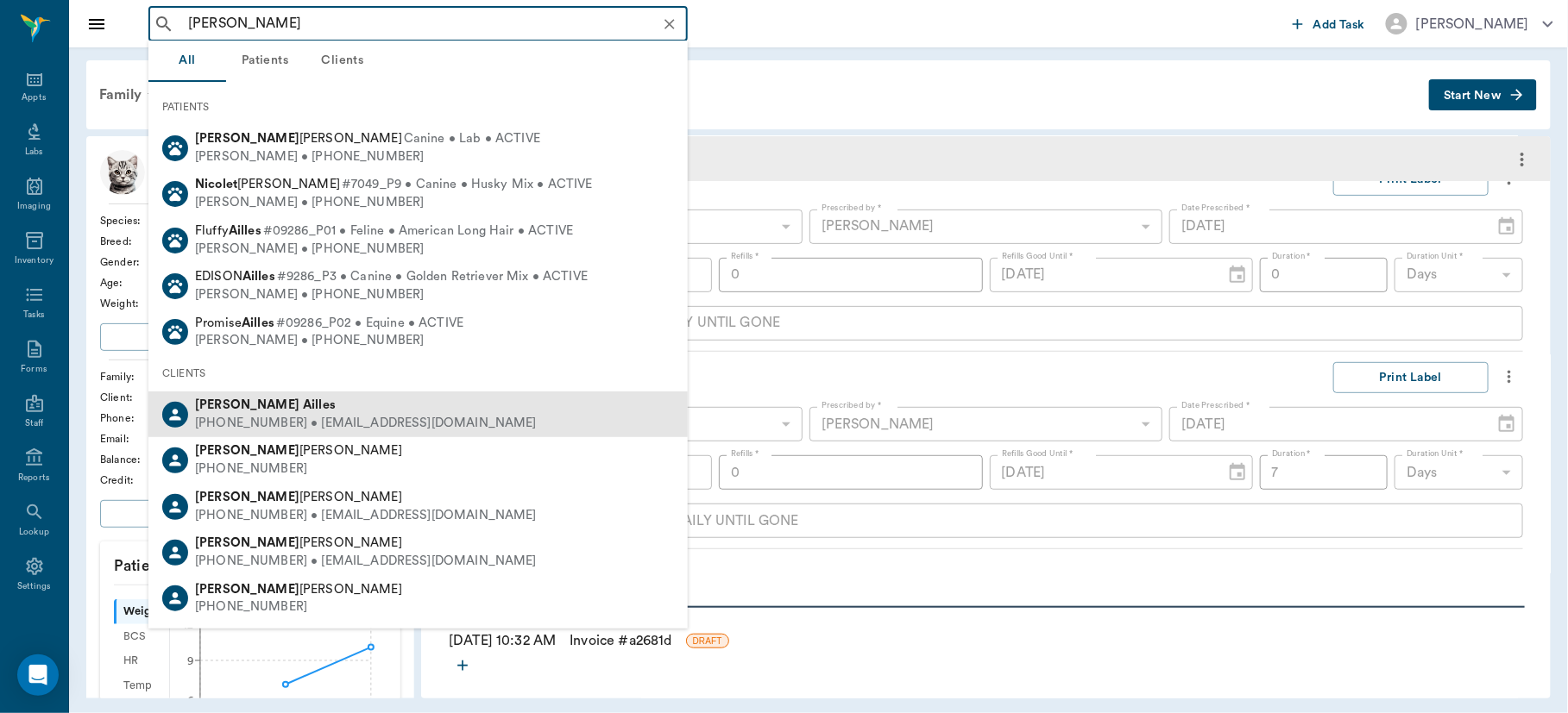
click at [244, 416] on div "[PHONE_NUMBER] • [EMAIL_ADDRESS][DOMAIN_NAME]" at bounding box center [365, 424] width 341 height 18
type input "[PERSON_NAME]"
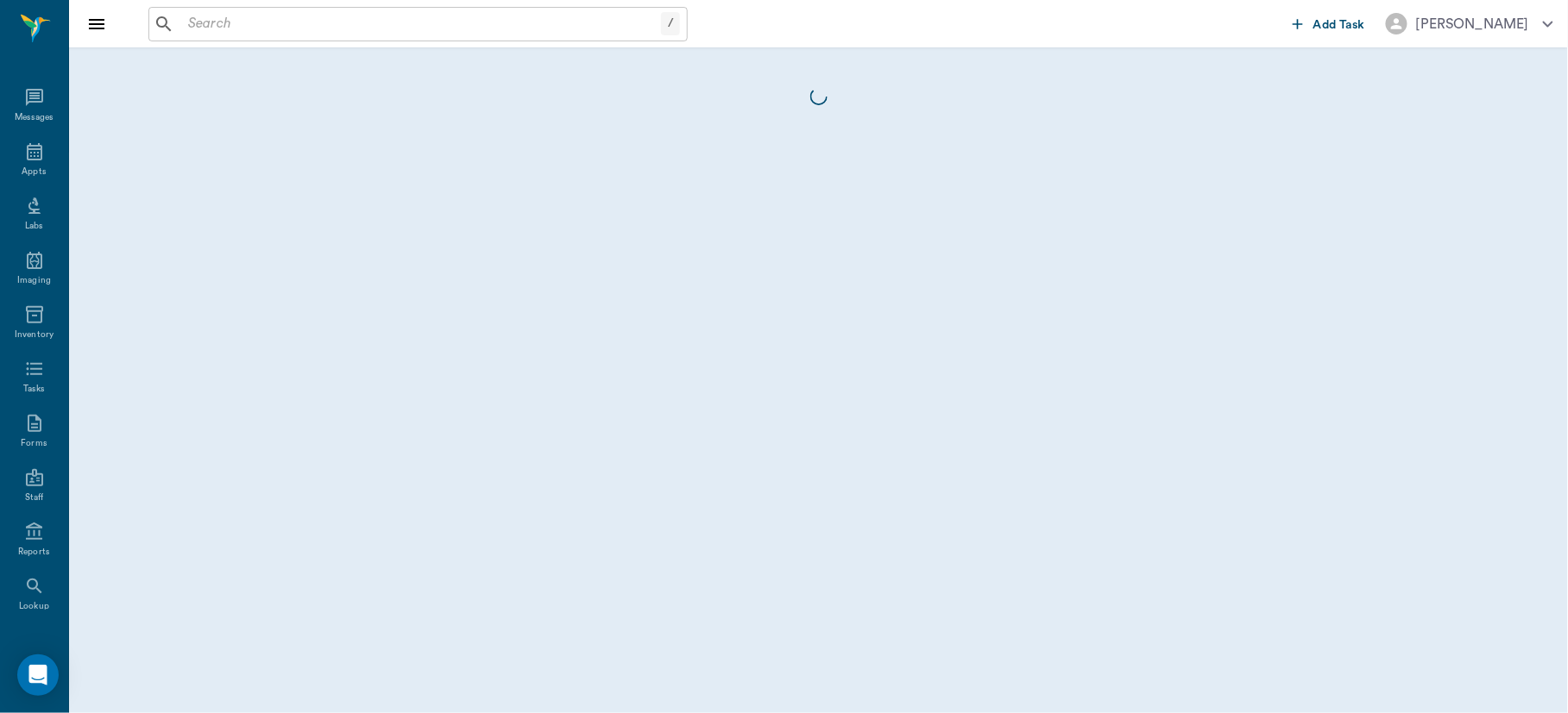
scroll to position [75, 0]
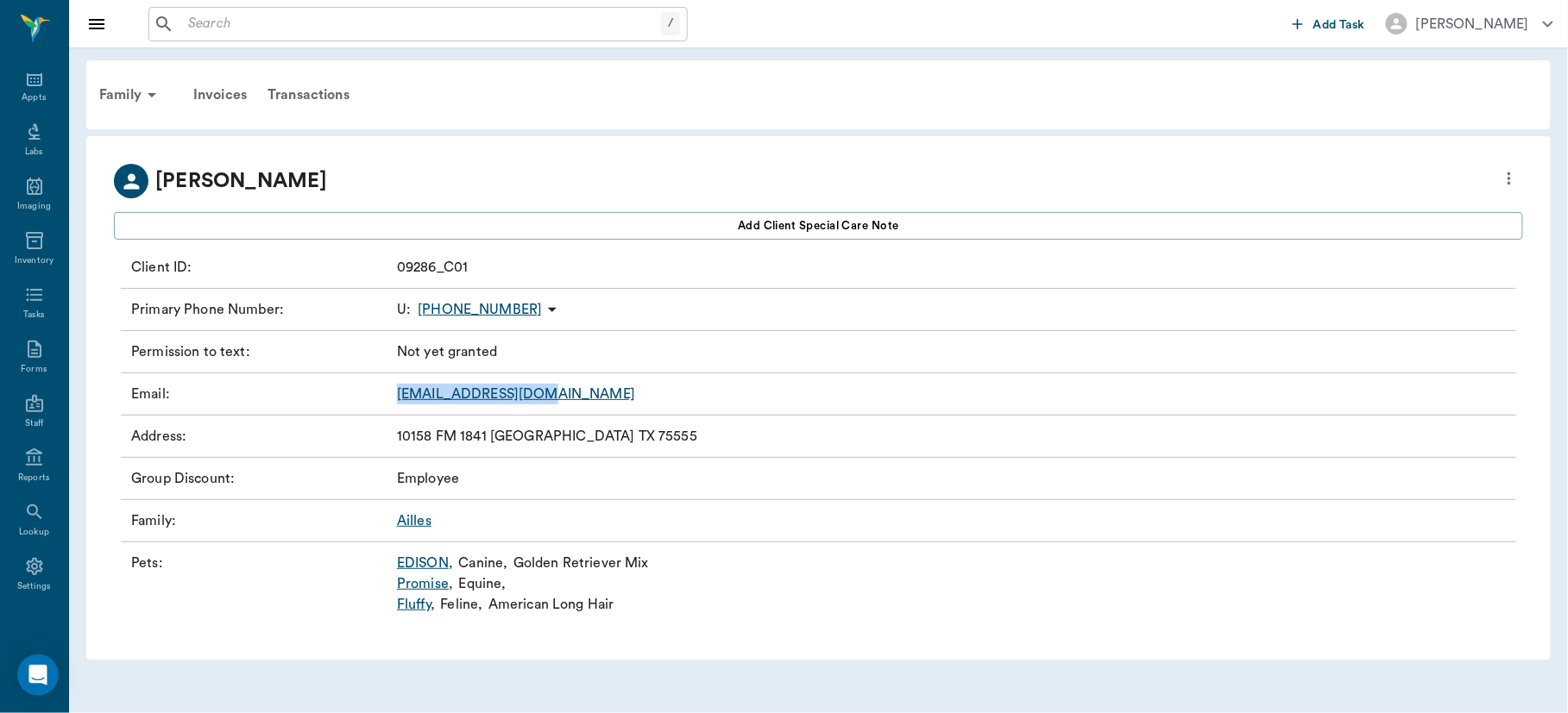
drag, startPoint x: 395, startPoint y: 389, endPoint x: 560, endPoint y: 391, distance: 165.0
click at [560, 391] on div "Email : [EMAIL_ADDRESS][DOMAIN_NAME]" at bounding box center [818, 395] width 1395 height 42
copy link "[EMAIL_ADDRESS][DOMAIN_NAME]"
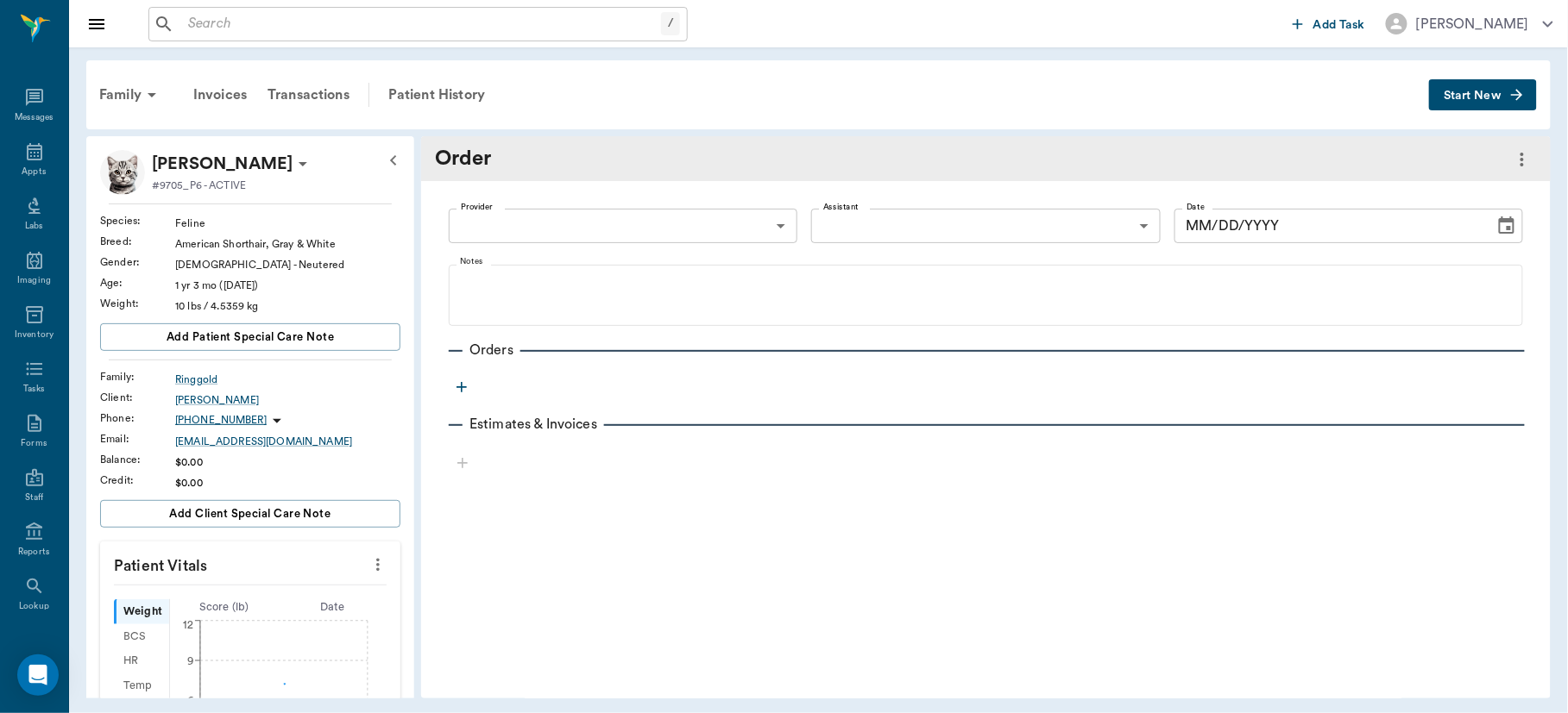
scroll to position [75, 0]
type input "63ec2f075fda476ae8351a4d"
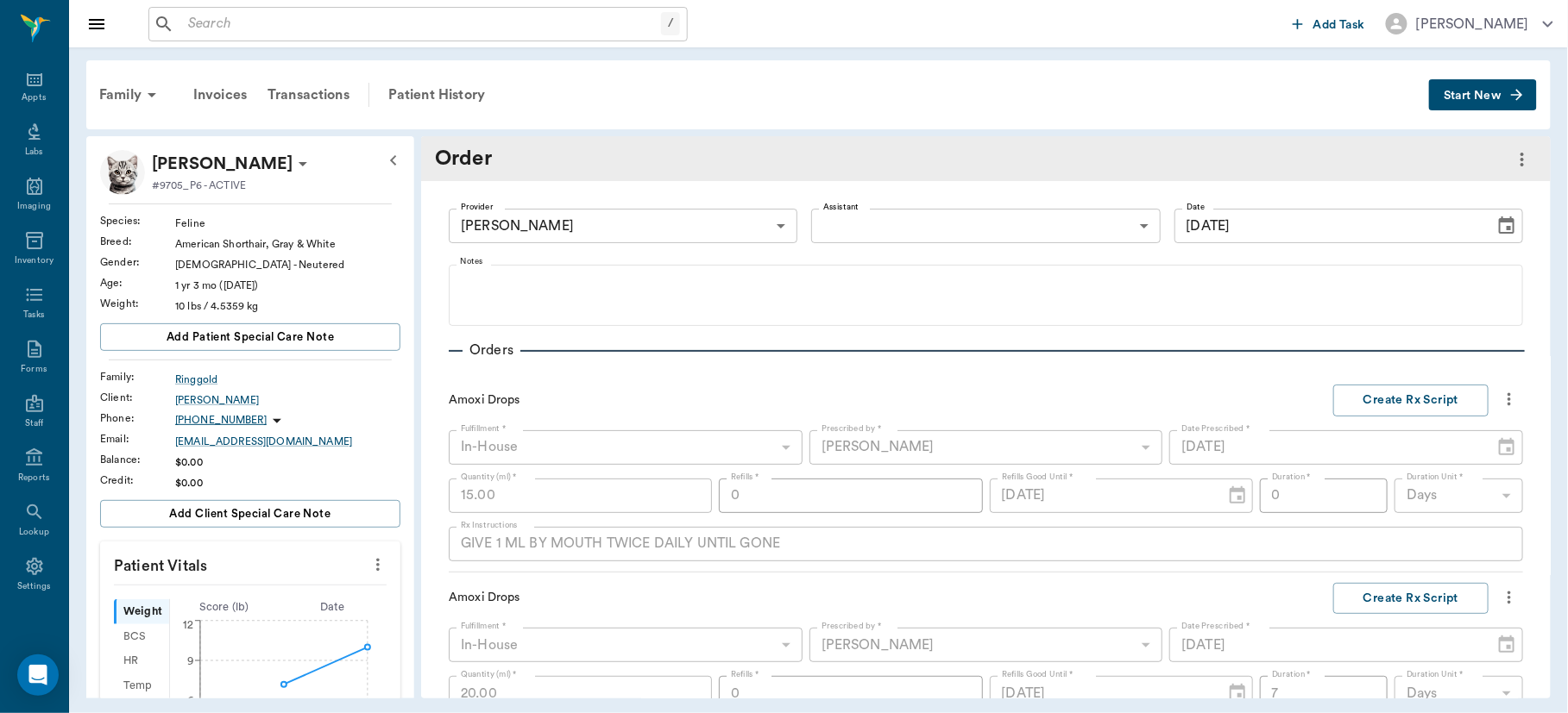
click at [369, 557] on icon "more" at bounding box center [378, 565] width 19 height 21
type input "[DATE]"
click at [266, 593] on span "Enter Vitals" at bounding box center [289, 596] width 145 height 18
click at [274, 608] on input "text" at bounding box center [249, 617] width 150 height 35
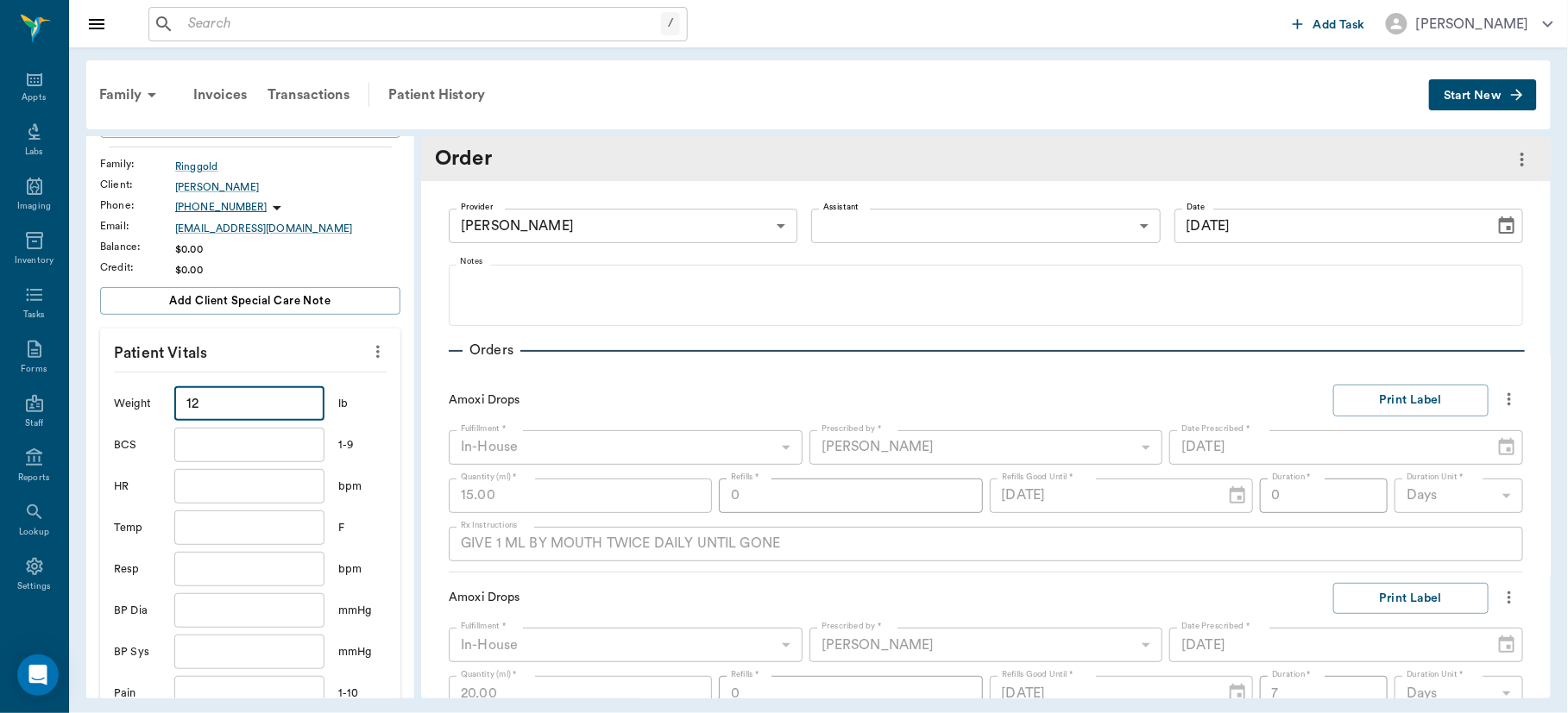
scroll to position [338, 0]
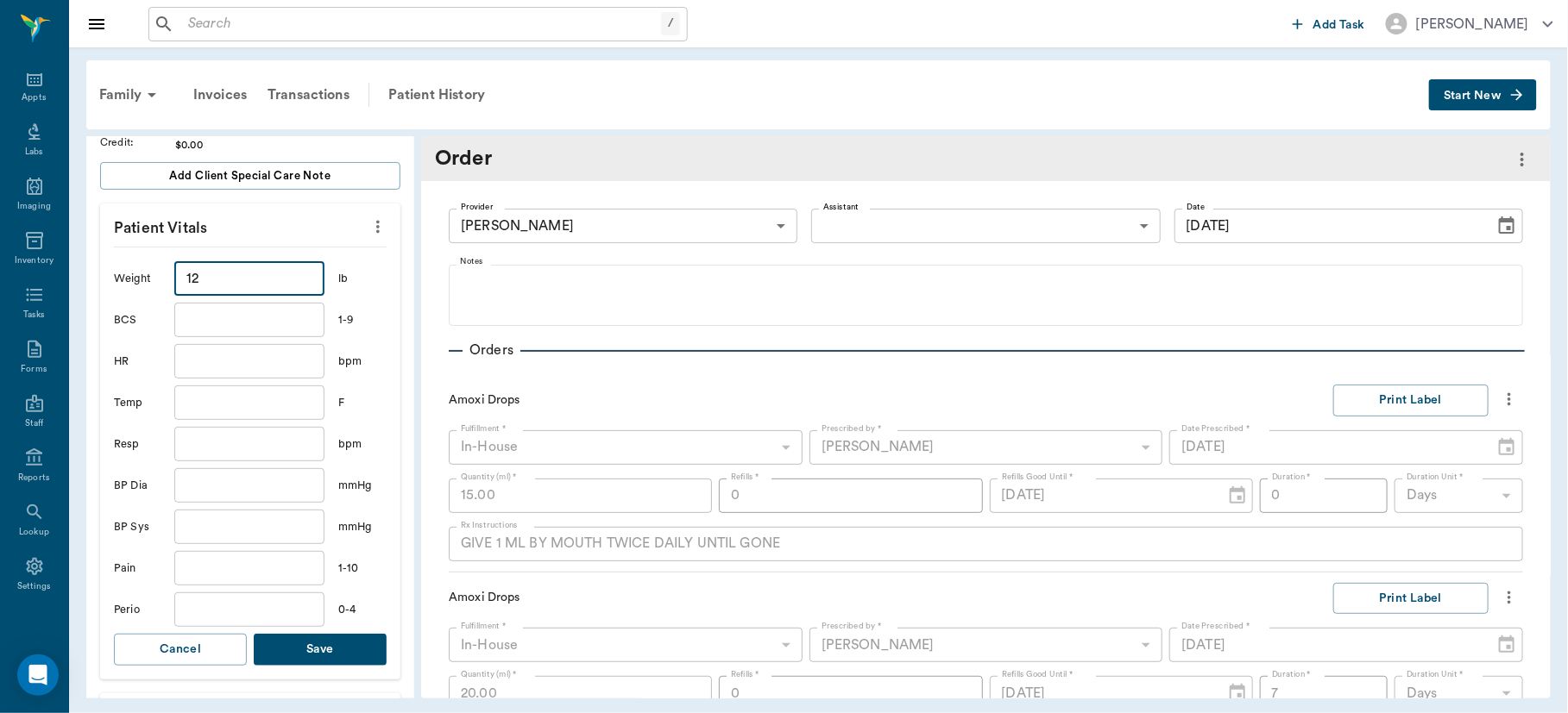
type input "12"
click at [314, 645] on button "Save" at bounding box center [320, 649] width 133 height 32
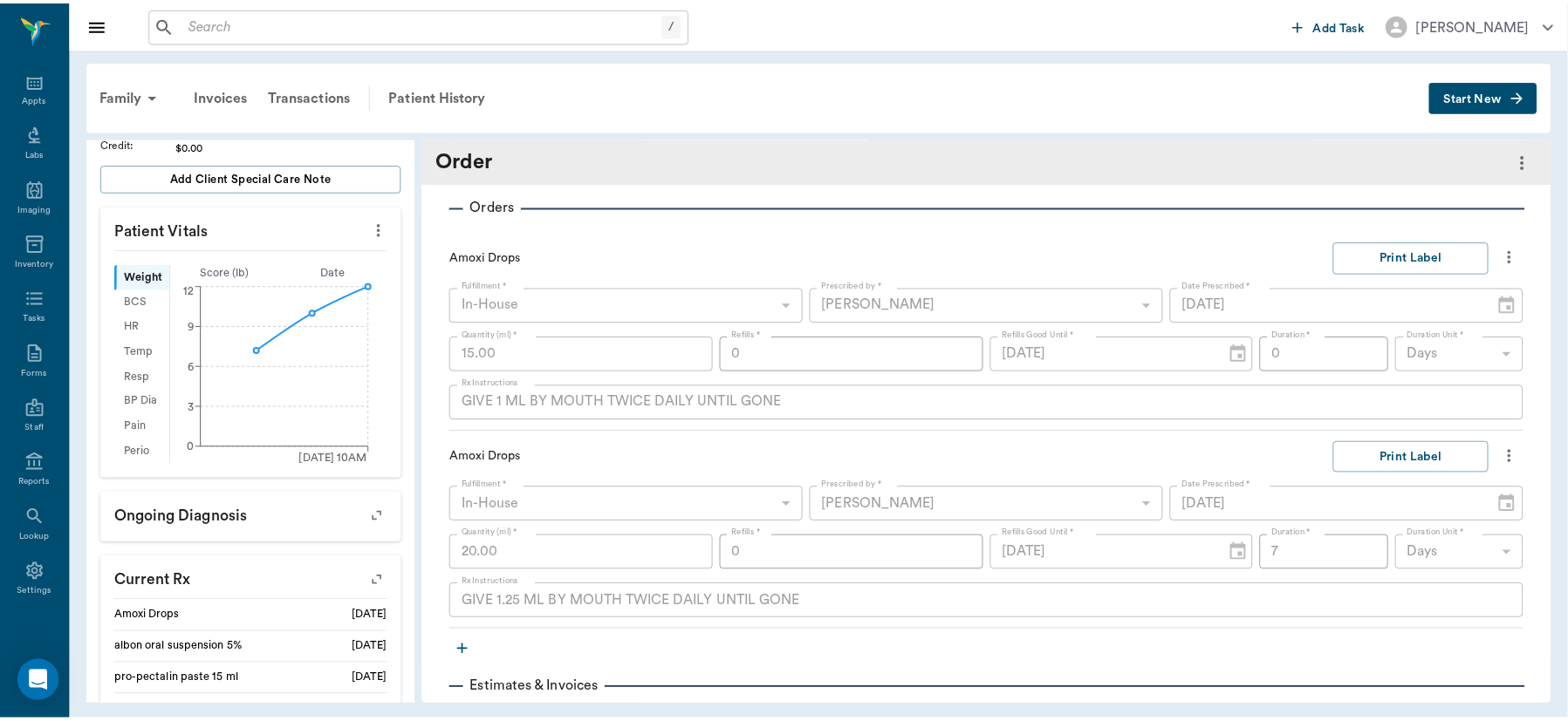
scroll to position [233, 0]
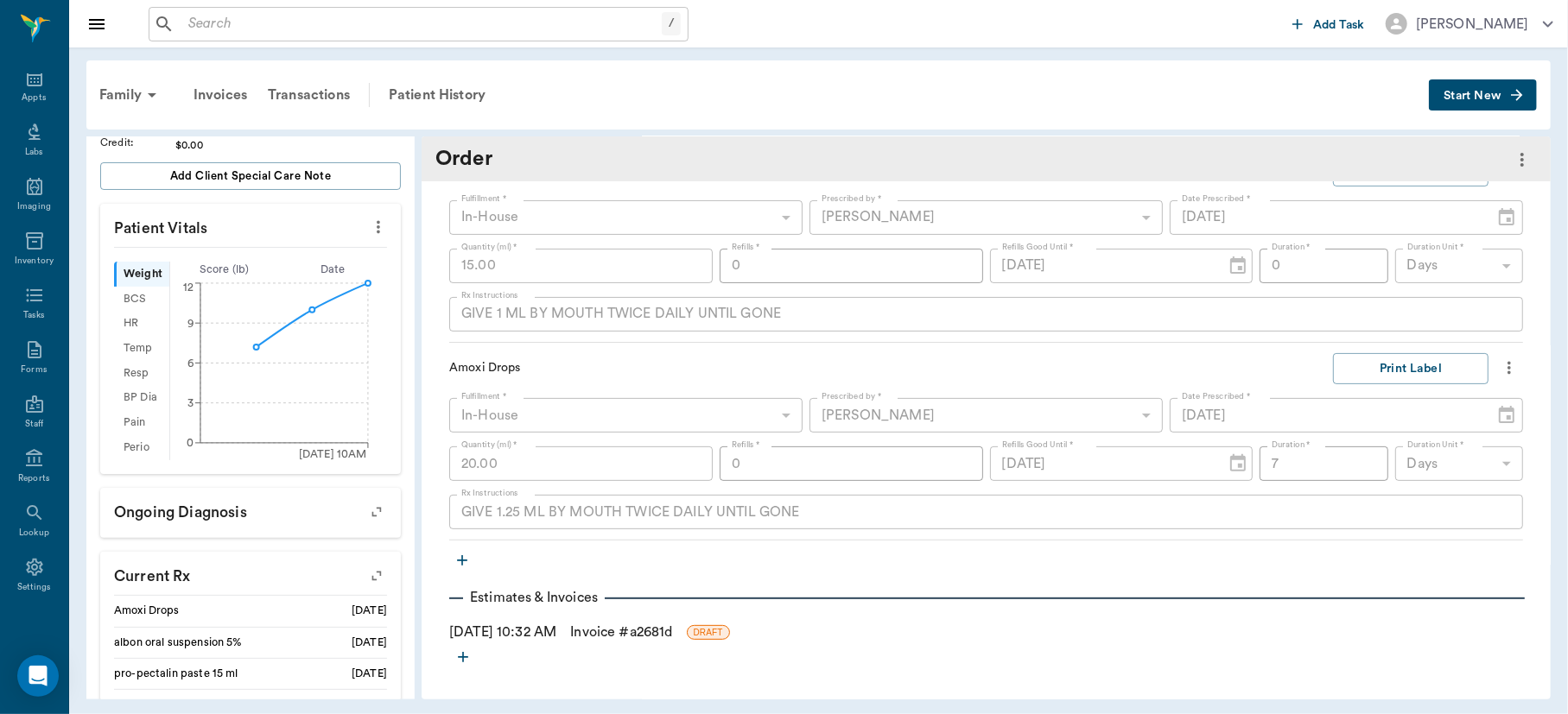
click at [623, 625] on link "Invoice # a2681d" at bounding box center [621, 632] width 102 height 21
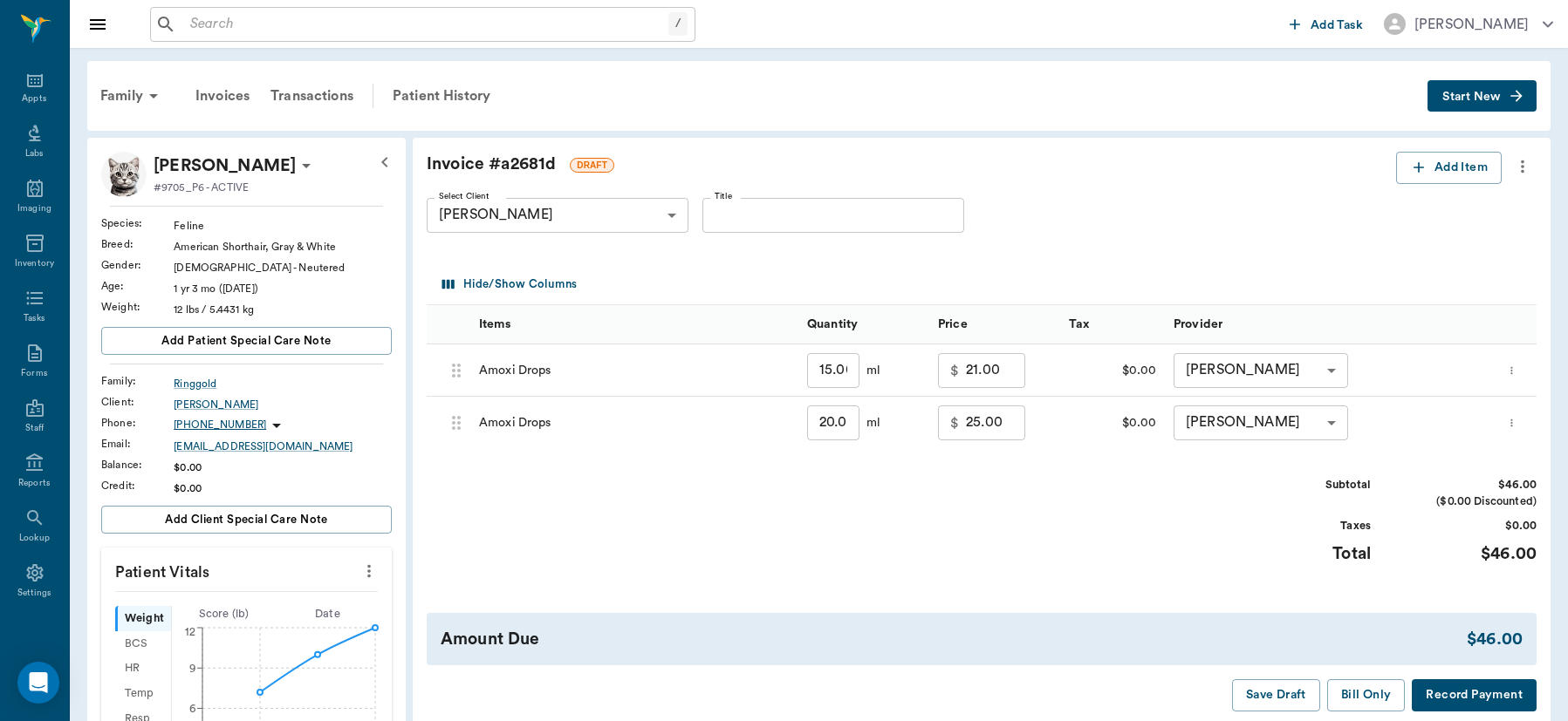
click at [1515, 366] on icon "more" at bounding box center [1512, 371] width 11 height 21
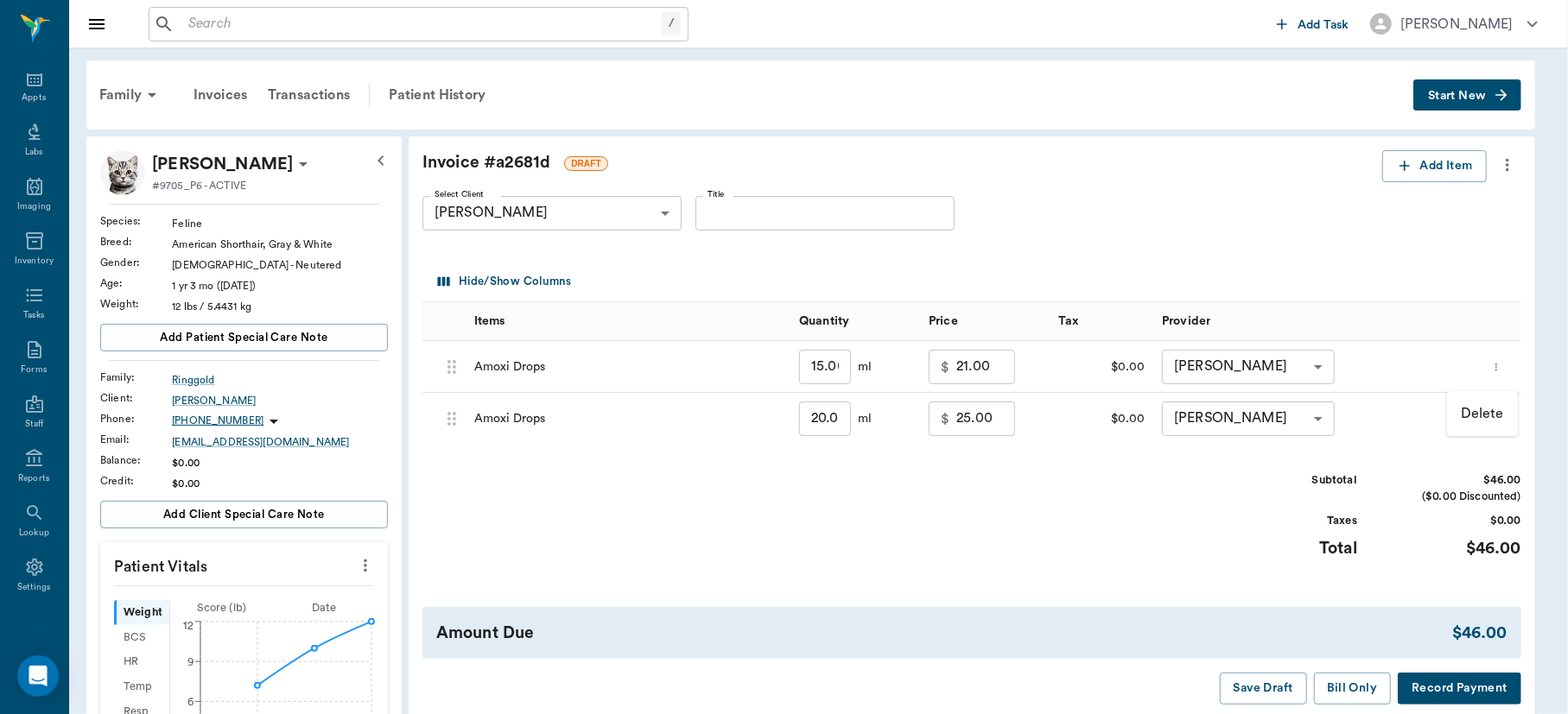
click at [1493, 412] on p "Delete" at bounding box center [1481, 413] width 43 height 21
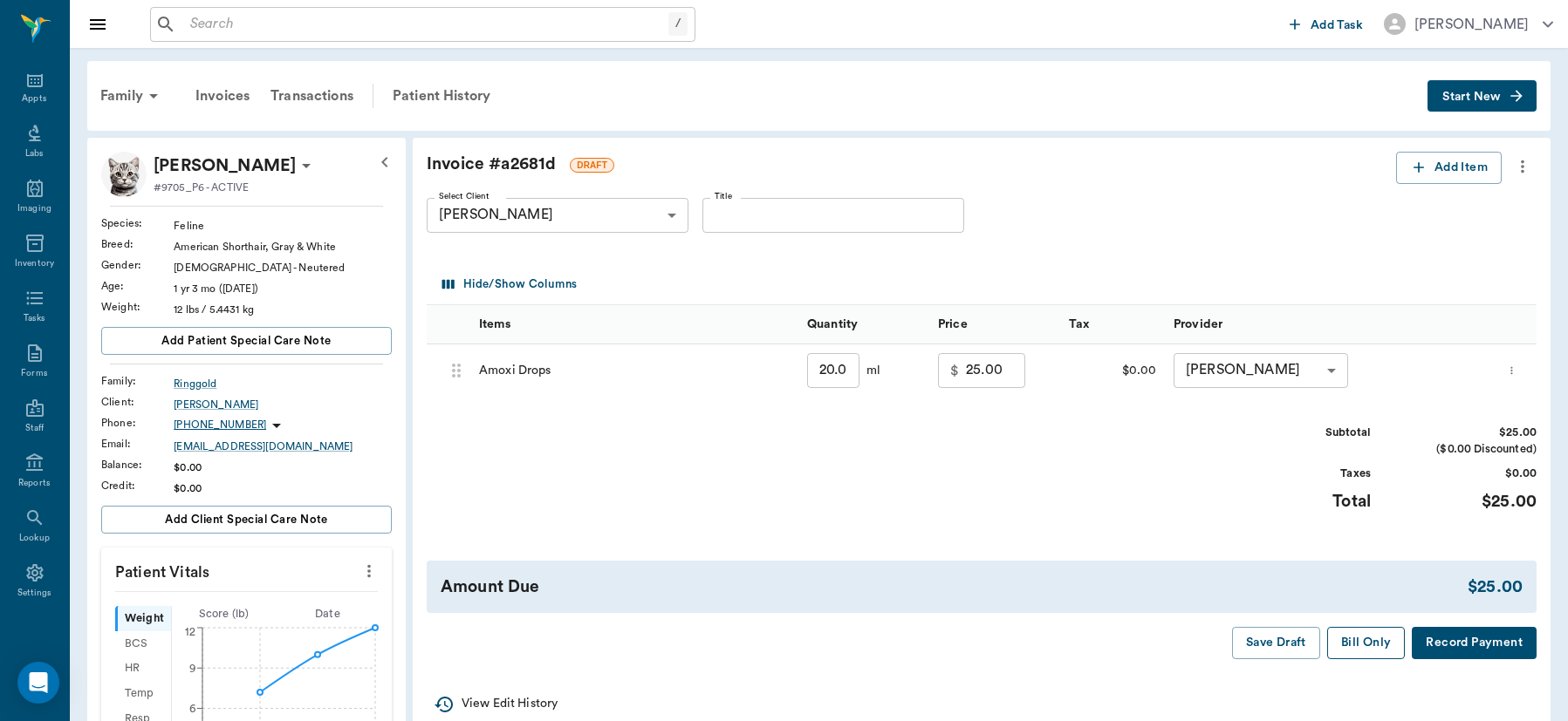
click at [1362, 637] on button "Bill Only" at bounding box center [1366, 643] width 78 height 32
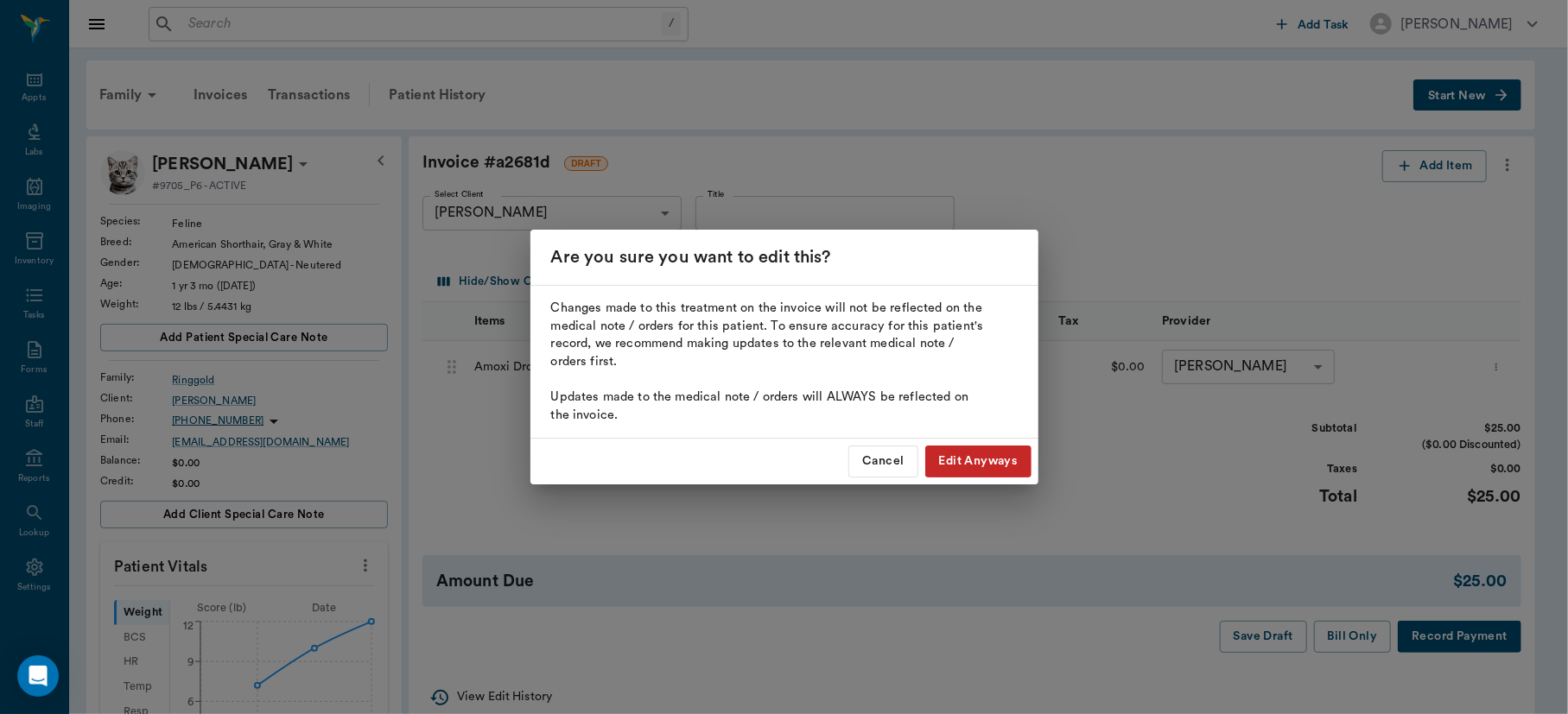
click at [969, 466] on button "Edit Anyways" at bounding box center [978, 461] width 107 height 32
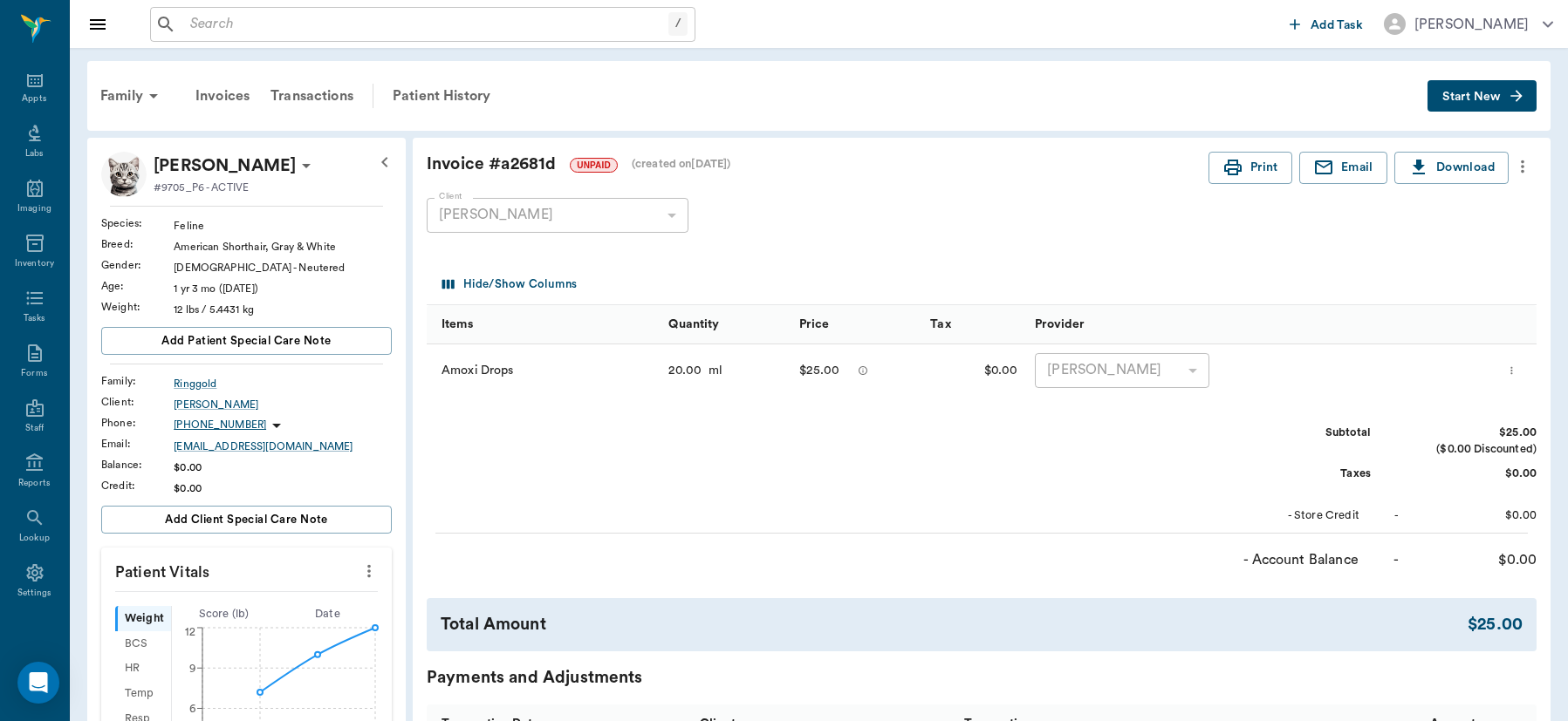
scroll to position [631, 0]
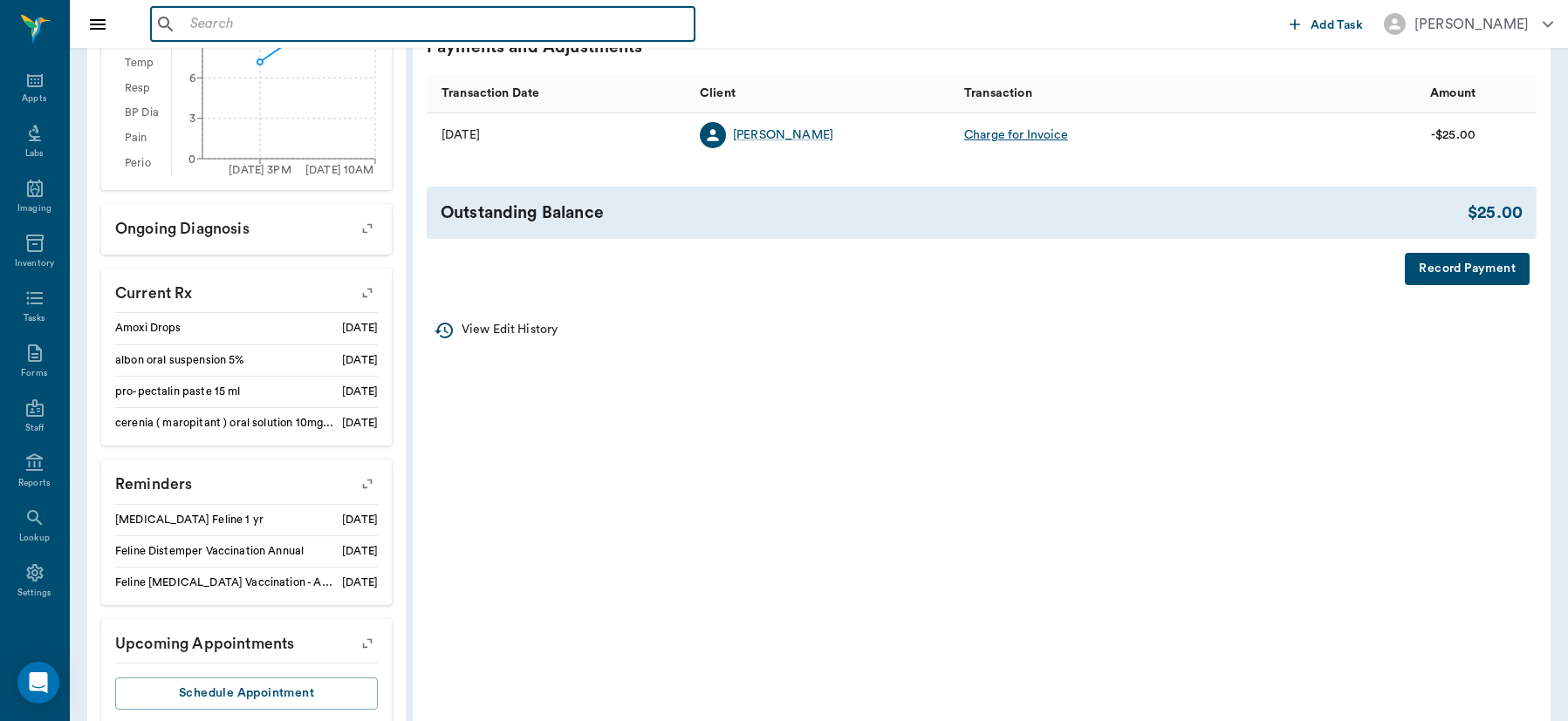
click at [240, 12] on input "text" at bounding box center [435, 24] width 504 height 25
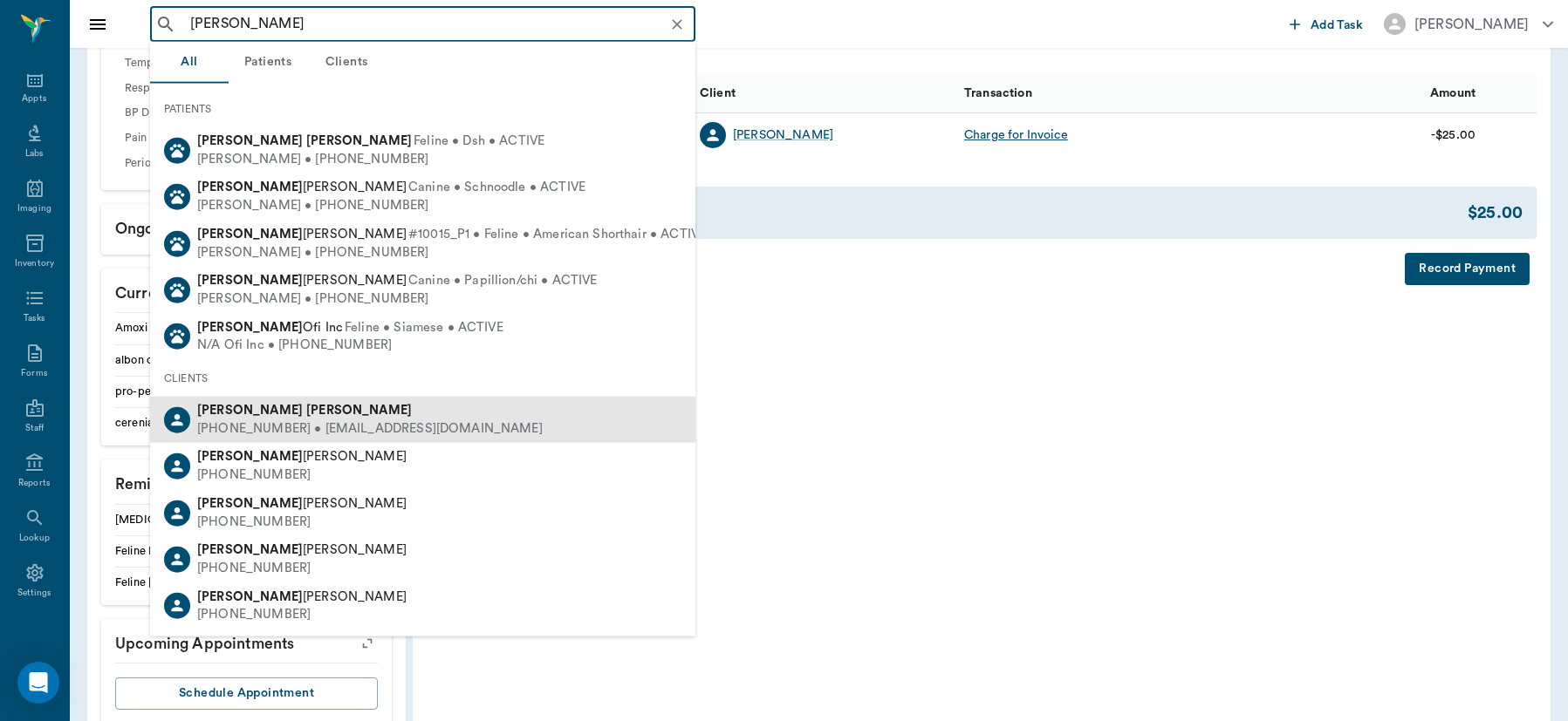
click at [306, 410] on b "[PERSON_NAME]" at bounding box center [359, 410] width 106 height 13
type input "[PERSON_NAME]"
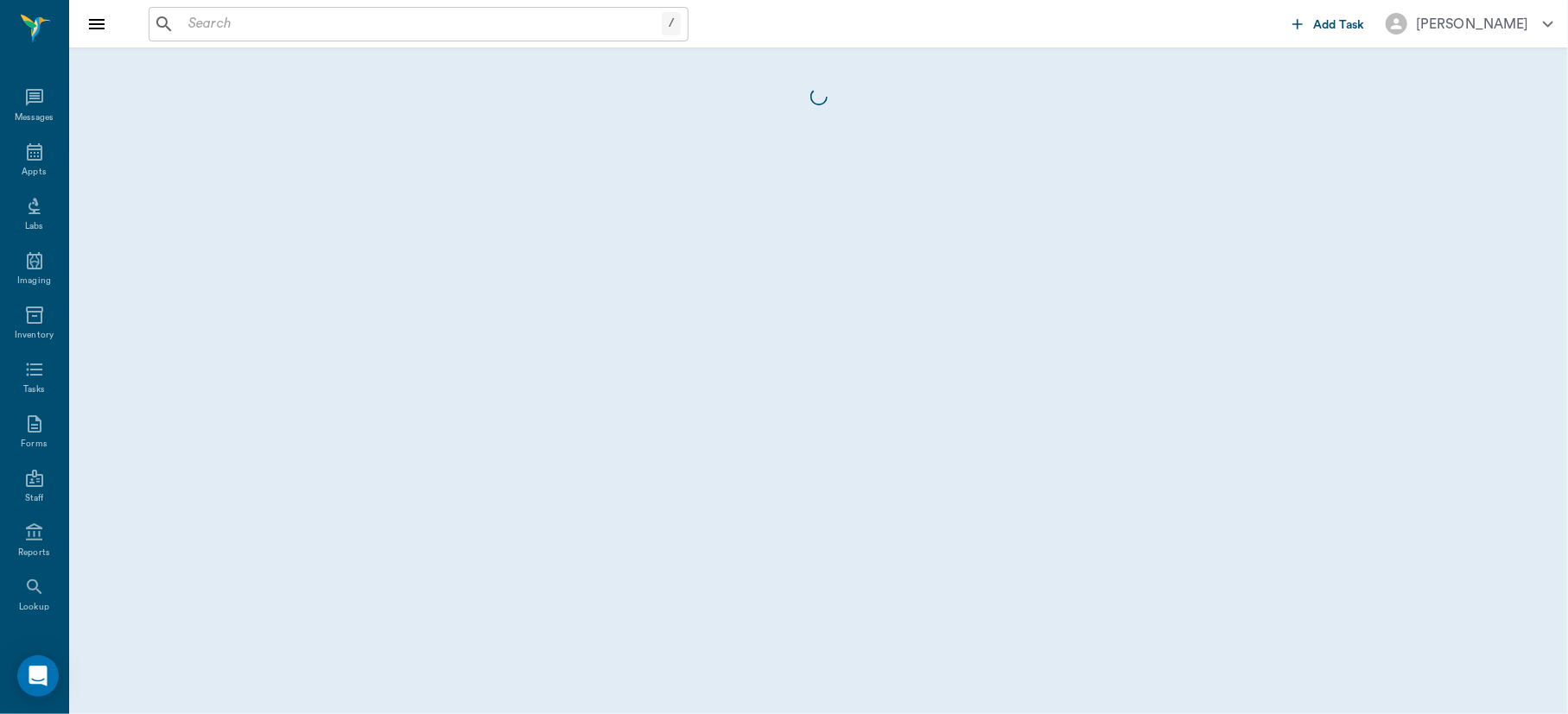
scroll to position [75, 0]
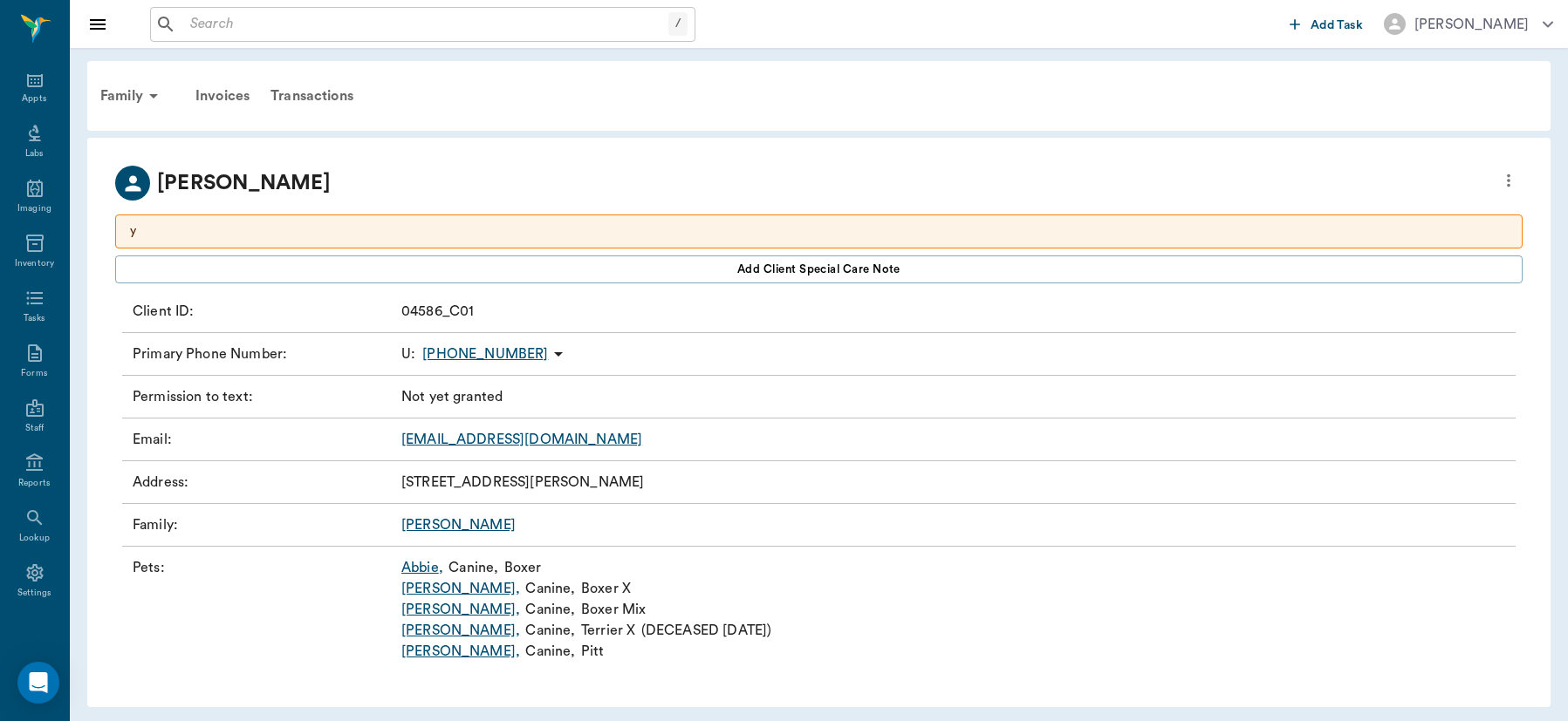
click at [417, 658] on link "[PERSON_NAME] ," at bounding box center [460, 651] width 119 height 21
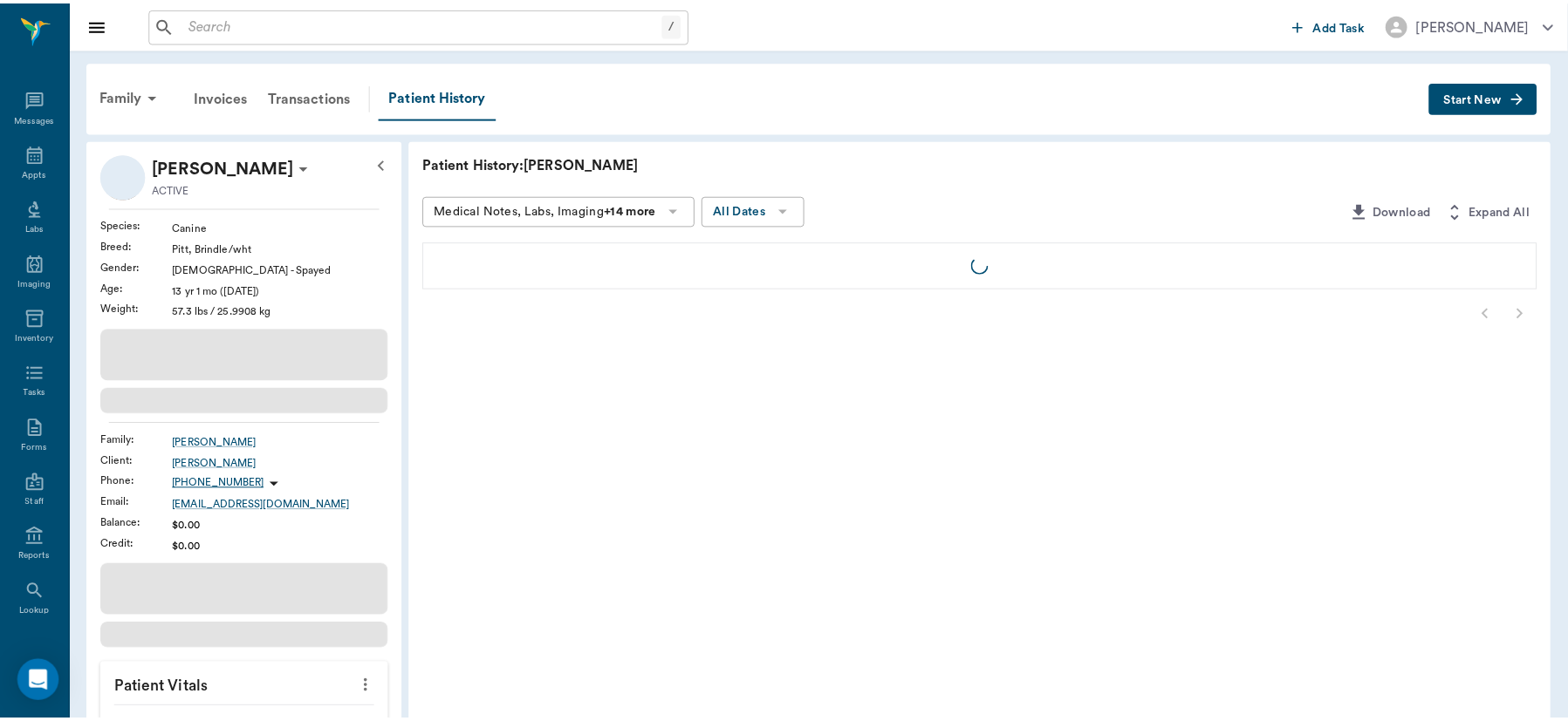
scroll to position [75, 0]
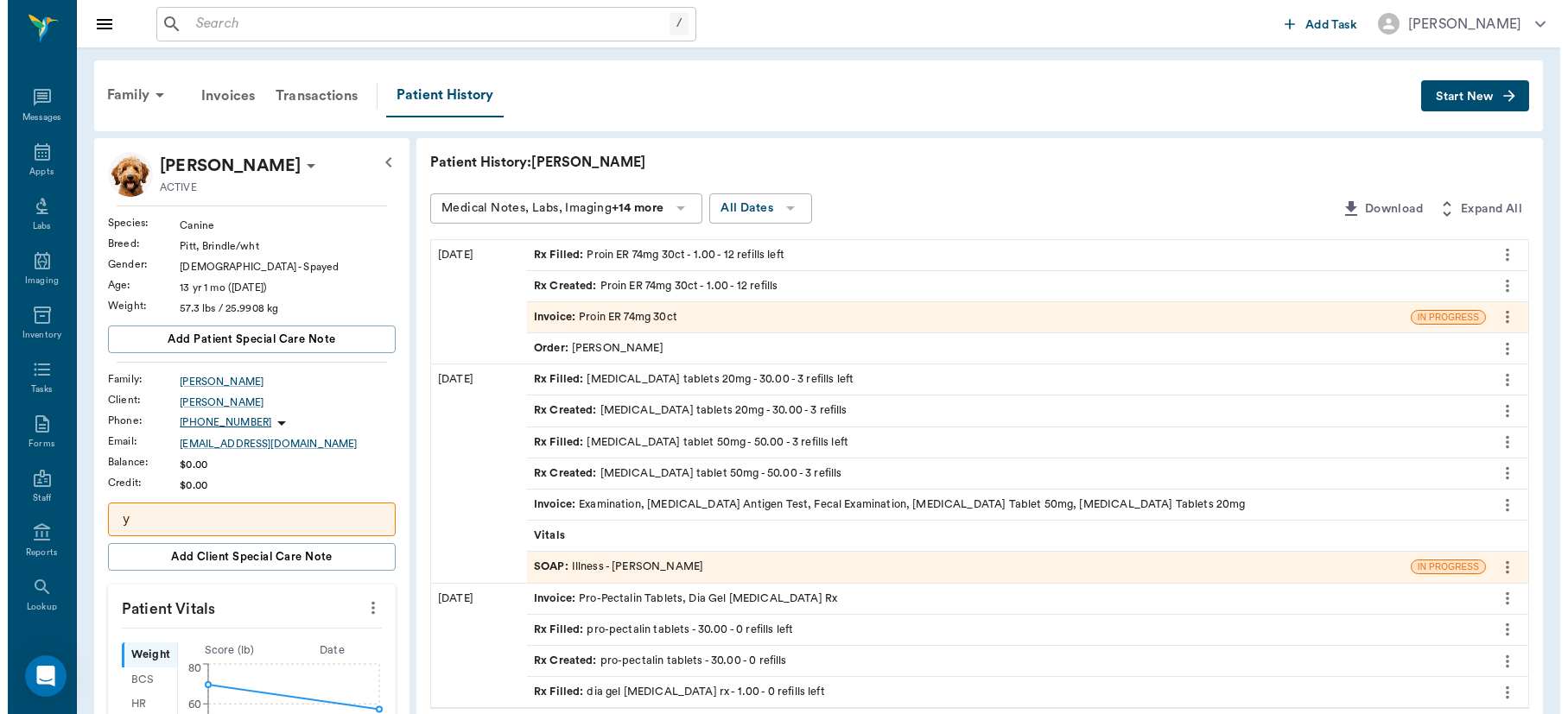
scroll to position [75, 0]
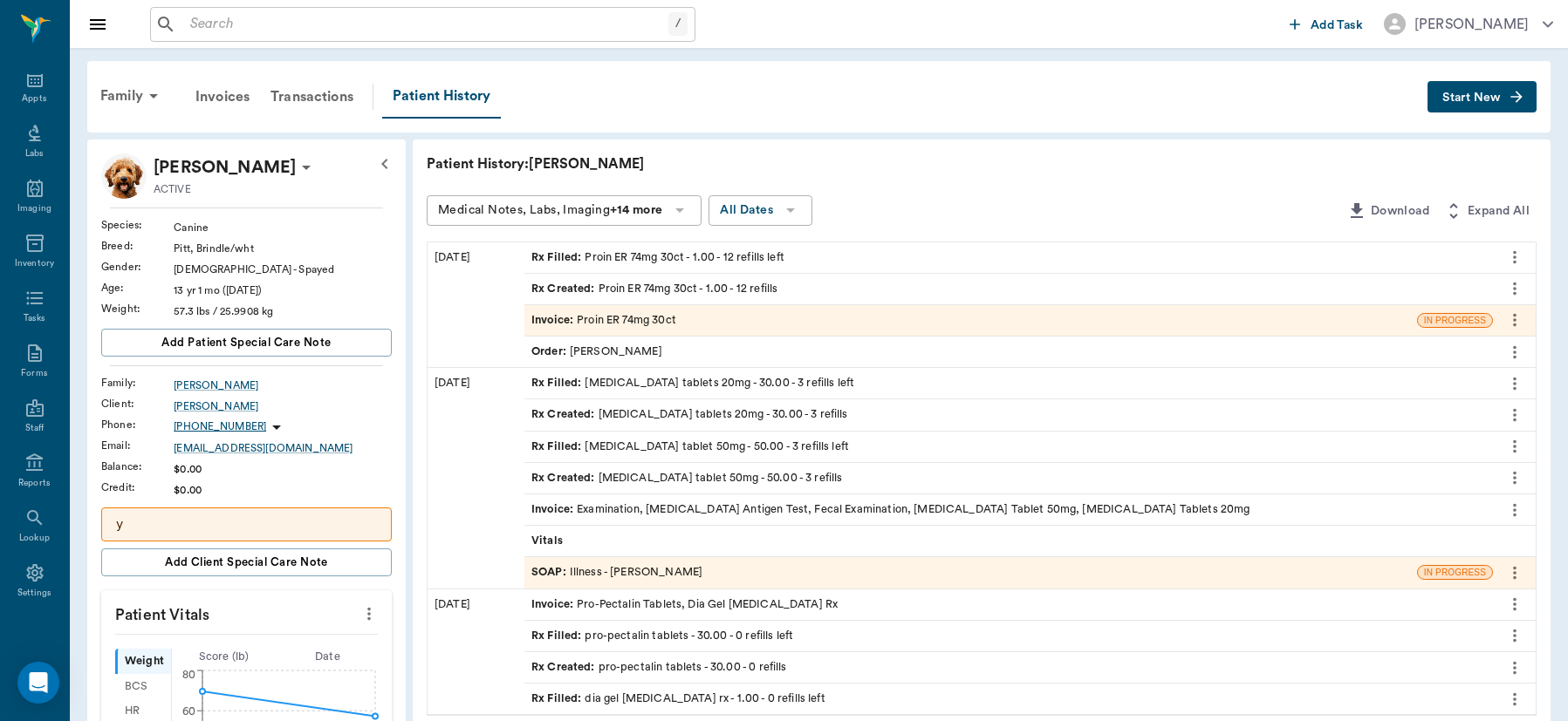
click at [1505, 95] on button "Start New" at bounding box center [1482, 97] width 110 height 32
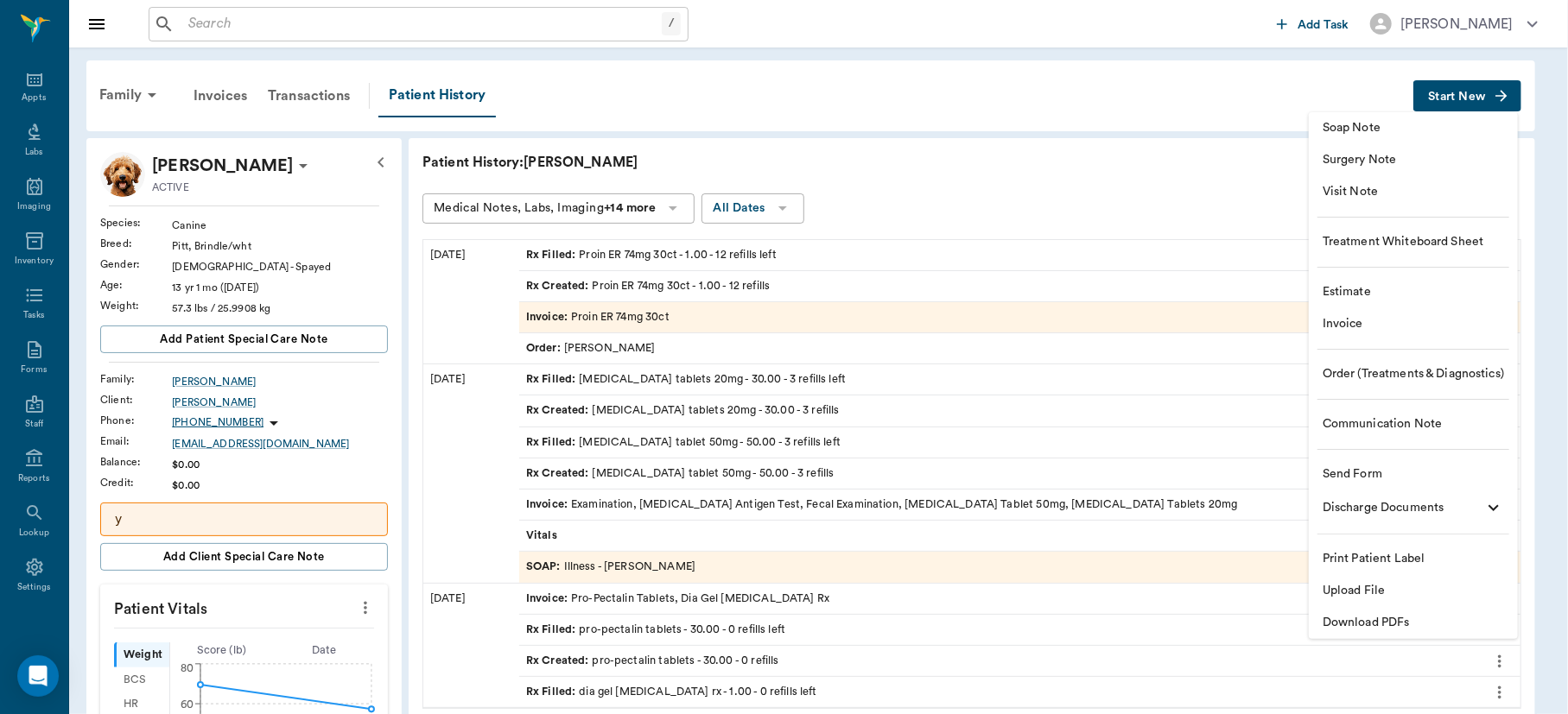
click at [1378, 425] on span "Communication Note" at bounding box center [1413, 424] width 181 height 18
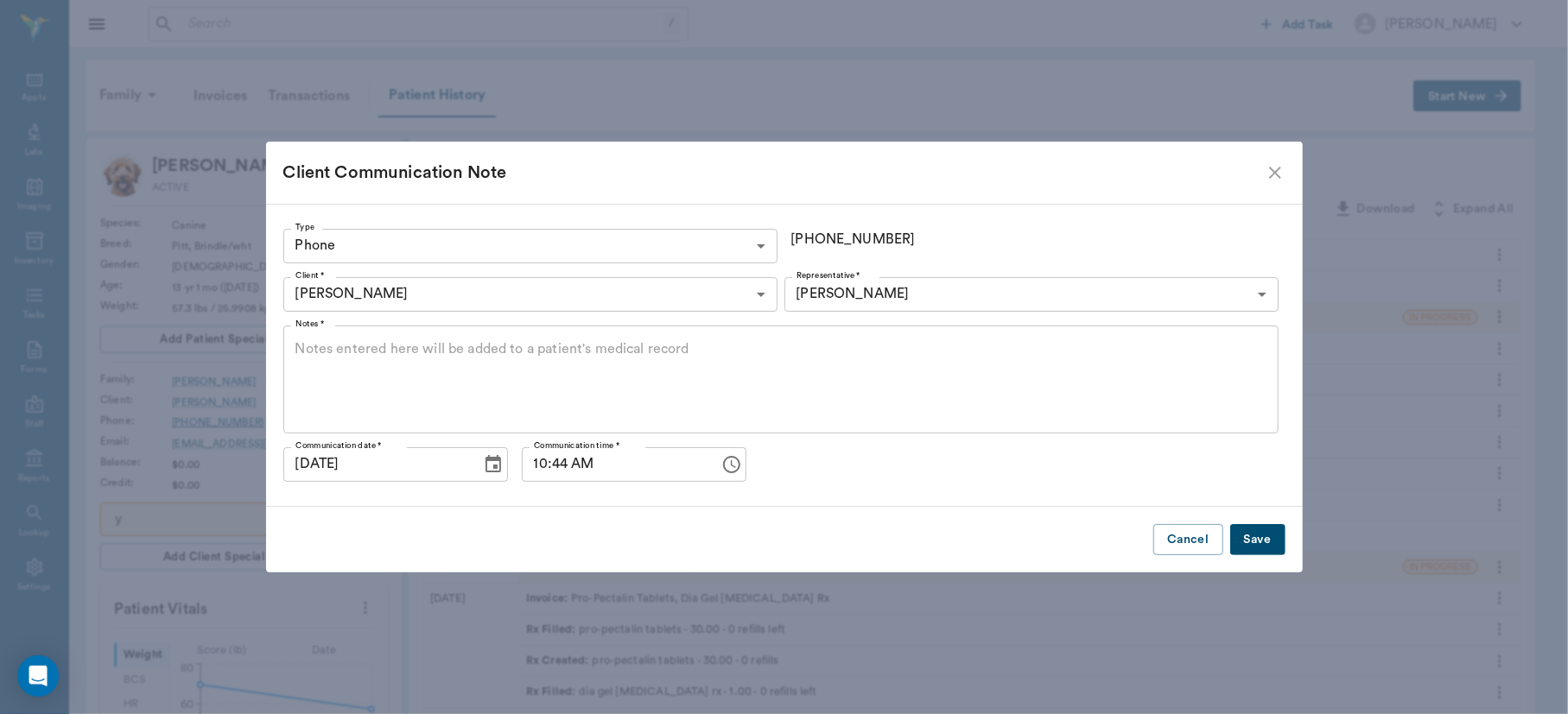
click at [534, 335] on div "x Notes *" at bounding box center [781, 379] width 995 height 108
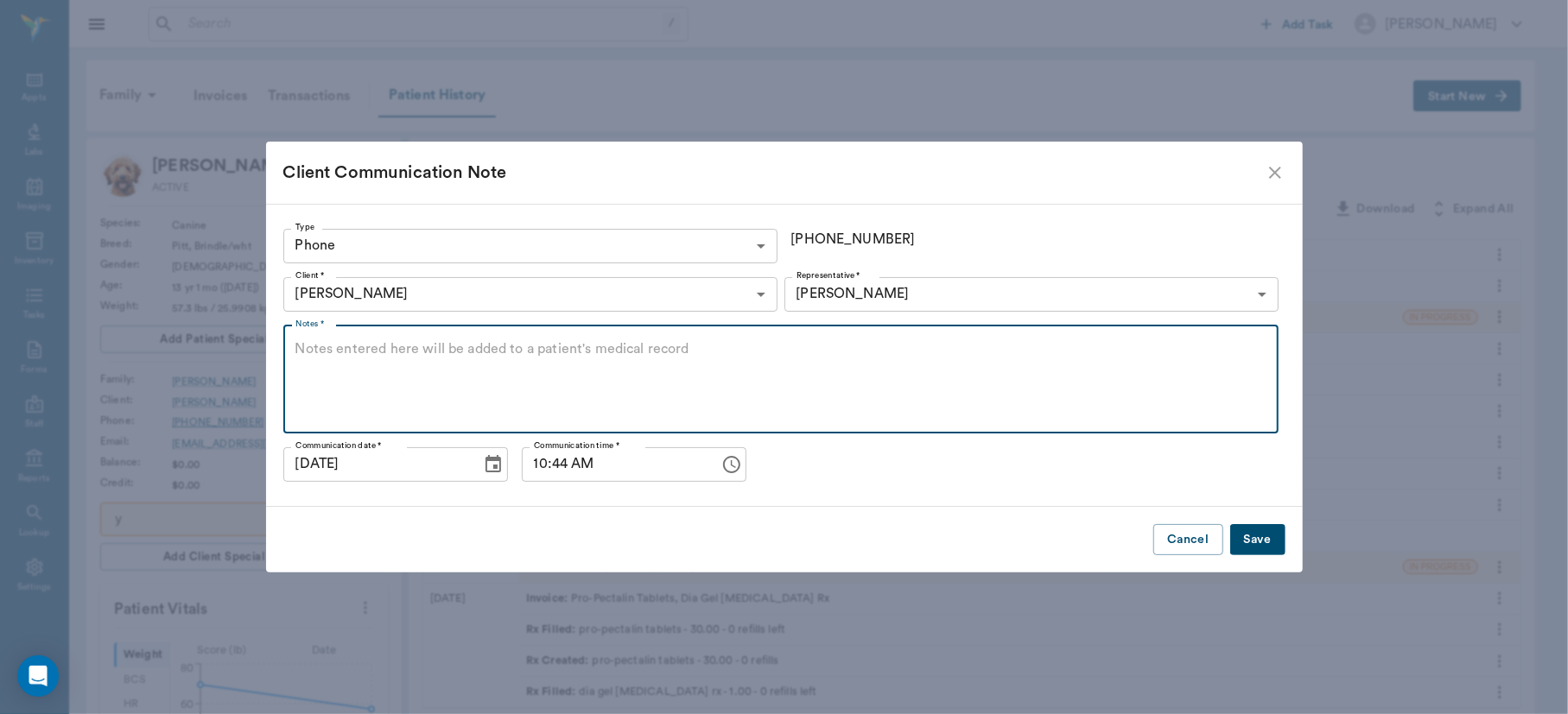
click at [453, 345] on textarea "Notes *" at bounding box center [781, 379] width 971 height 79
type textarea "took her off steroids because became incontinent but now struggling to breathe …"
click at [1251, 541] on button "Save" at bounding box center [1257, 540] width 56 height 32
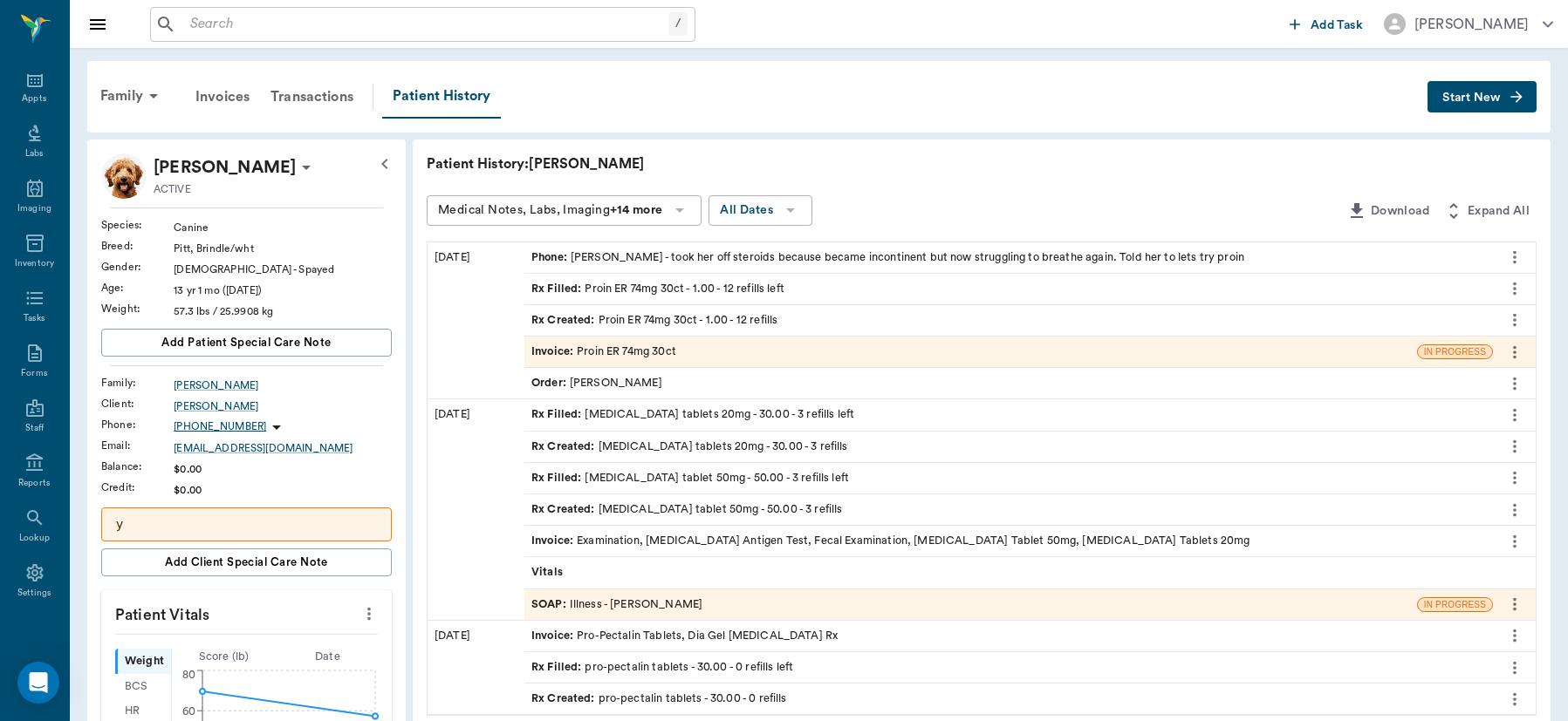
click at [1313, 25] on span "Add Task" at bounding box center [1336, 25] width 52 height 0
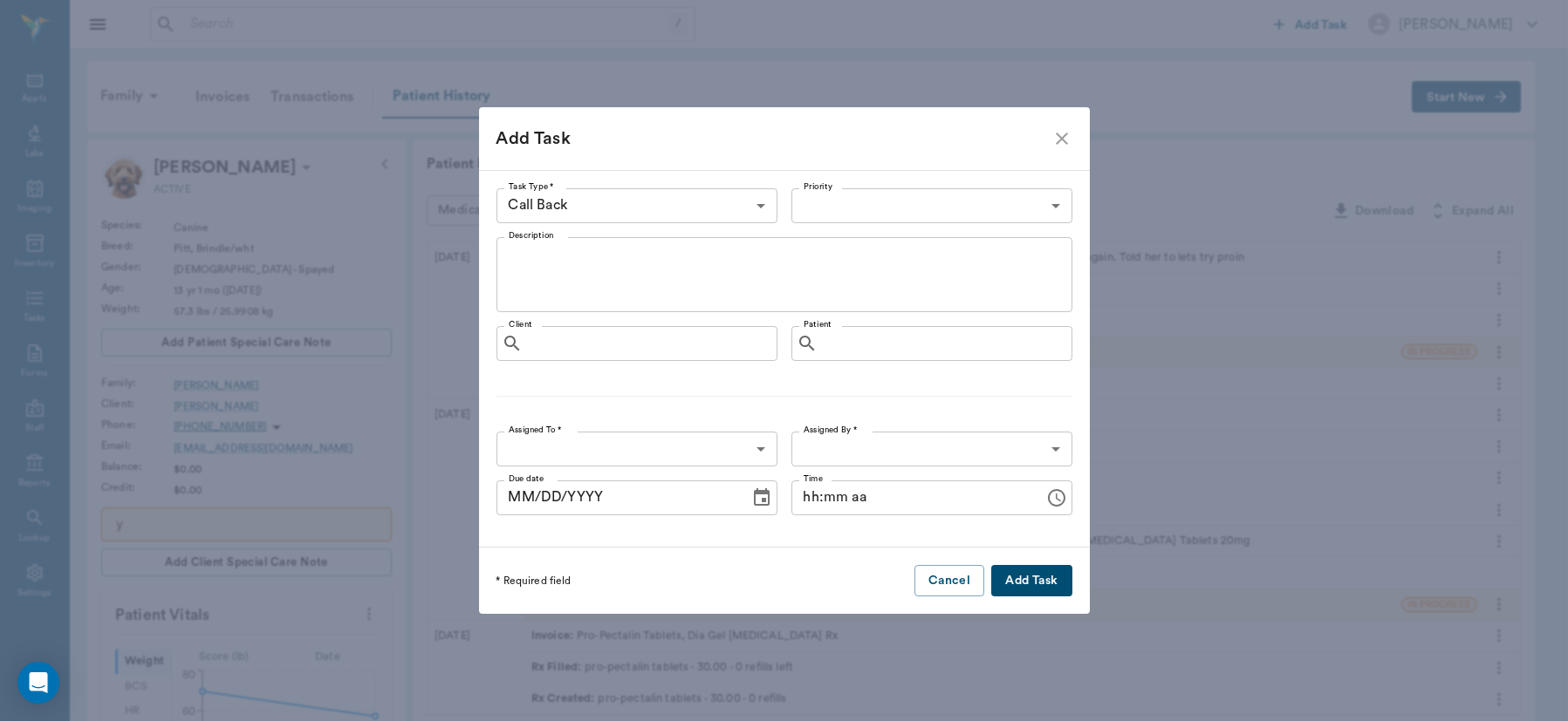
type input "63ec2f075fda476ae8351a4d"
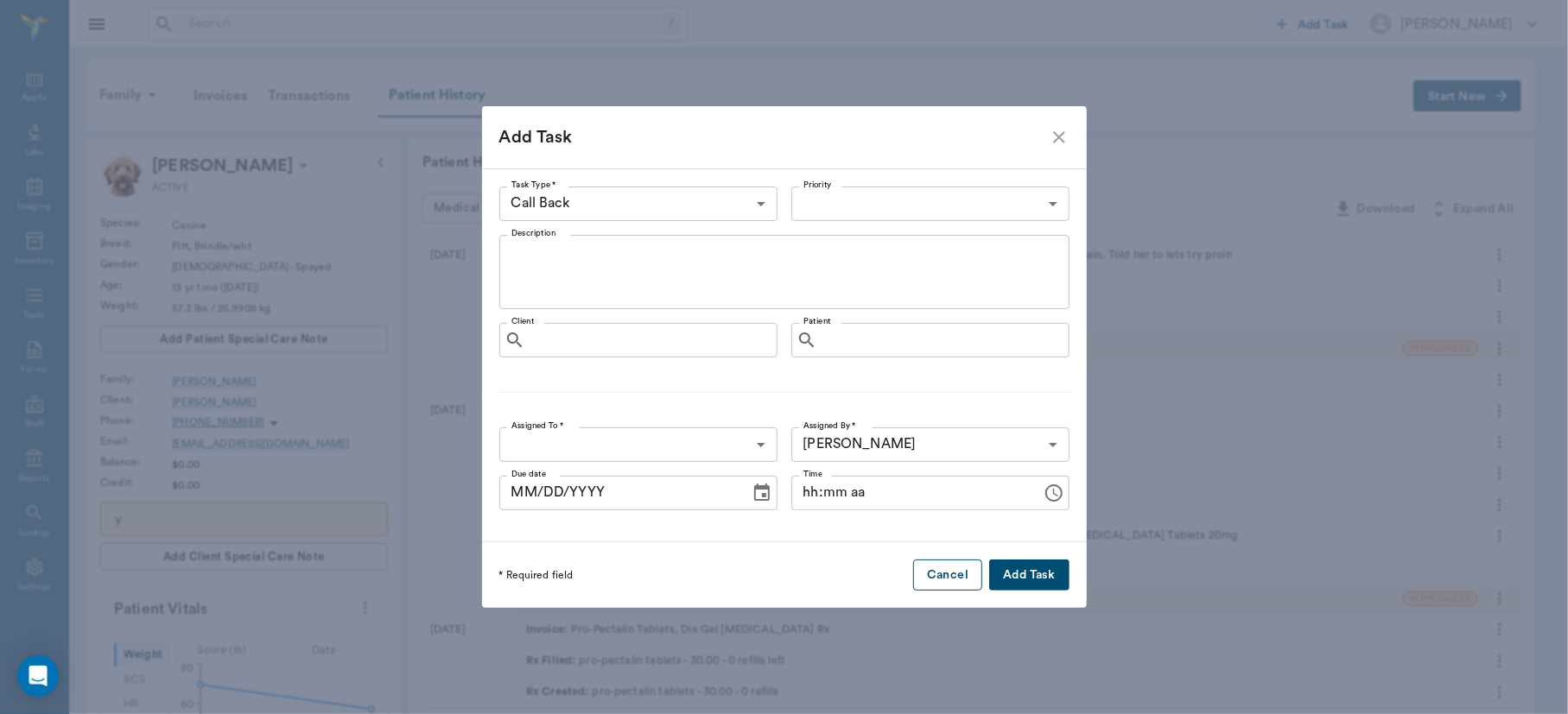
click at [953, 582] on button "Cancel" at bounding box center [948, 575] width 69 height 32
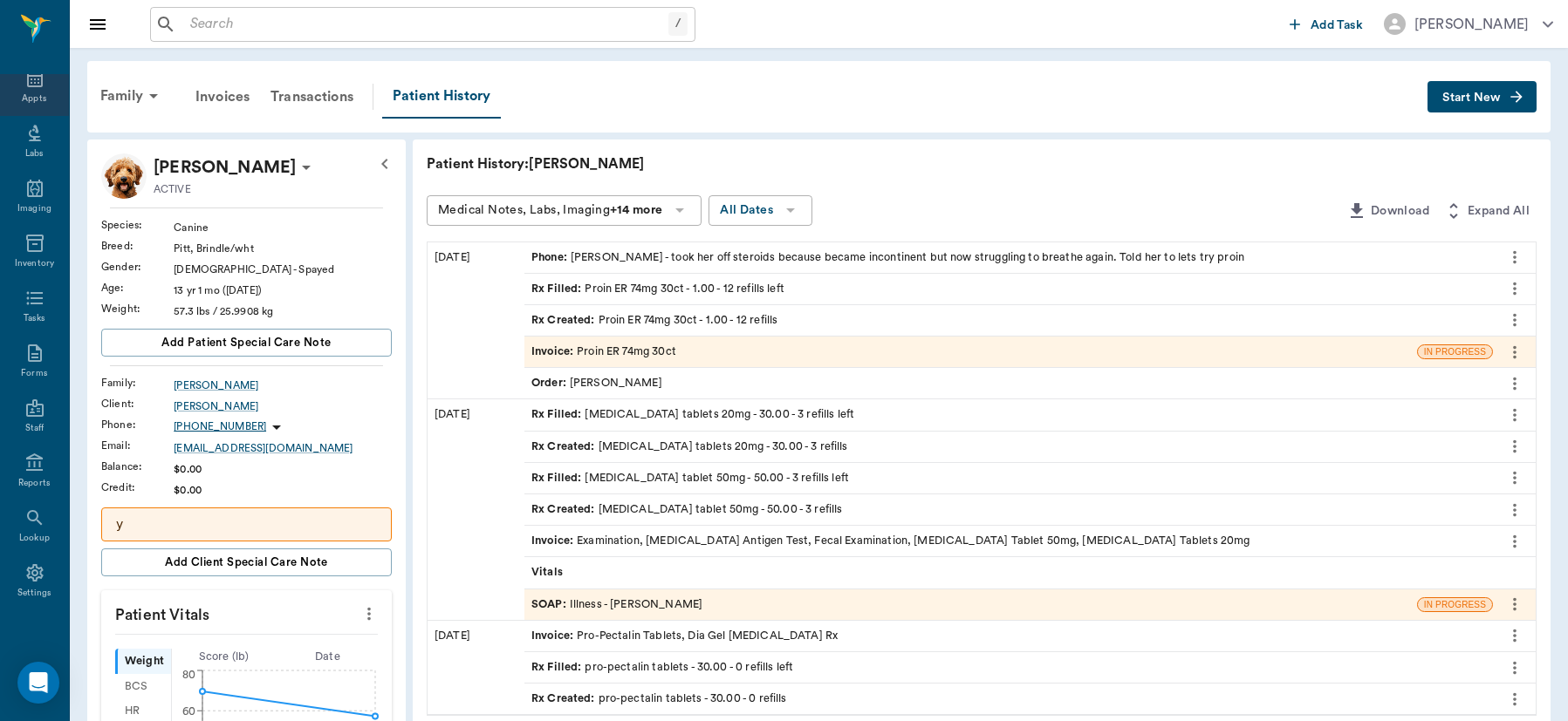
click at [25, 83] on icon at bounding box center [35, 78] width 21 height 21
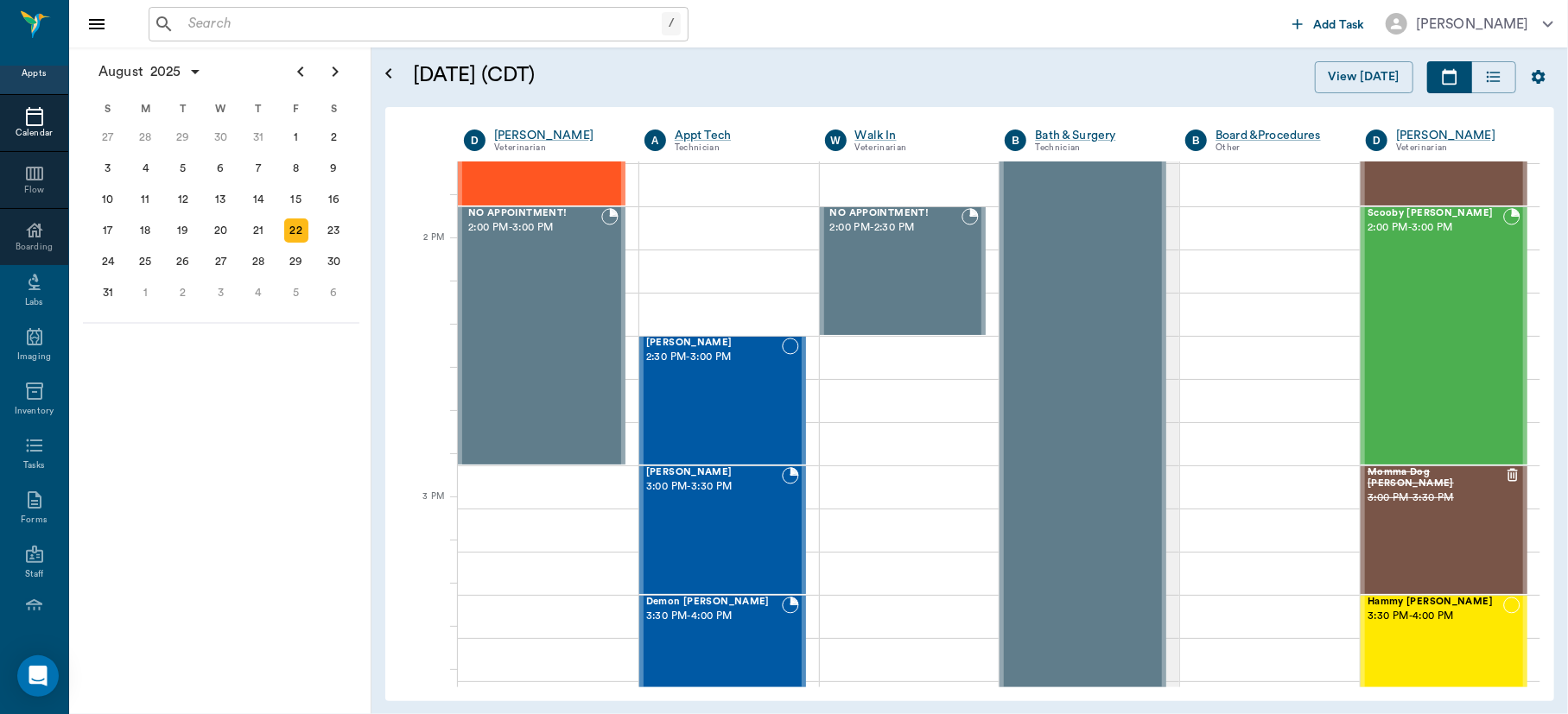
scroll to position [1485, 0]
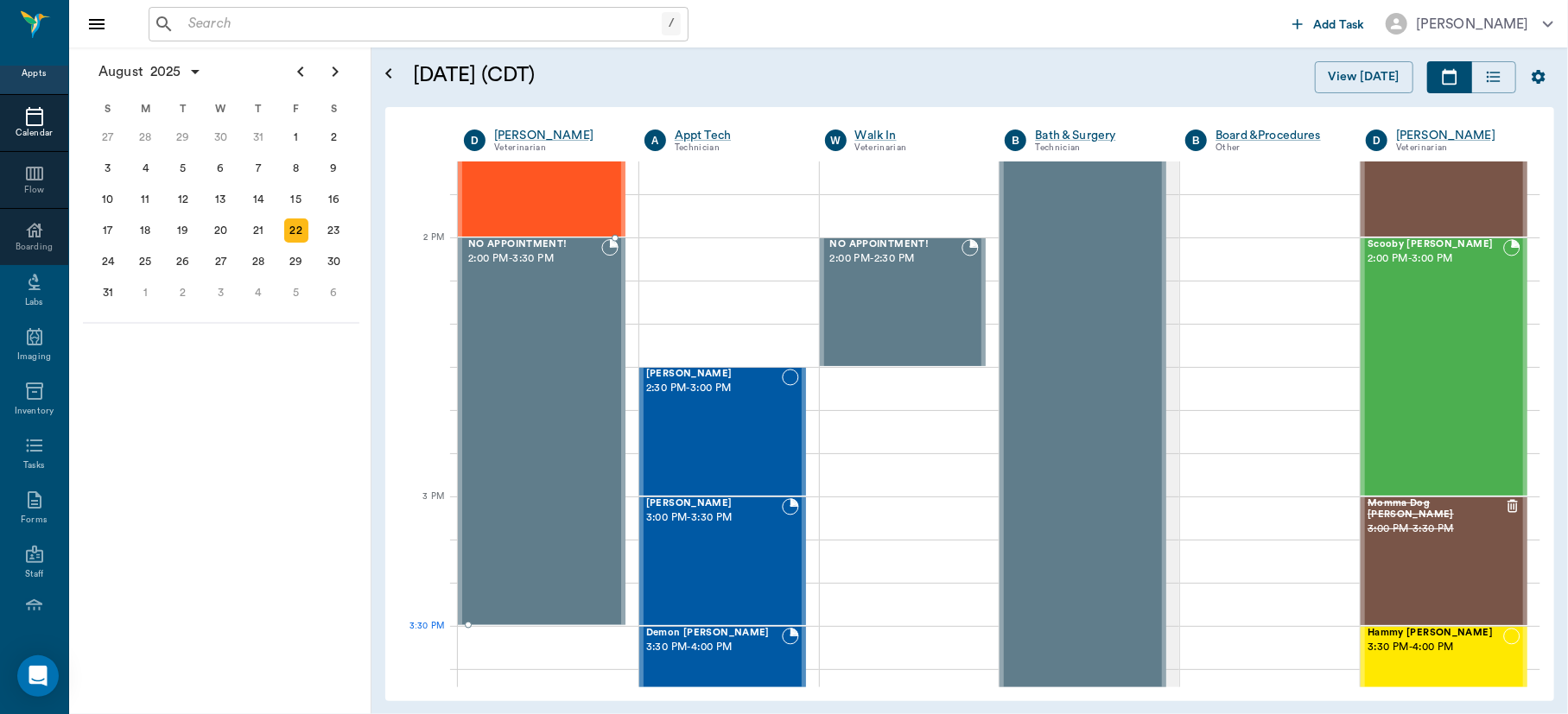
drag, startPoint x: 548, startPoint y: 494, endPoint x: 538, endPoint y: 608, distance: 114.4
